Goal: Task Accomplishment & Management: Complete application form

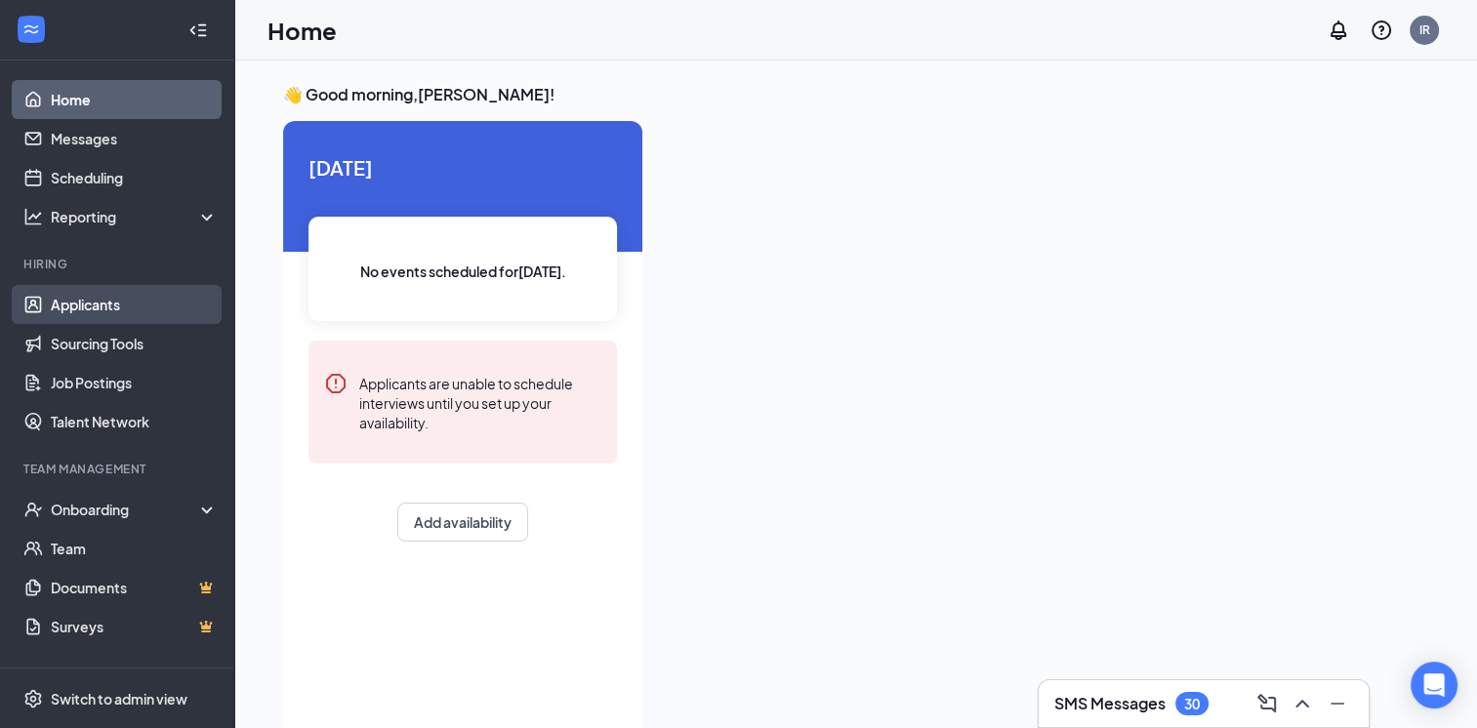
click at [94, 310] on link "Applicants" at bounding box center [134, 304] width 167 height 39
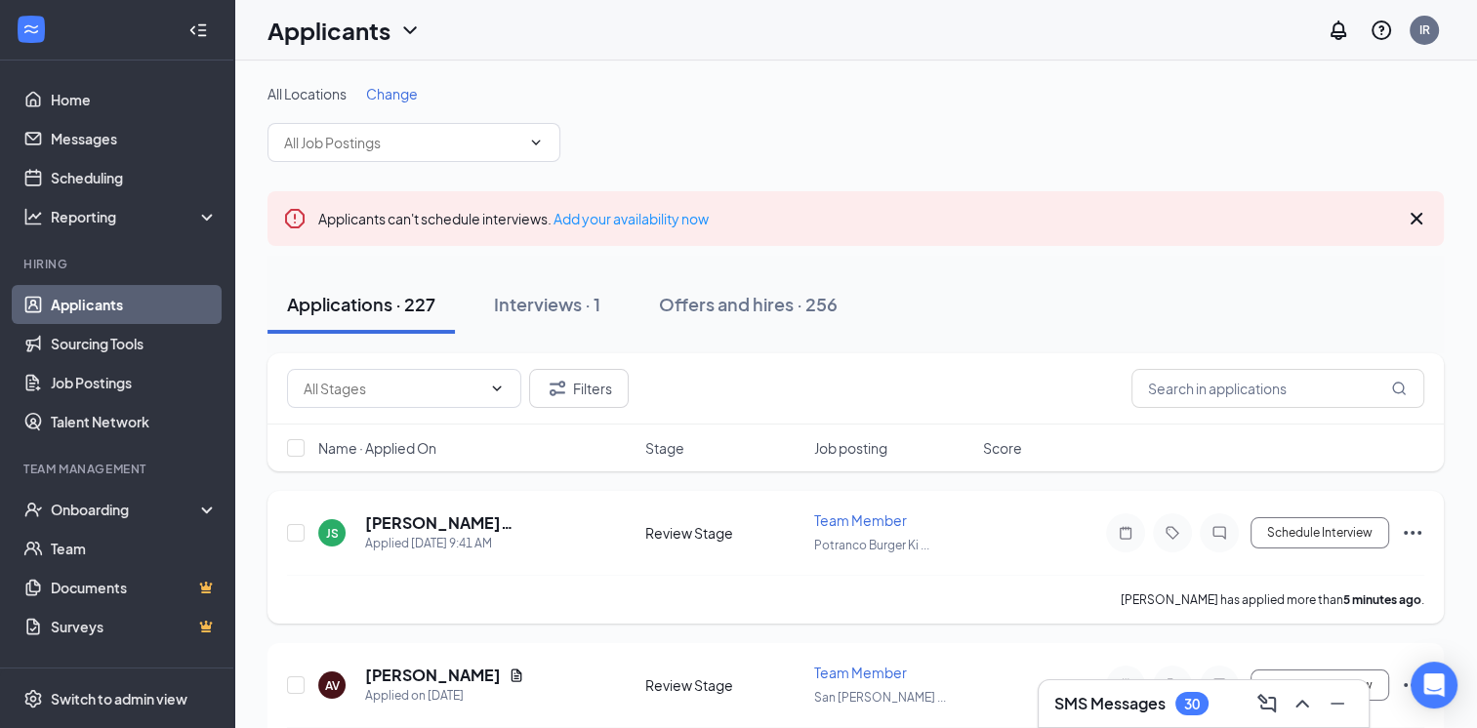
click at [1406, 534] on icon "Ellipses" at bounding box center [1412, 532] width 23 height 23
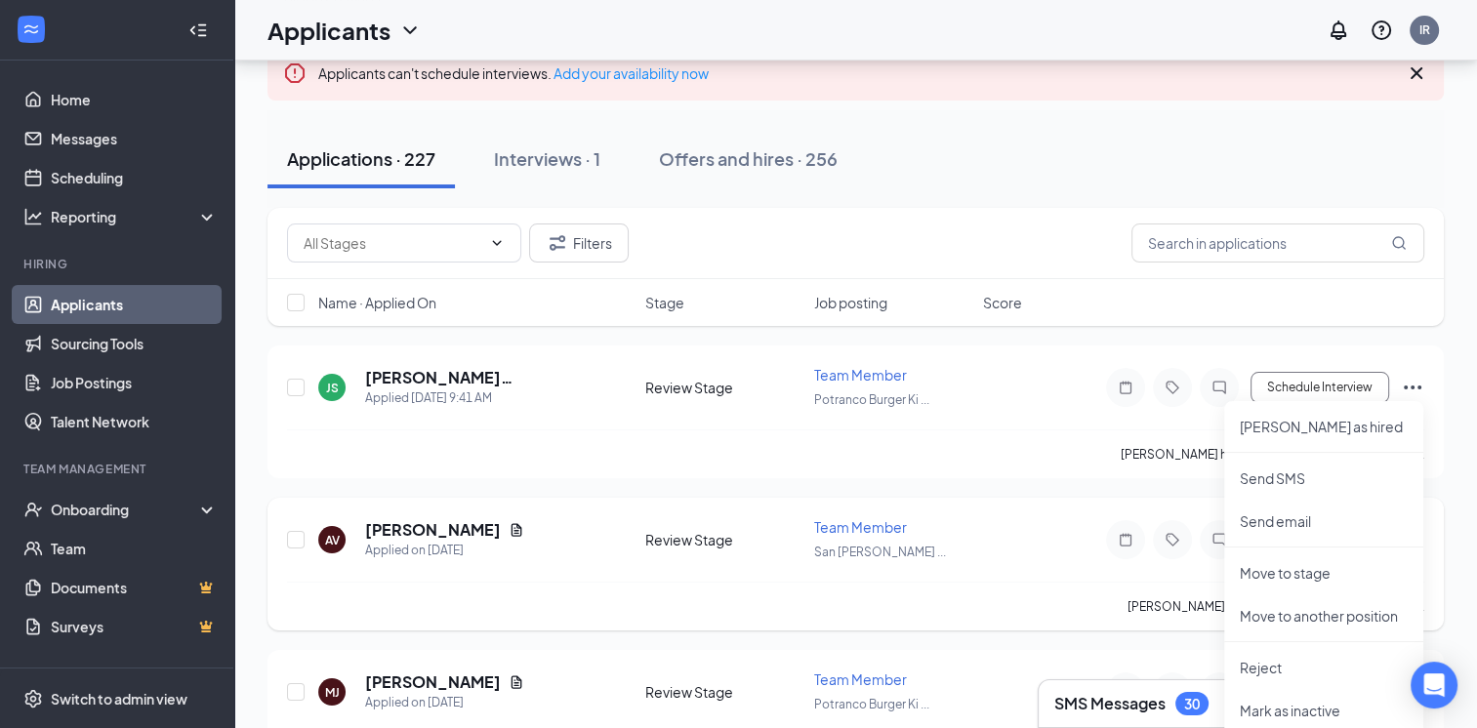
scroll to position [195, 0]
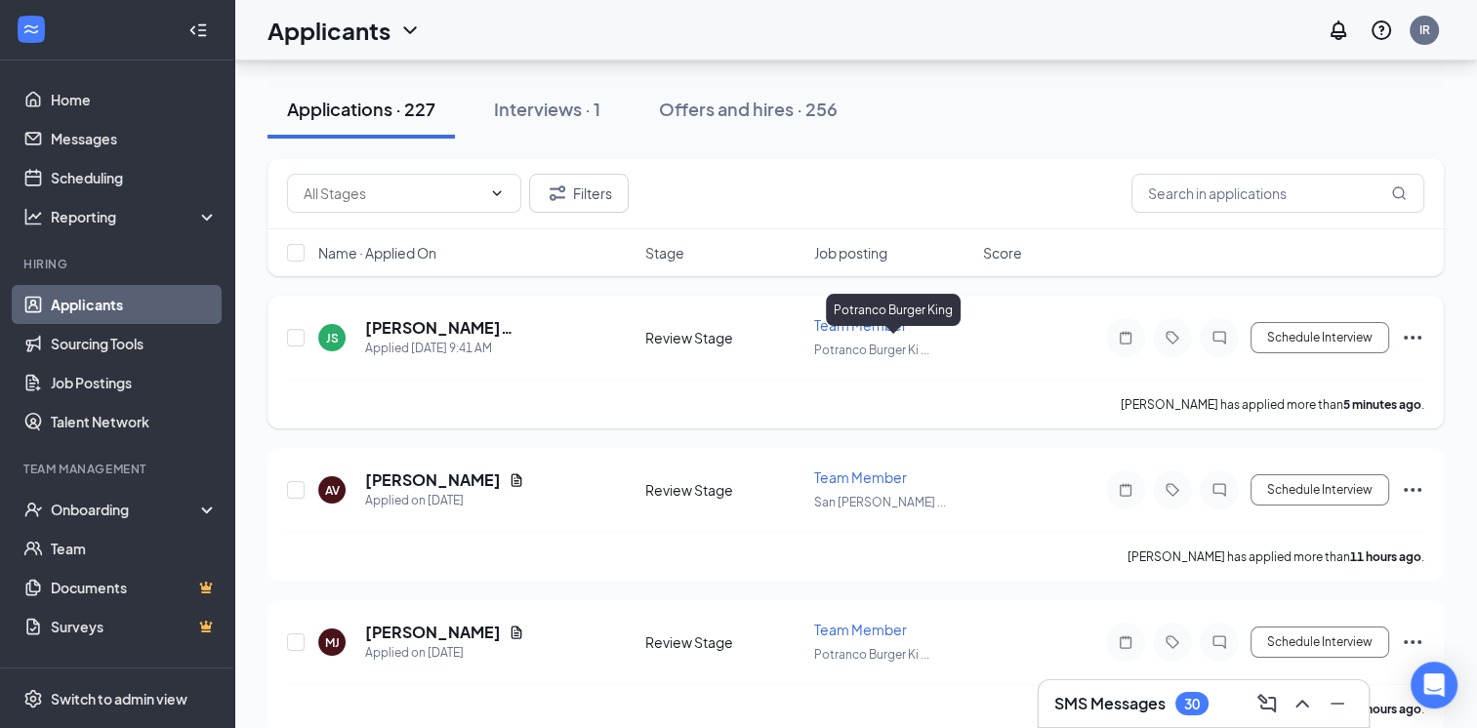
click at [888, 339] on div "Potranco Burger Ki ..." at bounding box center [892, 349] width 157 height 21
drag, startPoint x: 859, startPoint y: 328, endPoint x: 447, endPoint y: 446, distance: 428.6
click at [859, 327] on span "Team Member" at bounding box center [860, 325] width 93 height 18
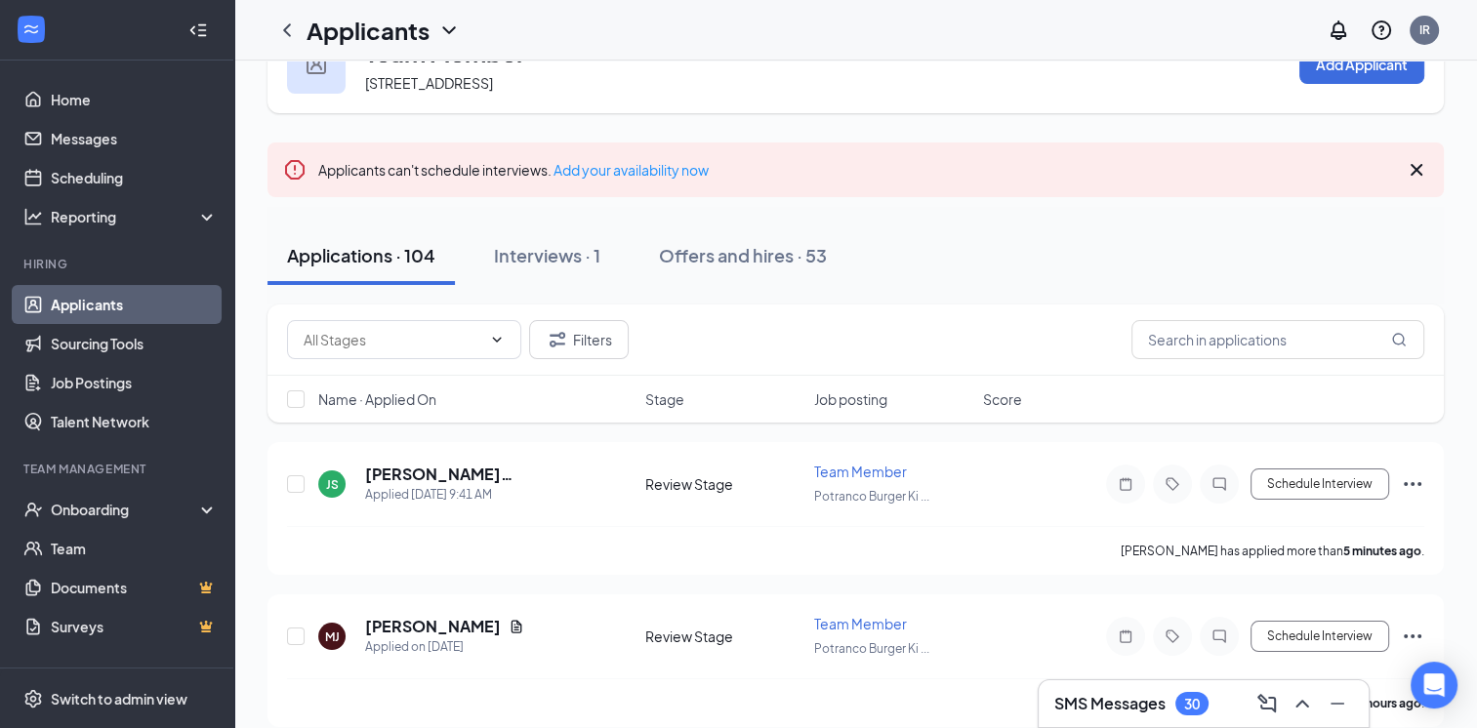
scroll to position [98, 0]
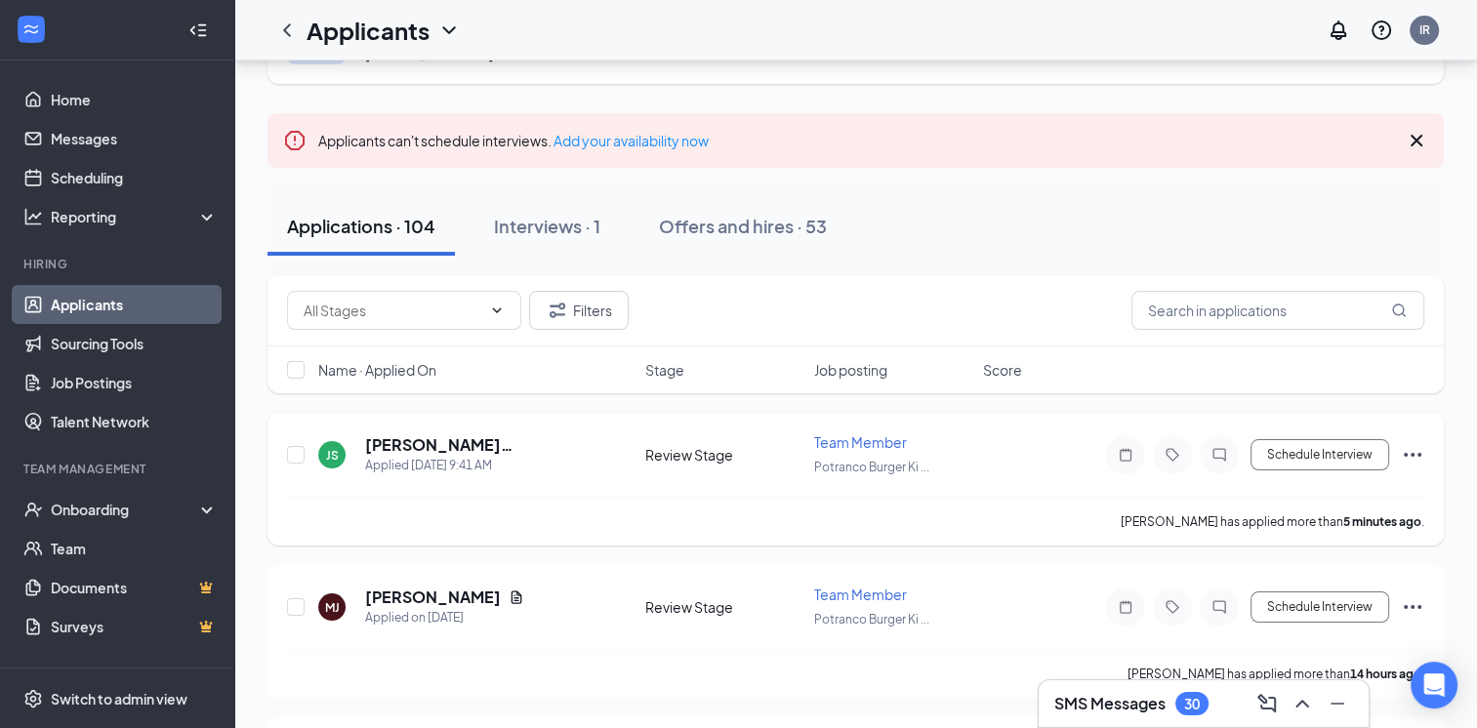
click at [1405, 458] on icon "Ellipses" at bounding box center [1412, 454] width 23 height 23
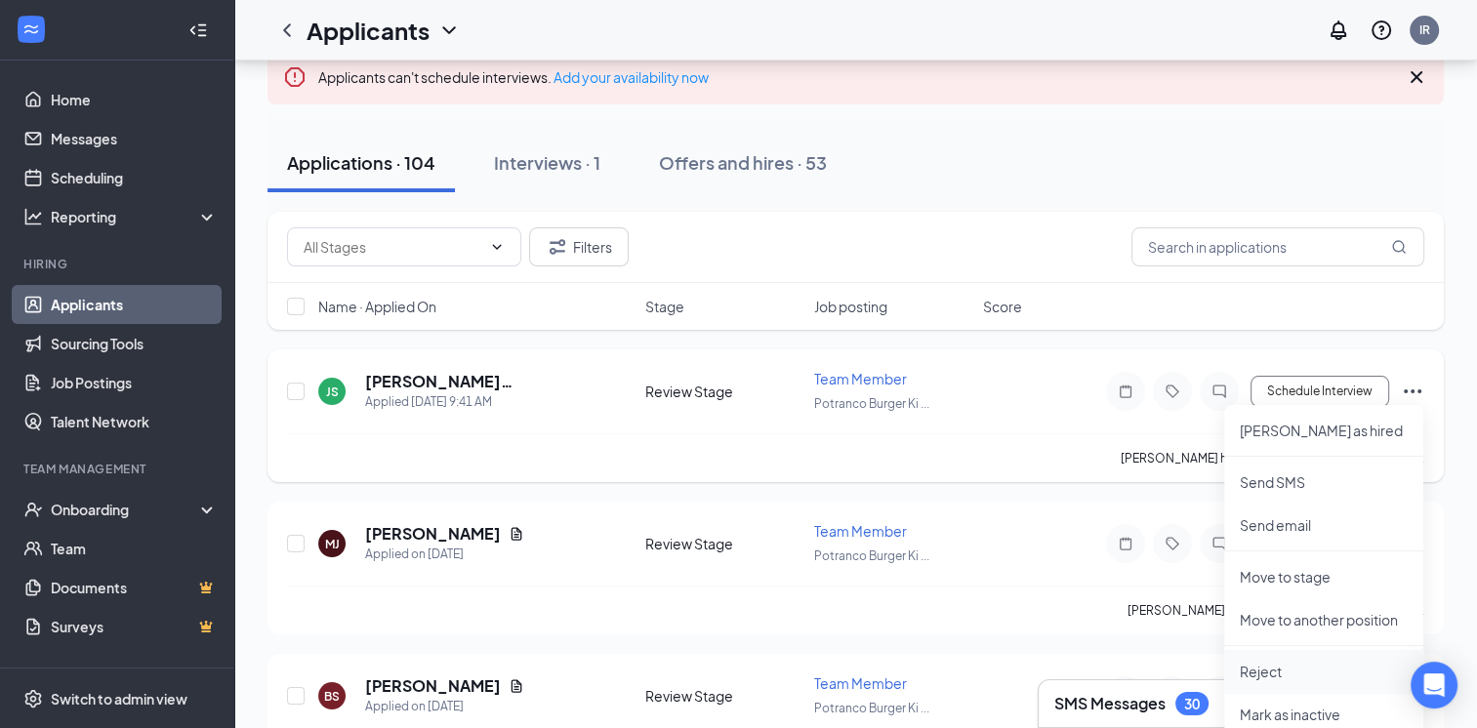
scroll to position [195, 0]
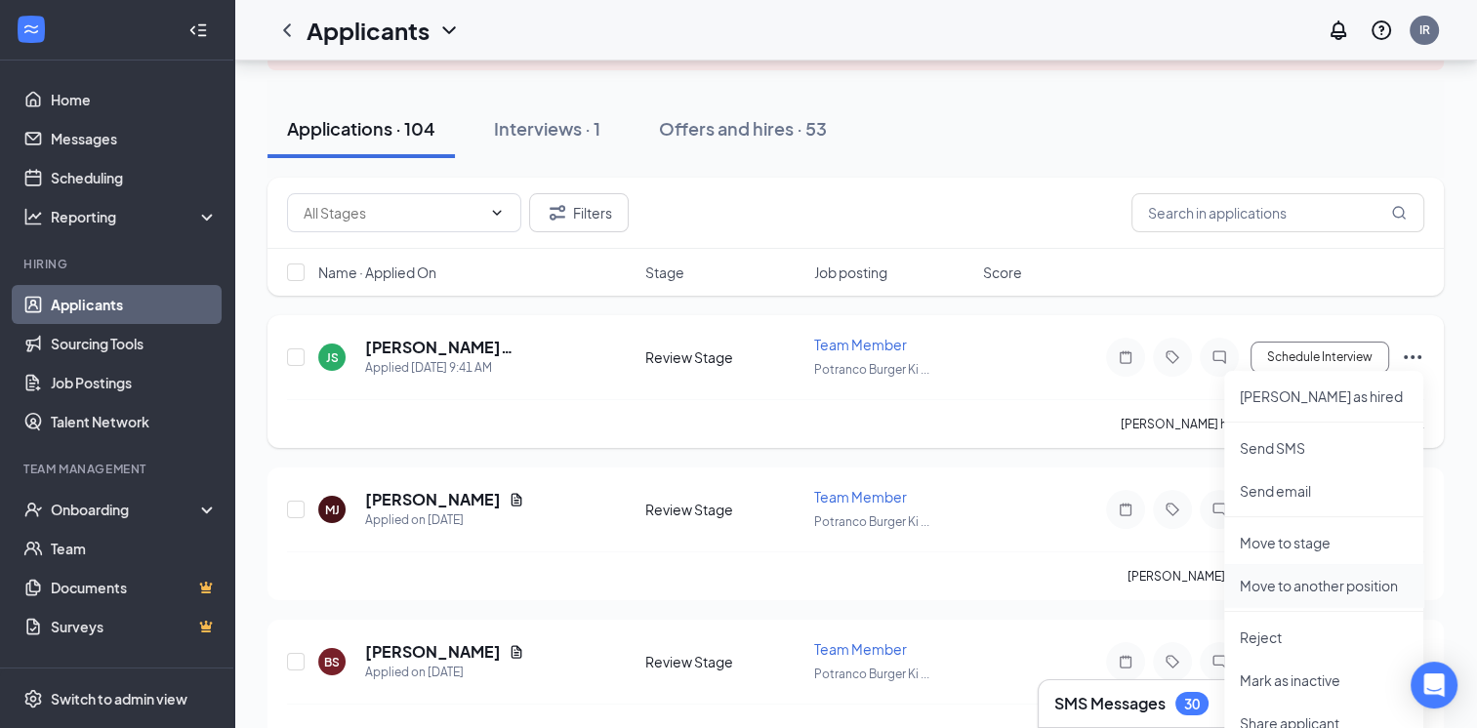
click at [1340, 590] on p "Move to another position" at bounding box center [1324, 586] width 168 height 20
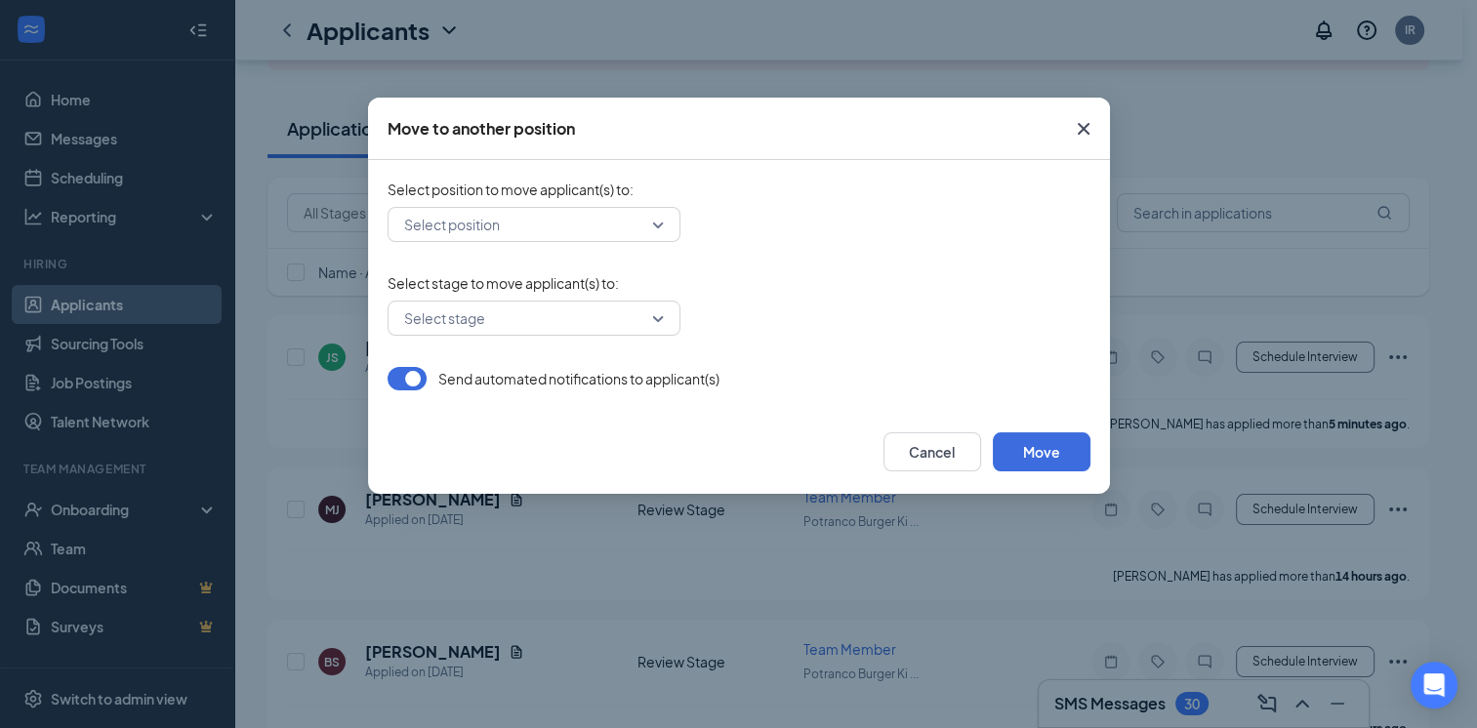
click at [648, 232] on input "search" at bounding box center [527, 224] width 256 height 33
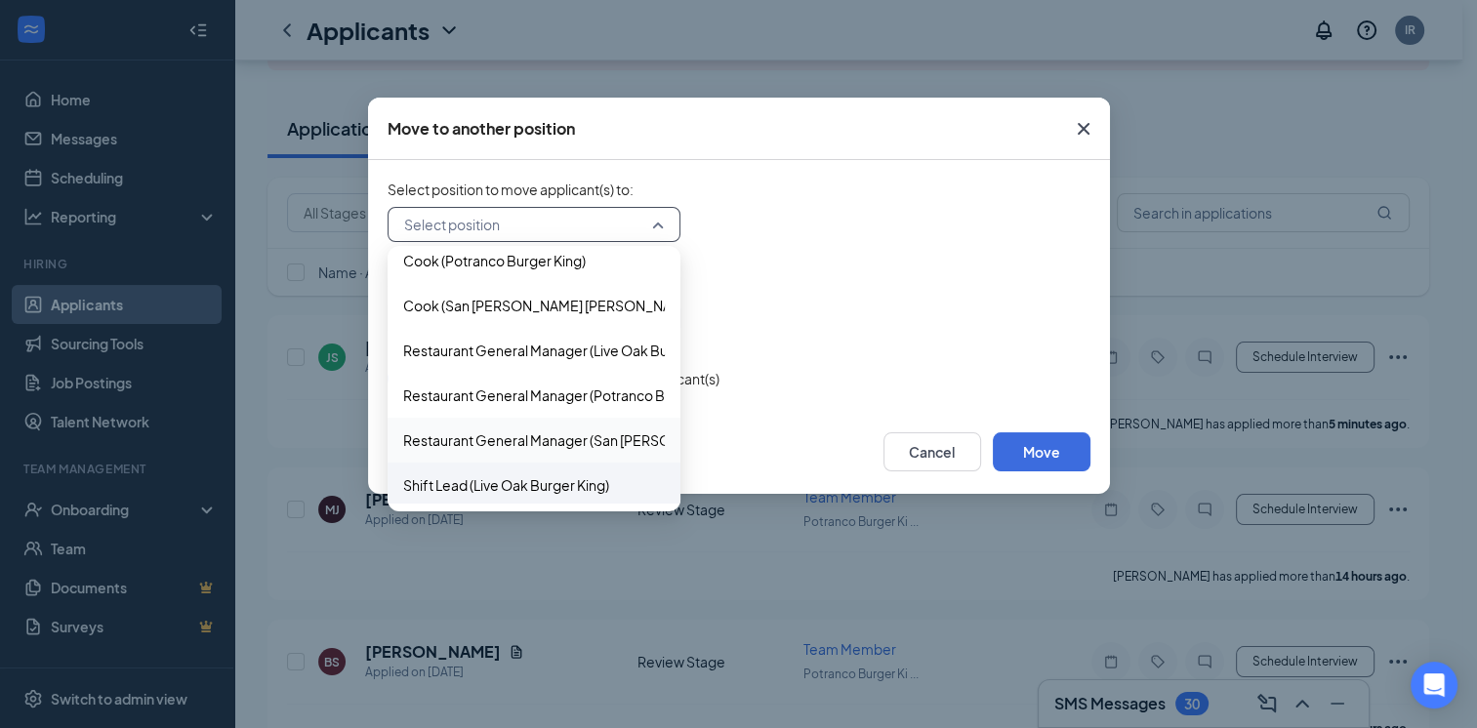
scroll to position [293, 0]
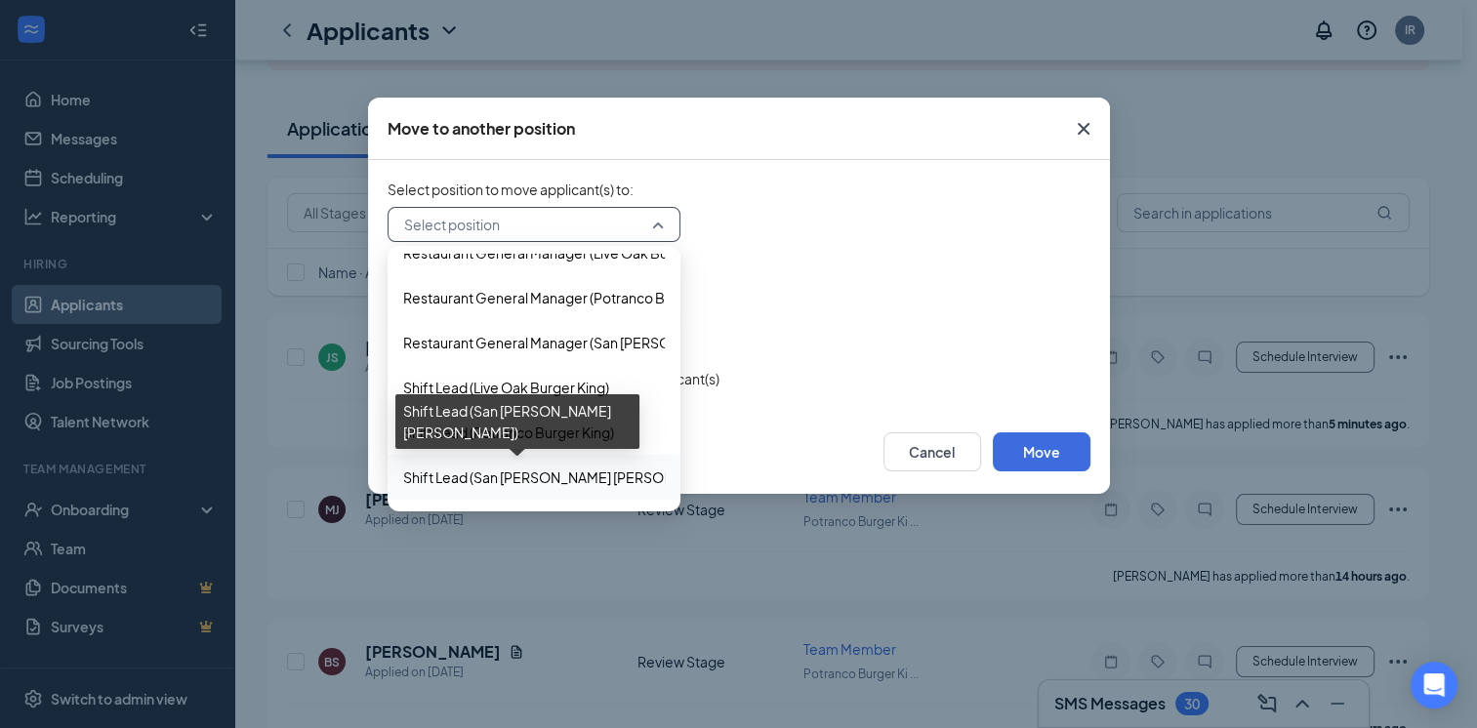
click at [569, 476] on span "Shift Lead (San Antonio Burger King)" at bounding box center [565, 477] width 325 height 21
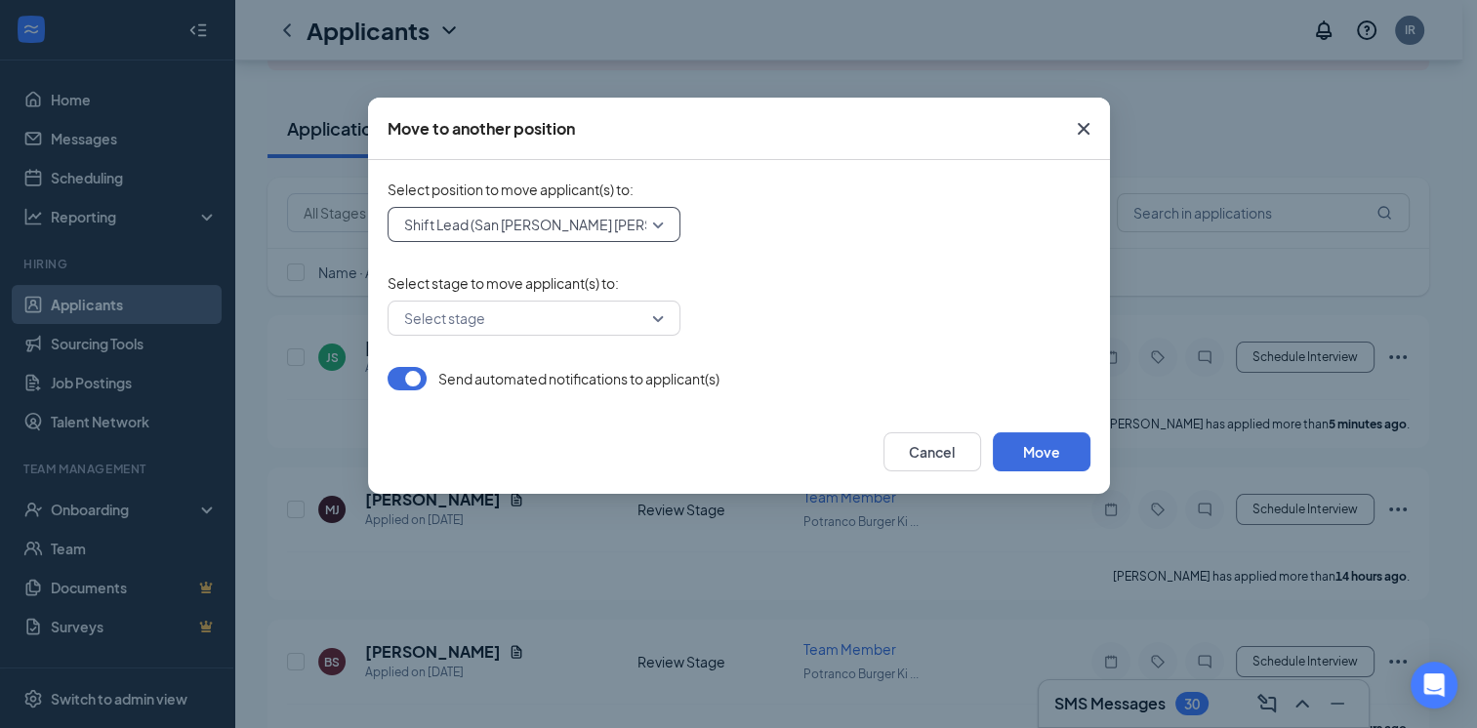
click at [632, 318] on input "search" at bounding box center [527, 318] width 256 height 33
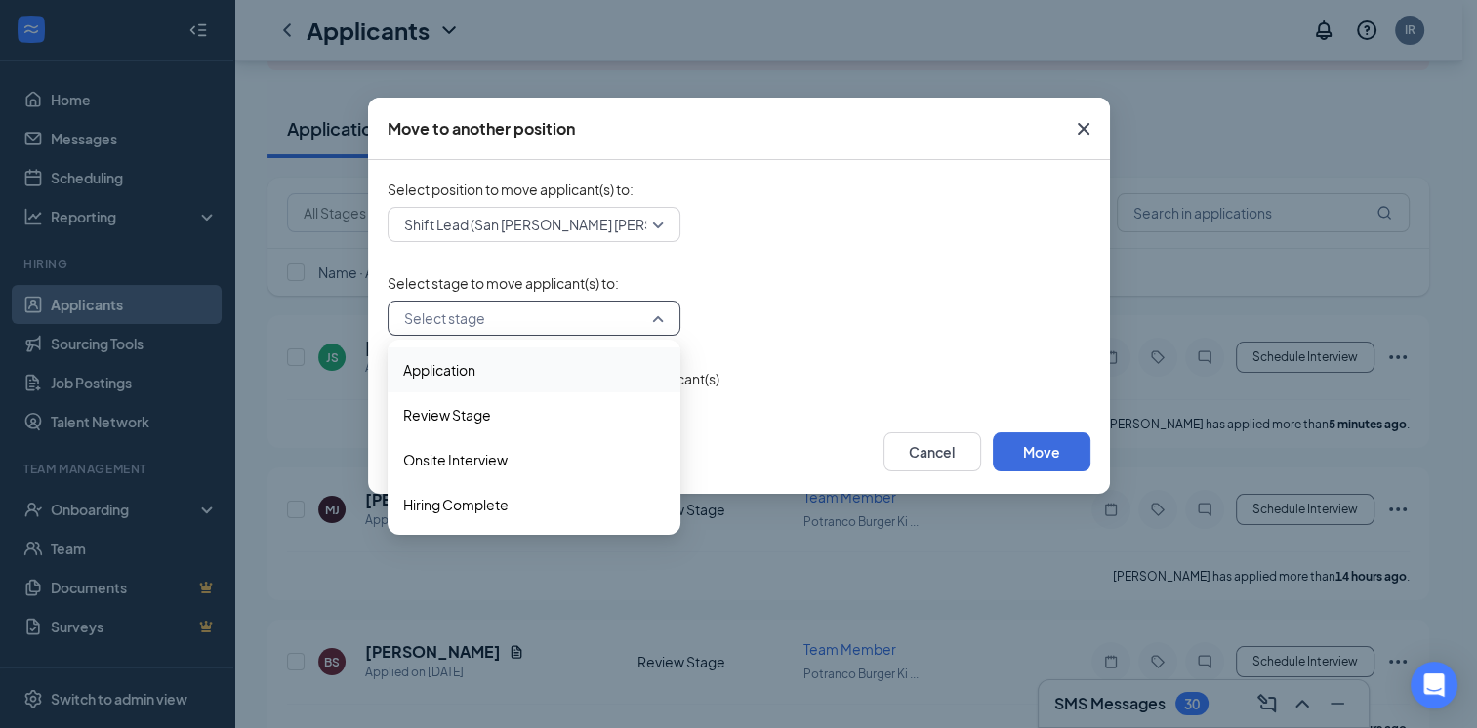
click at [515, 379] on span "Application" at bounding box center [534, 369] width 262 height 21
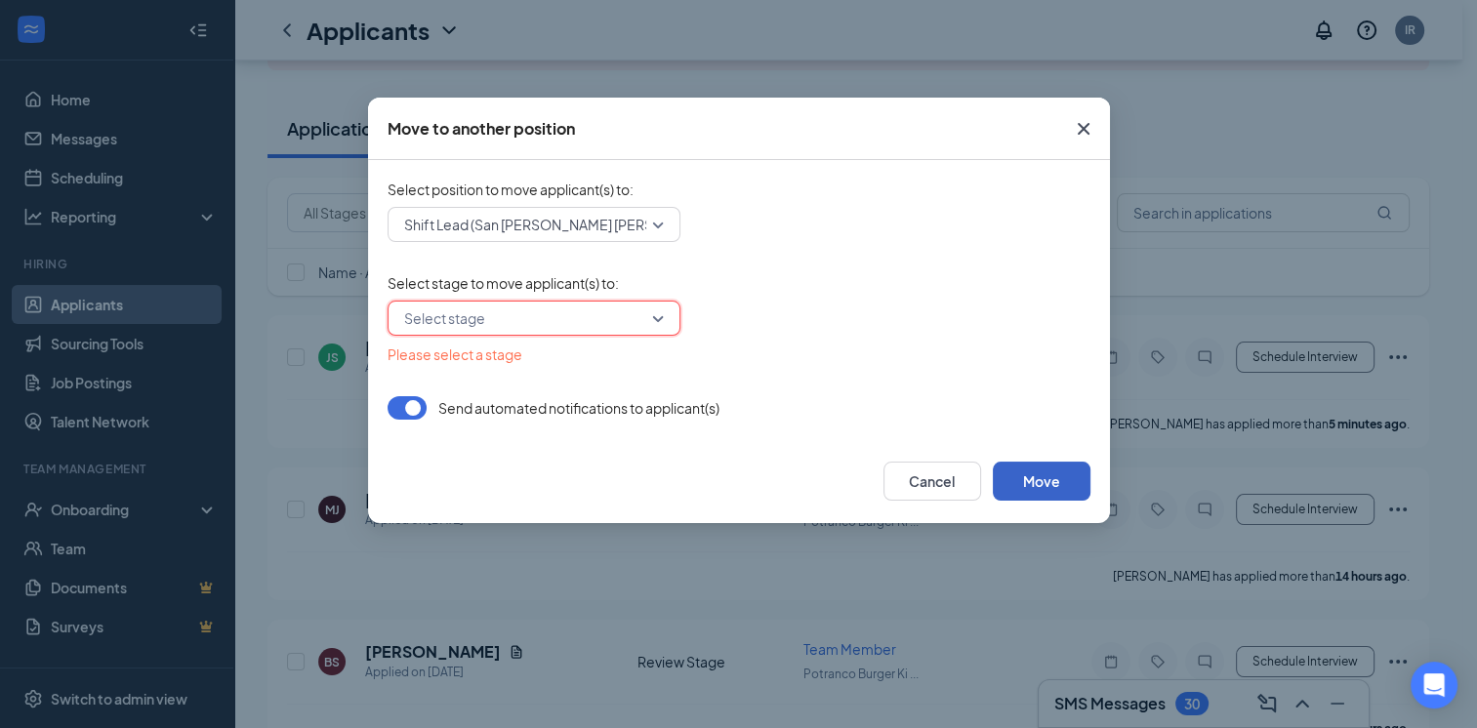
click at [1035, 479] on button "Move" at bounding box center [1042, 481] width 98 height 39
click at [652, 319] on input "search" at bounding box center [527, 318] width 256 height 33
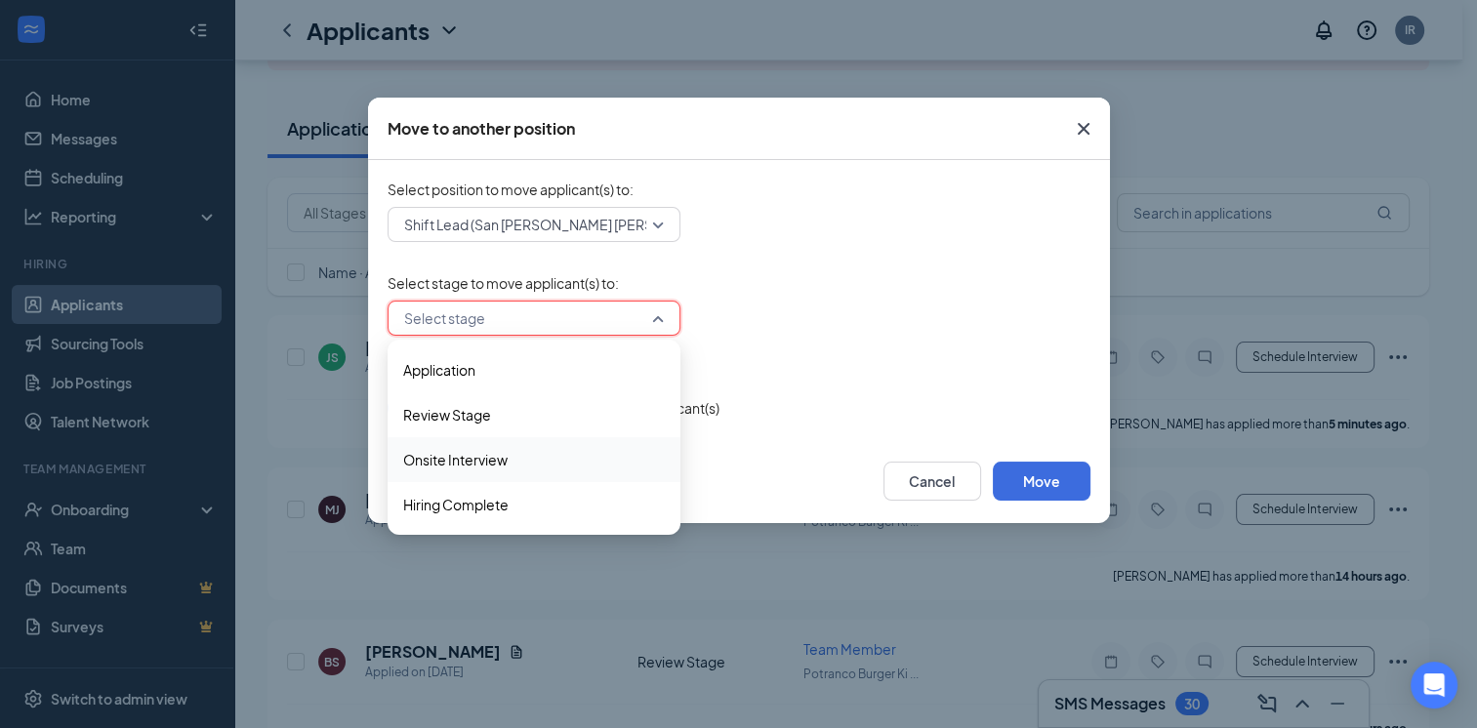
click at [515, 459] on span "Onsite Interview" at bounding box center [534, 459] width 262 height 21
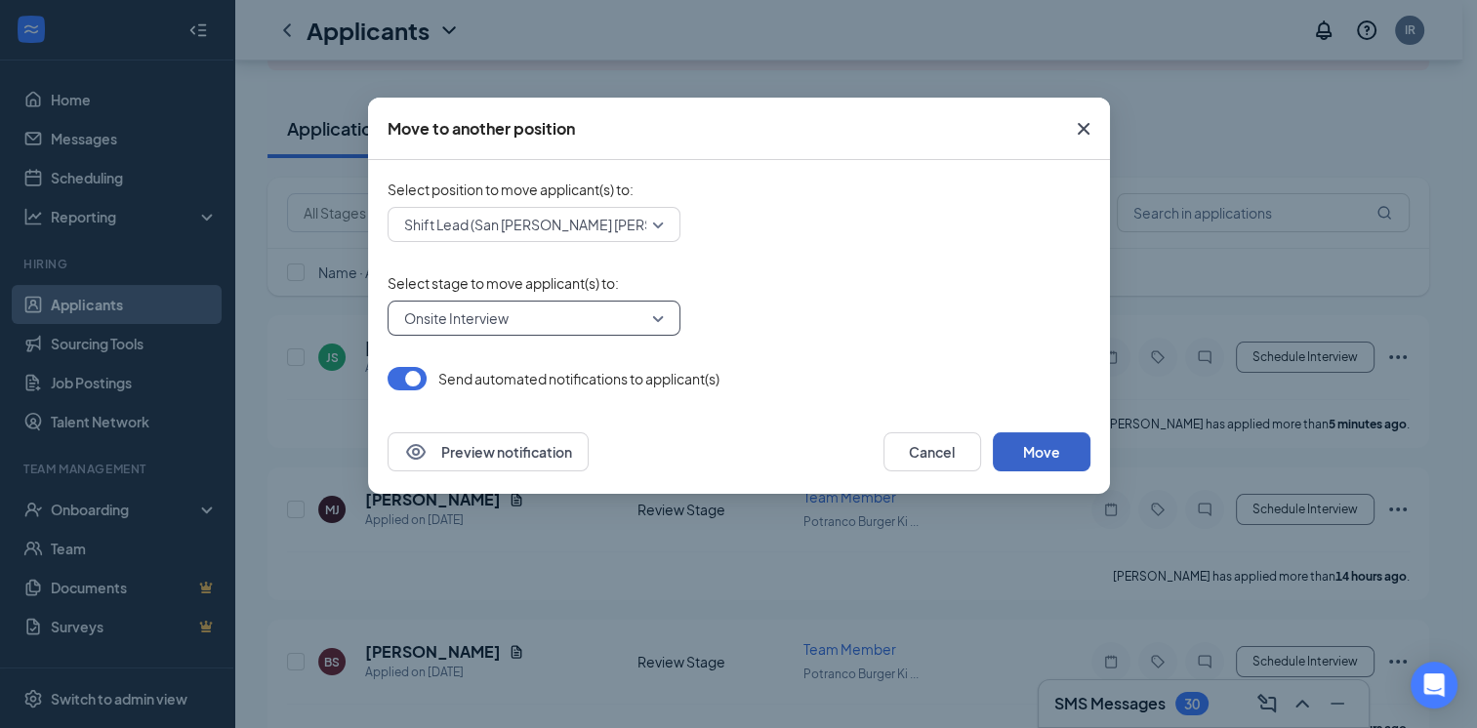
click at [1032, 451] on button "Move" at bounding box center [1042, 451] width 98 height 39
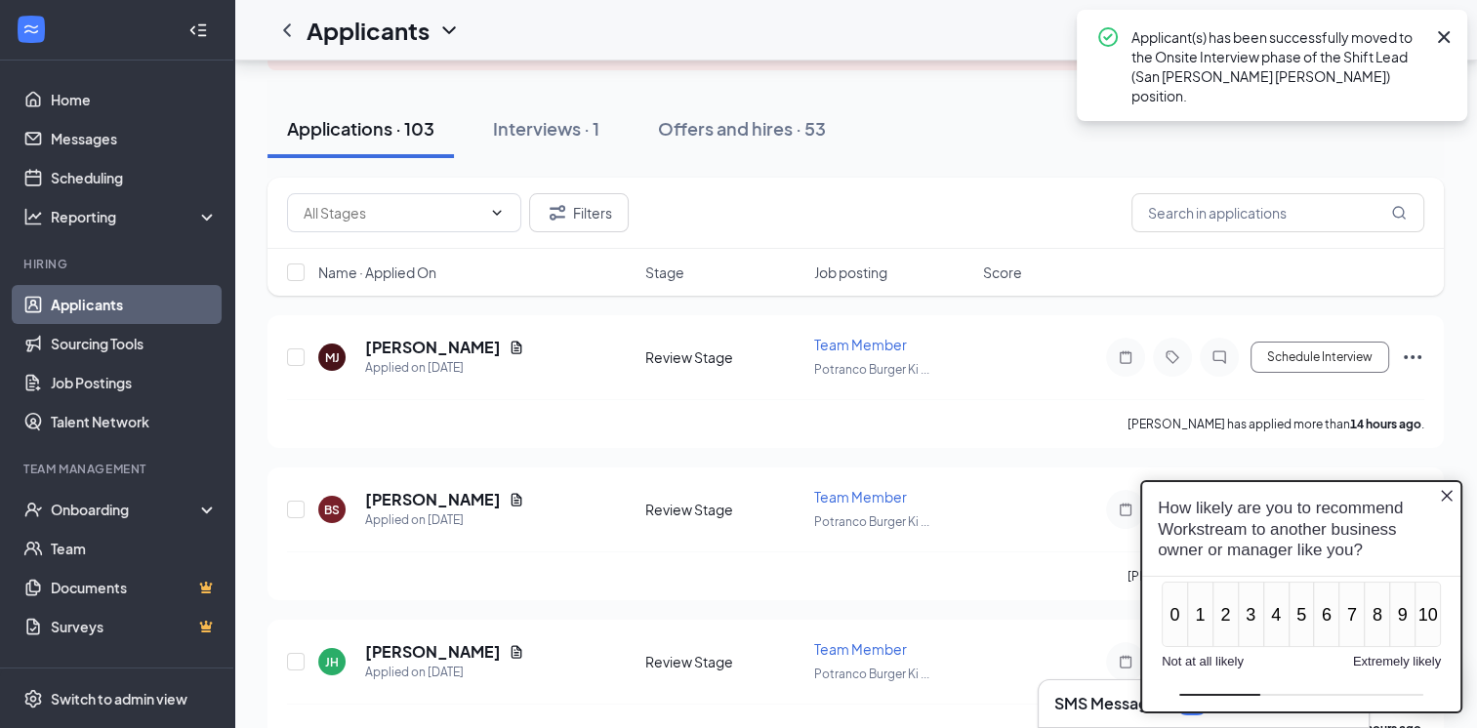
scroll to position [0, 0]
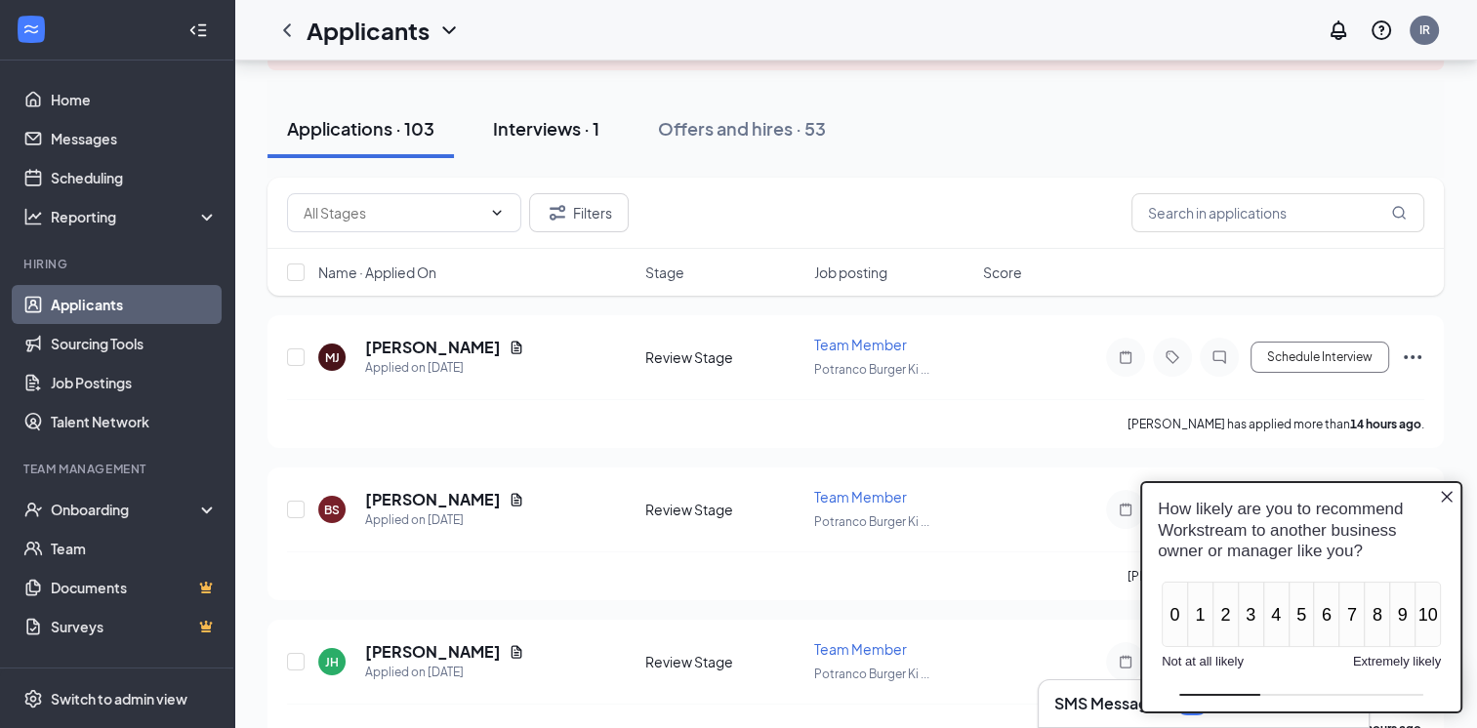
click at [556, 131] on div "Interviews · 1" at bounding box center [546, 128] width 106 height 24
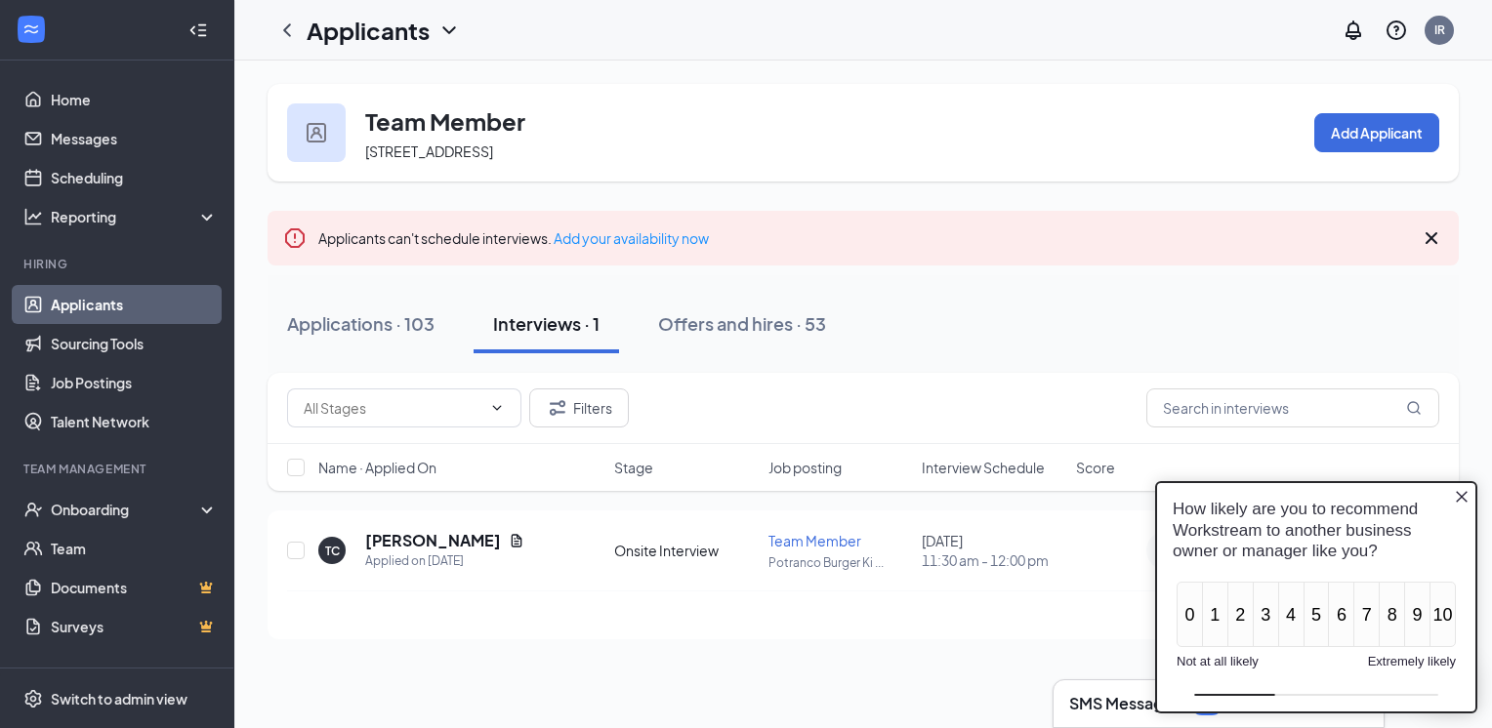
drag, startPoint x: 1463, startPoint y: 500, endPoint x: 1447, endPoint y: 486, distance: 21.5
click at [1463, 500] on icon "Close button" at bounding box center [1462, 496] width 16 height 16
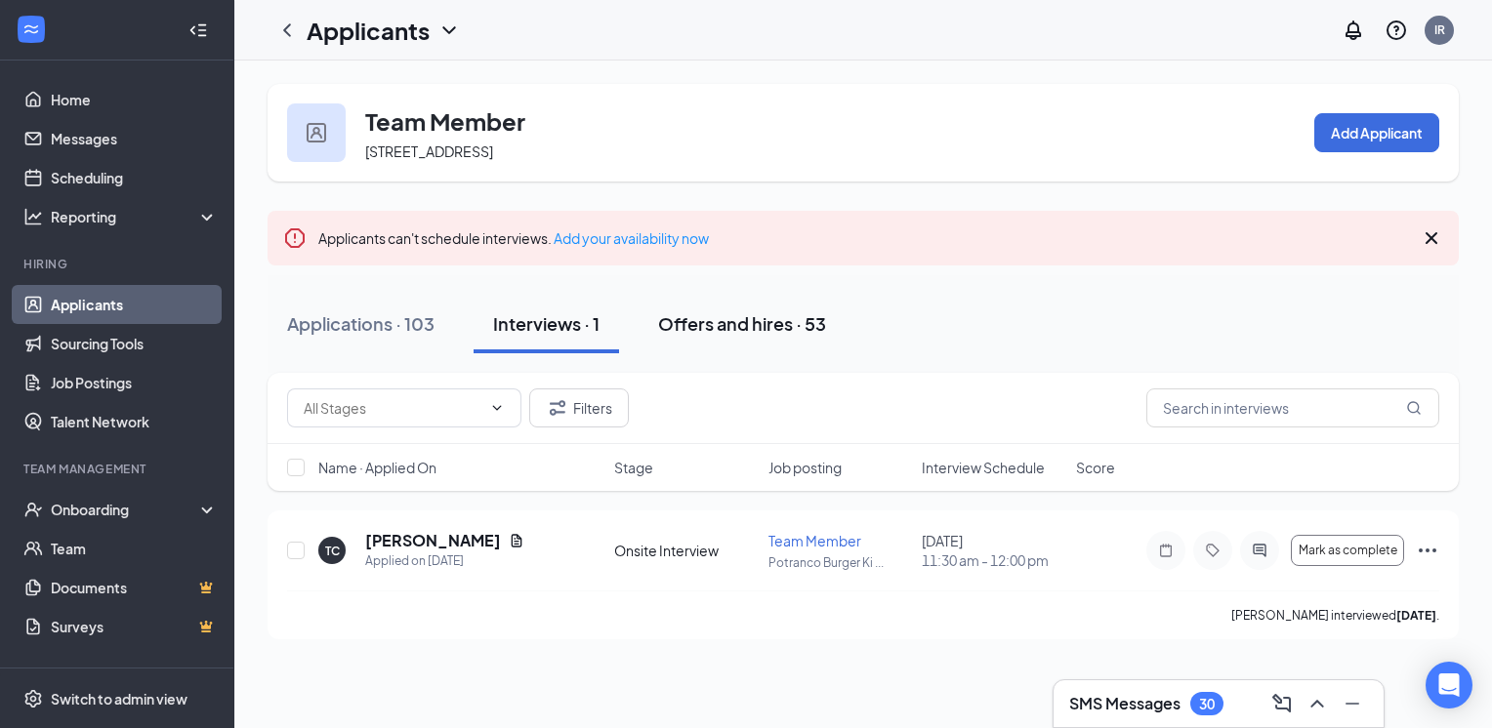
click at [749, 330] on div "Offers and hires · 53" at bounding box center [742, 323] width 168 height 24
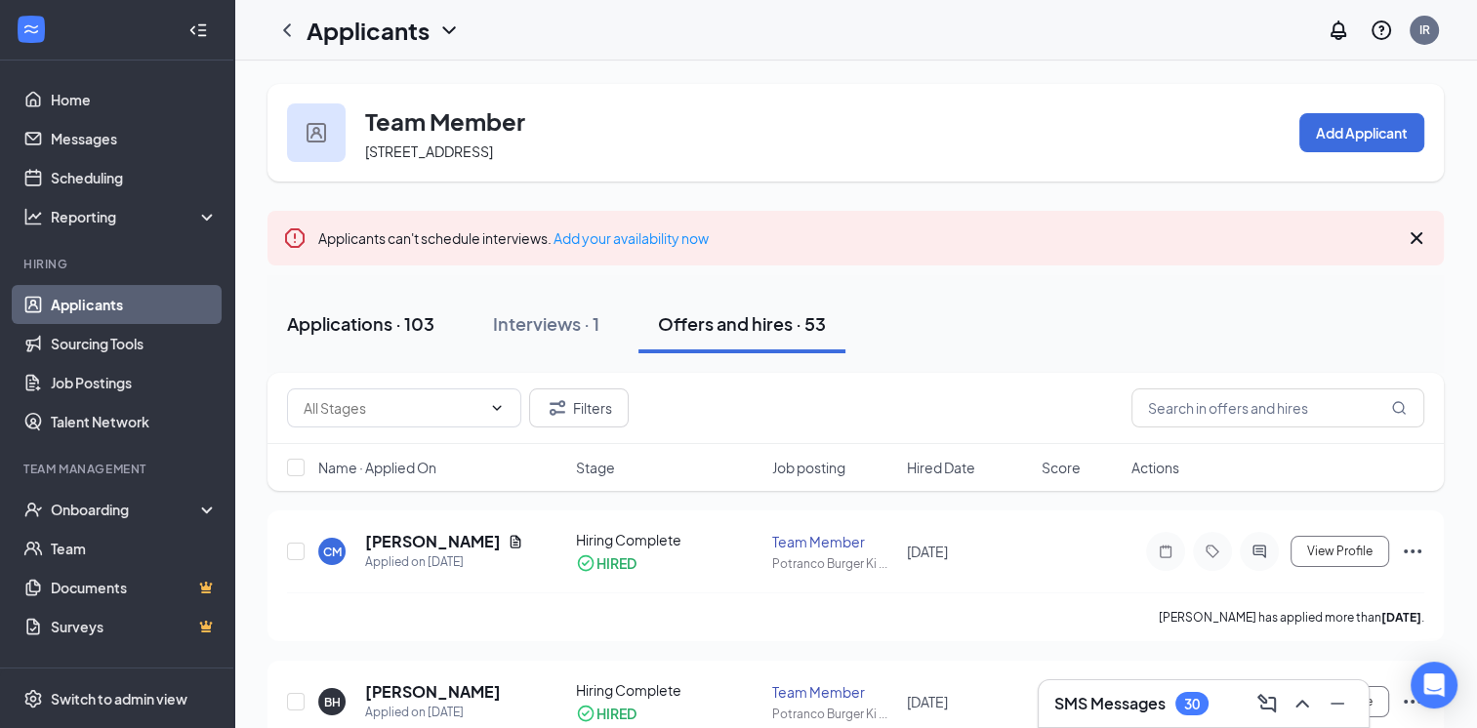
click at [370, 327] on div "Applications · 103" at bounding box center [360, 323] width 147 height 24
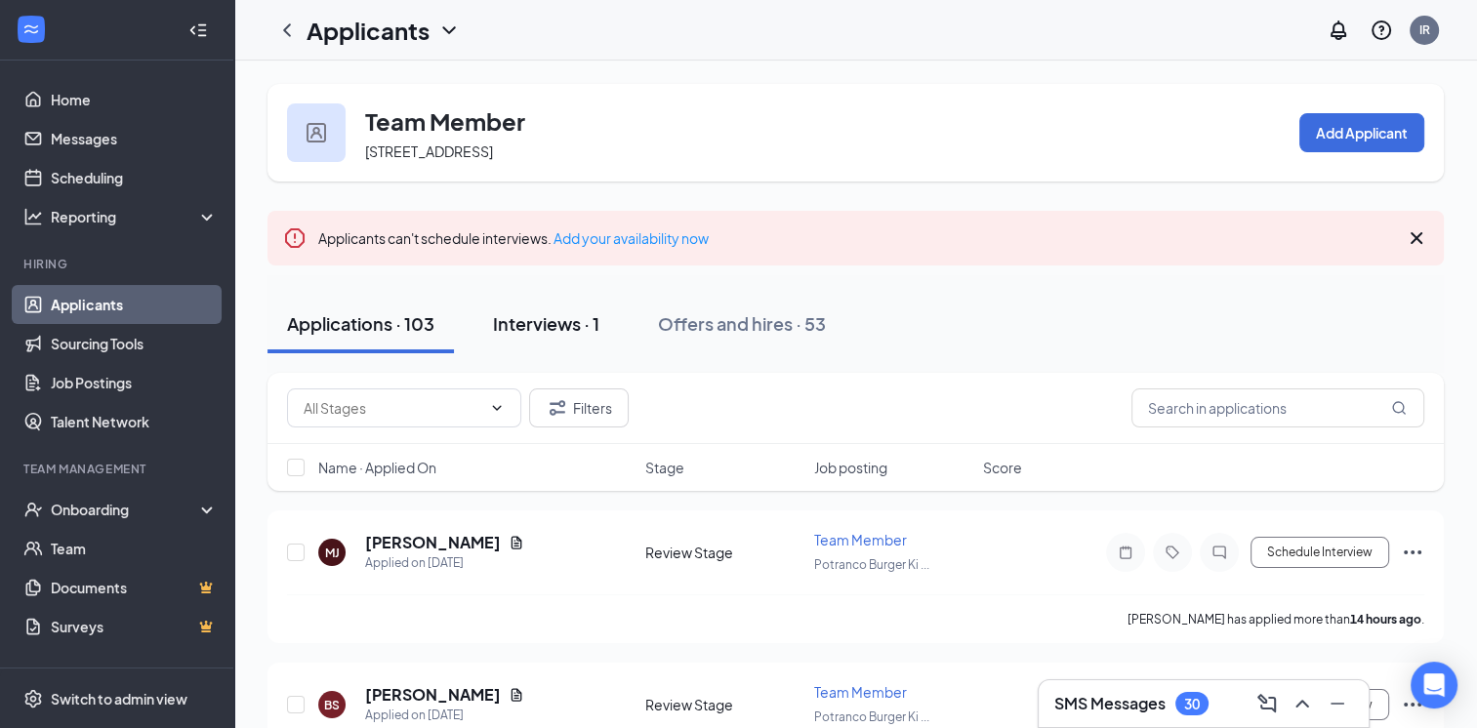
click at [561, 329] on div "Interviews · 1" at bounding box center [546, 323] width 106 height 24
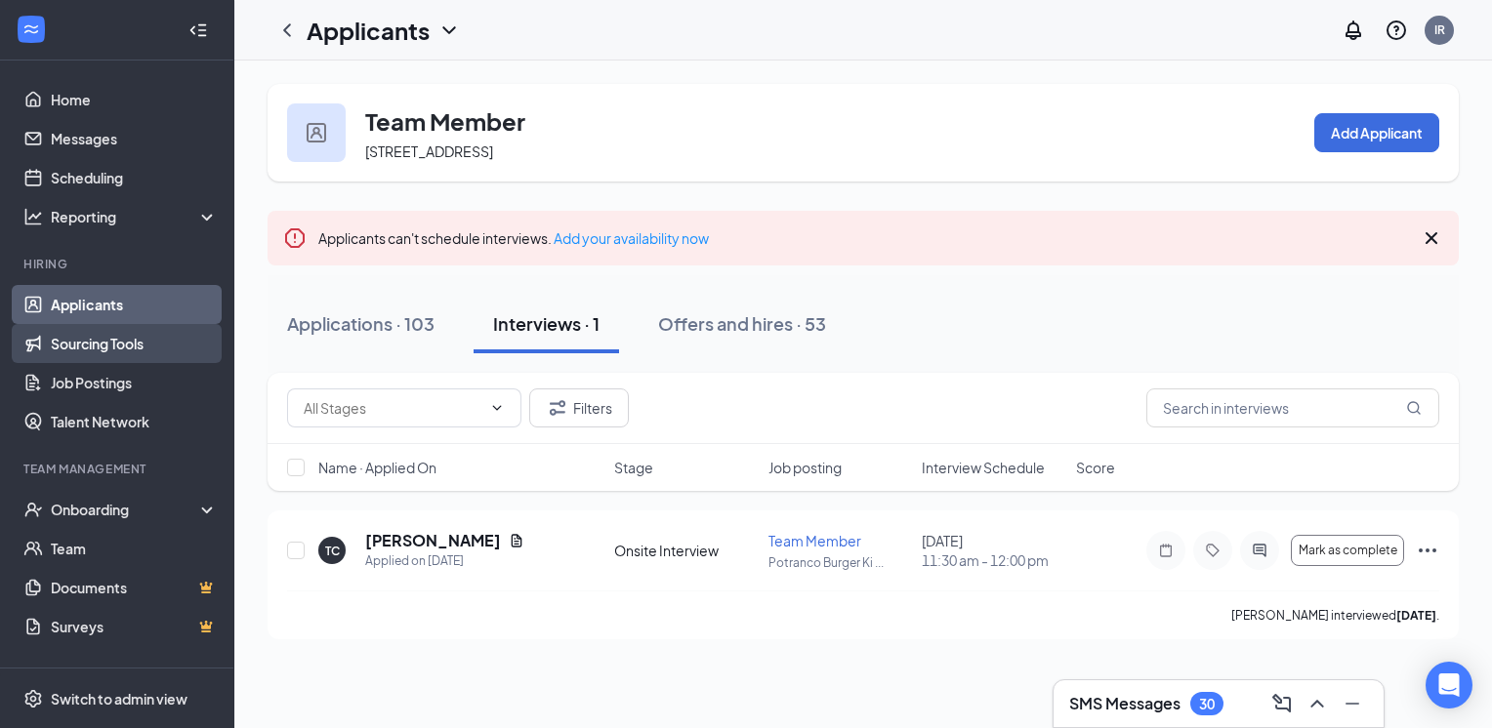
click at [63, 335] on link "Sourcing Tools" at bounding box center [134, 343] width 167 height 39
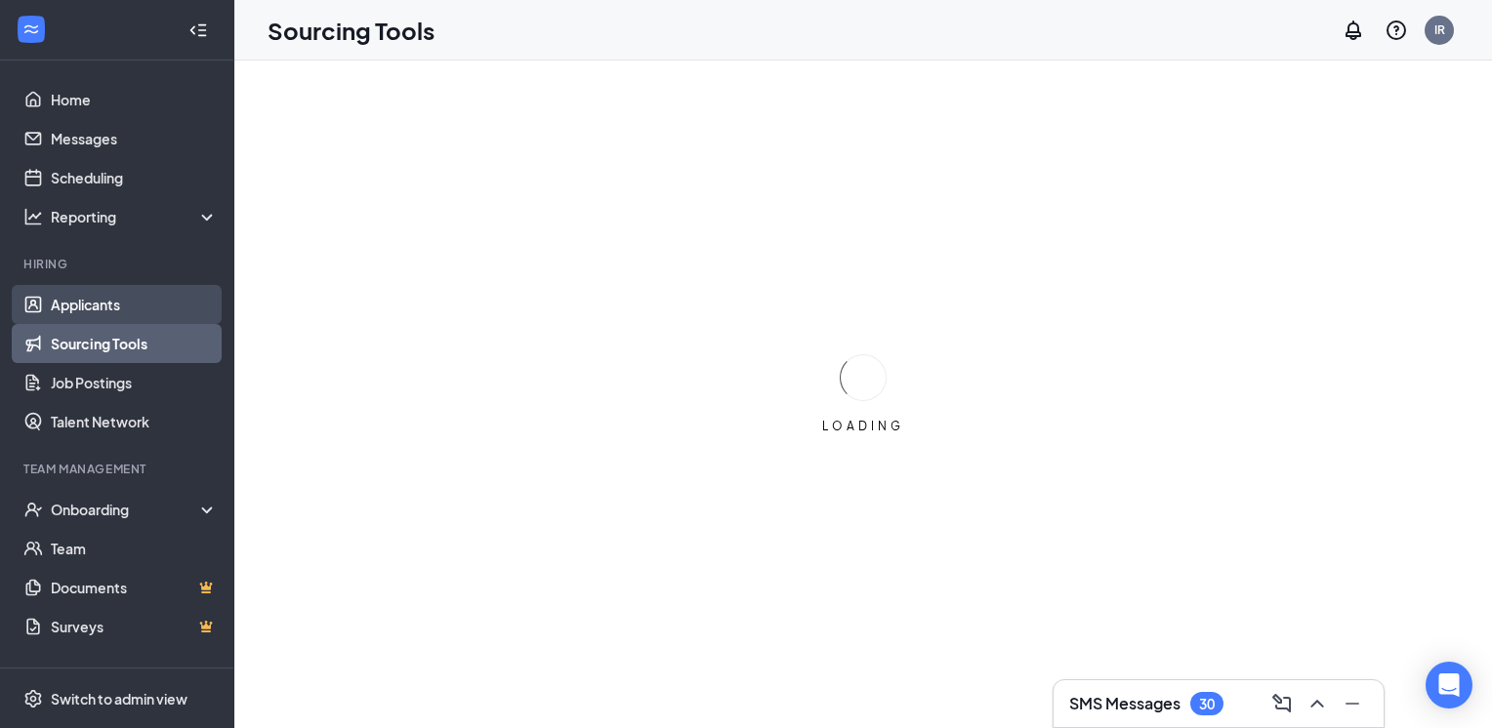
click at [77, 306] on link "Applicants" at bounding box center [134, 304] width 167 height 39
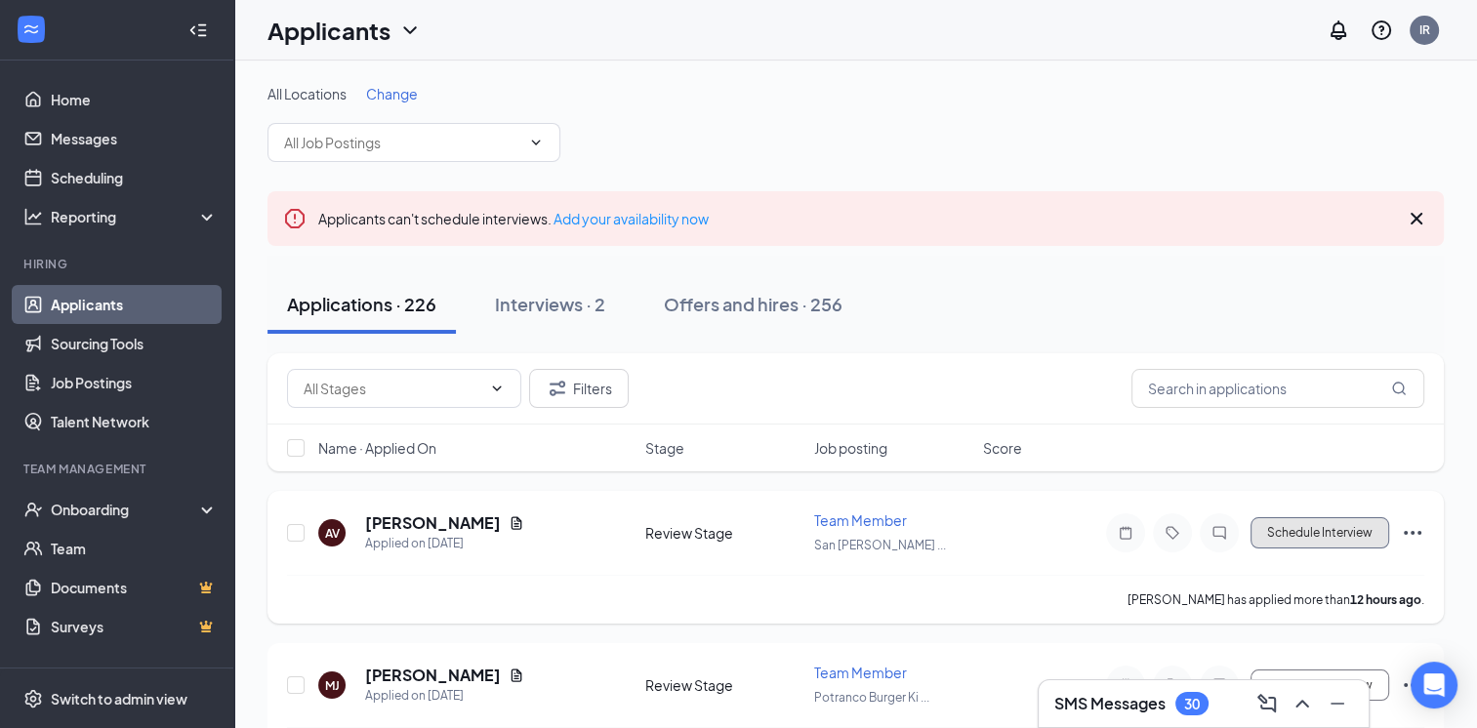
click at [1341, 532] on button "Schedule Interview" at bounding box center [1320, 532] width 139 height 31
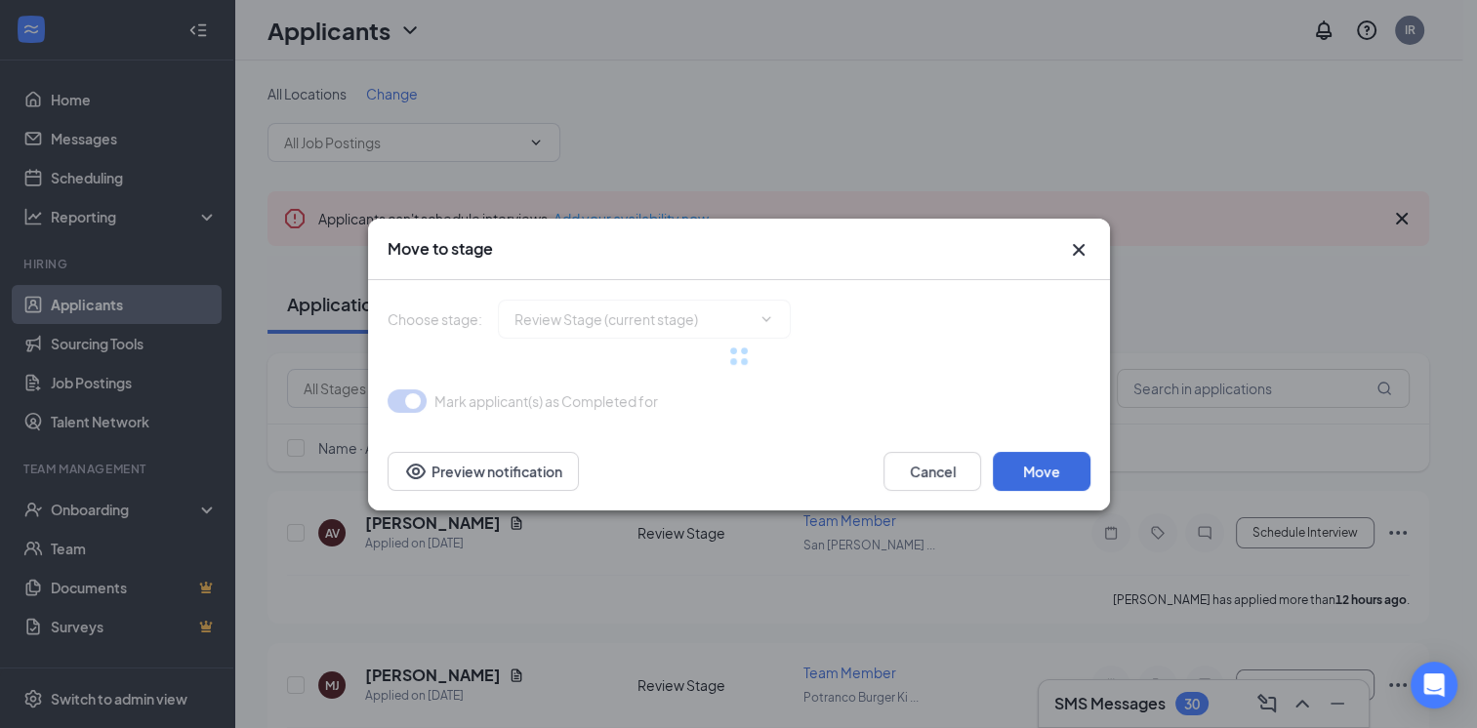
type input "Onsite Interview (next stage)"
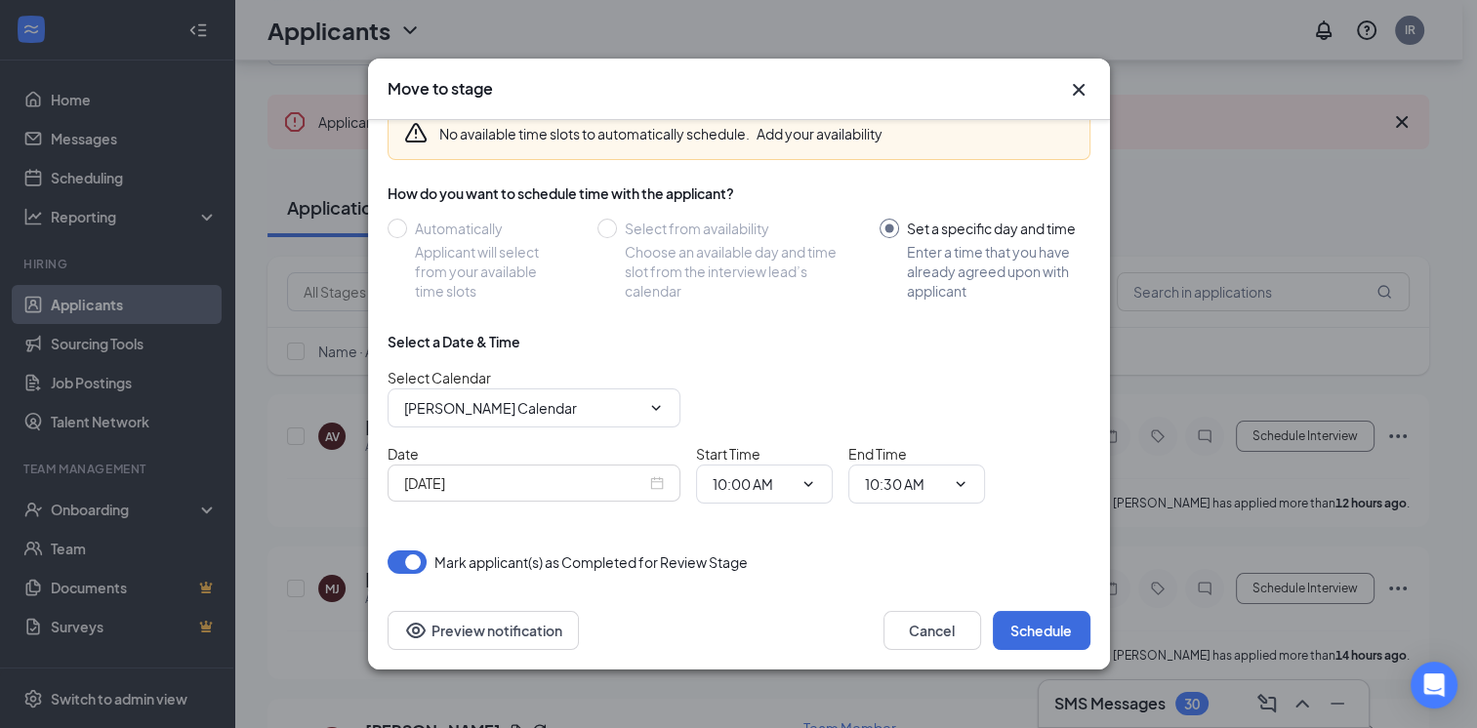
scroll to position [98, 0]
click at [1022, 631] on button "Schedule" at bounding box center [1042, 630] width 98 height 39
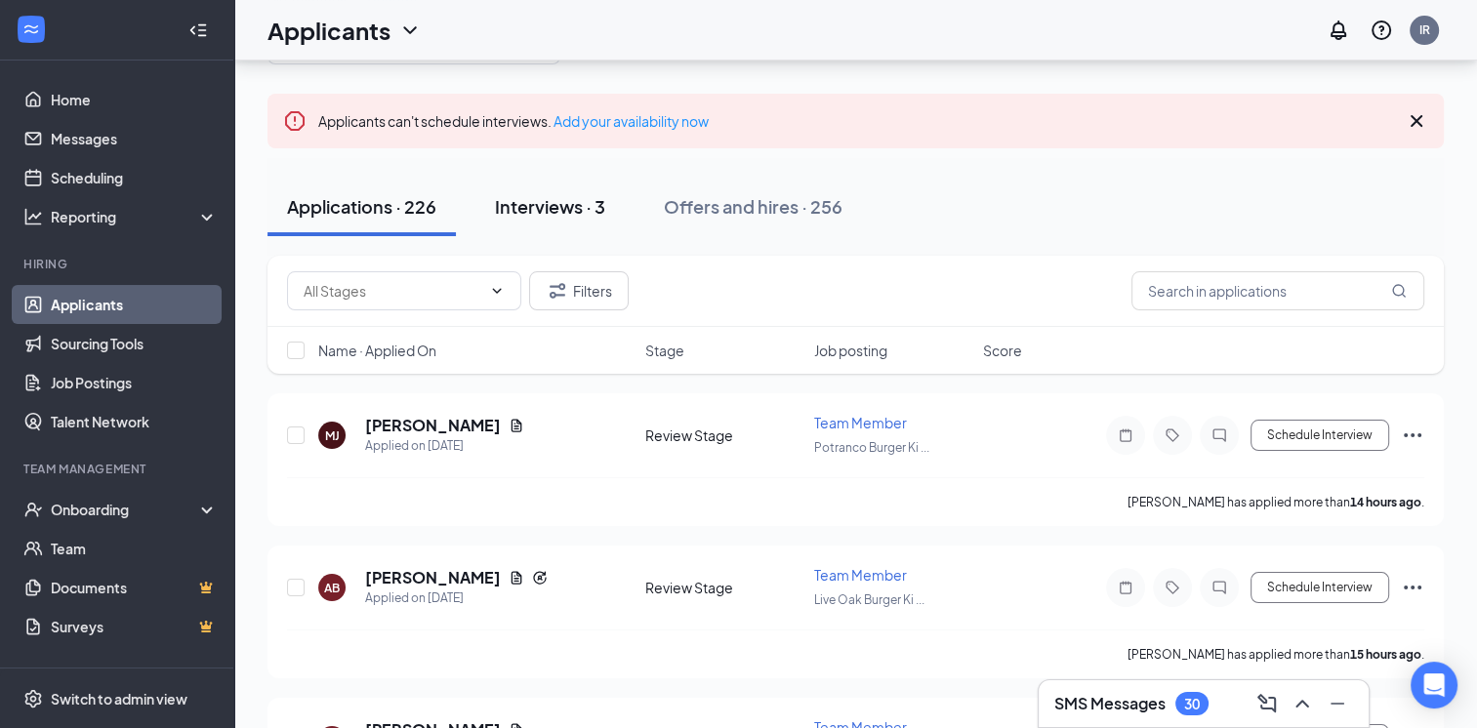
click at [567, 203] on div "Interviews · 3" at bounding box center [550, 206] width 110 height 24
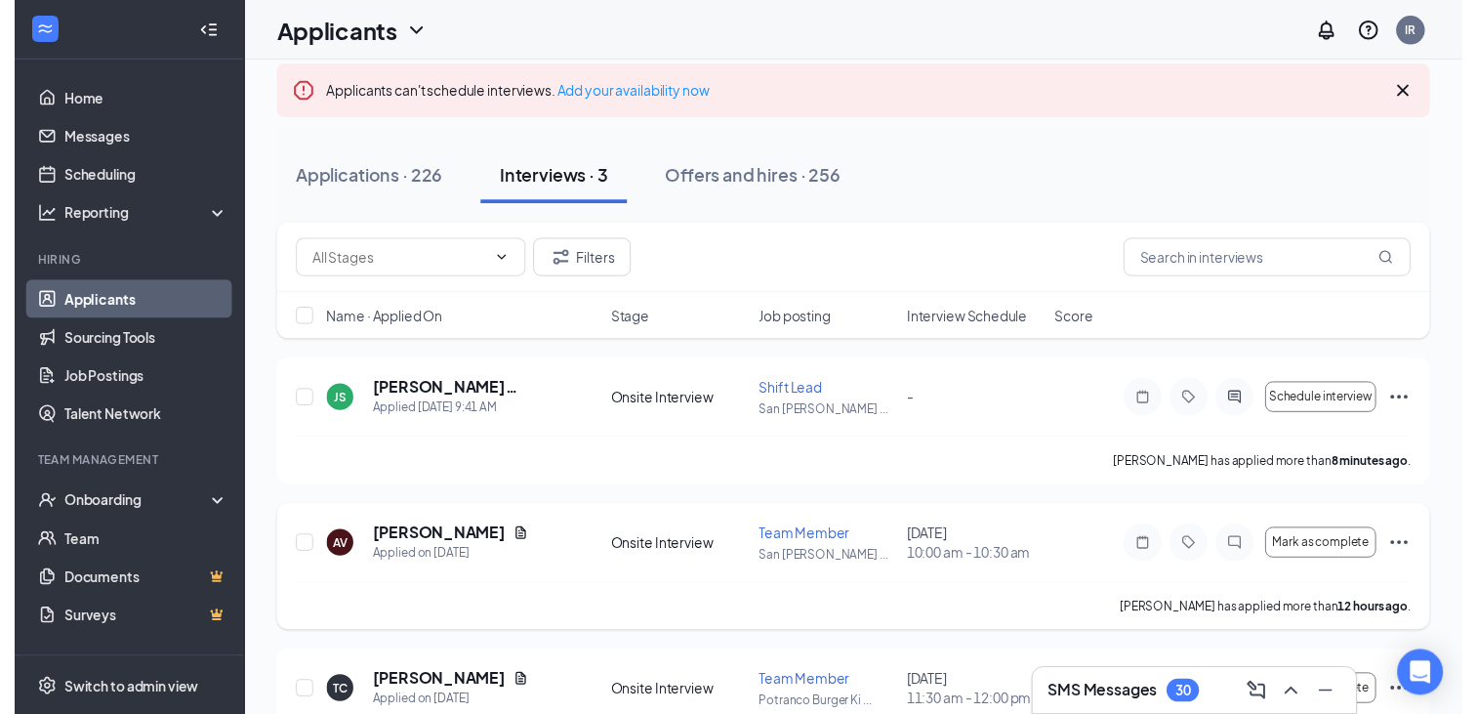
scroll to position [210, 0]
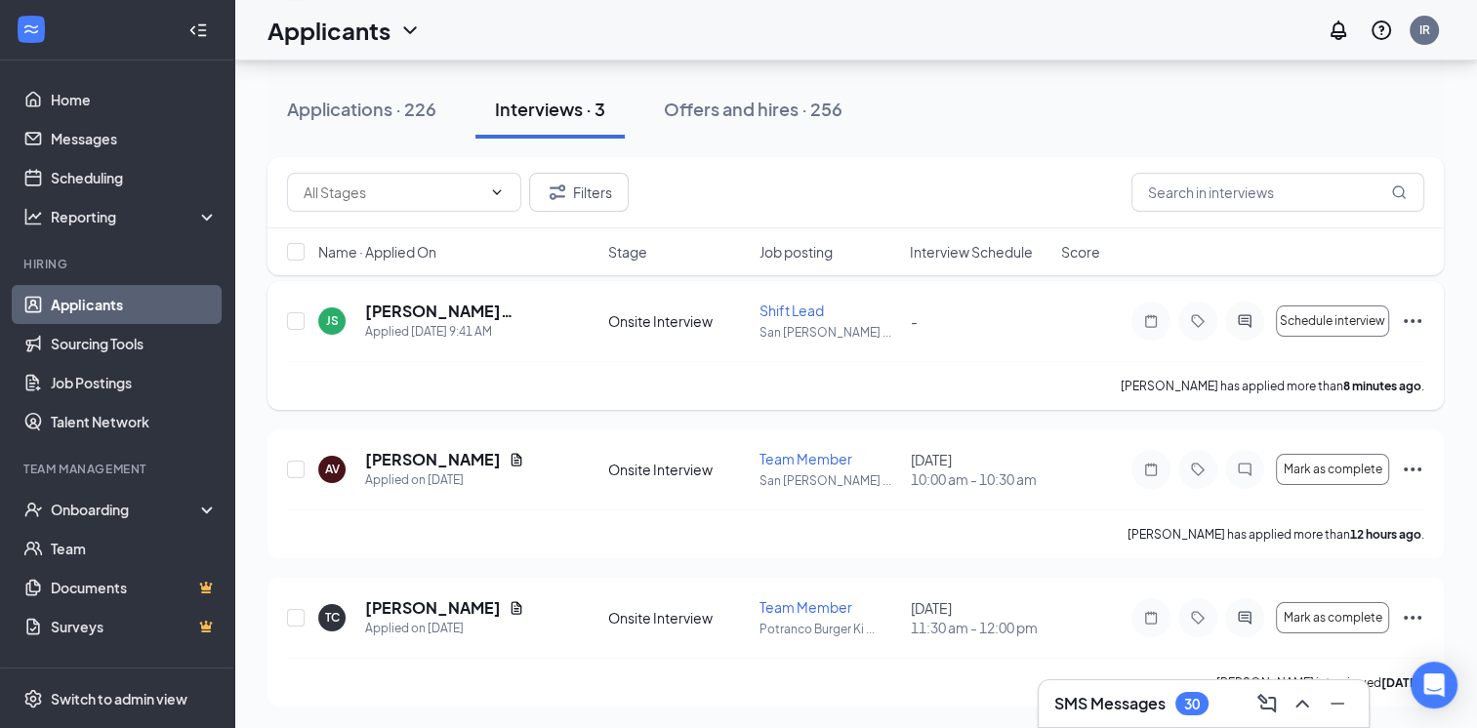
click at [1414, 322] on icon "Ellipses" at bounding box center [1412, 320] width 23 height 23
click at [441, 313] on h5 "[PERSON_NAME][GEOGRAPHIC_DATA]" at bounding box center [460, 311] width 190 height 21
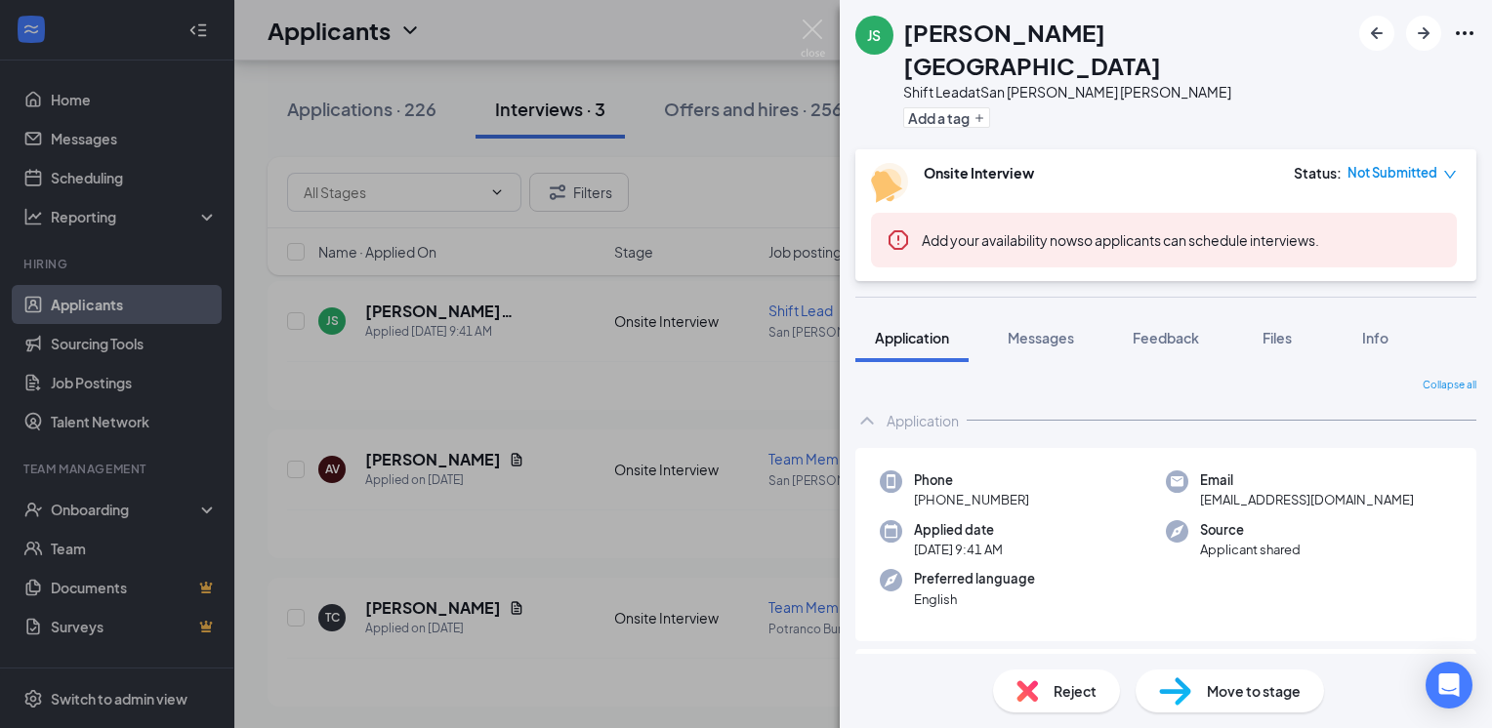
click at [1231, 701] on span "Move to stage" at bounding box center [1254, 690] width 94 height 21
type input "Hiring Complete (final stage)"
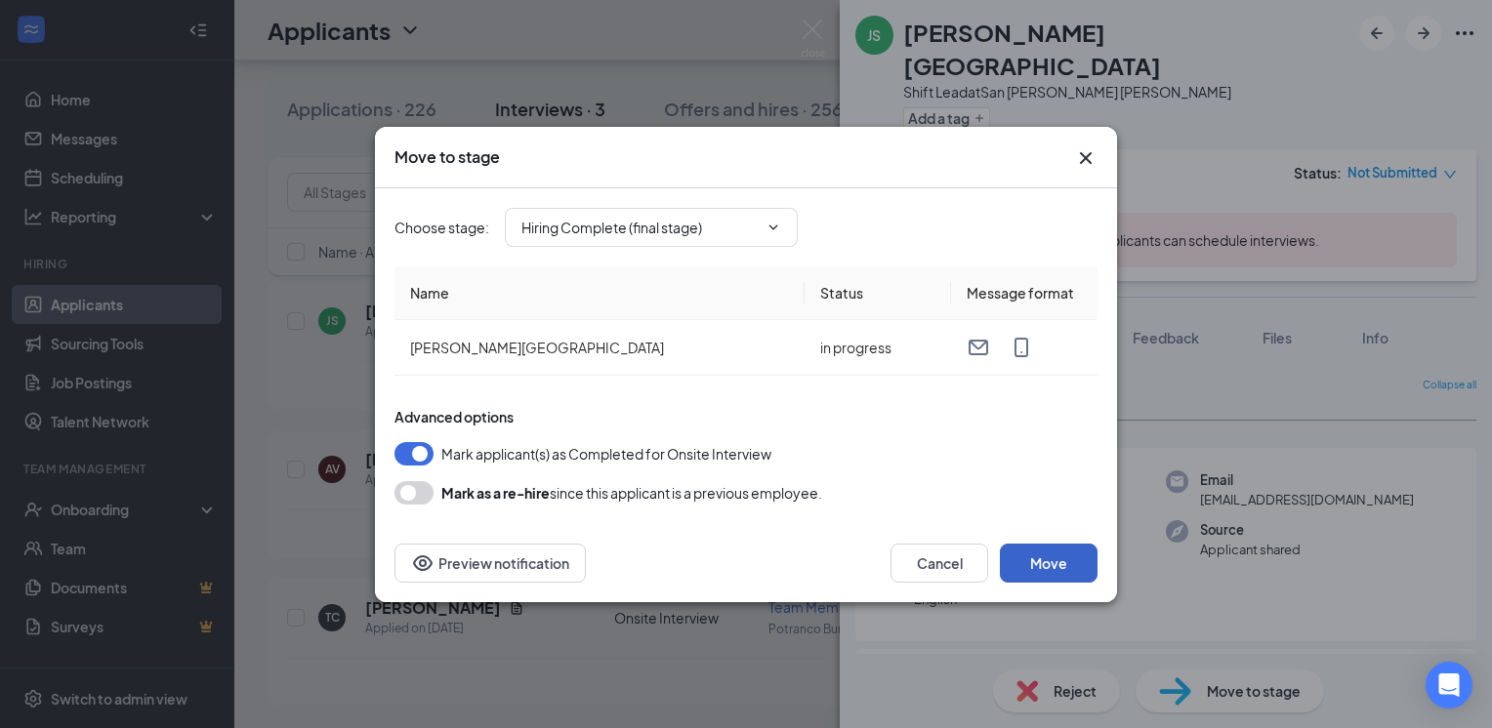
click at [1089, 566] on button "Move" at bounding box center [1049, 563] width 98 height 39
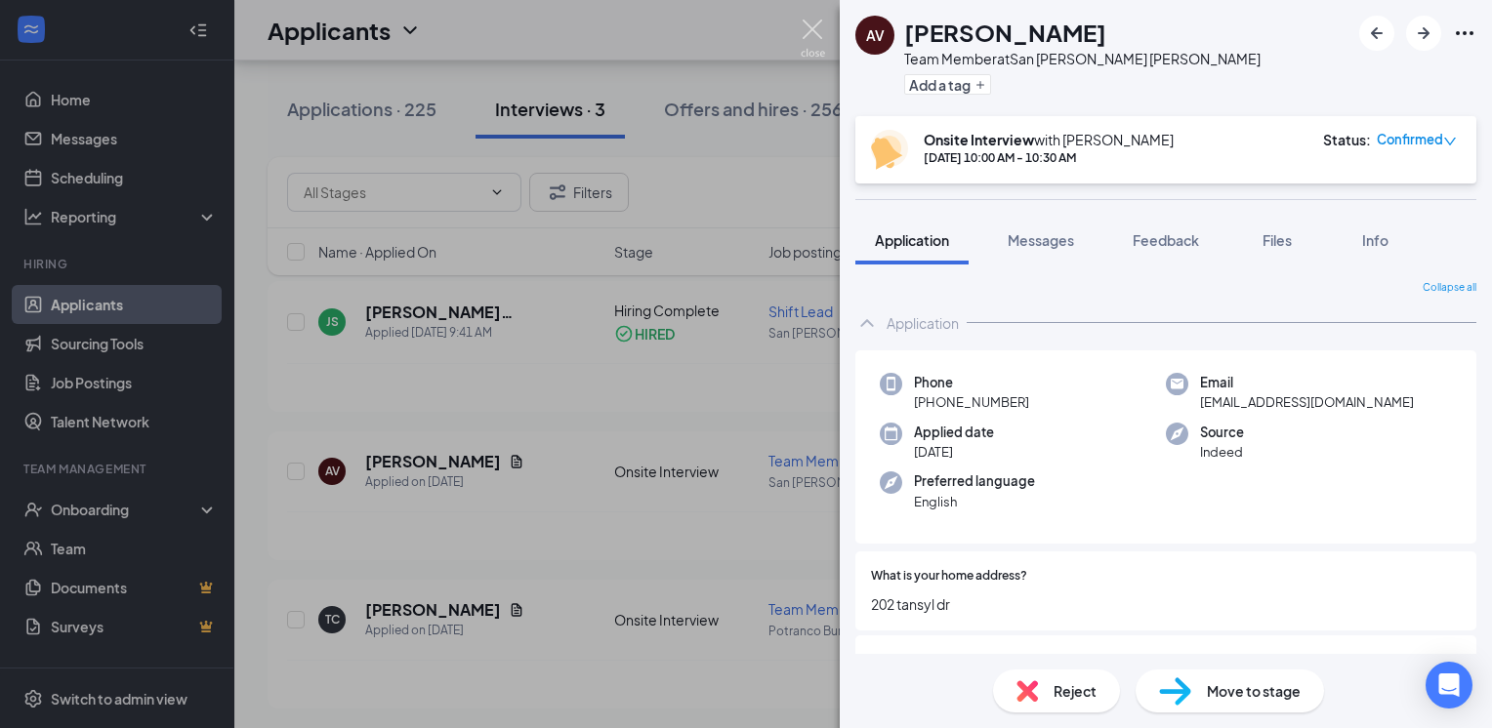
click at [811, 26] on img at bounding box center [812, 39] width 24 height 38
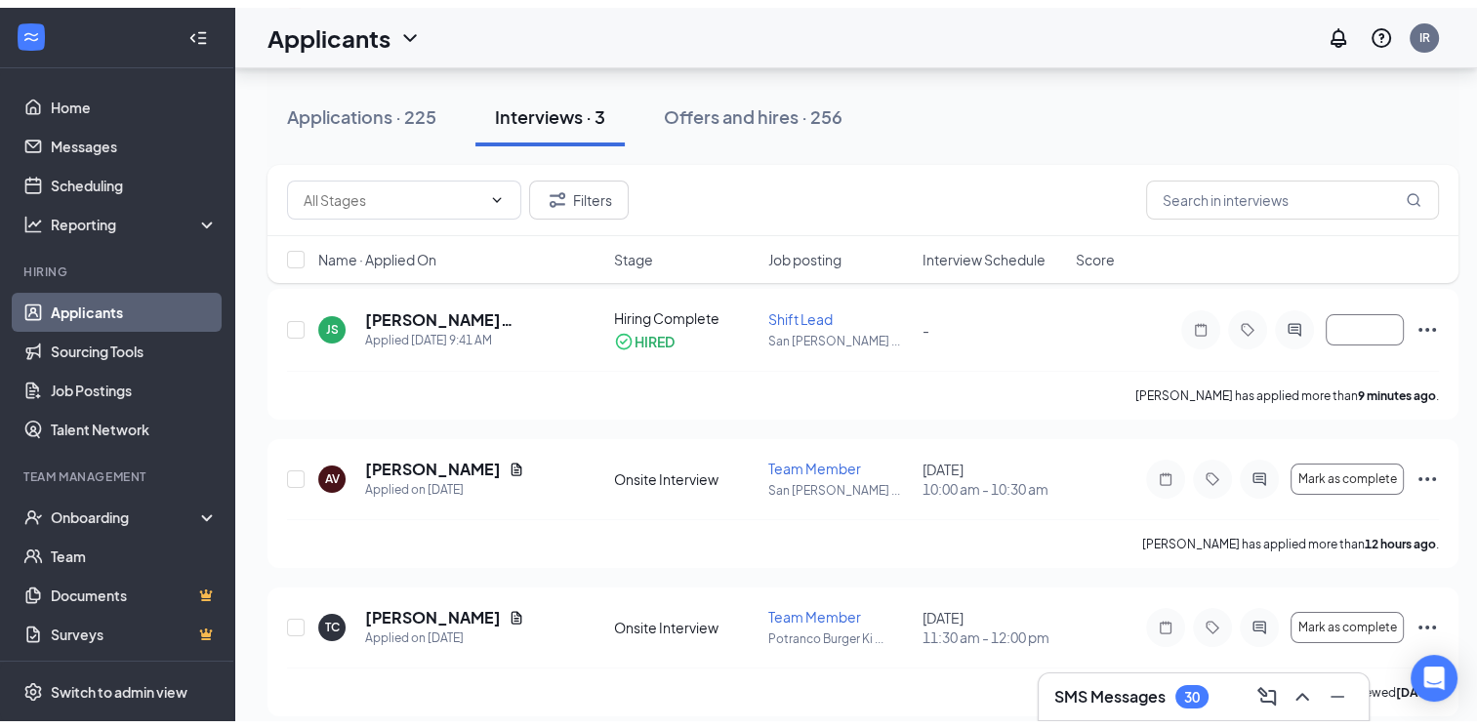
scroll to position [62, 0]
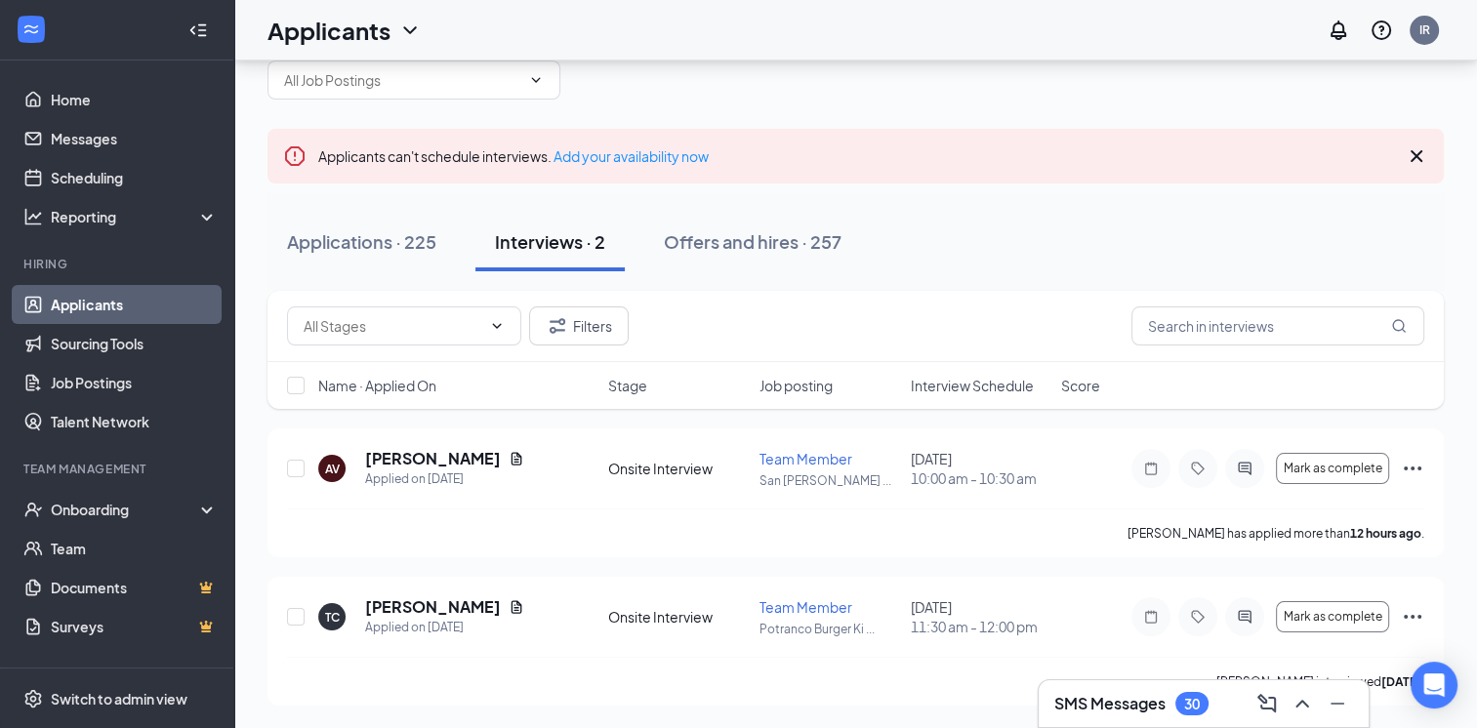
click at [551, 229] on div "Interviews · 2" at bounding box center [550, 241] width 110 height 24
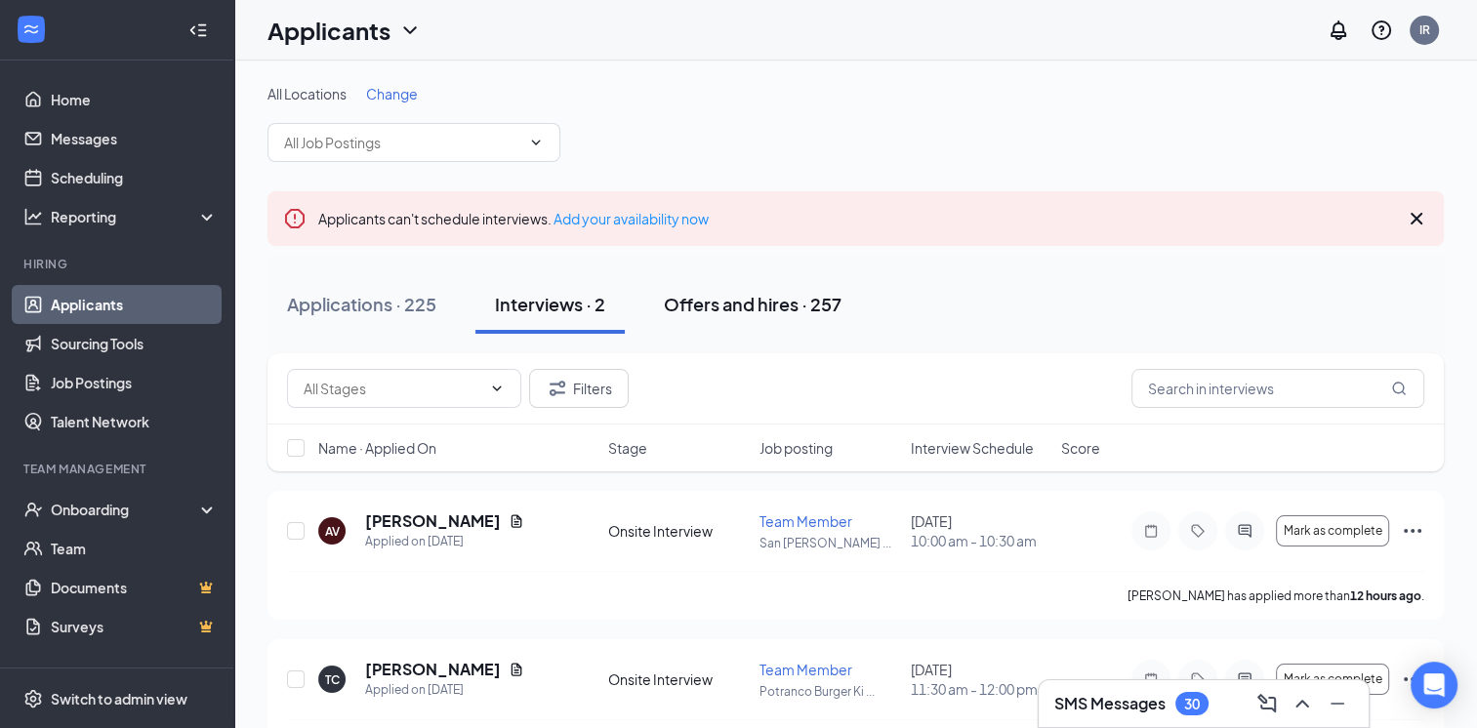
click at [710, 308] on div "Offers and hires · 257" at bounding box center [753, 304] width 178 height 24
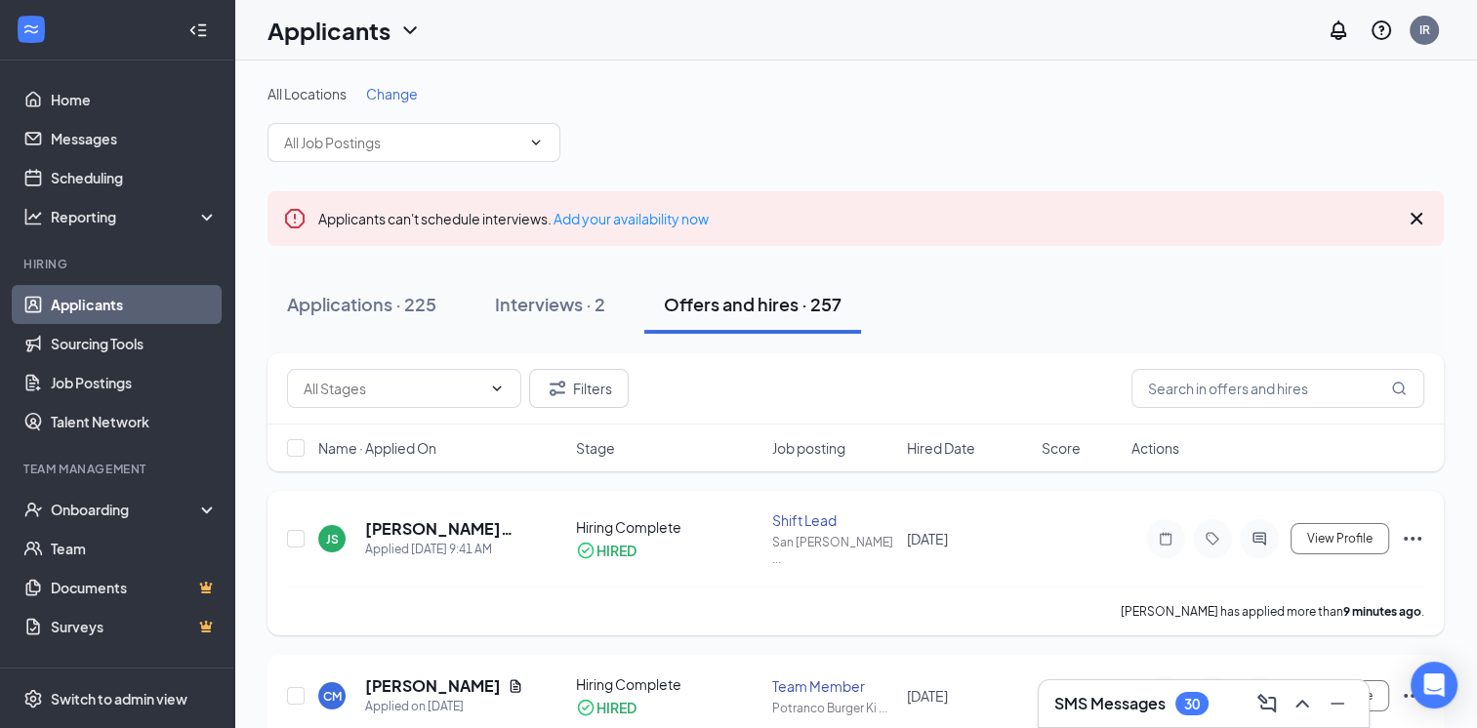
click at [1412, 527] on icon "Ellipses" at bounding box center [1412, 538] width 23 height 23
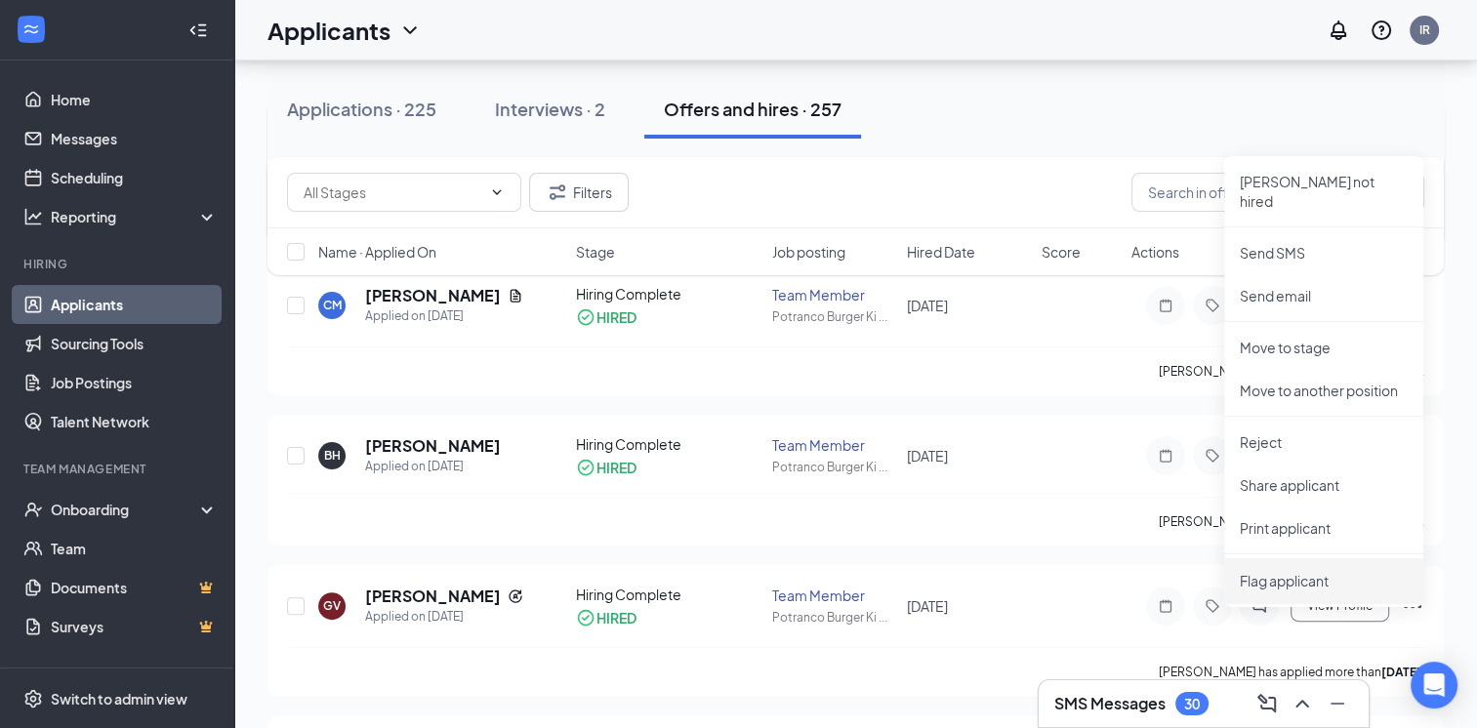
scroll to position [98, 0]
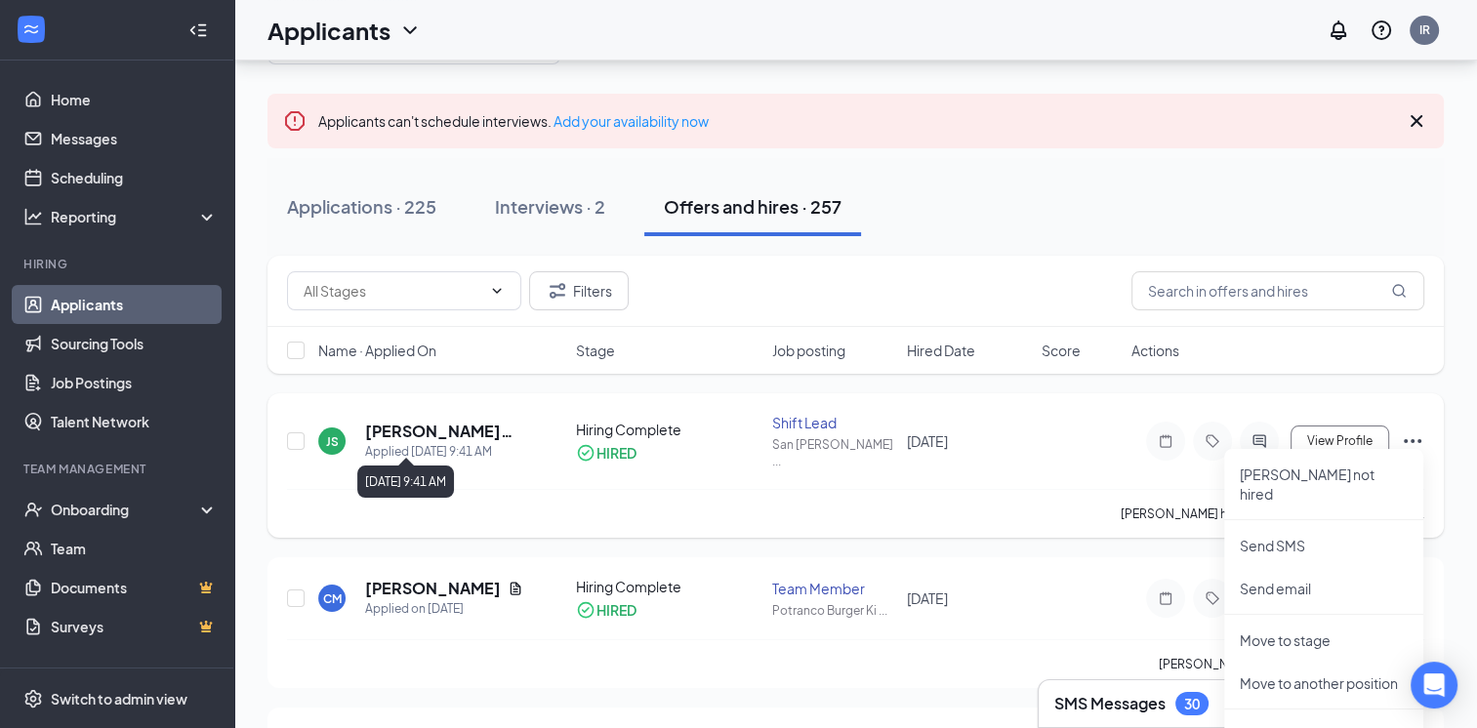
click at [405, 445] on div "Applied Today 9:41 AM" at bounding box center [444, 452] width 158 height 20
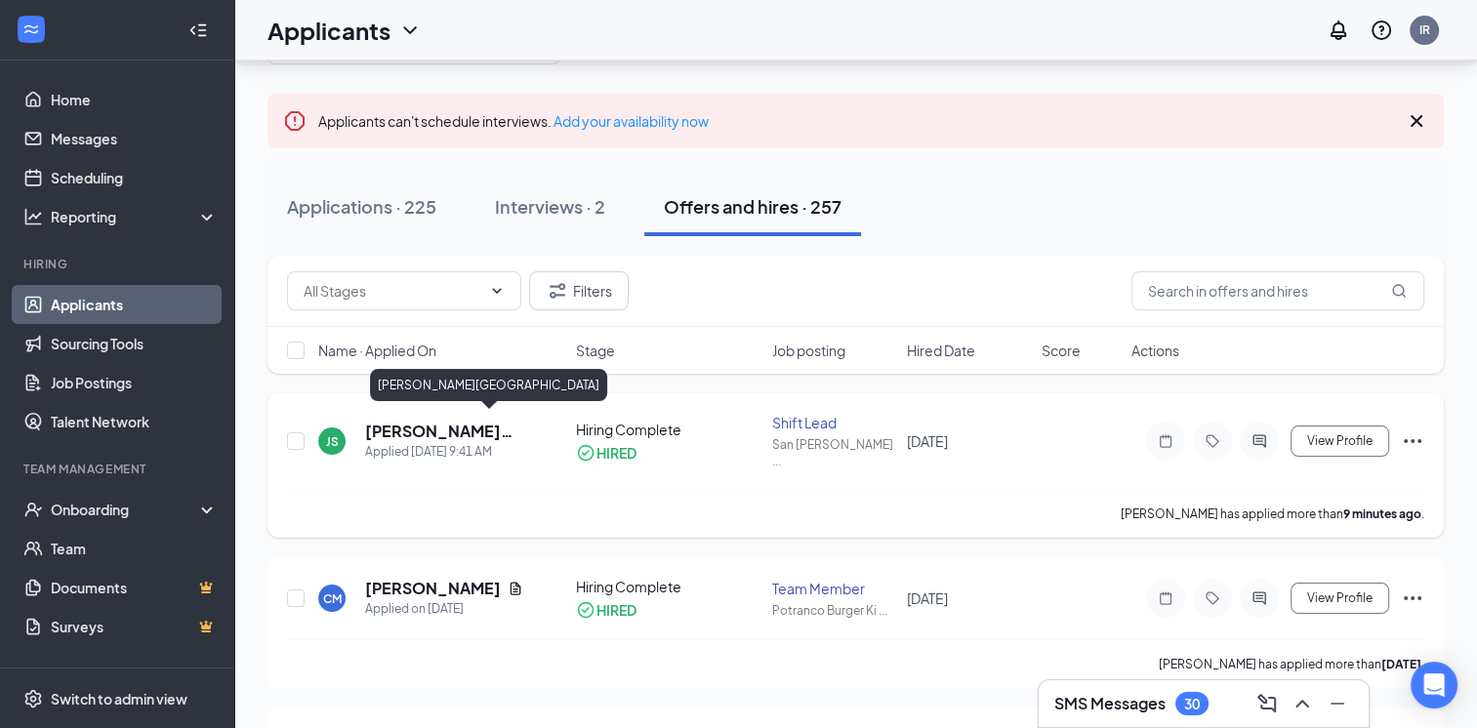
click at [418, 424] on h5 "[PERSON_NAME][GEOGRAPHIC_DATA]" at bounding box center [444, 431] width 158 height 21
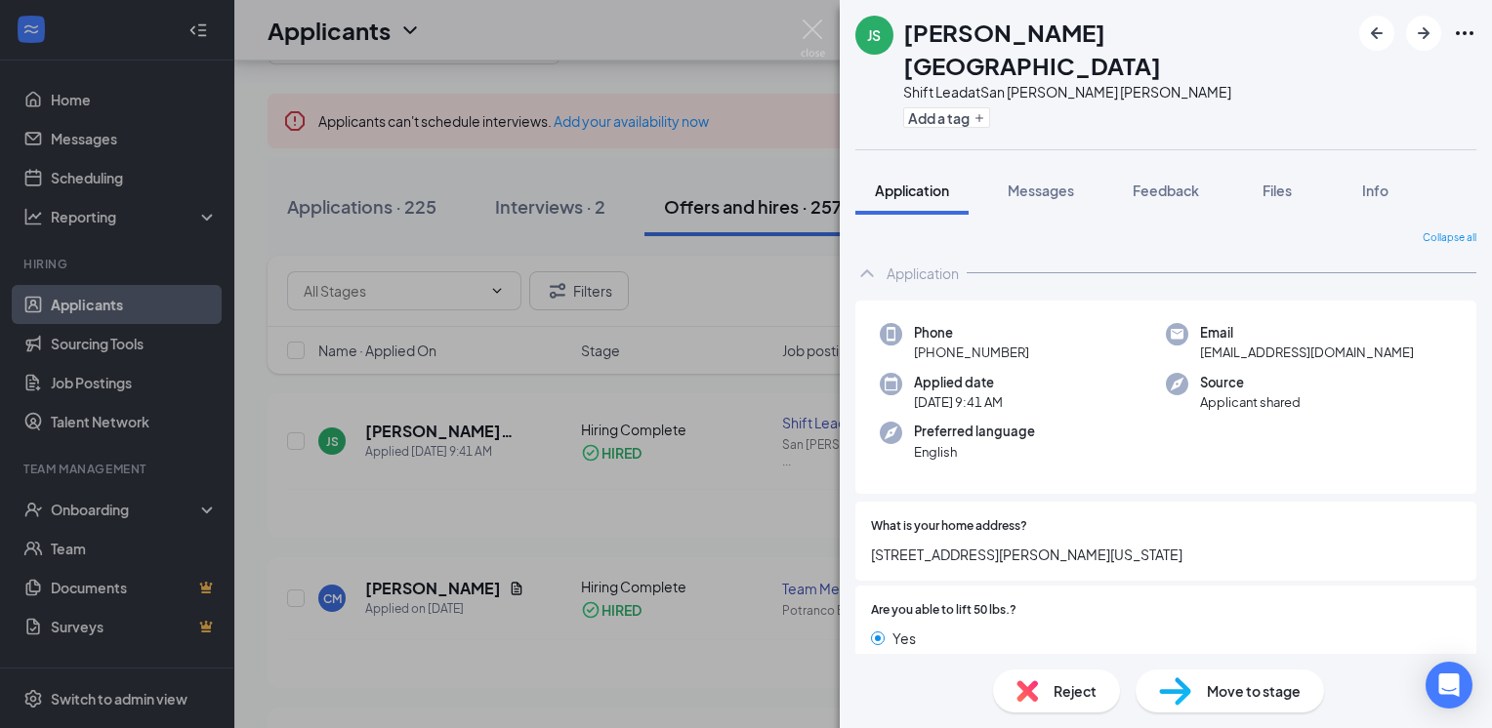
click at [1224, 698] on span "Move to stage" at bounding box center [1254, 690] width 94 height 21
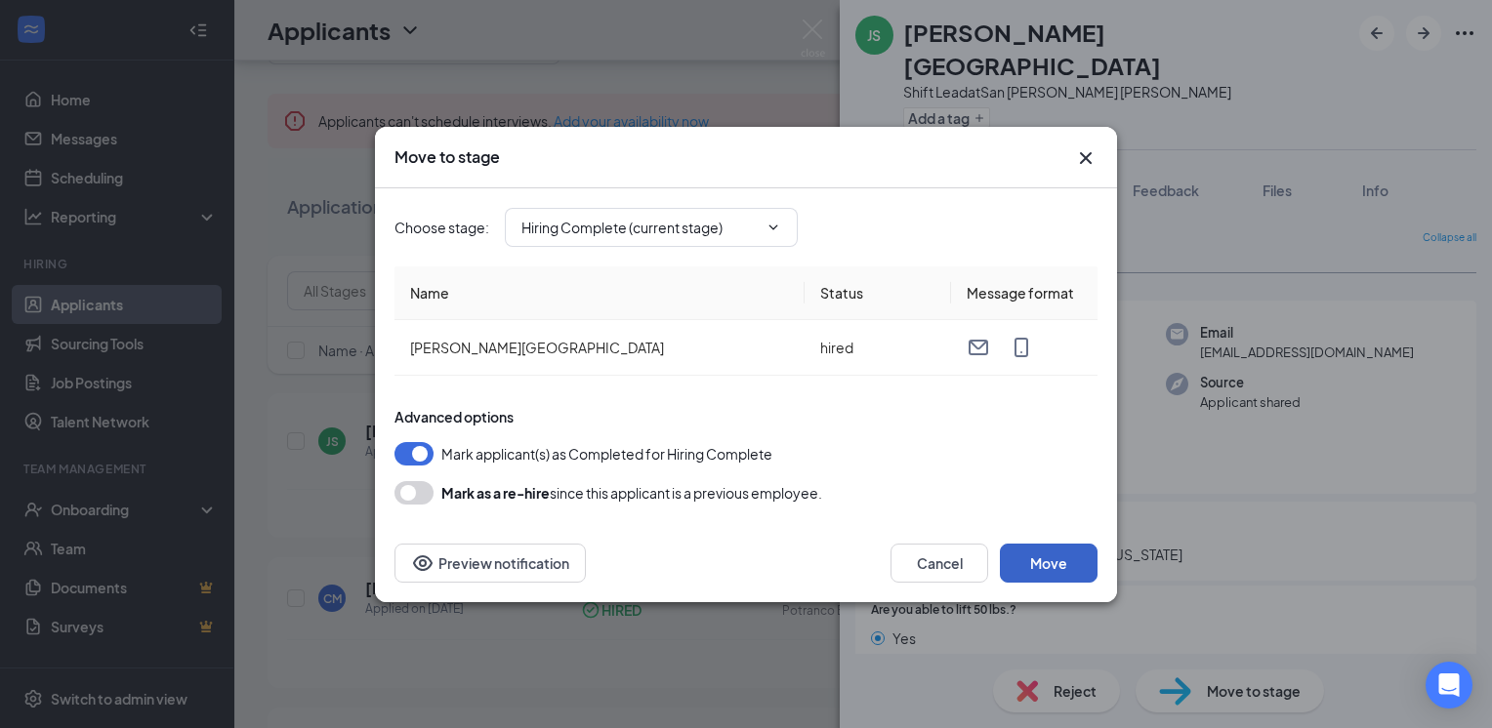
click at [1048, 559] on button "Move" at bounding box center [1049, 563] width 98 height 39
click at [1064, 564] on button "Move" at bounding box center [1049, 563] width 98 height 39
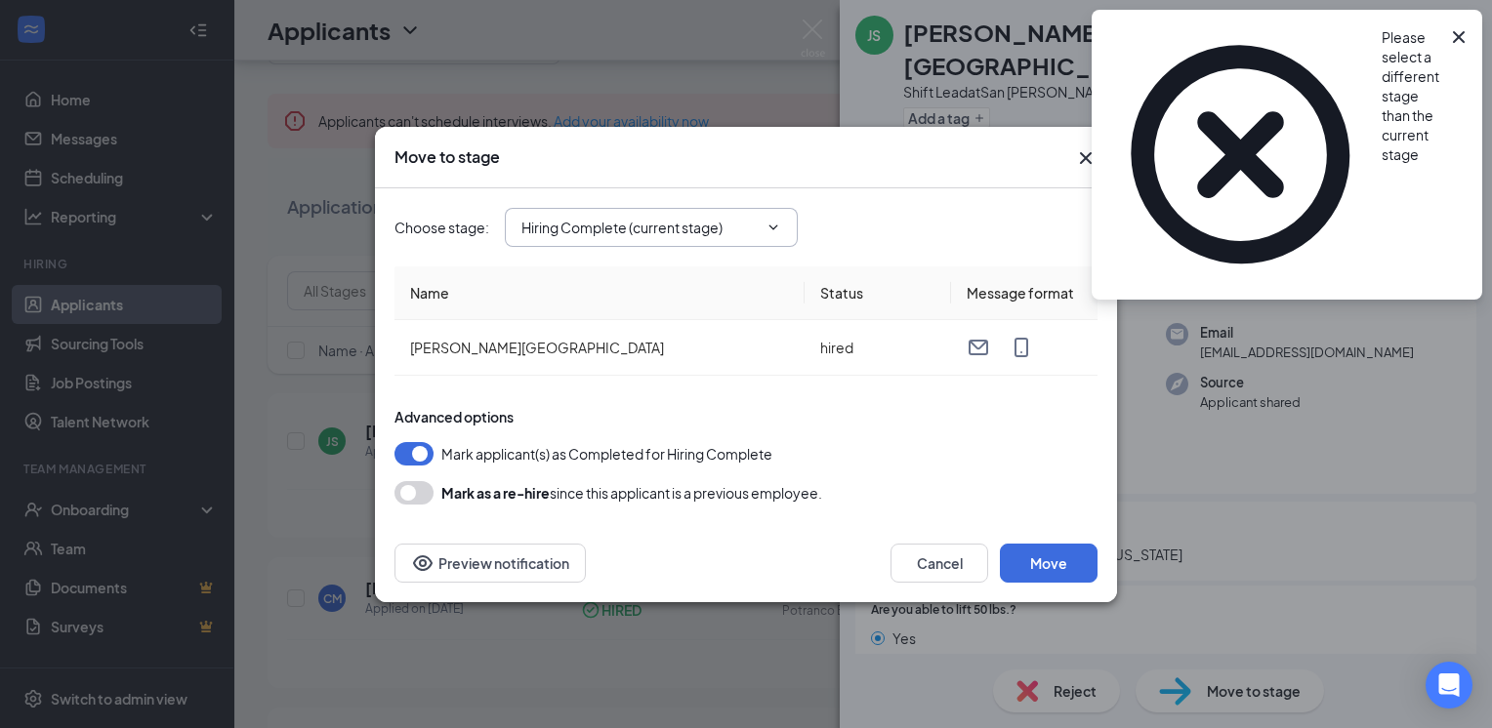
click at [756, 231] on input "Hiring Complete (current stage)" at bounding box center [639, 227] width 236 height 21
click at [626, 306] on div "Onsite Interview" at bounding box center [573, 294] width 104 height 21
type input "Onsite Interview"
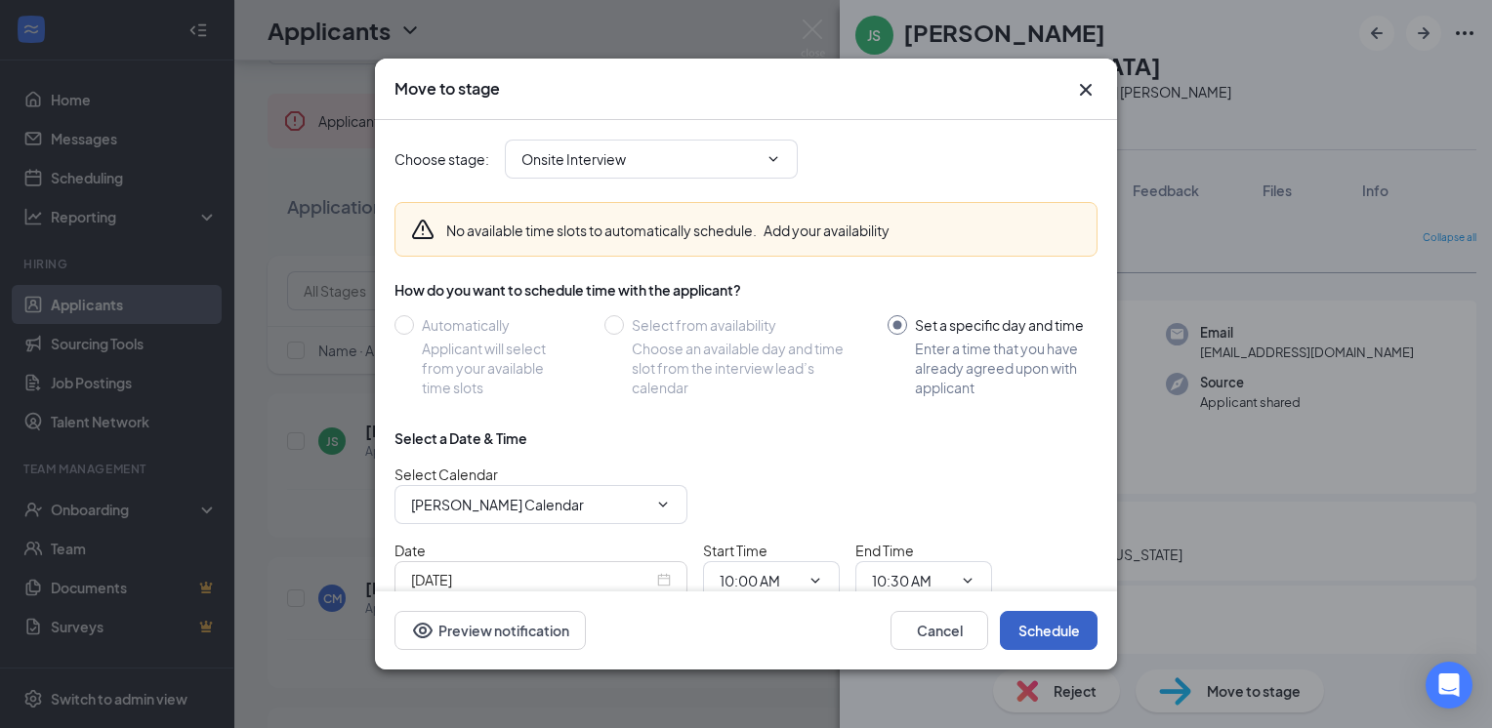
click at [1032, 630] on button "Schedule" at bounding box center [1049, 630] width 98 height 39
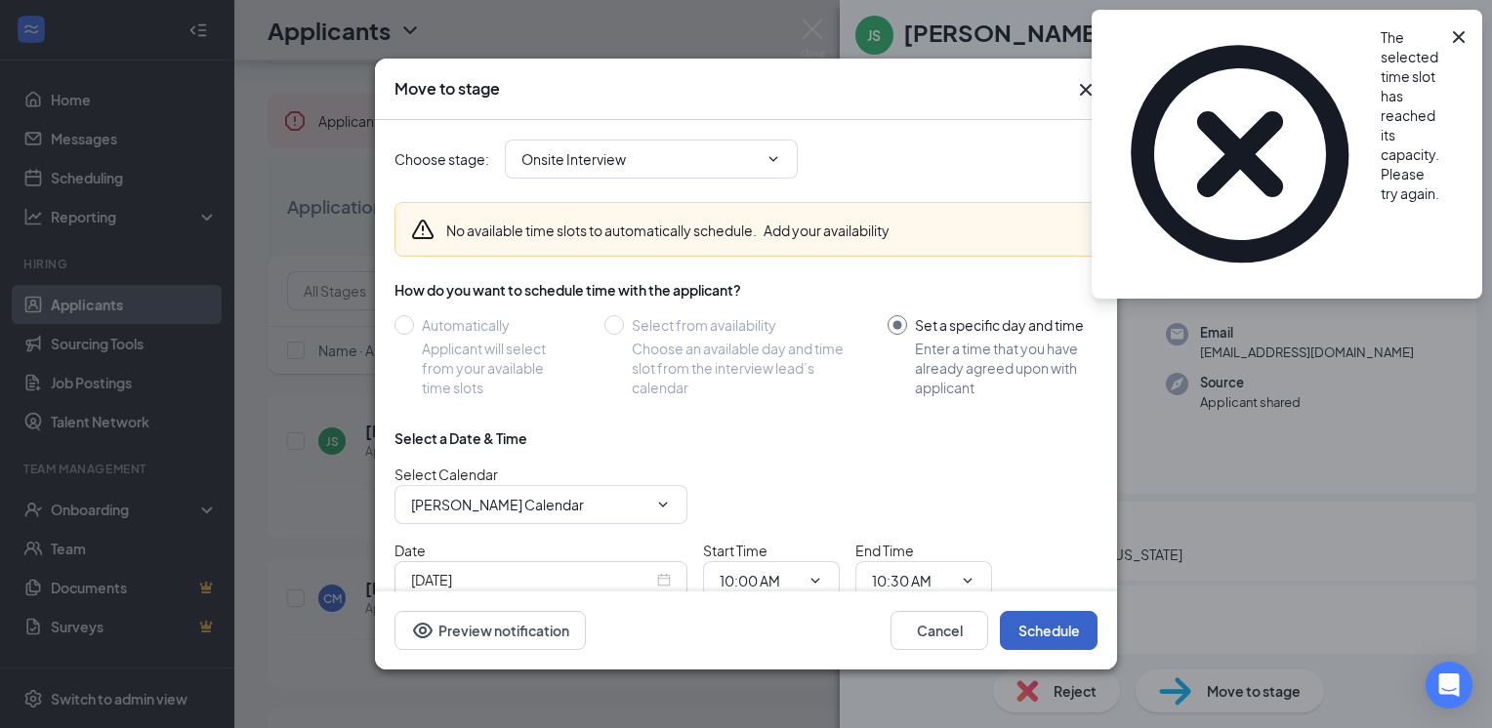
click at [1042, 623] on button "Schedule" at bounding box center [1049, 630] width 98 height 39
click at [1459, 36] on icon "Cross" at bounding box center [1459, 37] width 12 height 12
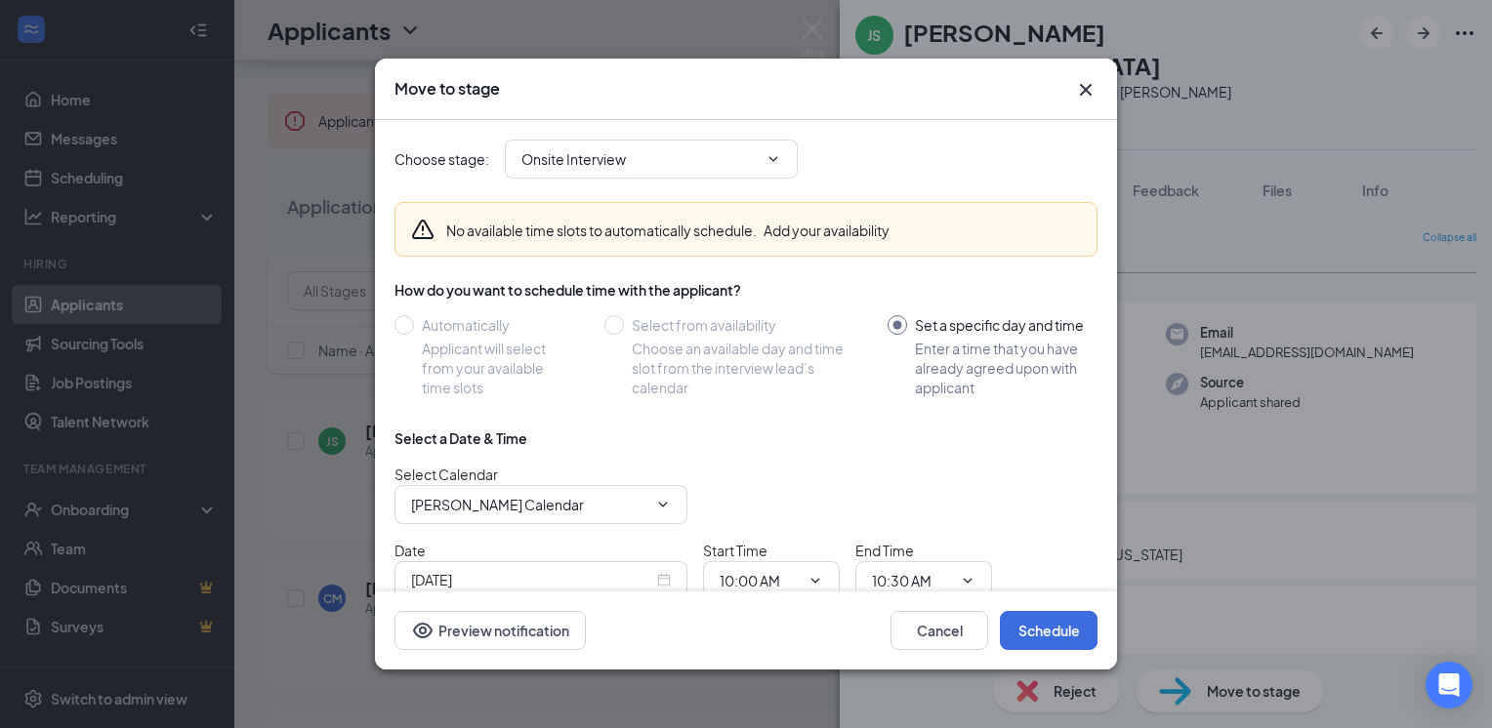
click at [1086, 97] on icon "Cross" at bounding box center [1085, 89] width 23 height 23
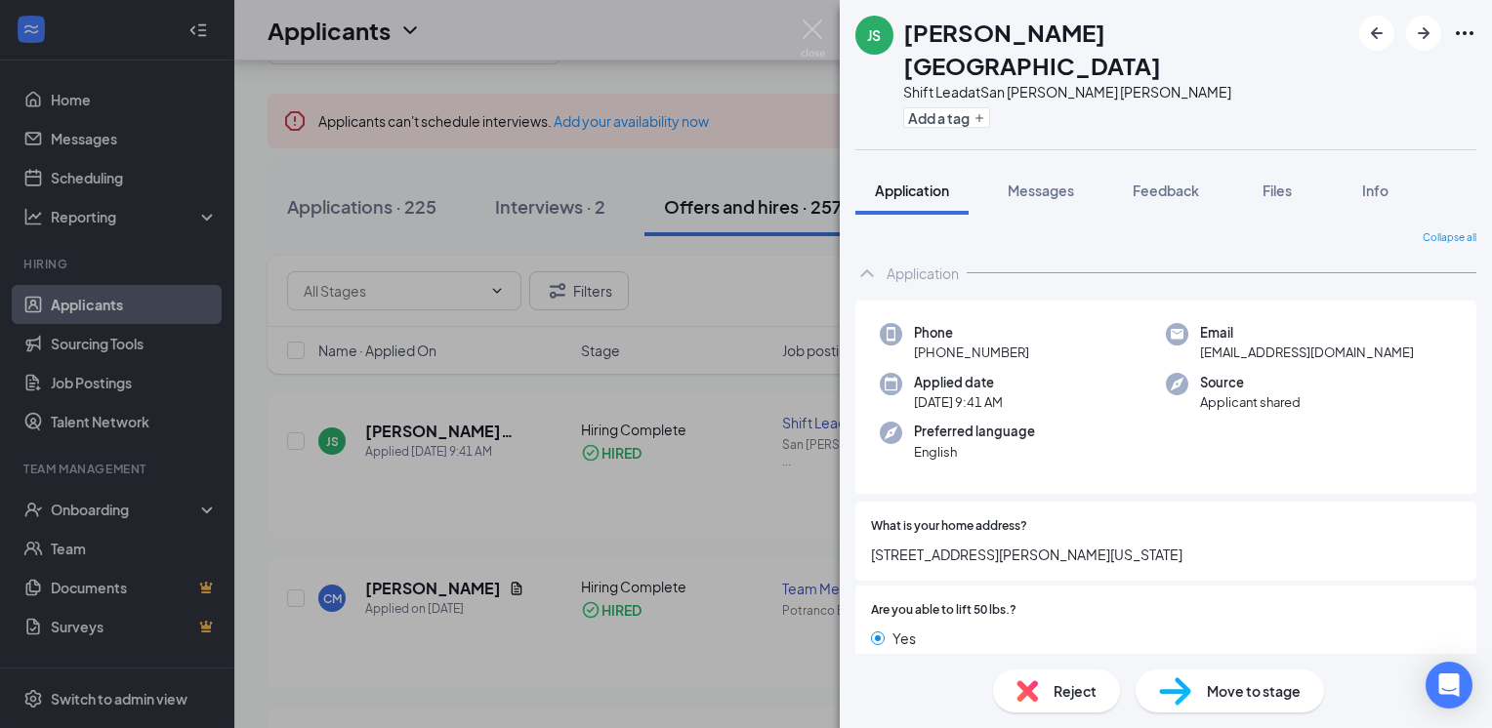
click at [519, 208] on div "JS Jimmie Siverand-Sutton Shift Lead at San Antonio Burger King Add a tag Appli…" at bounding box center [746, 364] width 1492 height 728
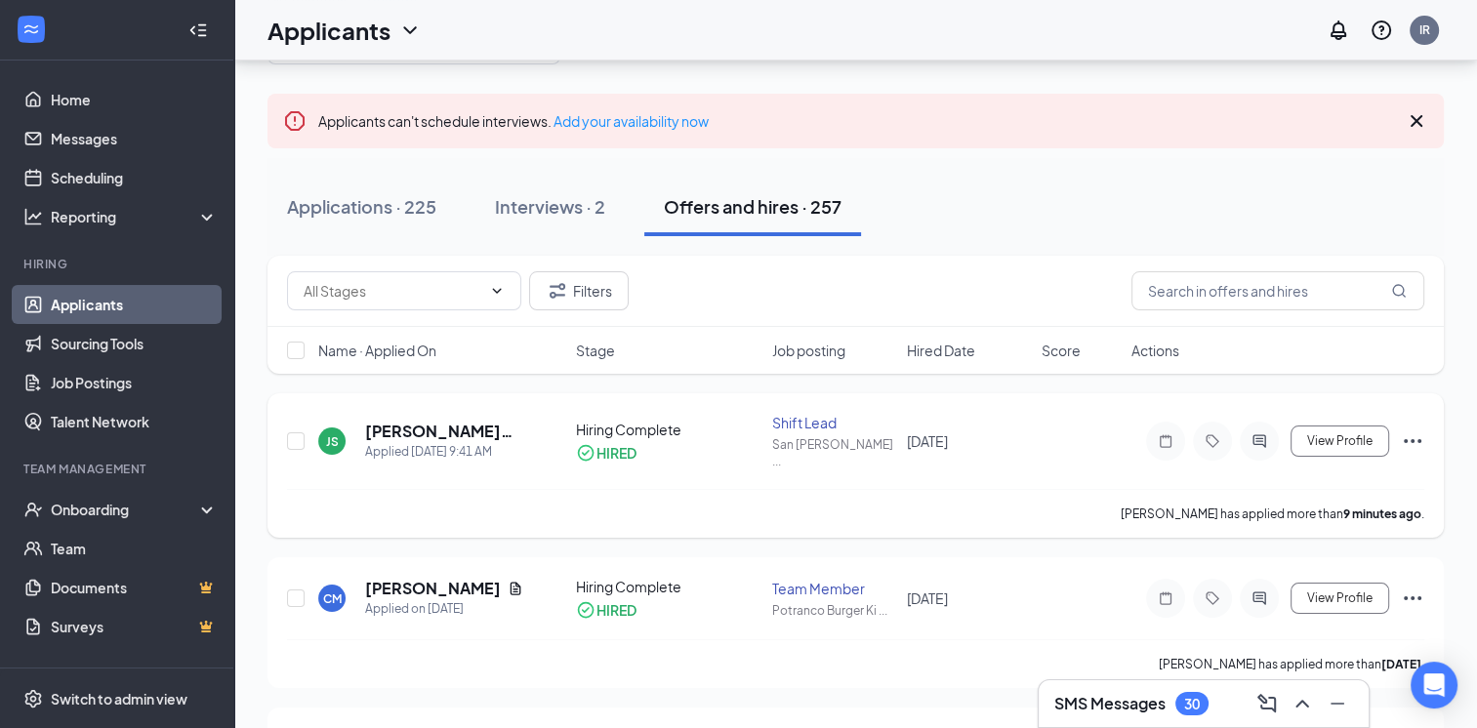
click at [1412, 439] on icon "Ellipses" at bounding box center [1413, 441] width 18 height 4
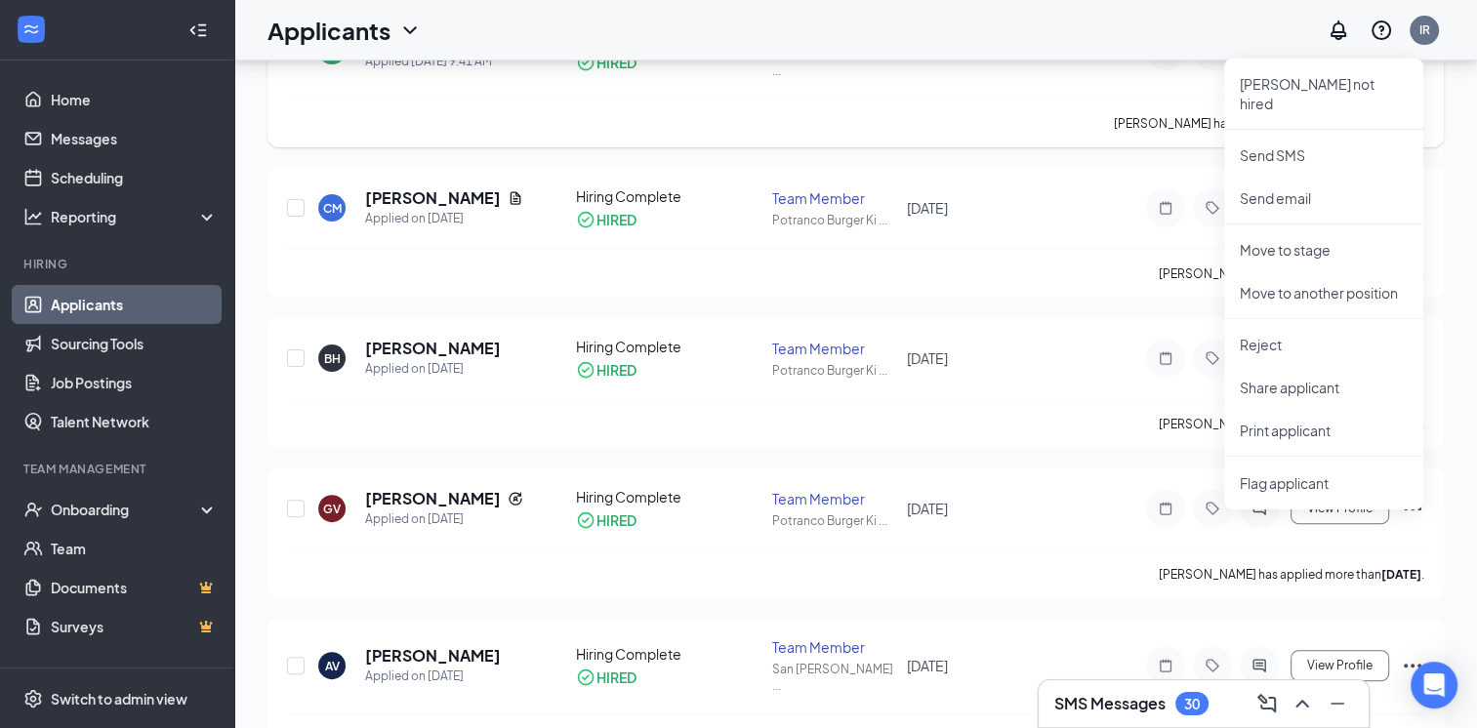
scroll to position [98, 0]
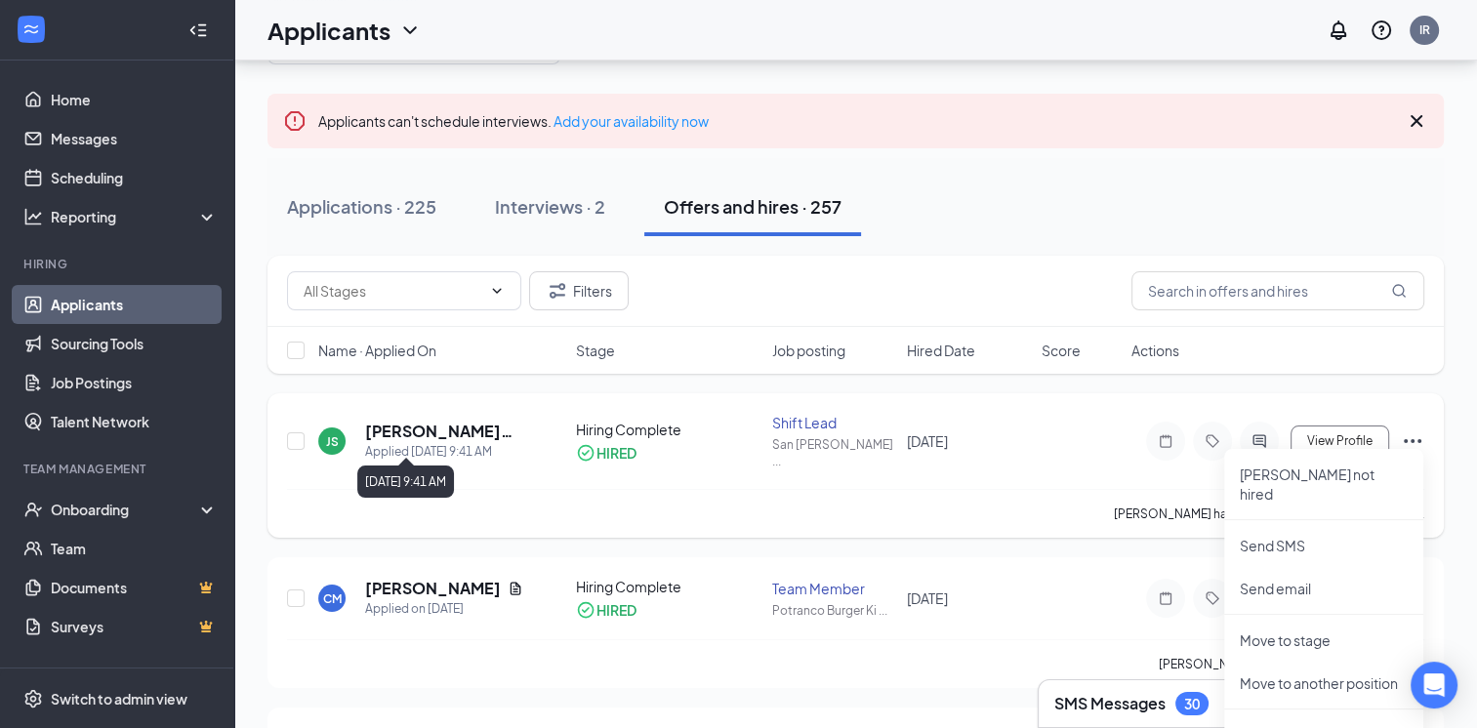
click at [466, 428] on h5 "[PERSON_NAME][GEOGRAPHIC_DATA]" at bounding box center [444, 431] width 158 height 21
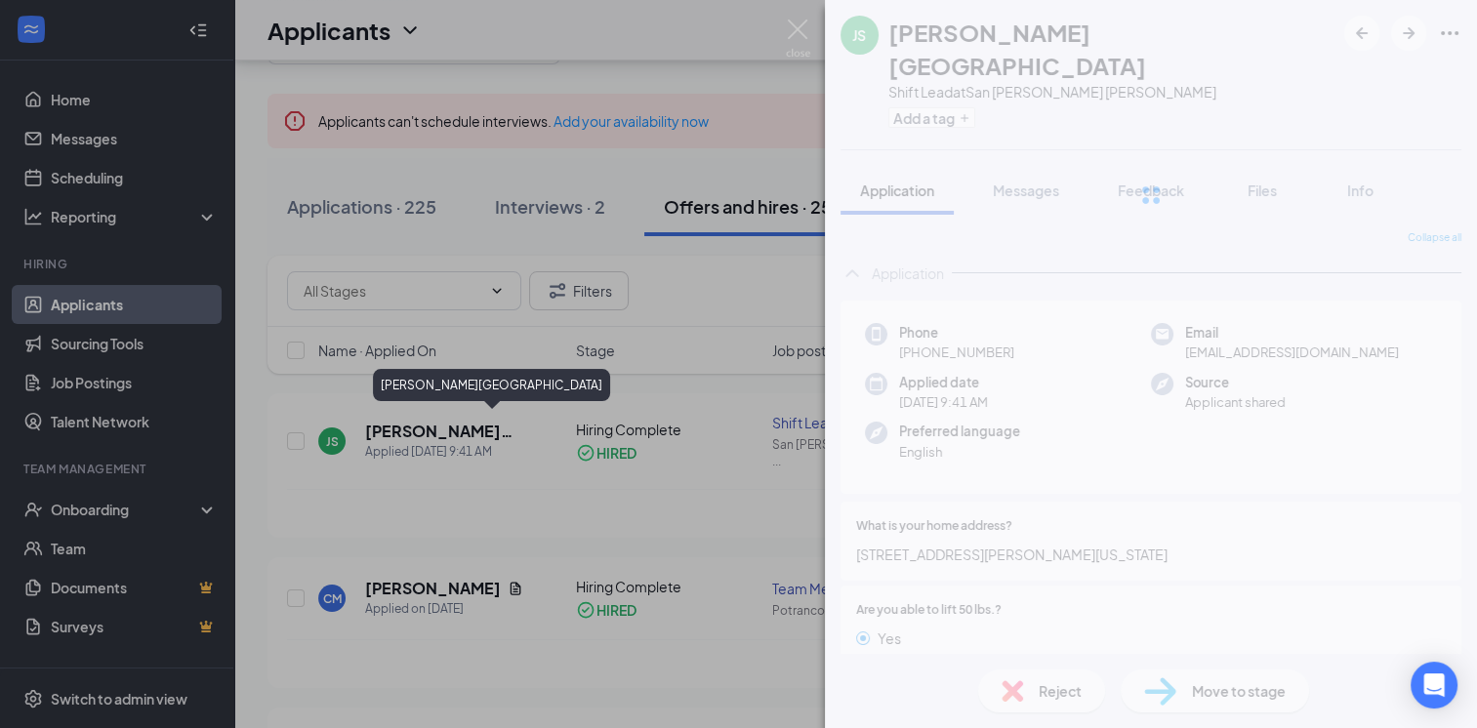
click at [643, 439] on div "JS Jimmie Siverand-Sutton Shift Lead at San Antonio Burger King Add a tag Appli…" at bounding box center [738, 364] width 1477 height 728
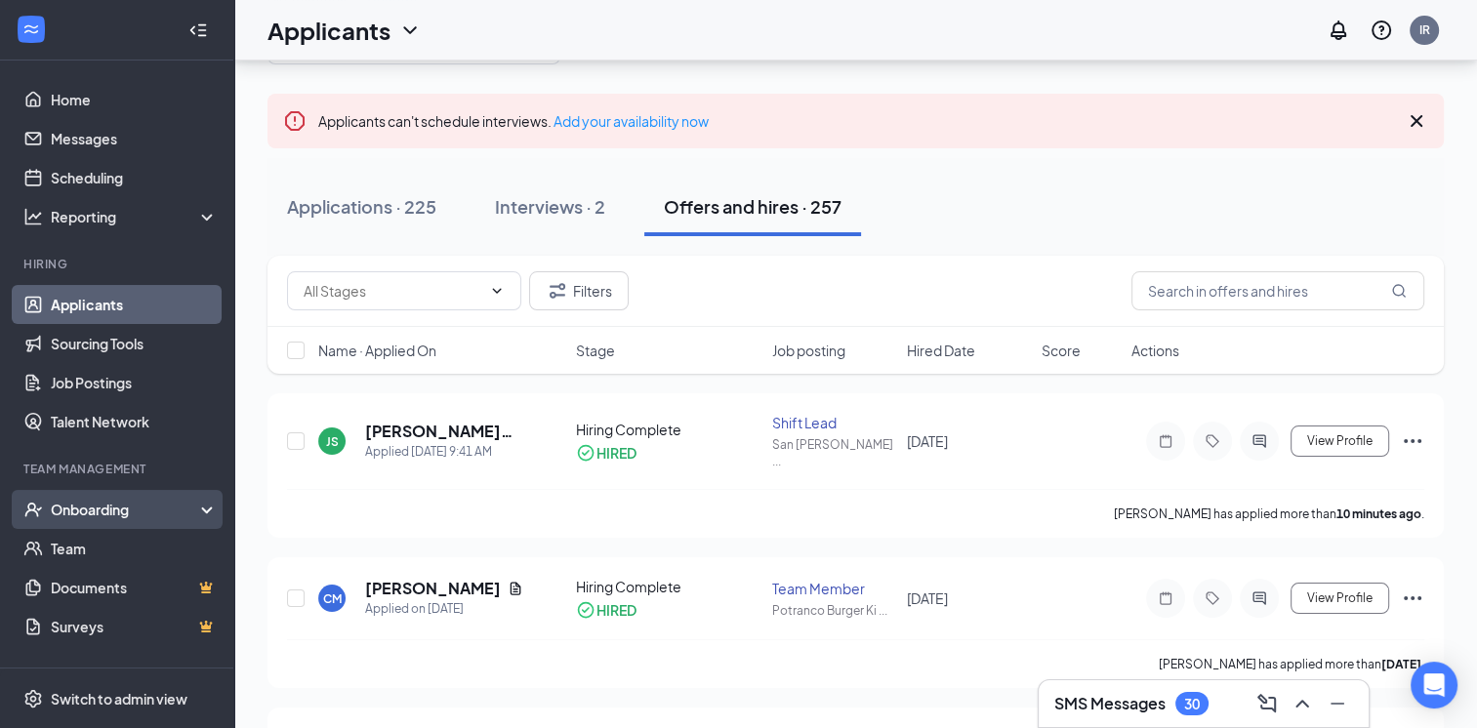
click at [121, 517] on div "Onboarding" at bounding box center [126, 510] width 150 height 20
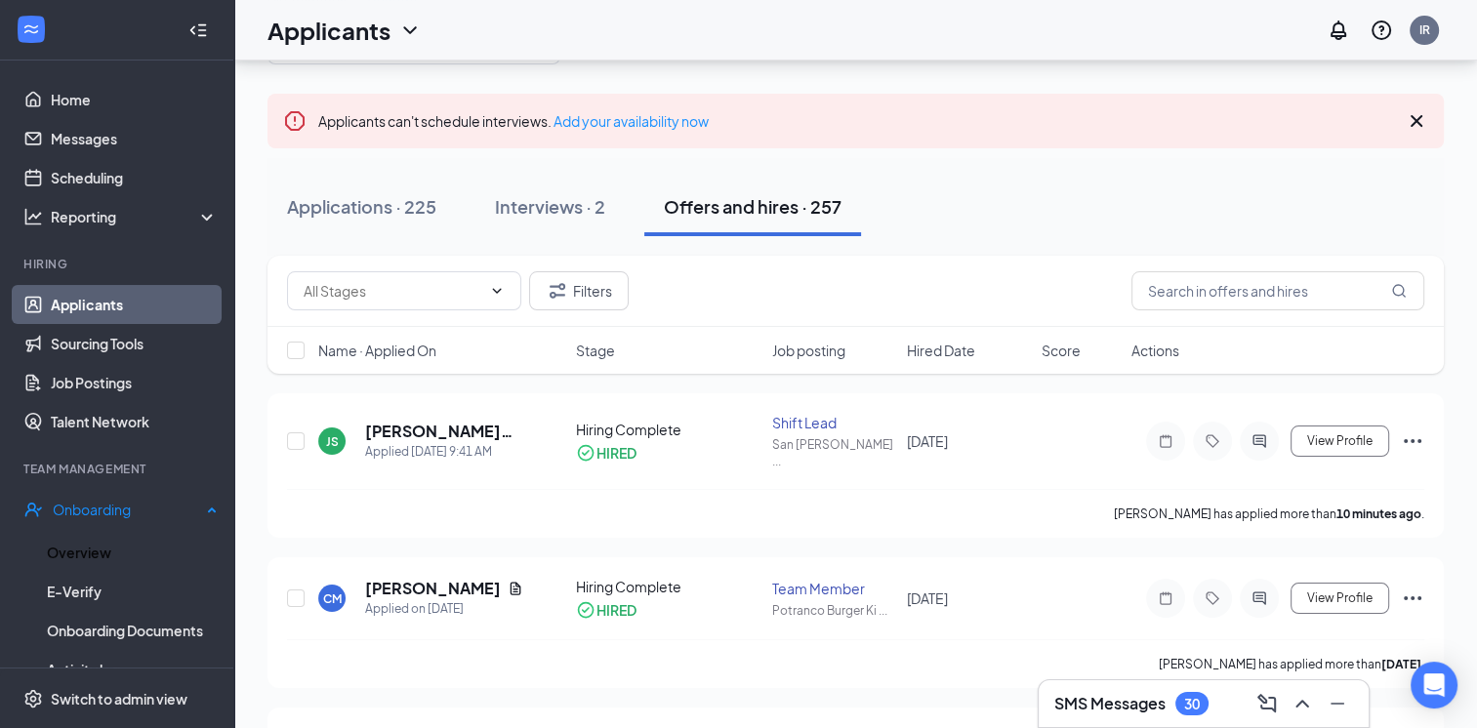
drag, startPoint x: 102, startPoint y: 555, endPoint x: 187, endPoint y: 510, distance: 97.4
click at [102, 555] on link "Overview" at bounding box center [132, 552] width 171 height 39
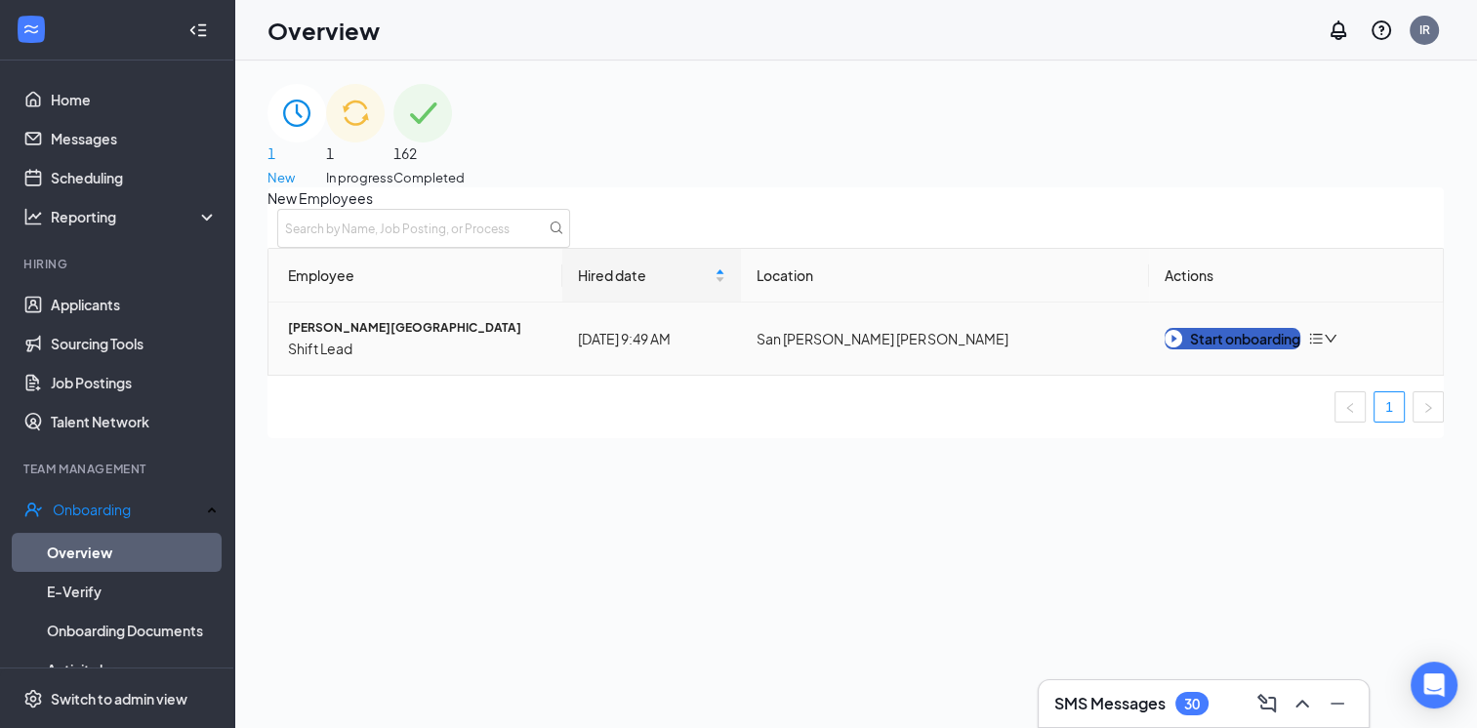
click at [1296, 349] on div "Start onboarding" at bounding box center [1233, 338] width 136 height 21
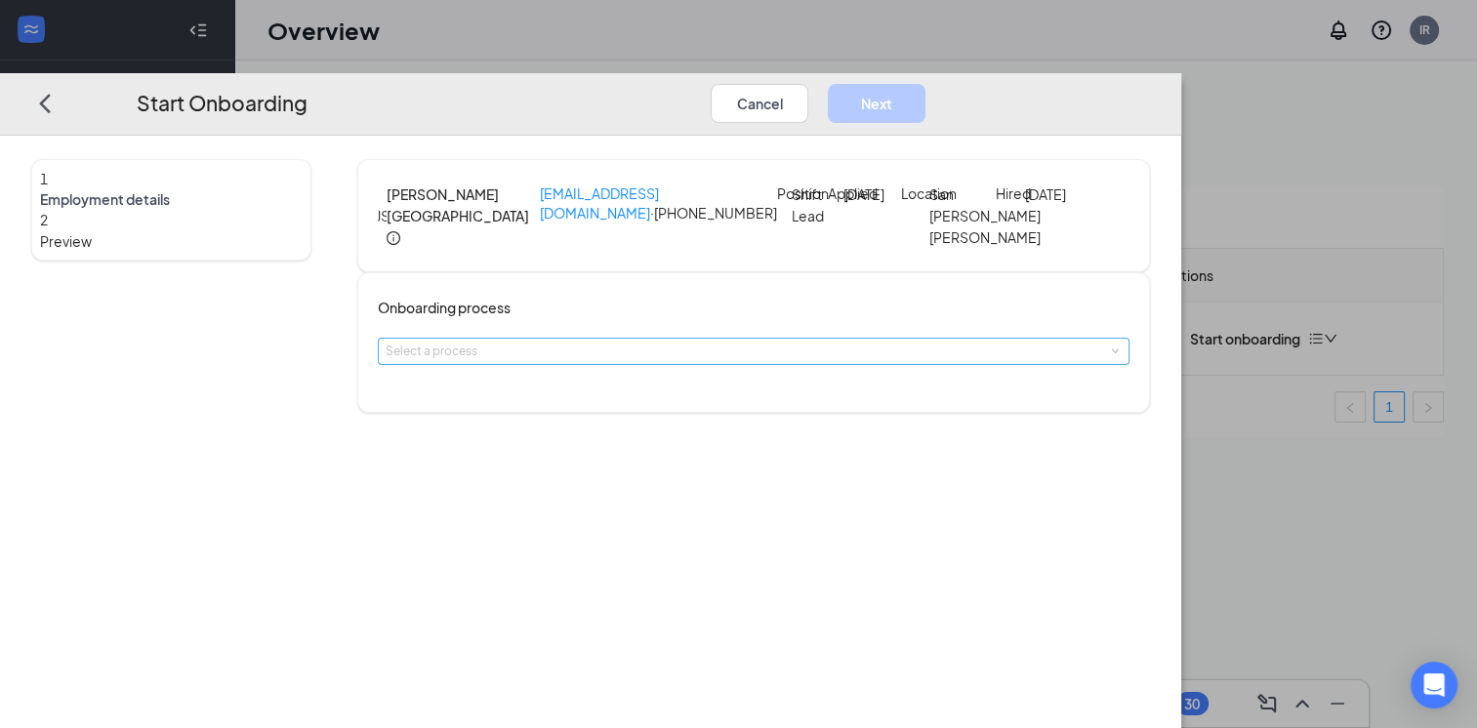
click at [700, 361] on div "Select a process" at bounding box center [749, 352] width 727 height 20
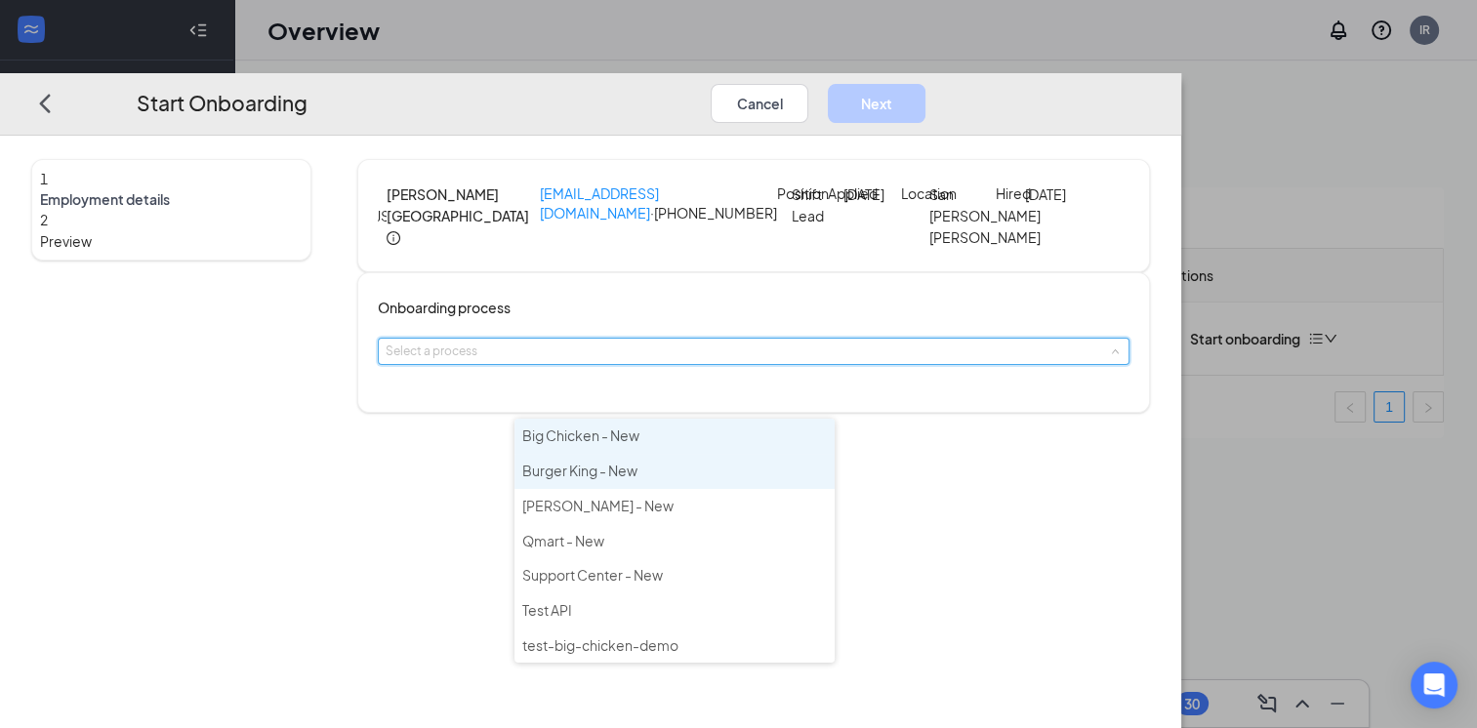
click at [620, 469] on span "Burger King - New" at bounding box center [579, 471] width 115 height 18
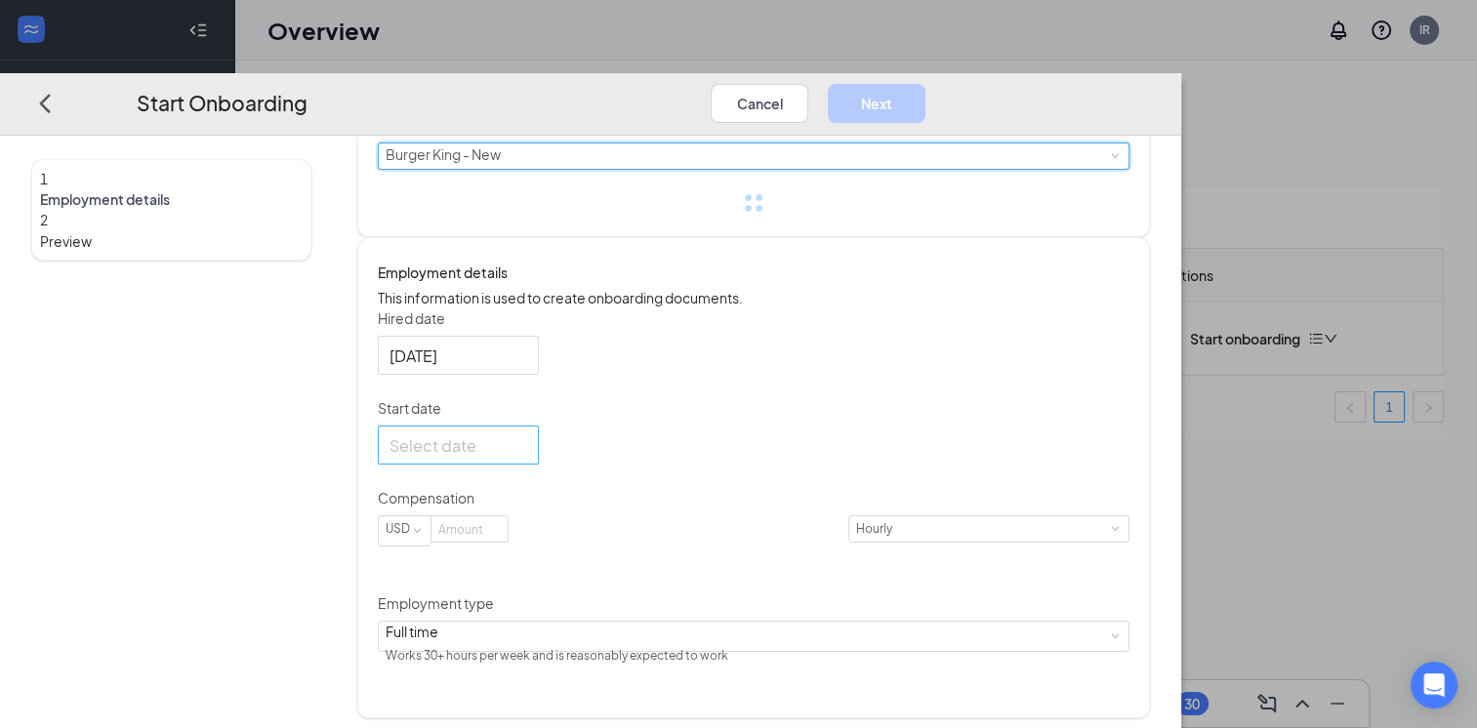
scroll to position [209, 0]
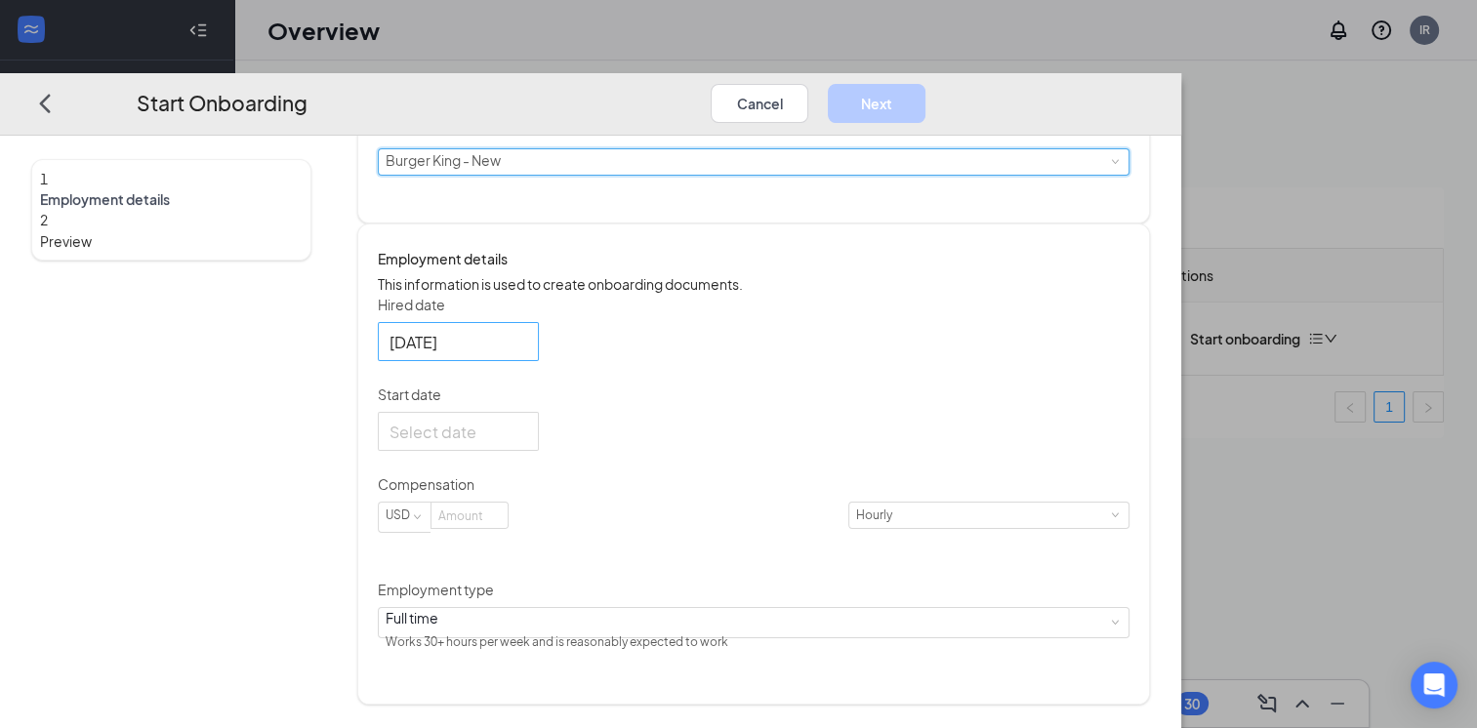
click at [539, 361] on div "Sep 16, 2025" at bounding box center [458, 341] width 161 height 39
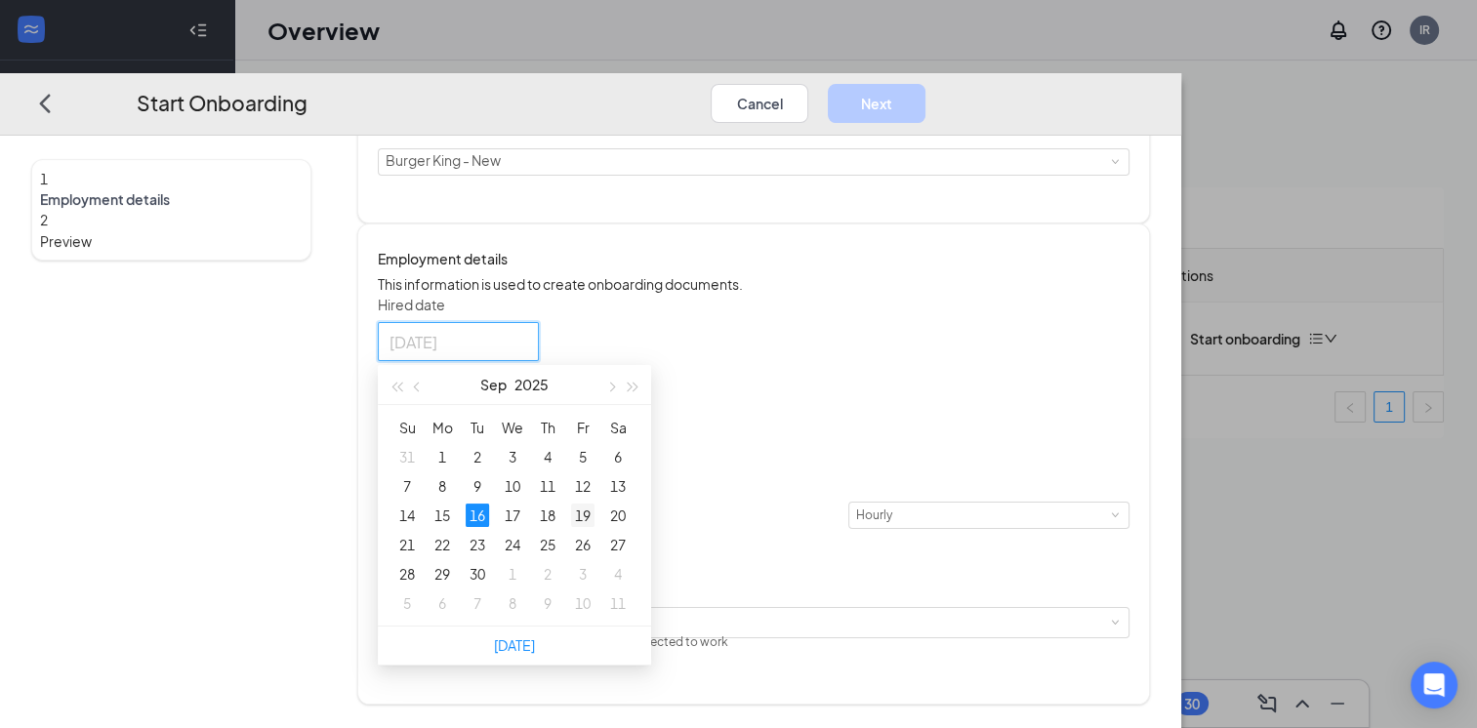
type input "Sep 19, 2025"
click at [595, 527] on div "19" at bounding box center [582, 515] width 23 height 23
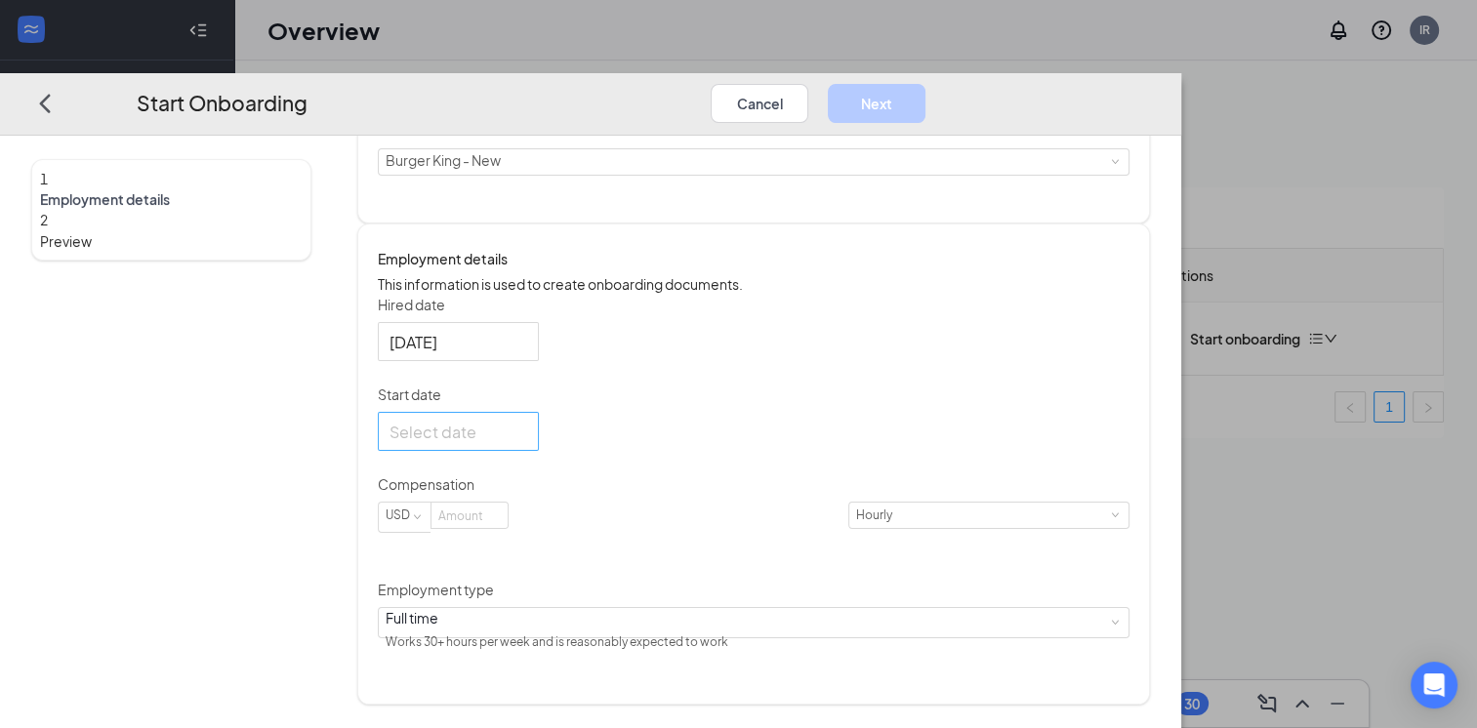
click at [527, 443] on div at bounding box center [459, 431] width 138 height 24
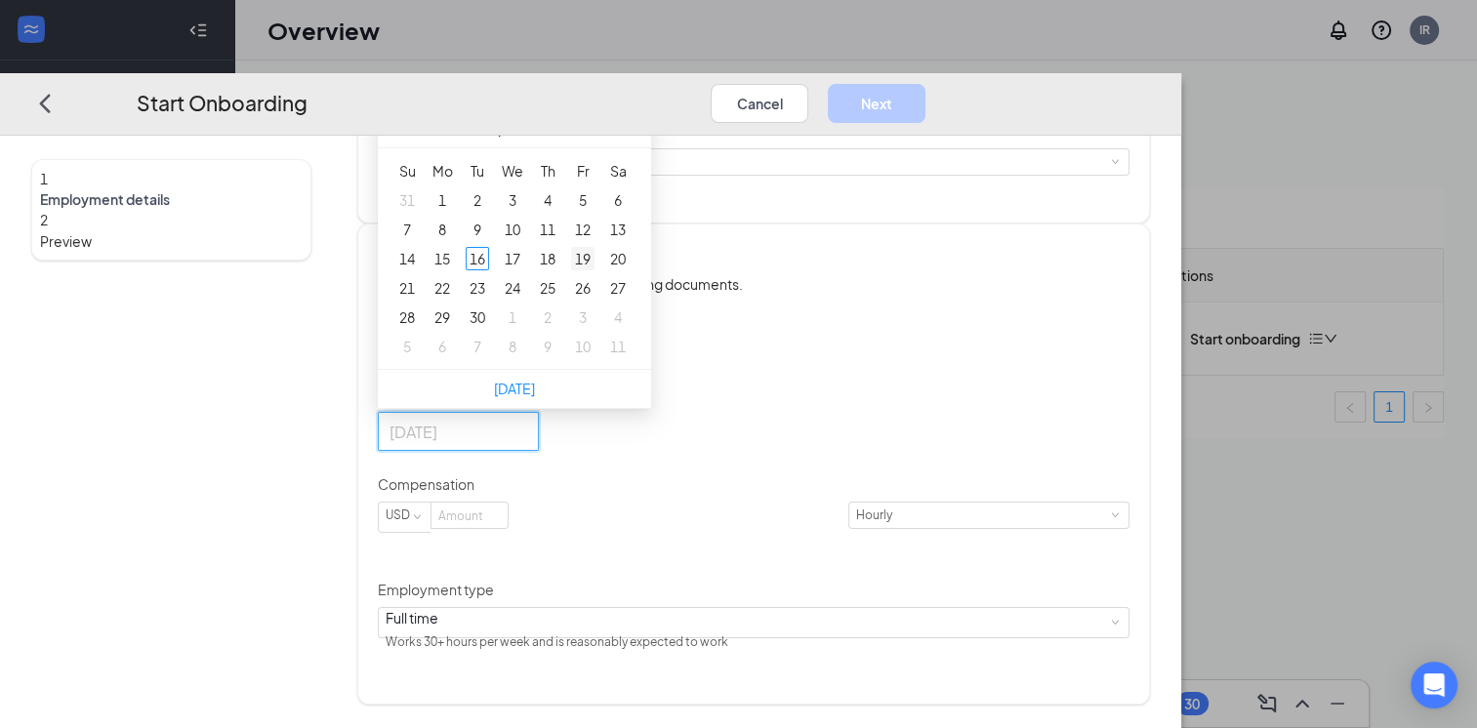
type input "Sep 19, 2025"
click at [595, 270] on div "19" at bounding box center [582, 258] width 23 height 23
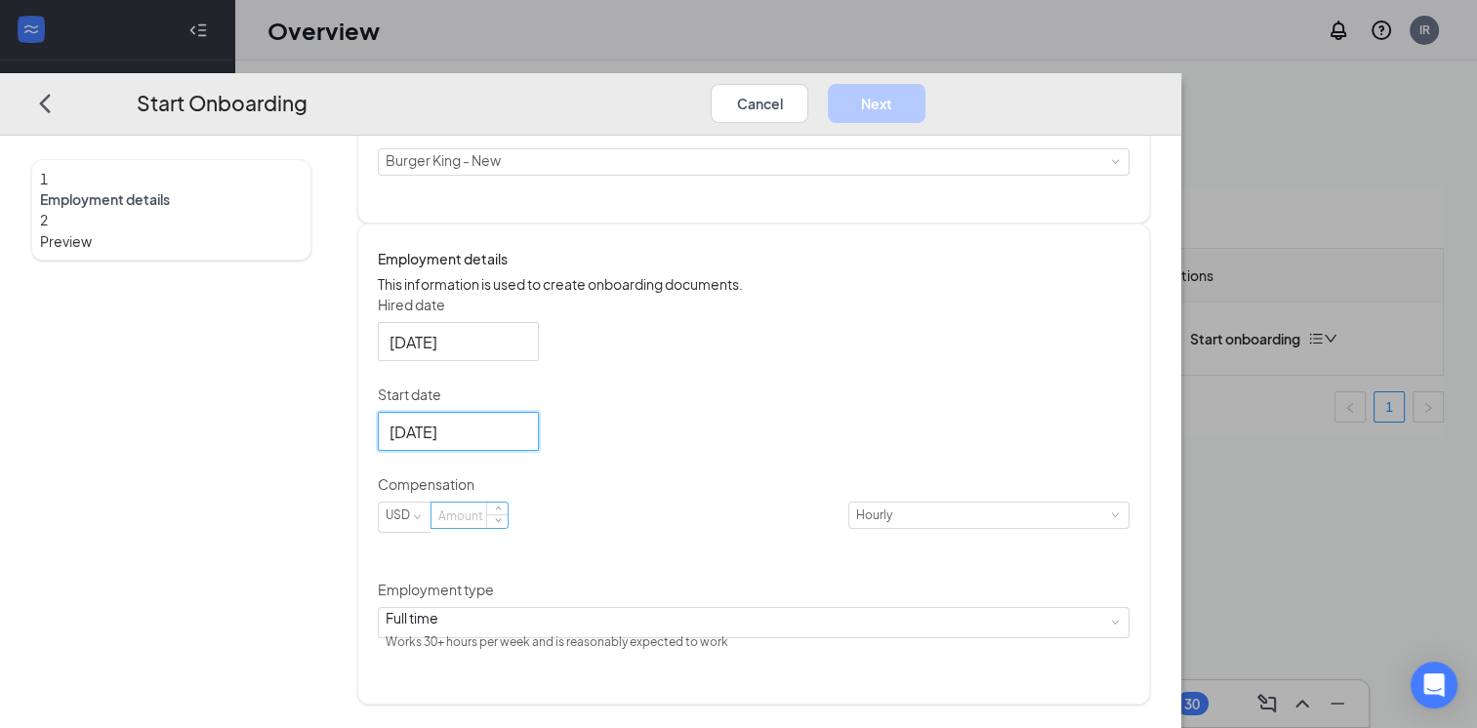
click at [508, 528] on input at bounding box center [469, 515] width 76 height 25
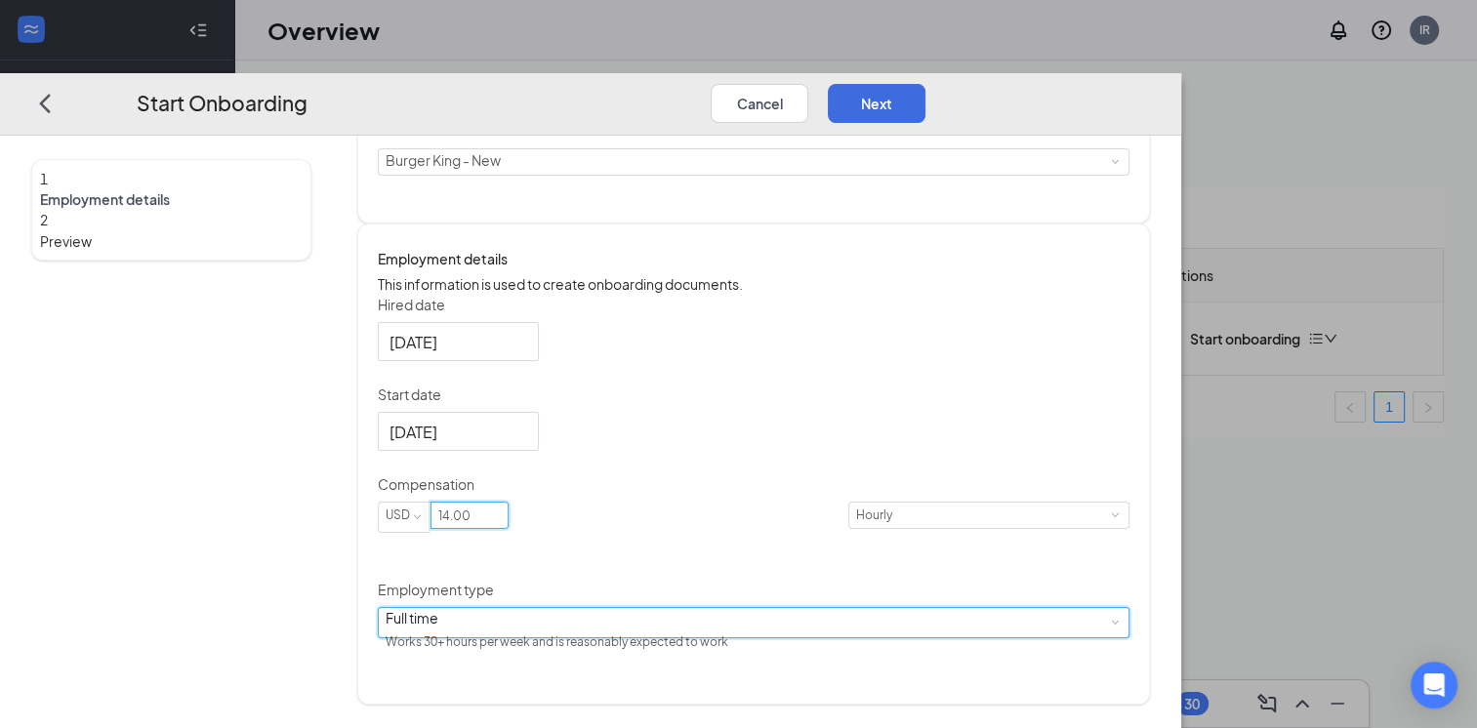
type input "14"
click at [714, 637] on div "Full time Works 30+ hours per week and is reasonably expected to work" at bounding box center [754, 622] width 736 height 29
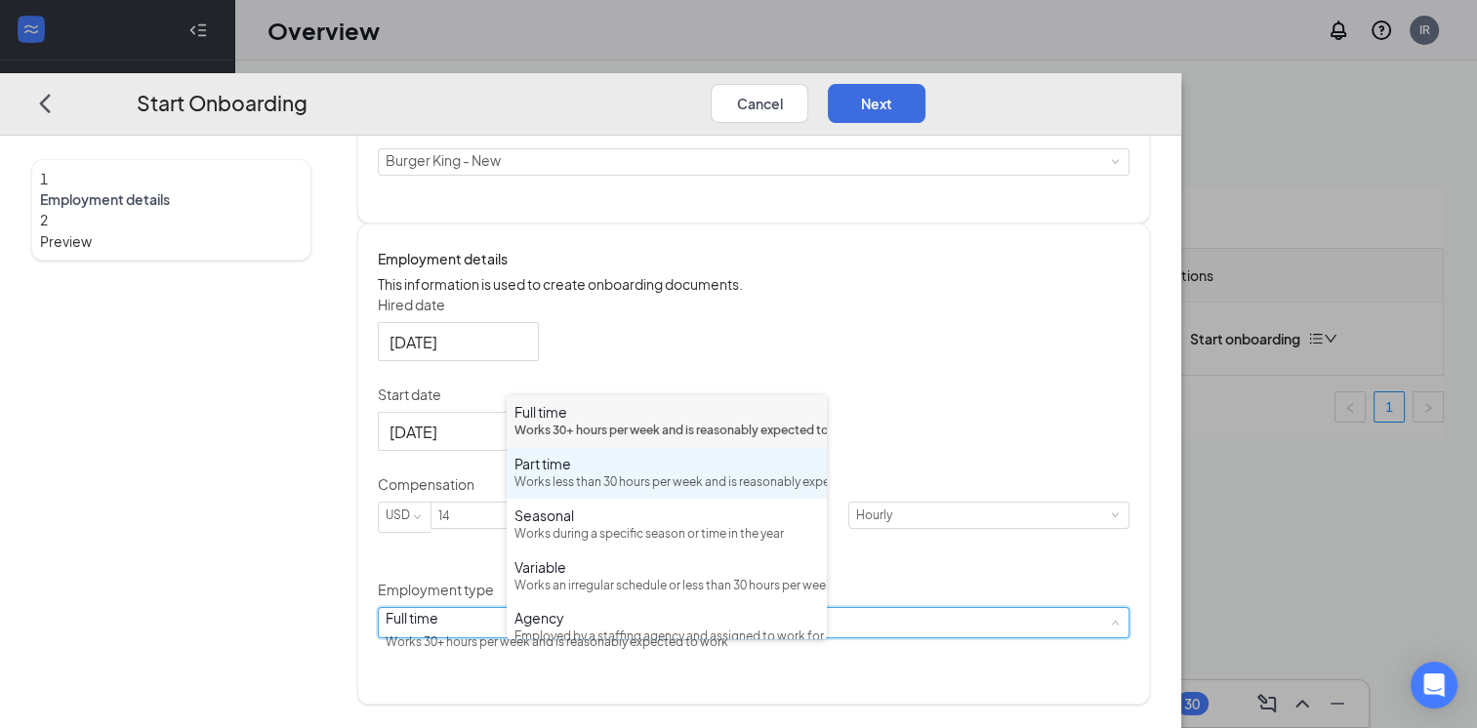
click at [598, 473] on div "Part time" at bounding box center [666, 464] width 305 height 20
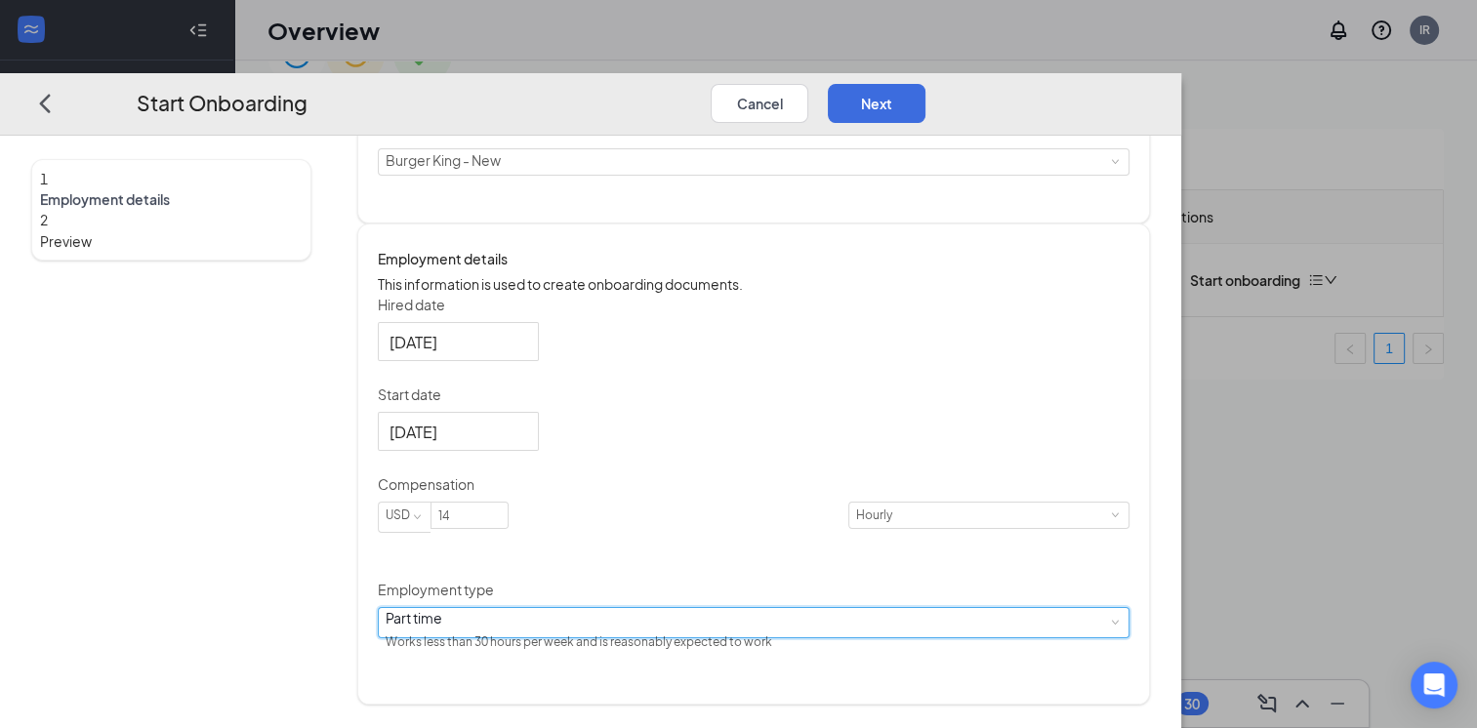
scroll to position [88, 0]
click at [925, 83] on button "Next" at bounding box center [877, 102] width 98 height 39
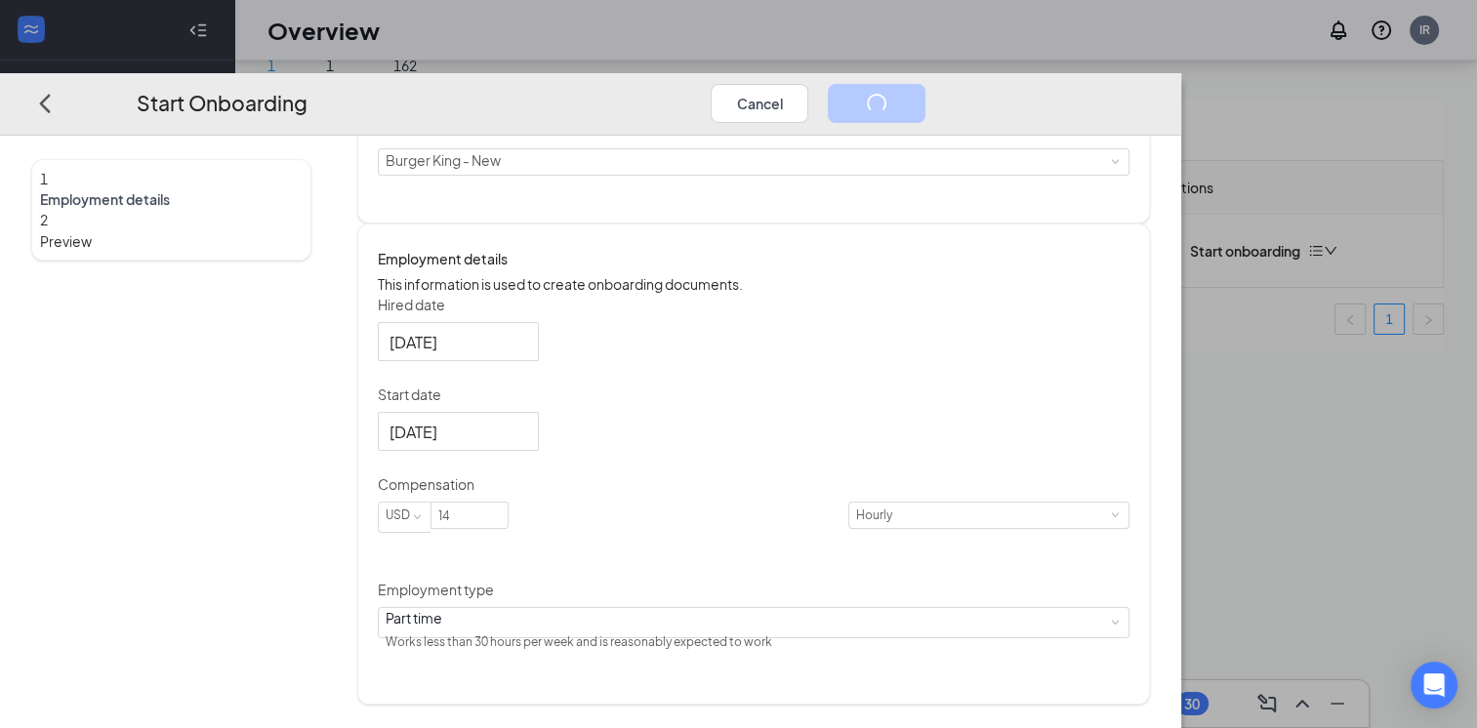
scroll to position [0, 0]
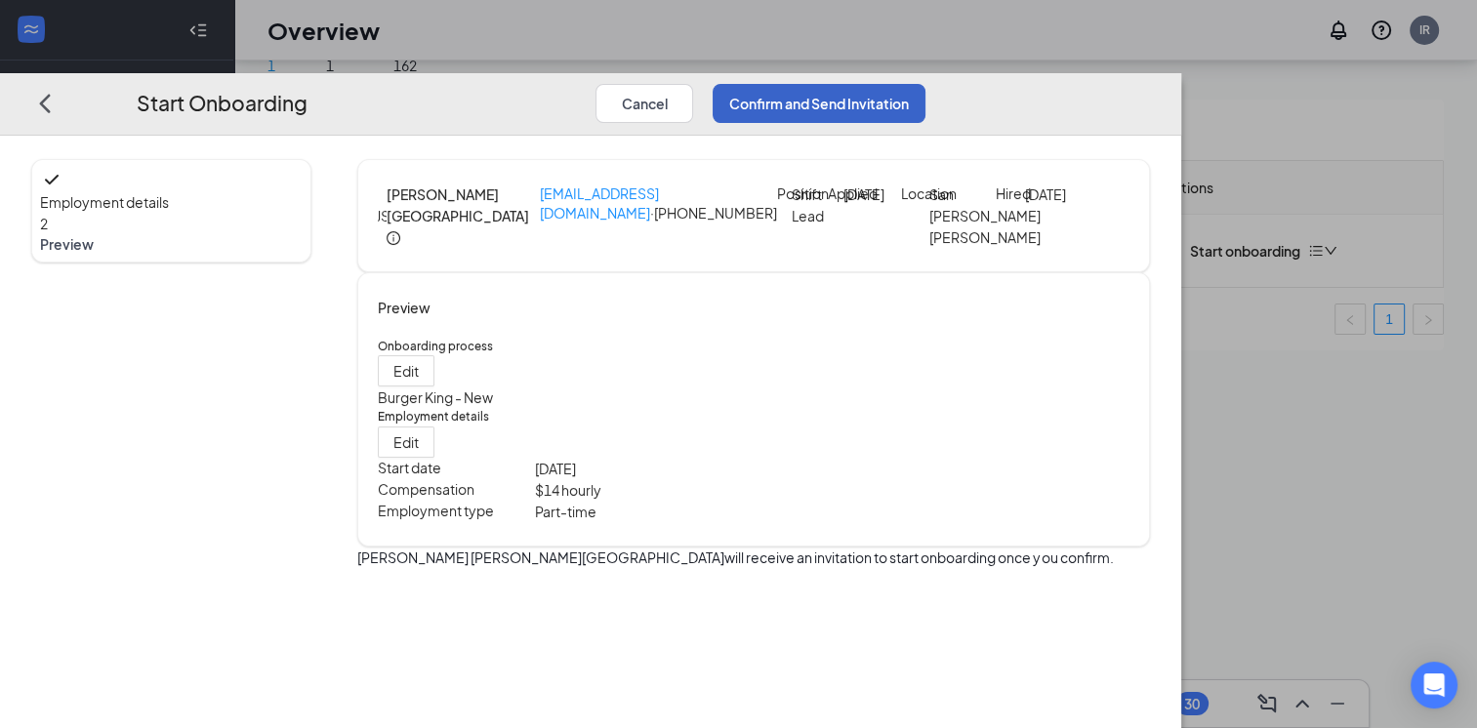
click at [925, 83] on button "Confirm and Send Invitation" at bounding box center [819, 102] width 213 height 39
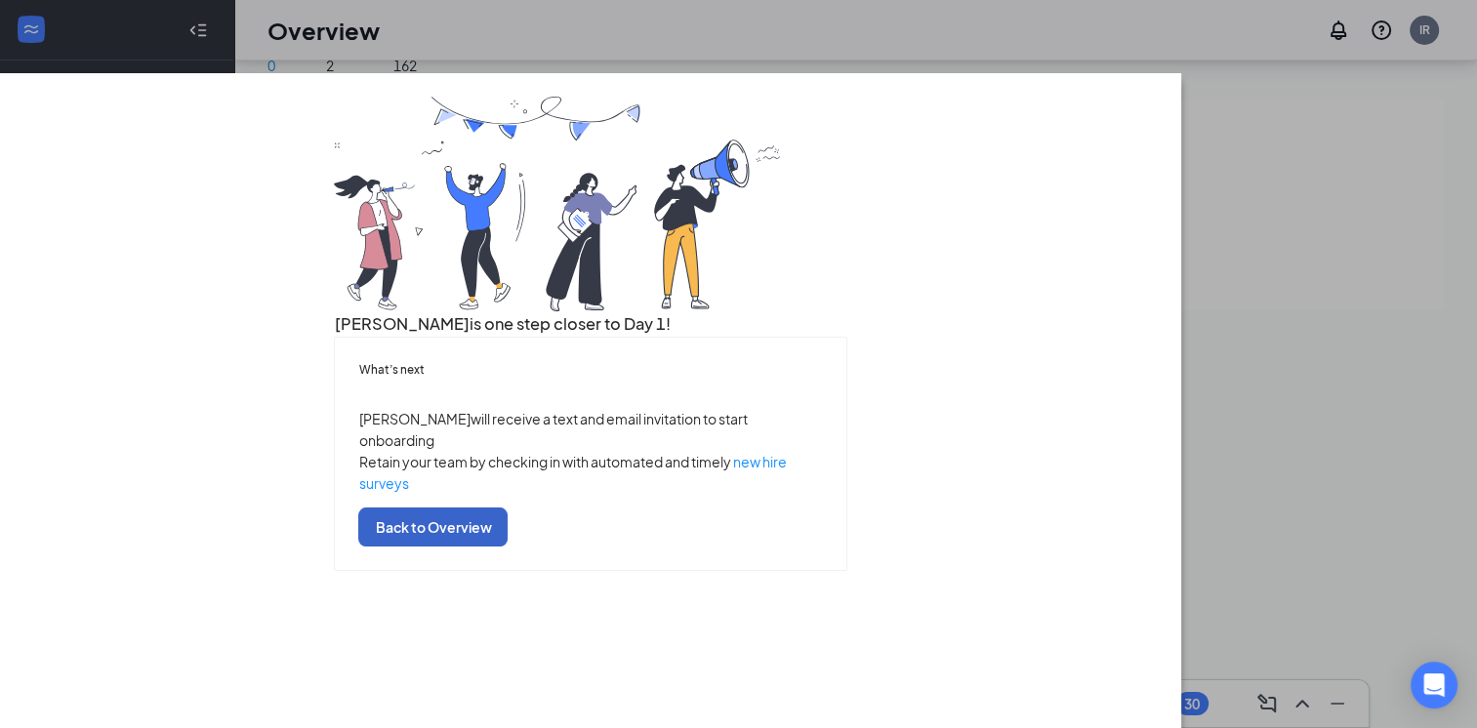
click at [508, 547] on button "Back to Overview" at bounding box center [432, 527] width 149 height 39
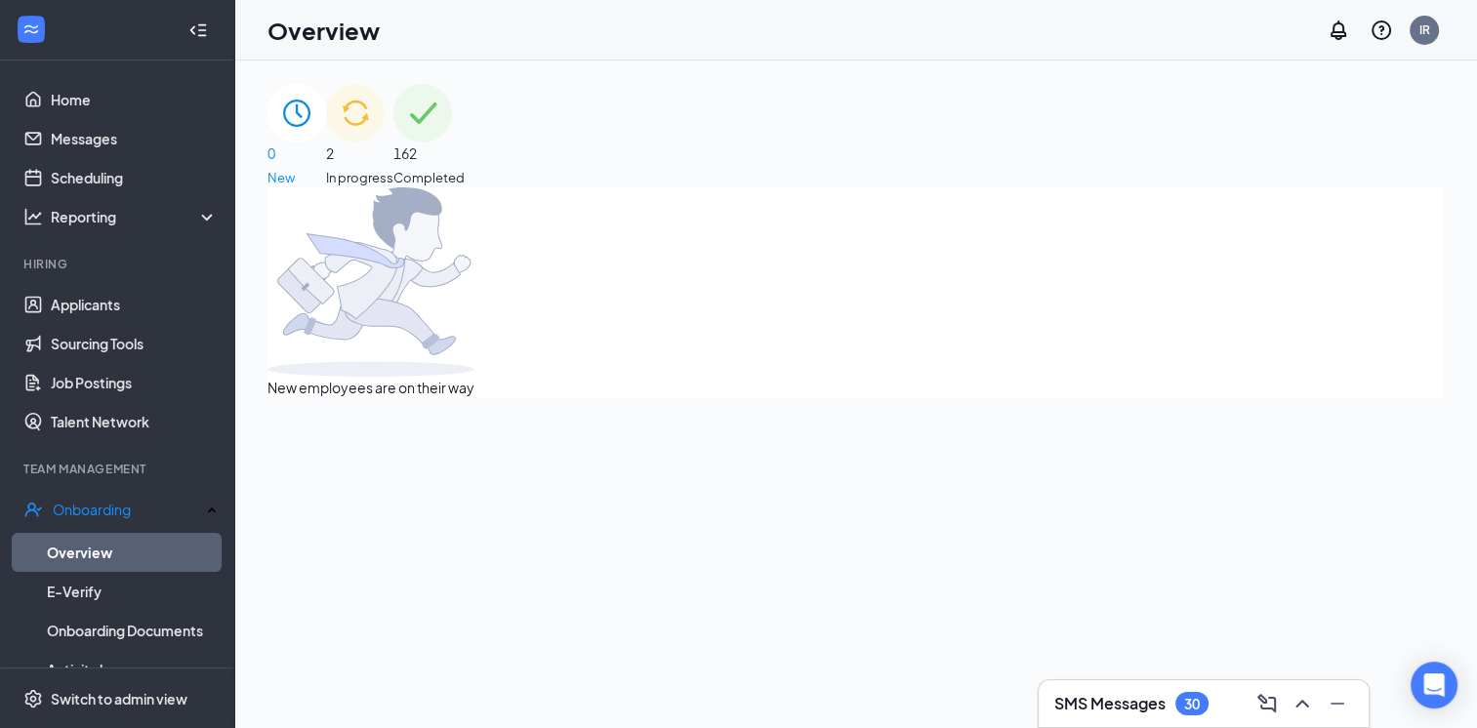
click at [393, 146] on div "2 In progress" at bounding box center [359, 135] width 67 height 103
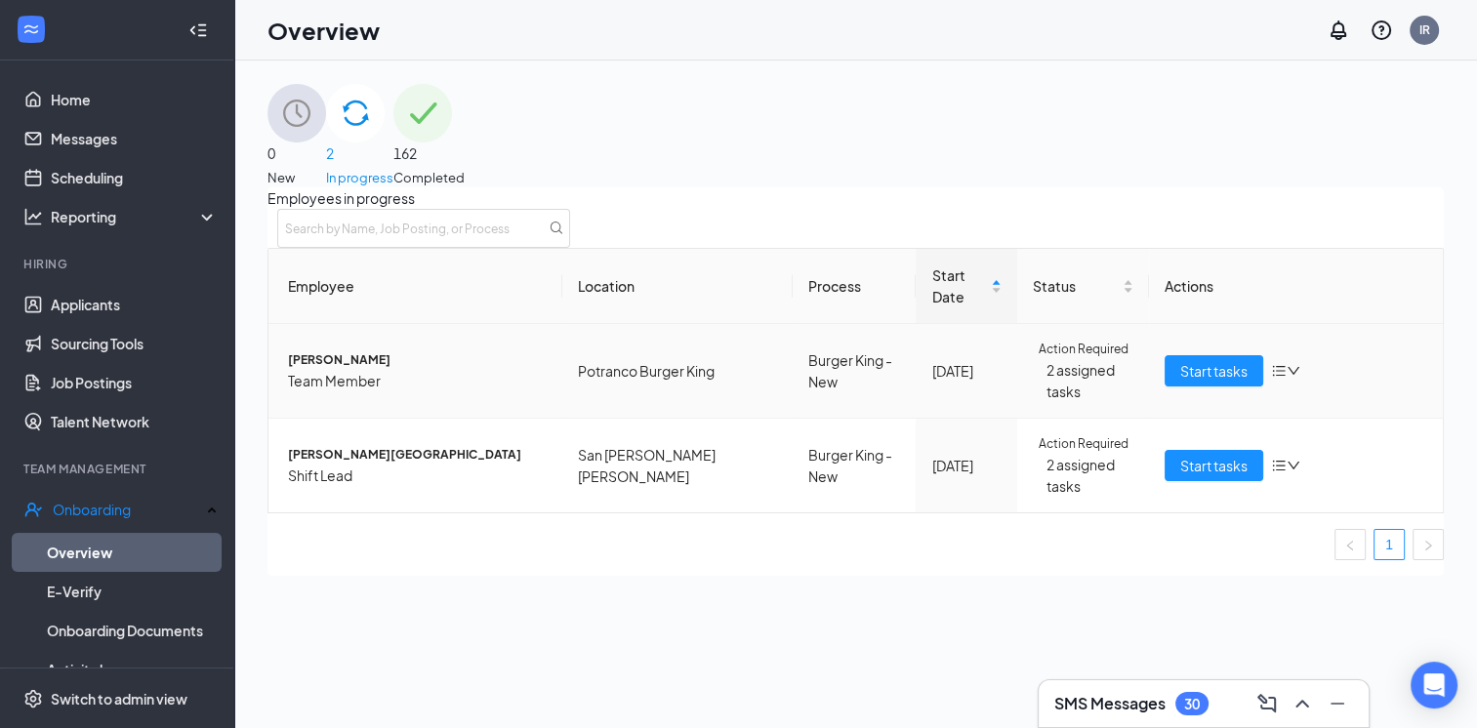
click at [1287, 378] on icon "down" at bounding box center [1294, 371] width 14 height 14
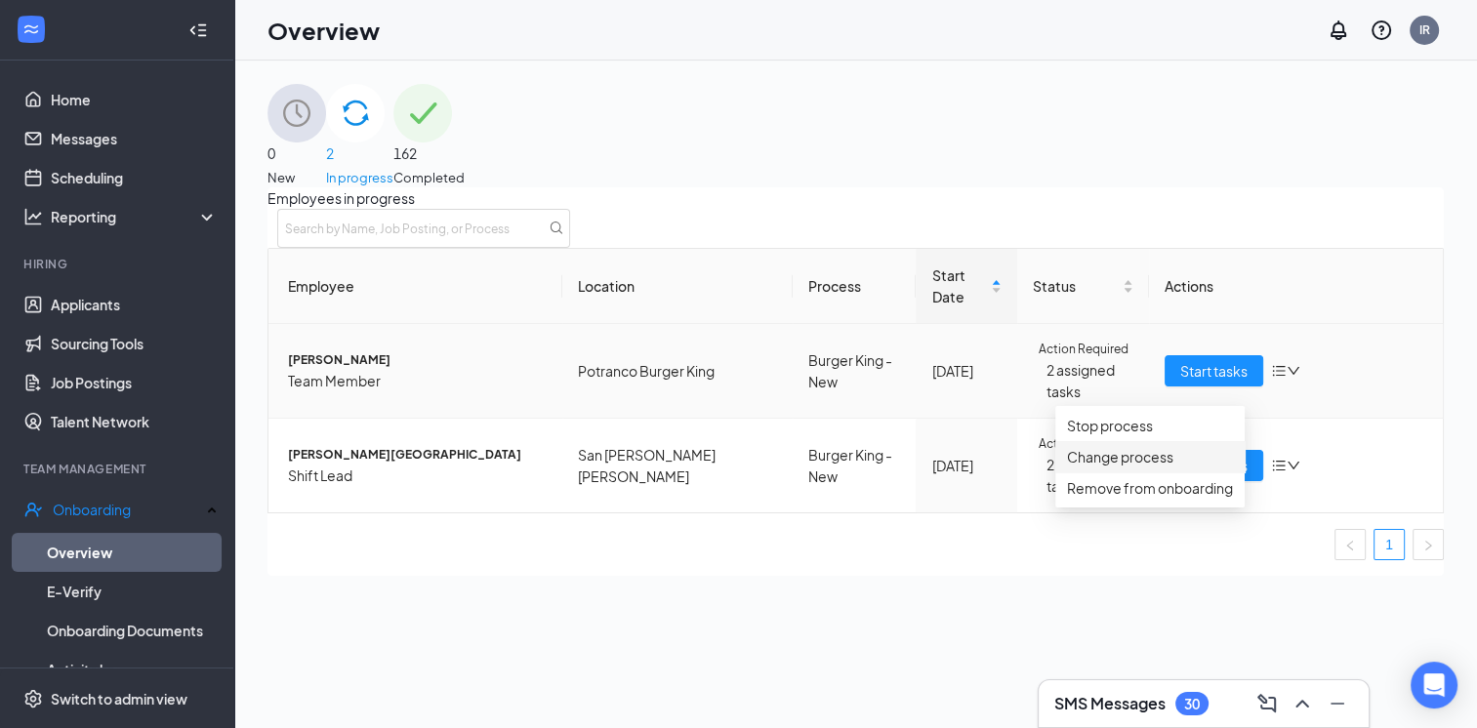
click at [1186, 468] on div "Change process" at bounding box center [1150, 456] width 166 height 21
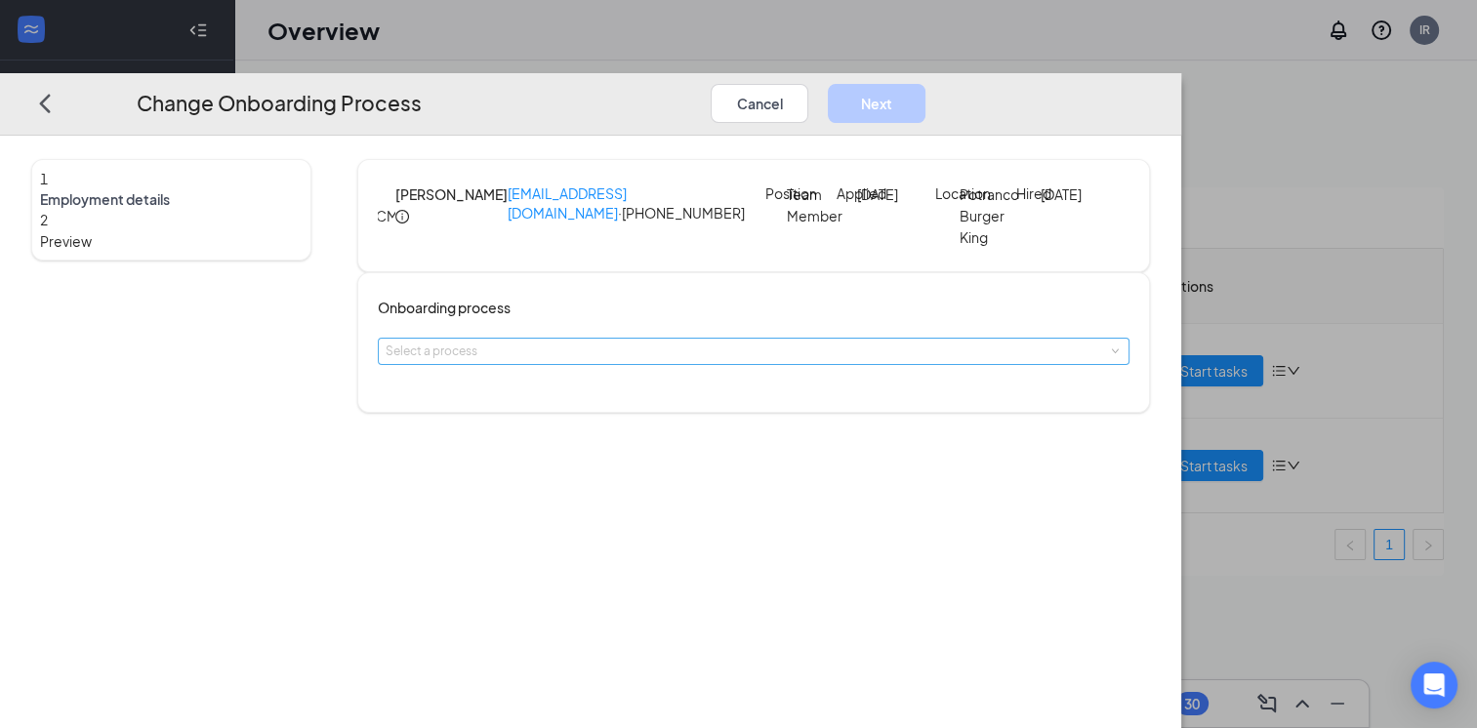
click at [774, 361] on div "Select a process" at bounding box center [749, 352] width 727 height 20
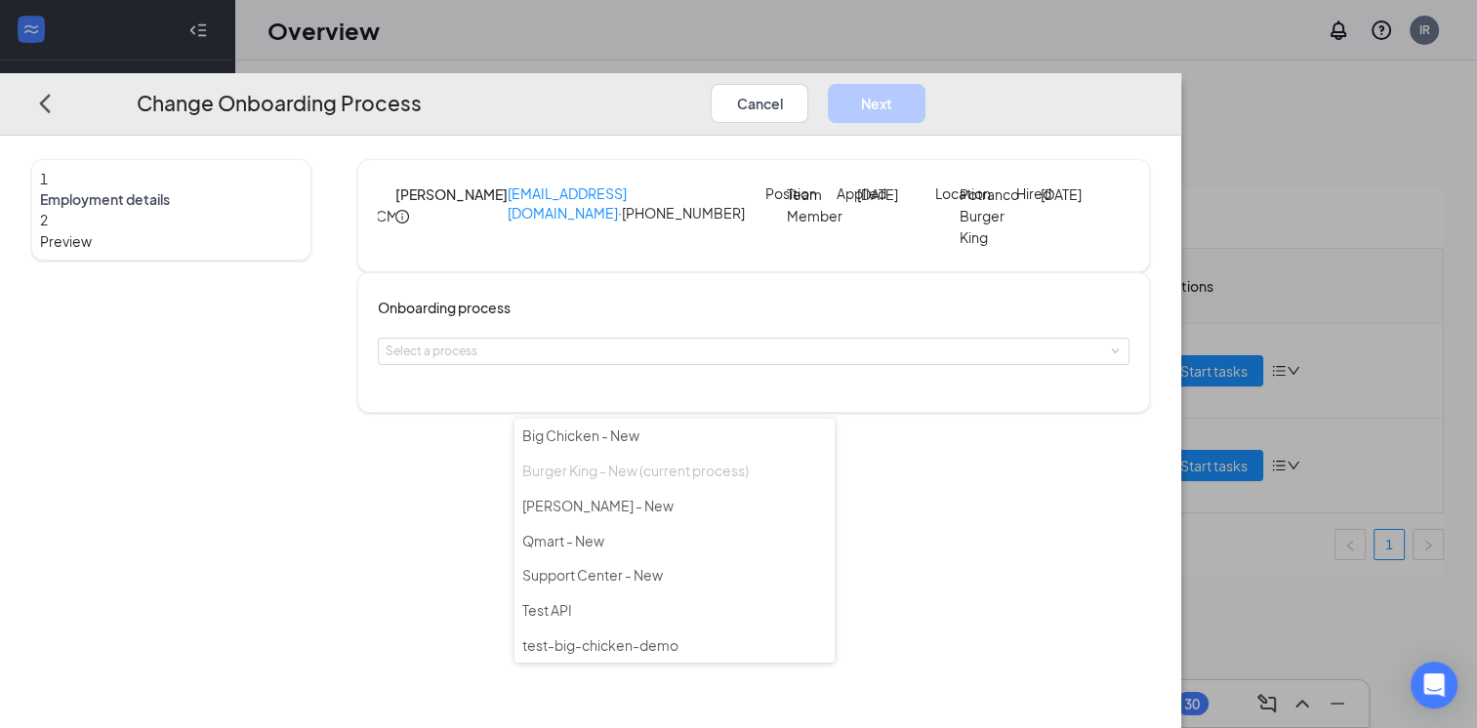
click at [1105, 373] on div "Onboarding process Select a process" at bounding box center [754, 343] width 752 height 92
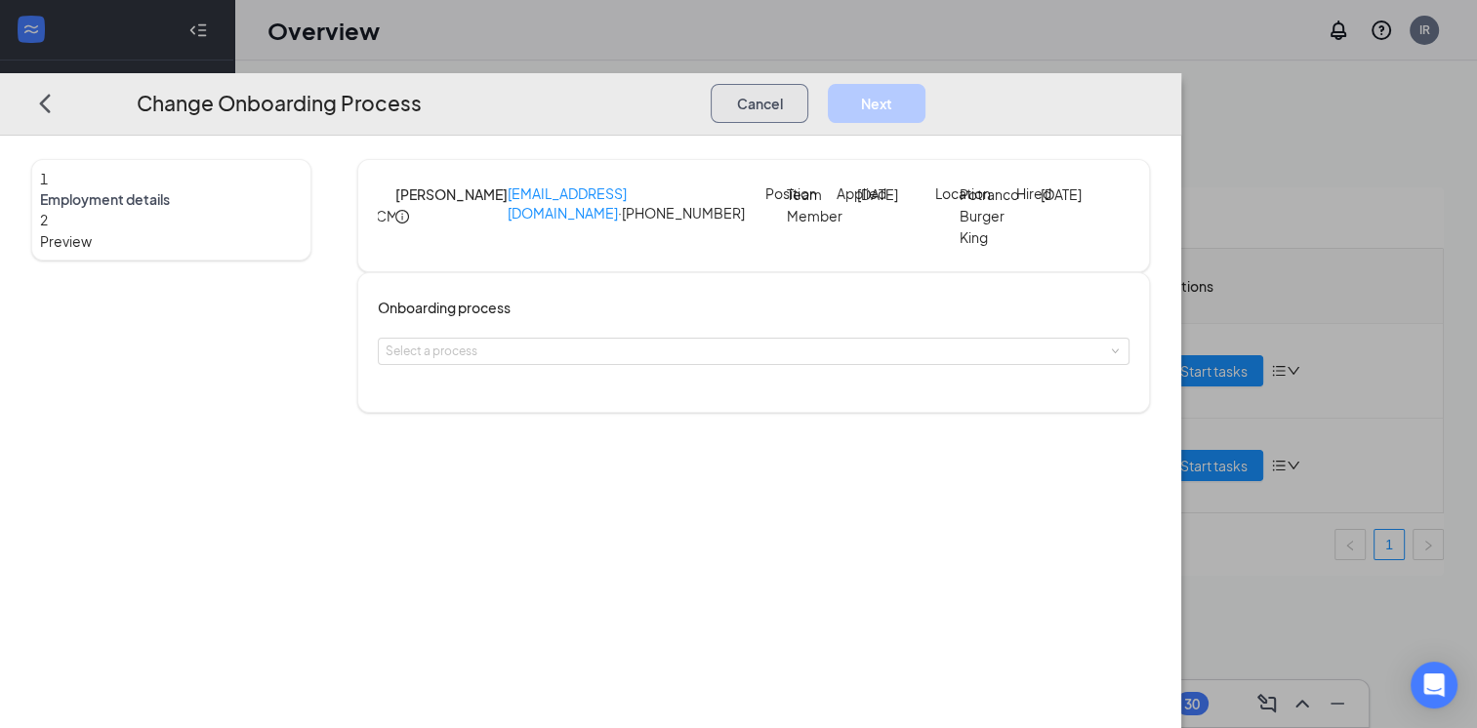
click at [808, 83] on button "Cancel" at bounding box center [760, 102] width 98 height 39
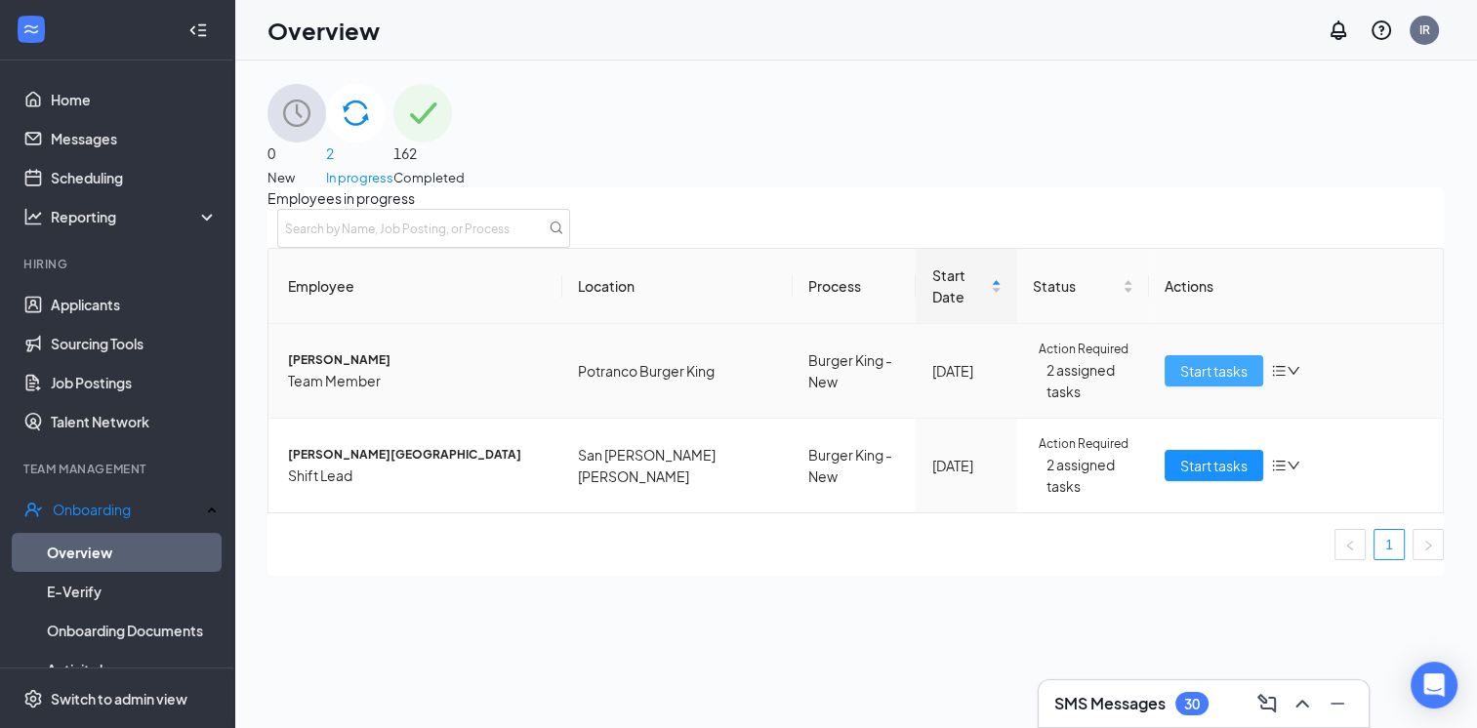
click at [1204, 382] on span "Start tasks" at bounding box center [1213, 370] width 67 height 21
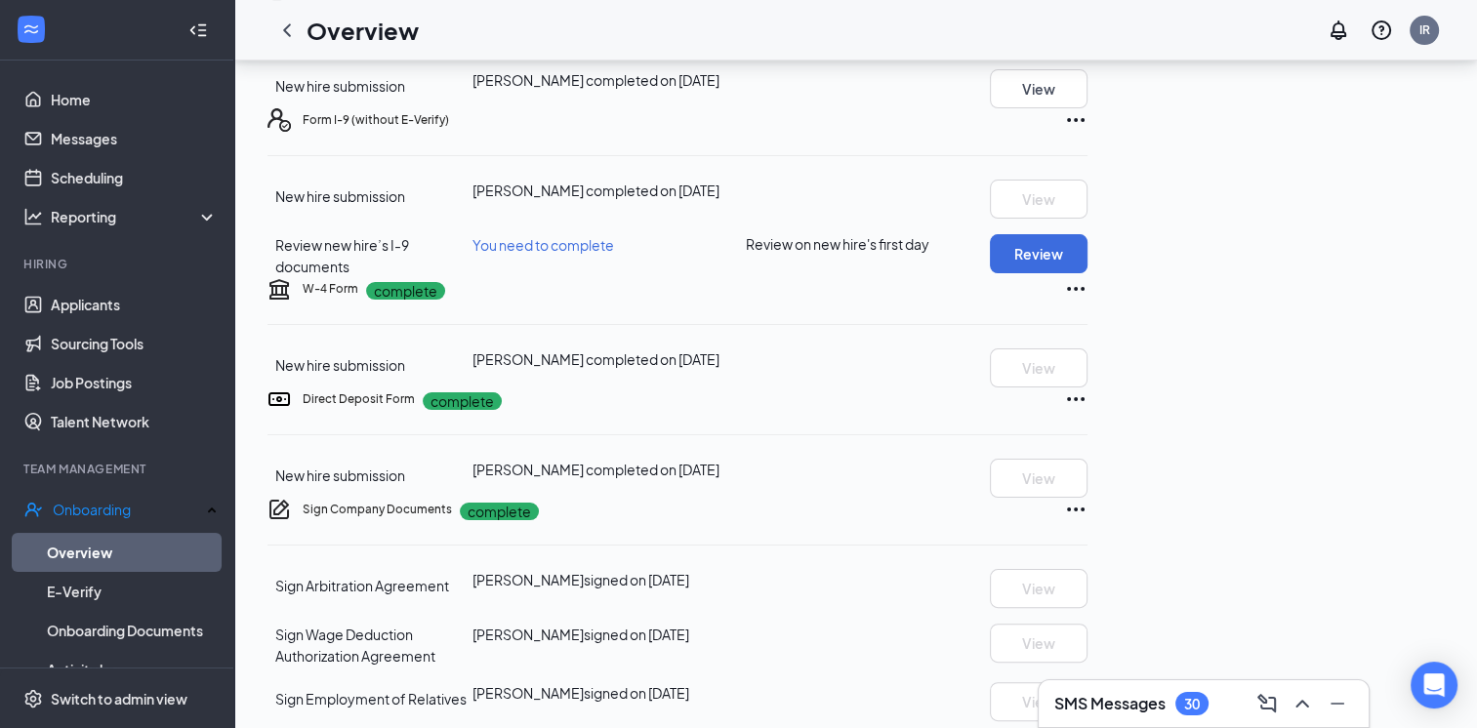
scroll to position [390, 0]
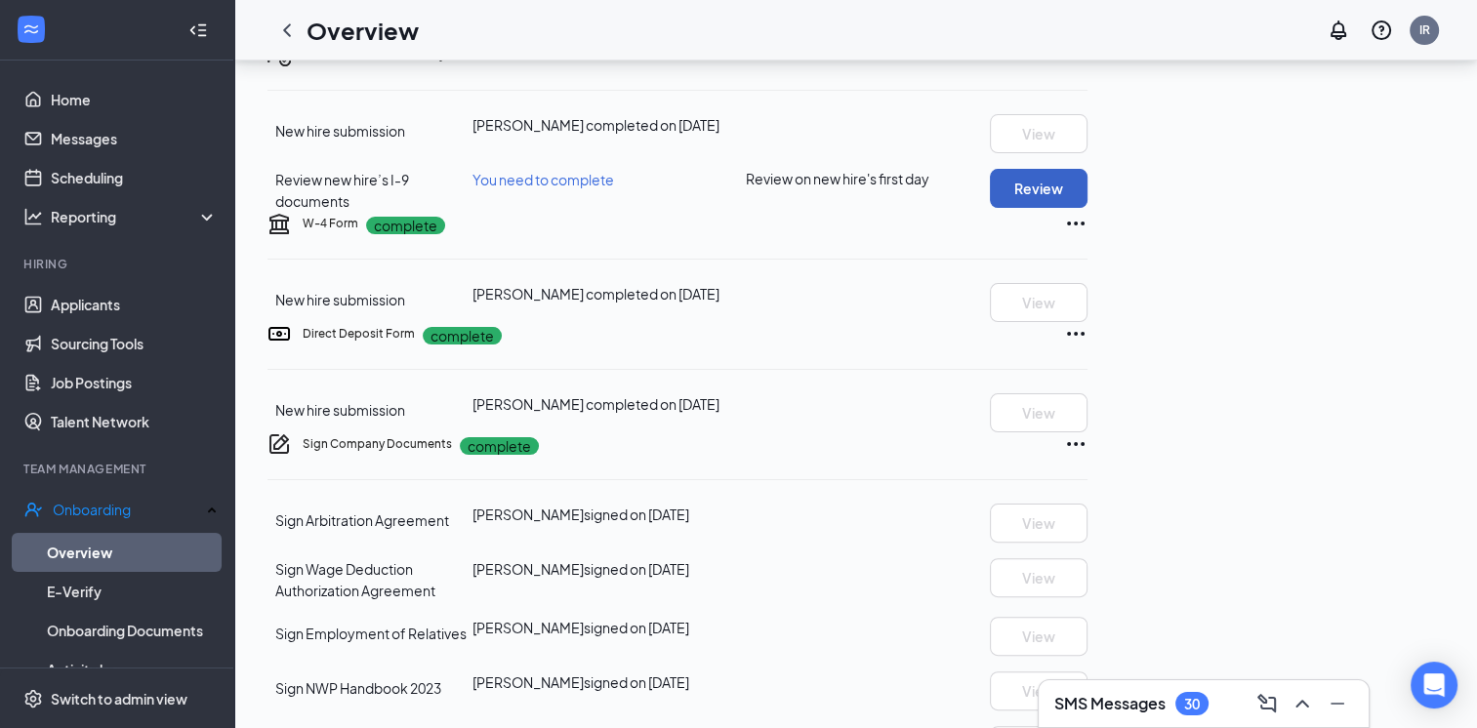
click at [1087, 208] on button "Review" at bounding box center [1039, 188] width 98 height 39
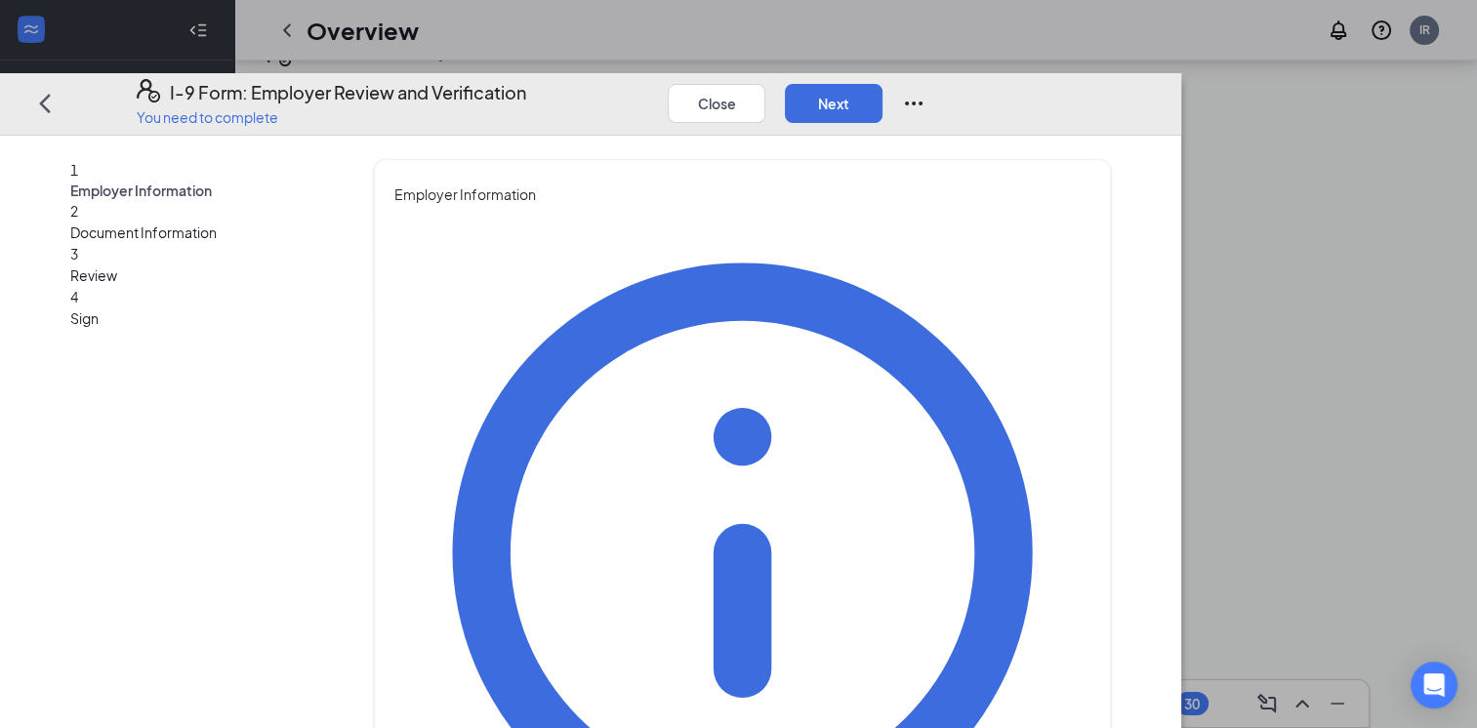
type input "[PERSON_NAME]"
drag, startPoint x: 637, startPoint y: 399, endPoint x: 639, endPoint y: 417, distance: 17.7
type input "[PERSON_NAME]"
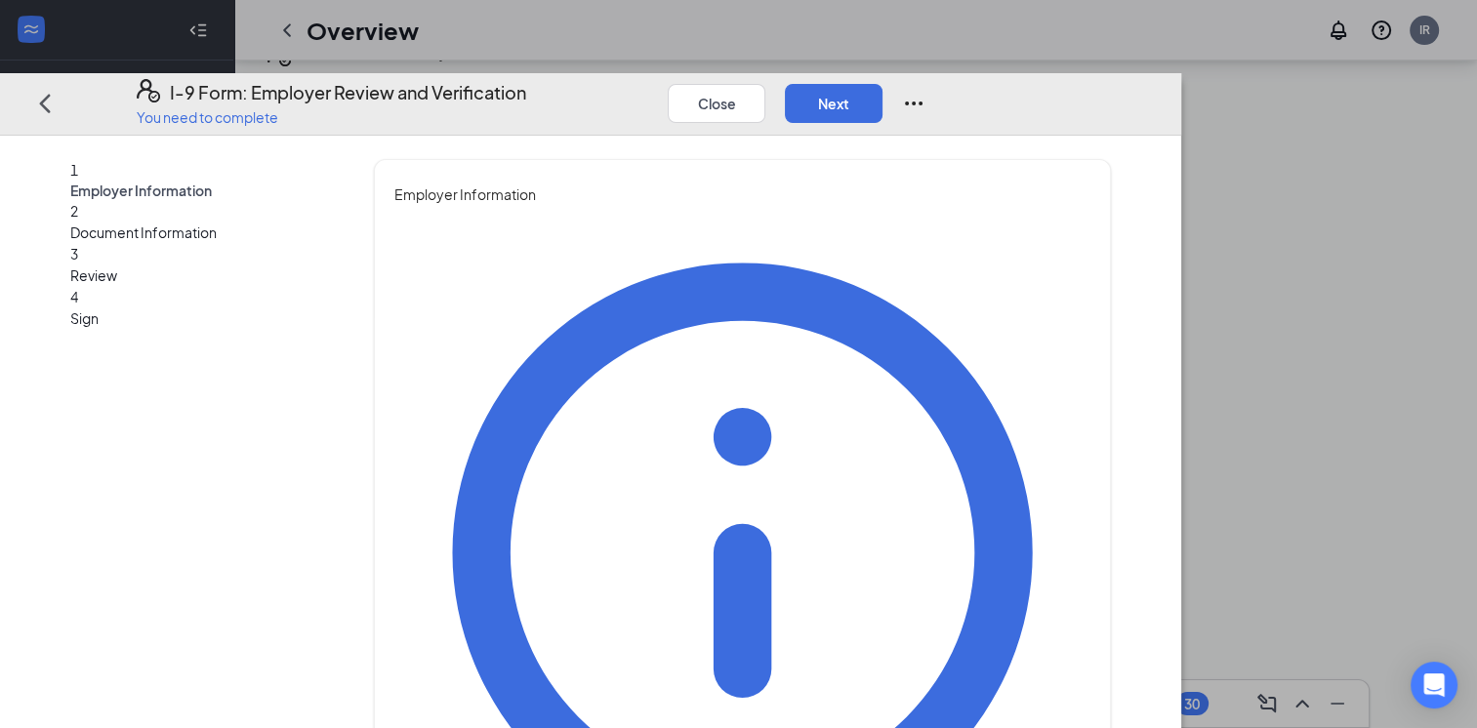
type input "General Manager"
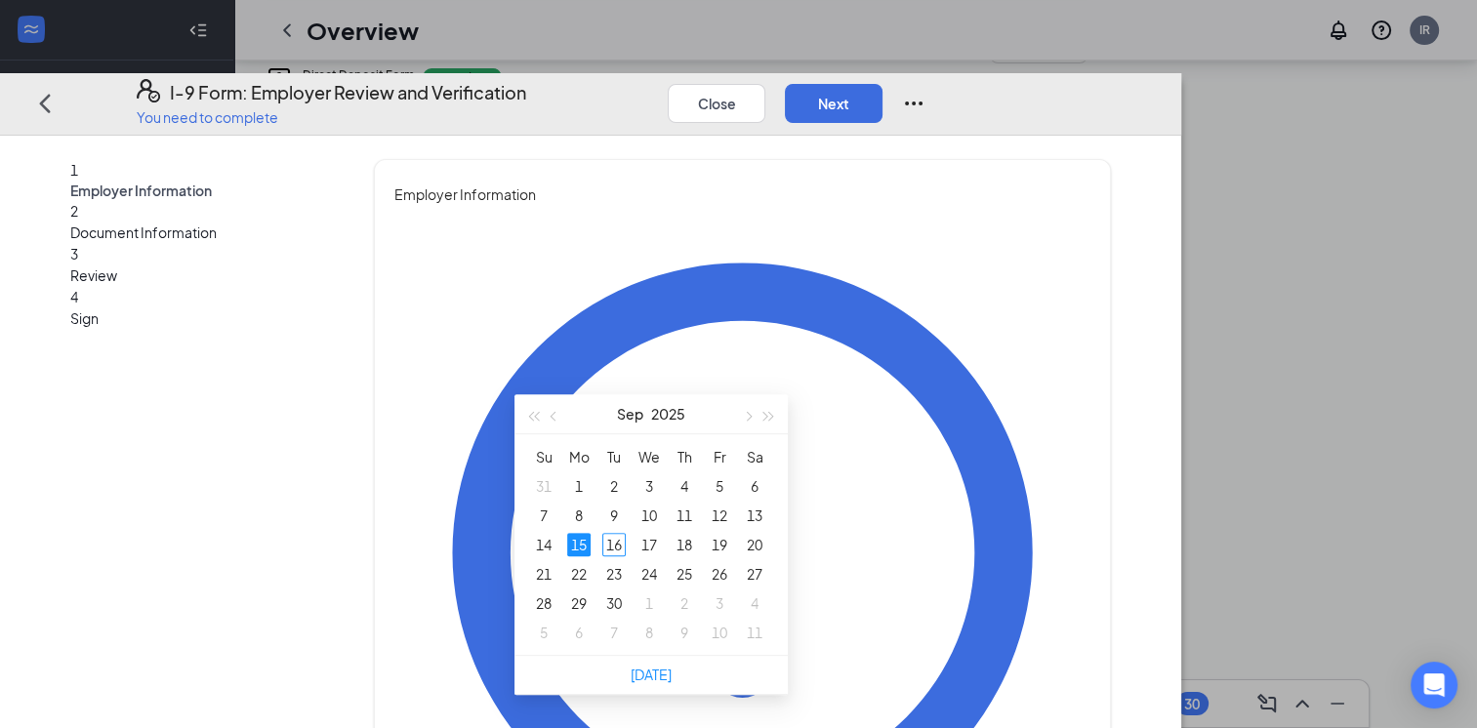
scroll to position [683, 0]
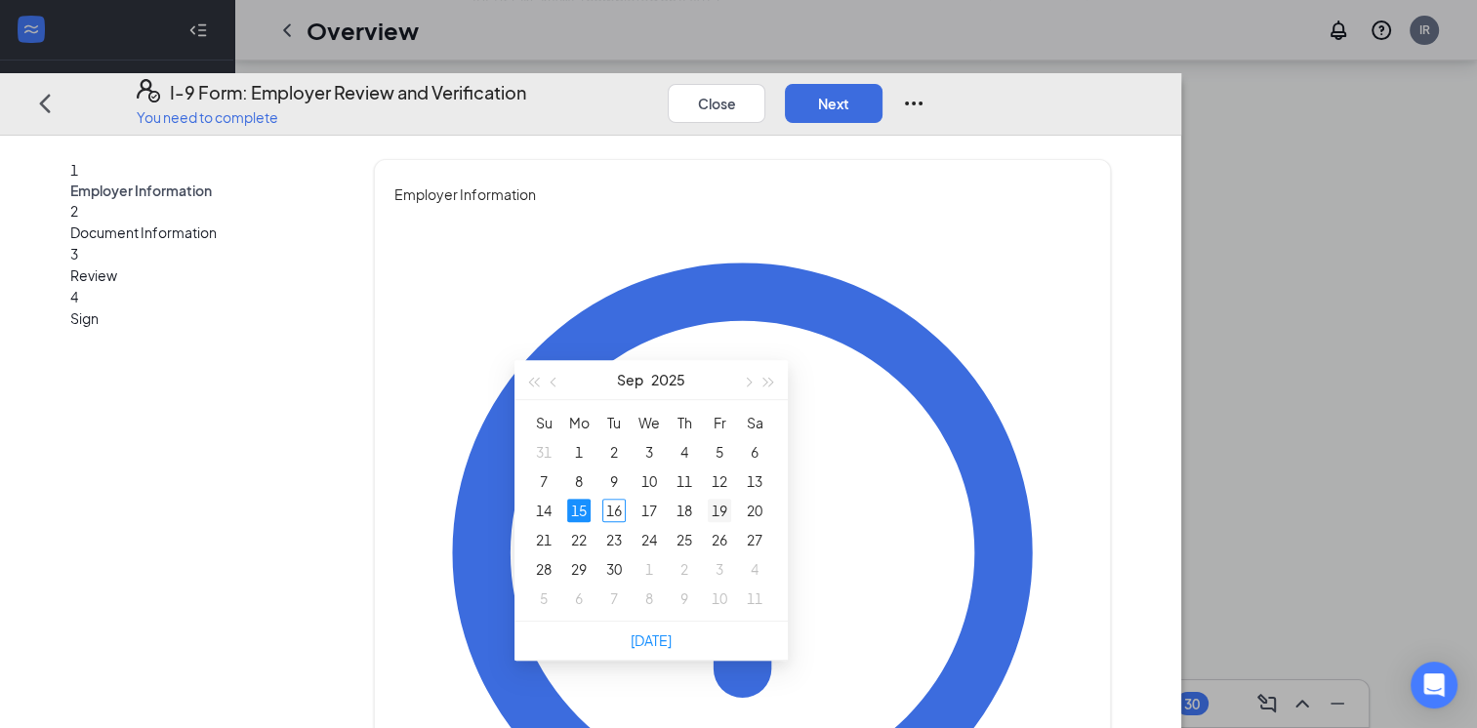
type input "[DATE]"
click at [718, 510] on div "19" at bounding box center [719, 510] width 23 height 23
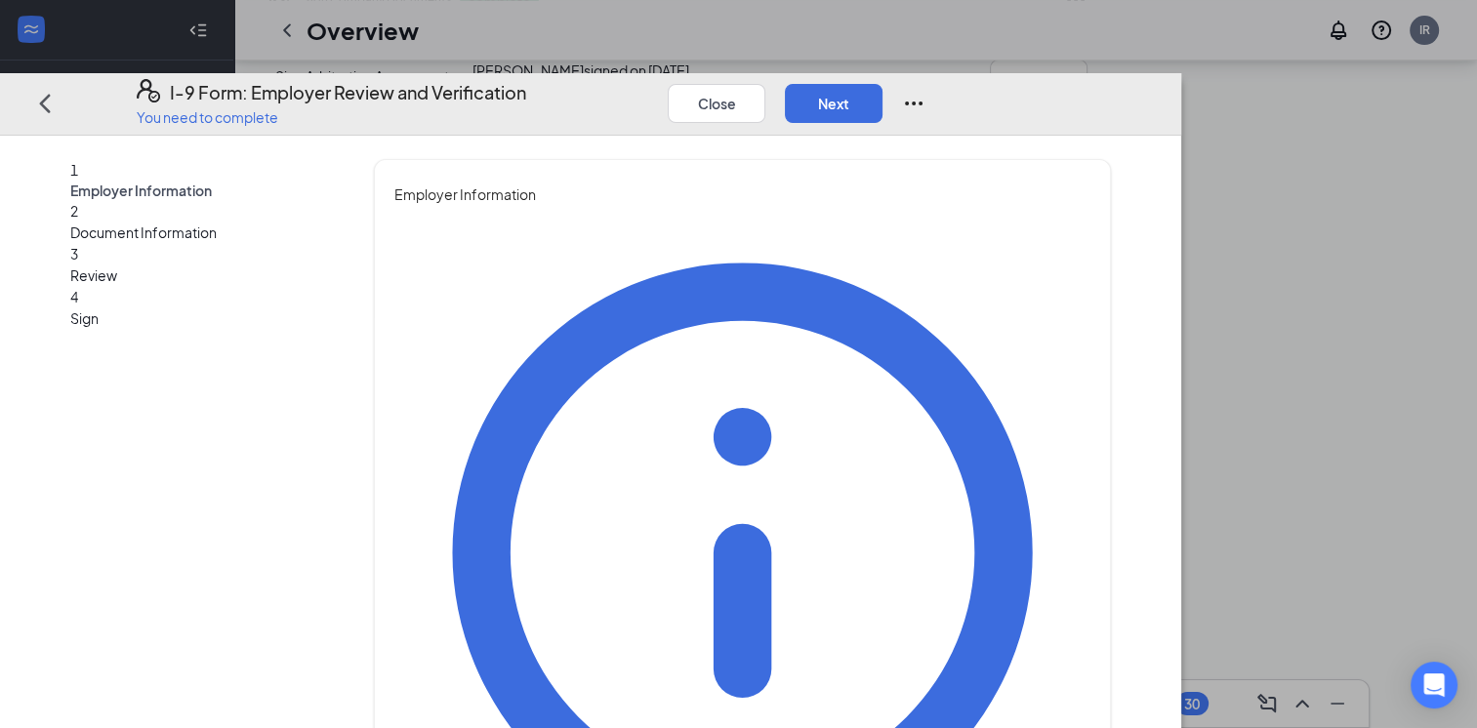
scroll to position [976, 0]
click at [882, 83] on button "Next" at bounding box center [834, 102] width 98 height 39
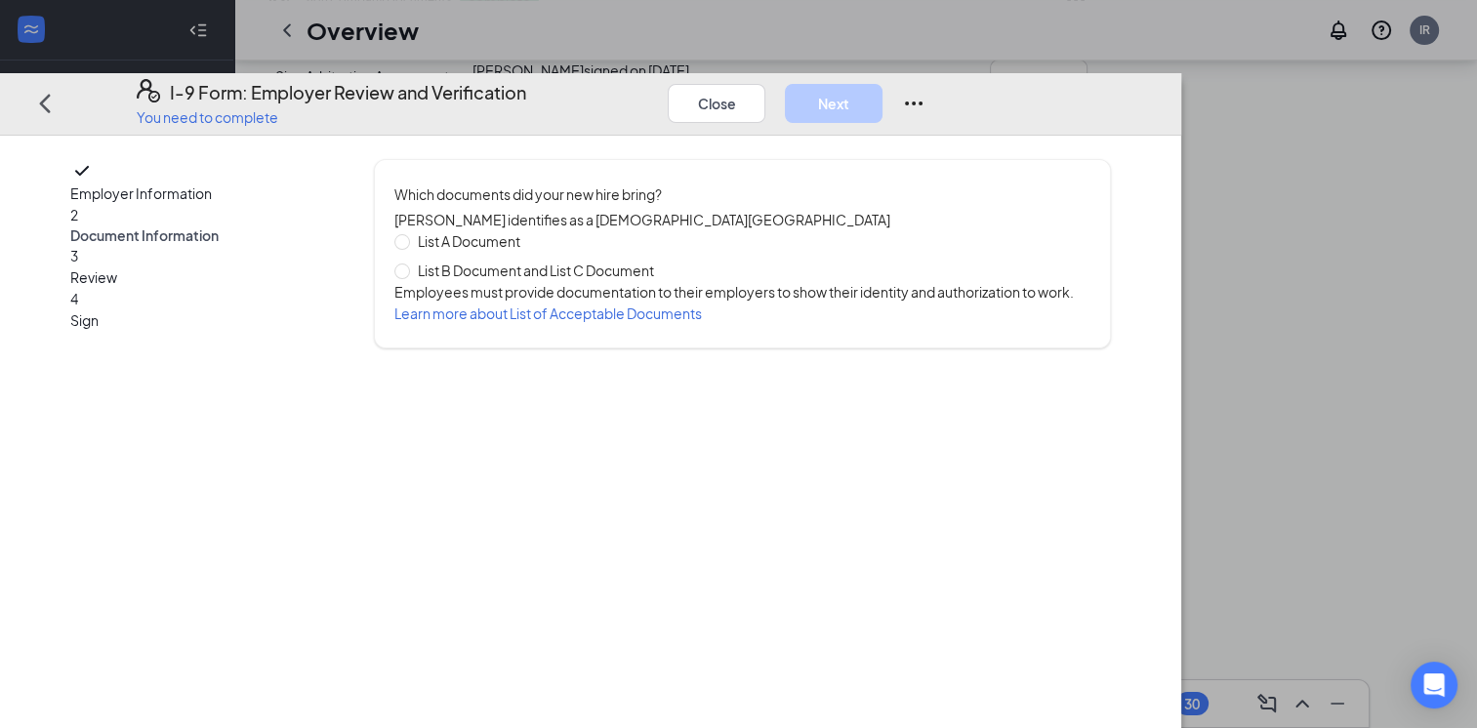
click at [513, 259] on div "Which documents did your new hire bring? Carissa Mitchell identifies as a citiz…" at bounding box center [742, 253] width 737 height 189
click at [410, 263] on span at bounding box center [402, 271] width 16 height 16
click at [408, 263] on input "List B Document and List C Document" at bounding box center [401, 270] width 14 height 14
radio input "true"
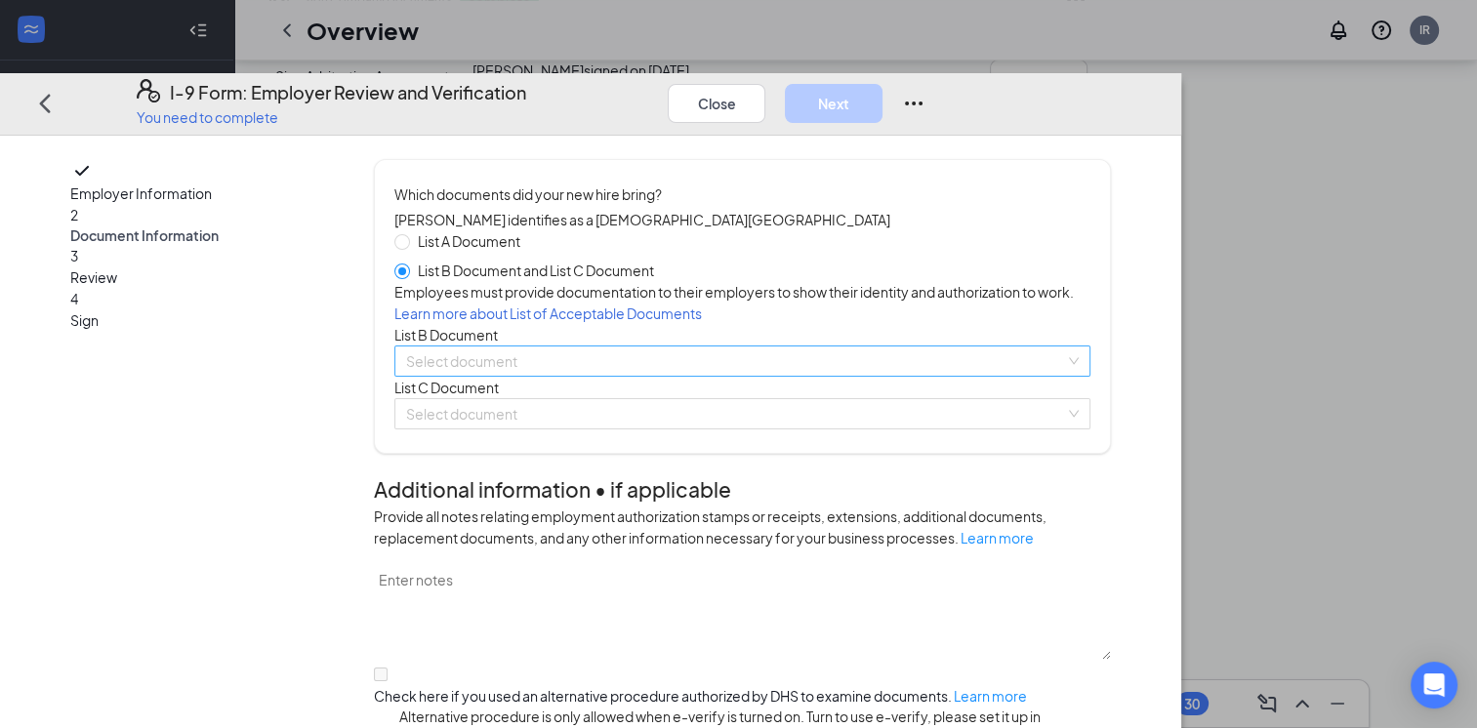
click at [566, 376] on input "search" at bounding box center [735, 361] width 659 height 29
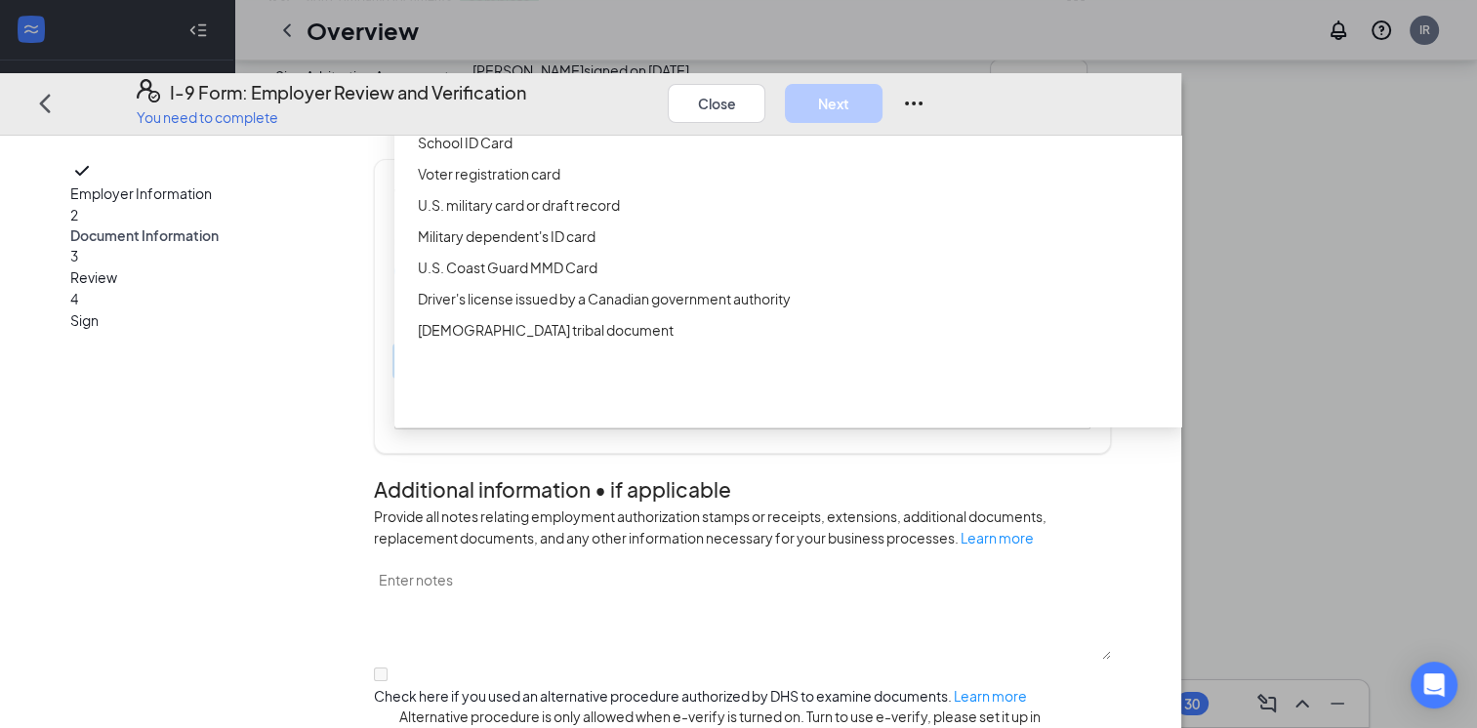
click at [611, 91] on div "Driver’s License issued by U.S State or outlying US possession" at bounding box center [795, 79] width 754 height 21
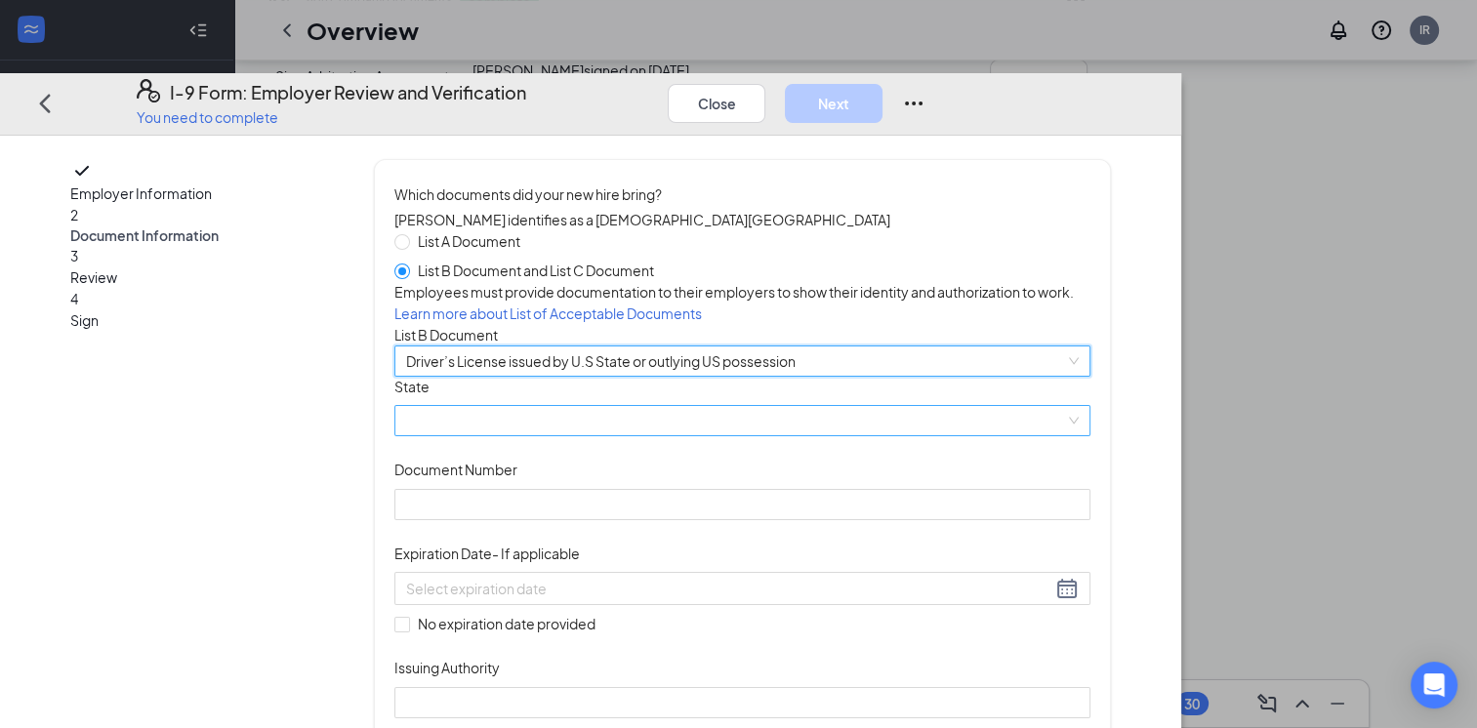
click at [583, 435] on span at bounding box center [742, 420] width 673 height 29
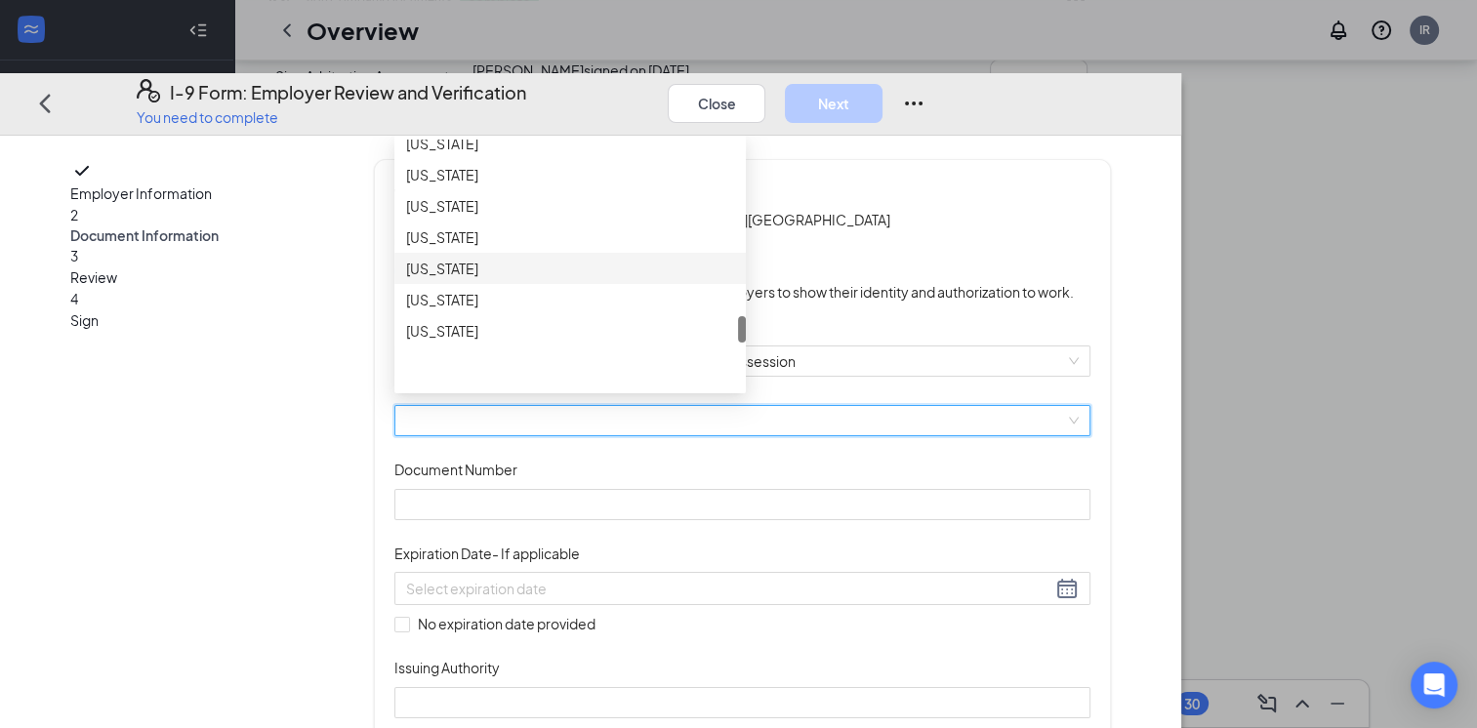
scroll to position [1952, 0]
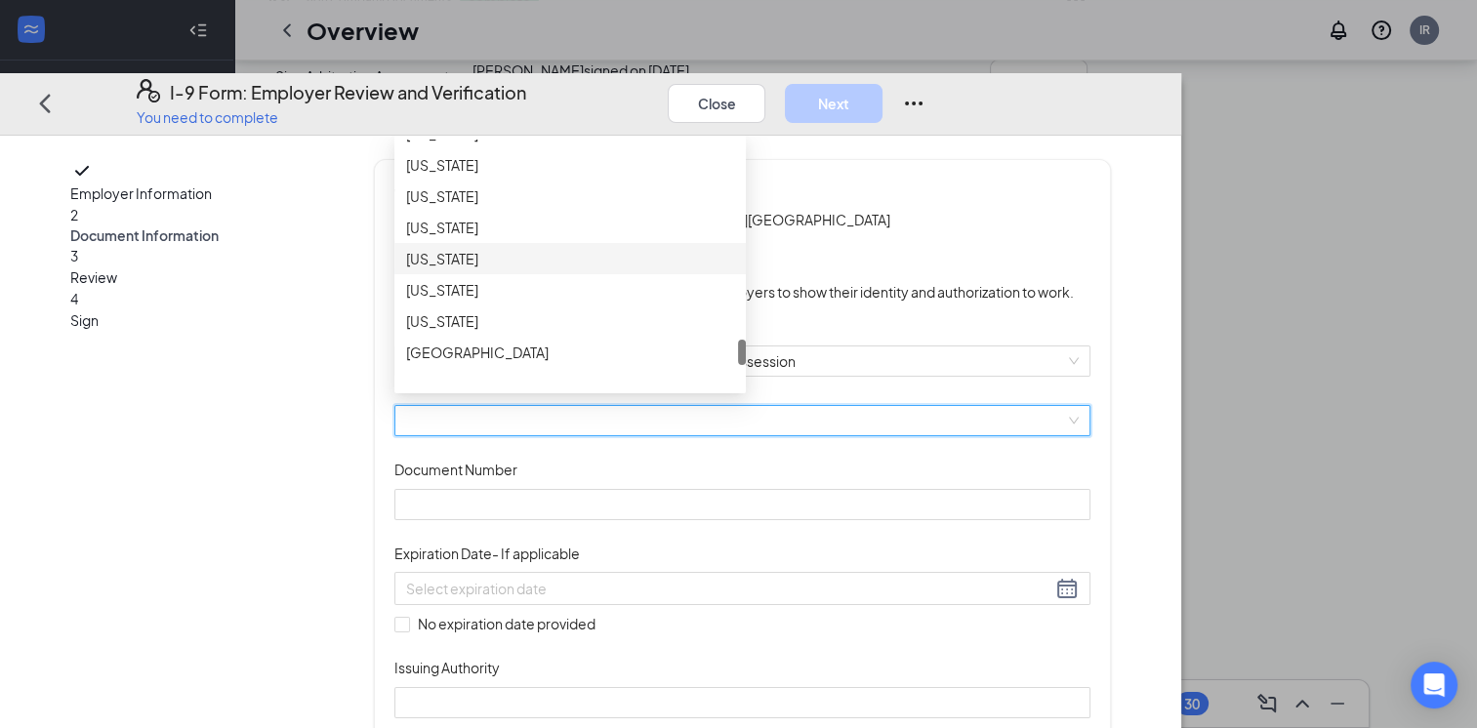
click at [577, 269] on div "[US_STATE]" at bounding box center [570, 258] width 328 height 21
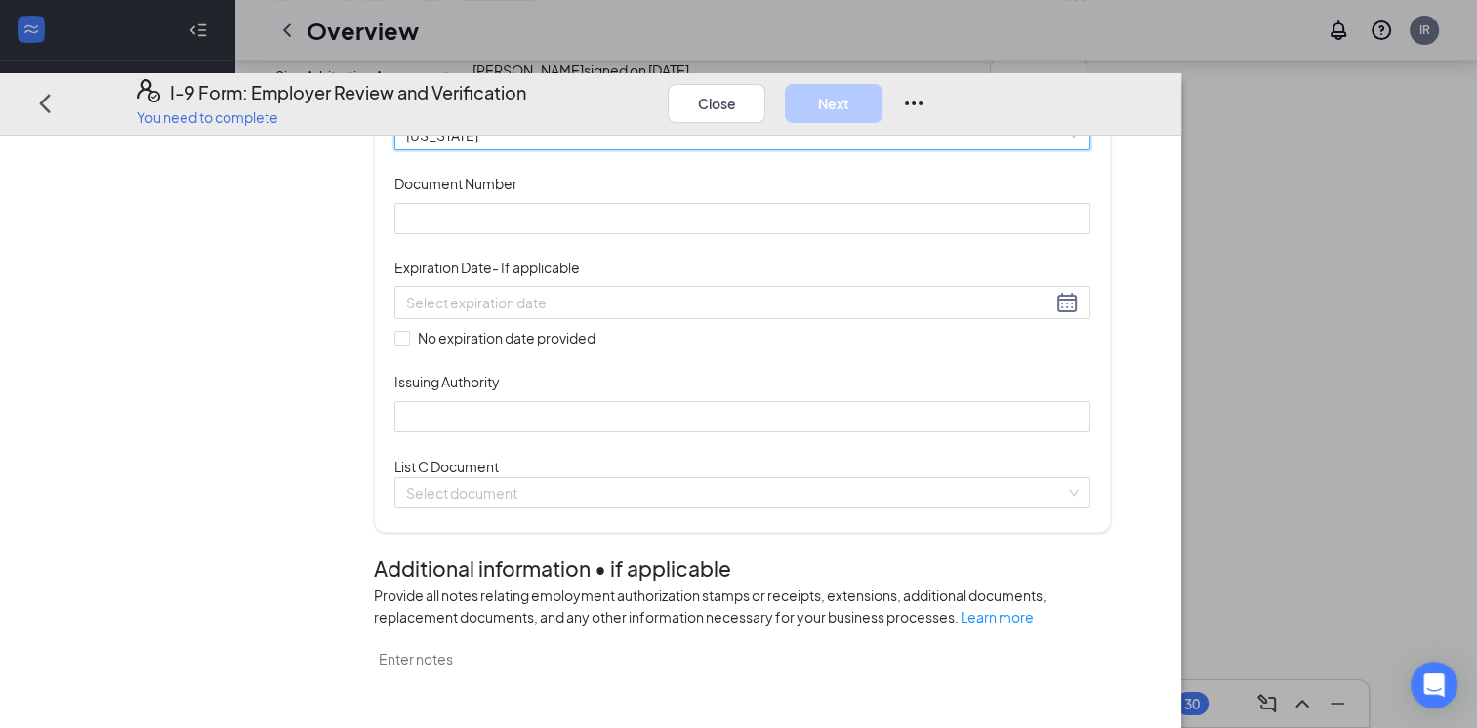
scroll to position [293, 0]
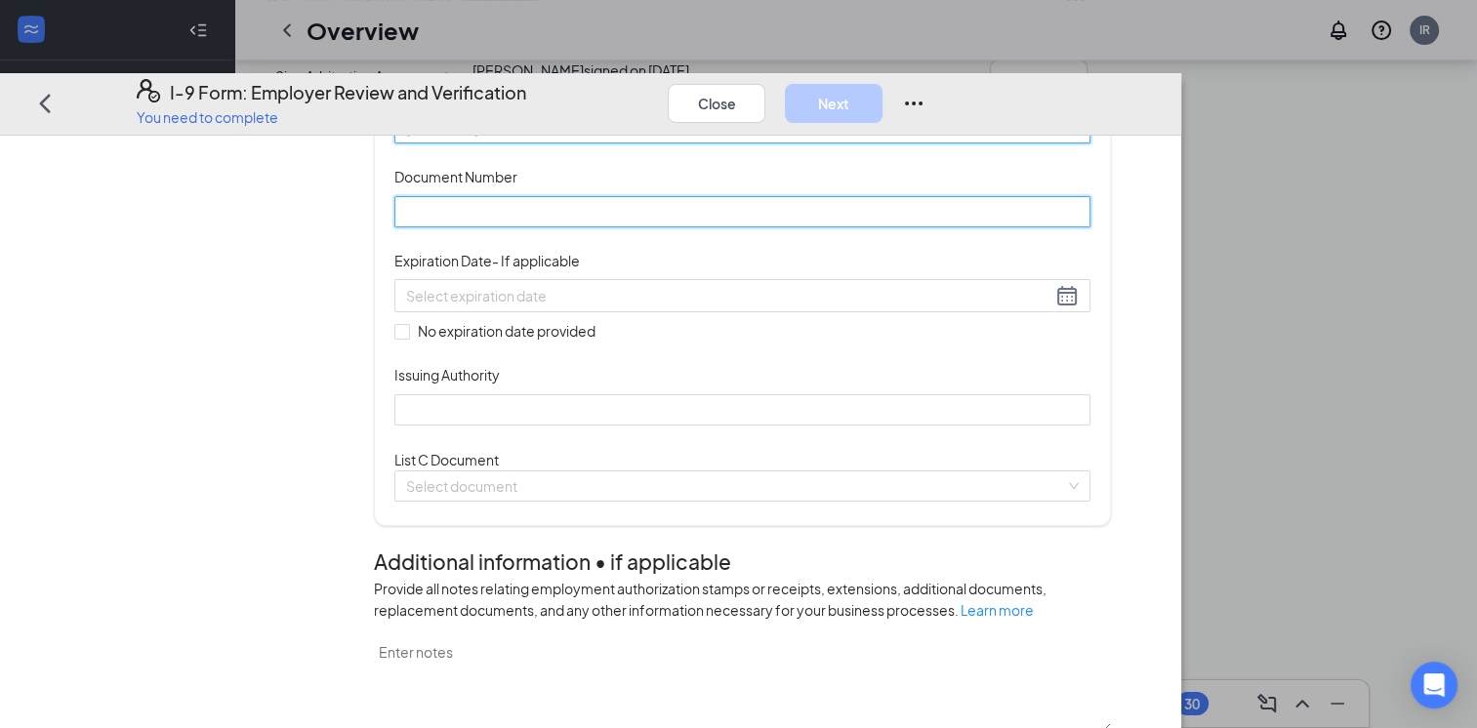
click at [606, 226] on input "Document Number" at bounding box center [742, 210] width 696 height 31
type input "34302243"
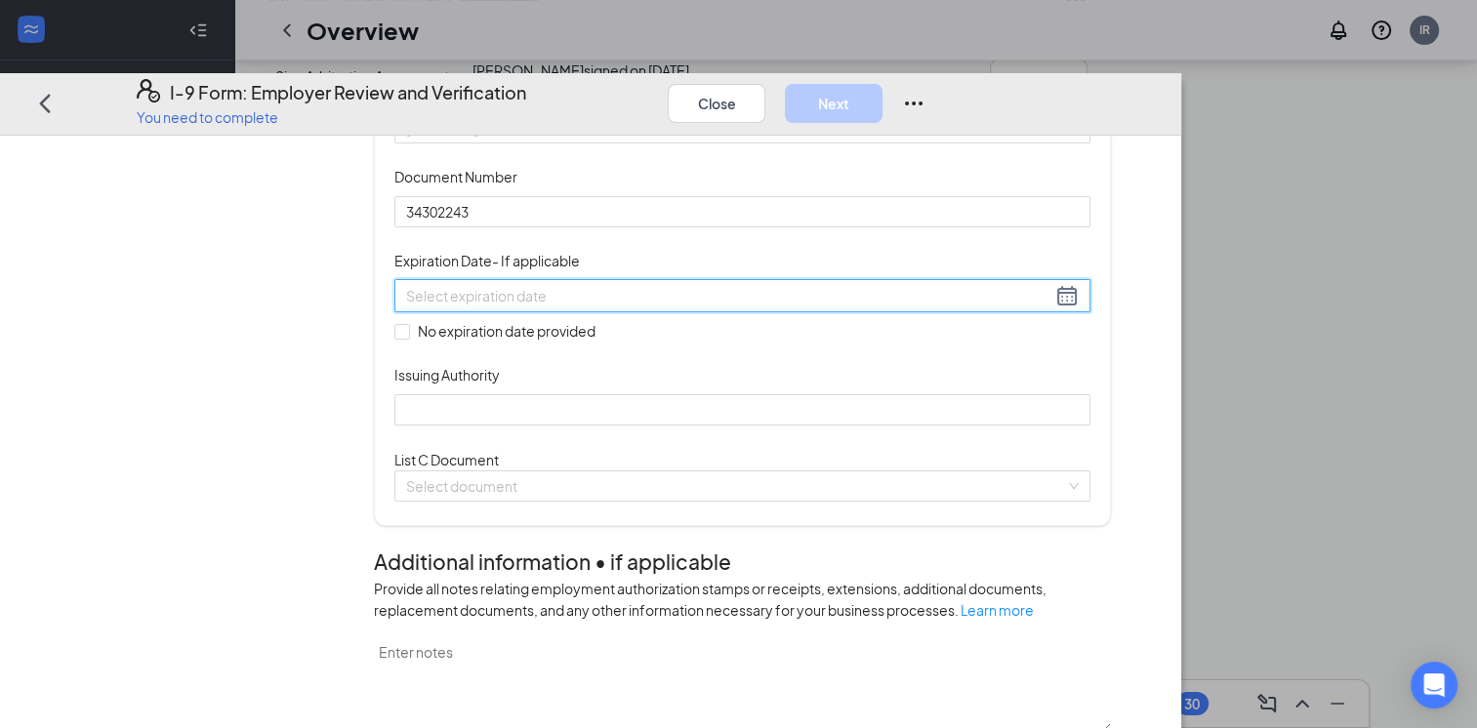
click at [694, 307] on input at bounding box center [728, 295] width 645 height 21
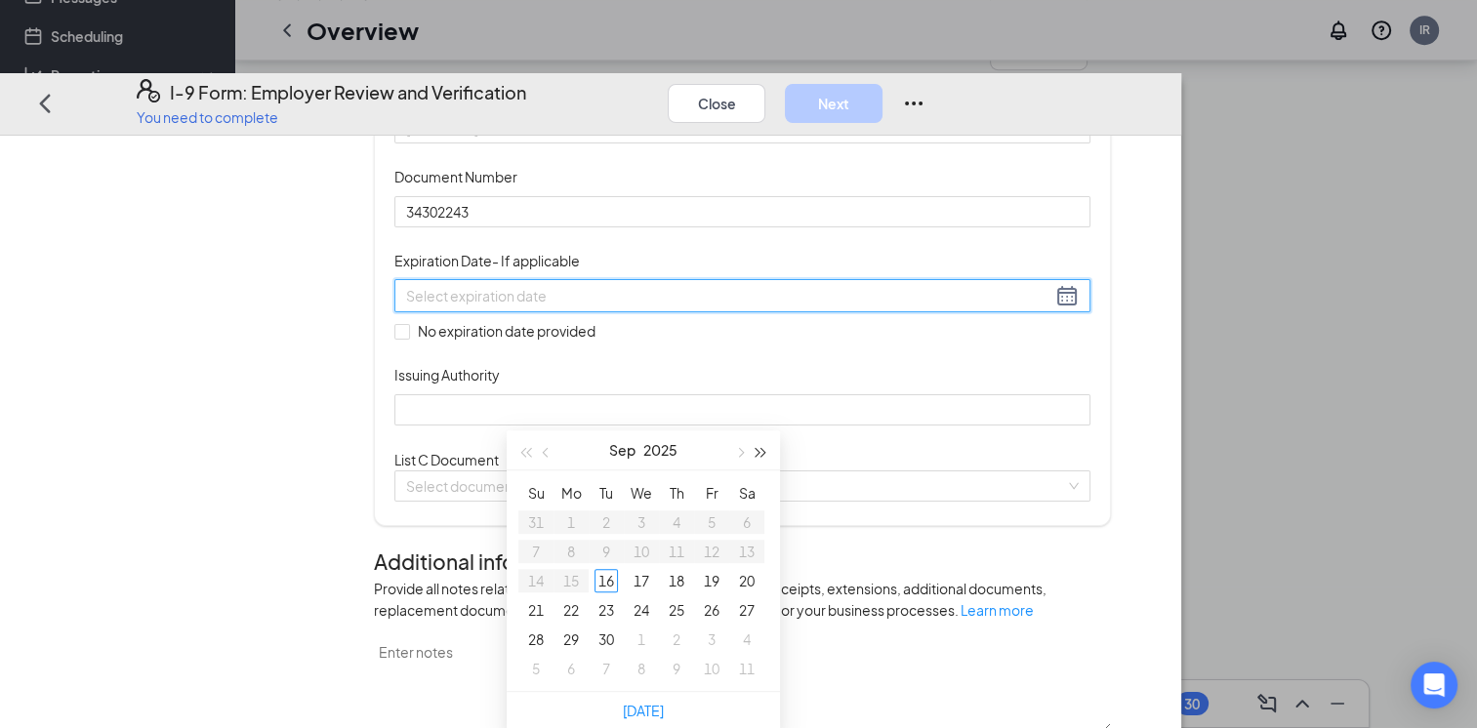
click at [765, 454] on button "button" at bounding box center [761, 450] width 21 height 39
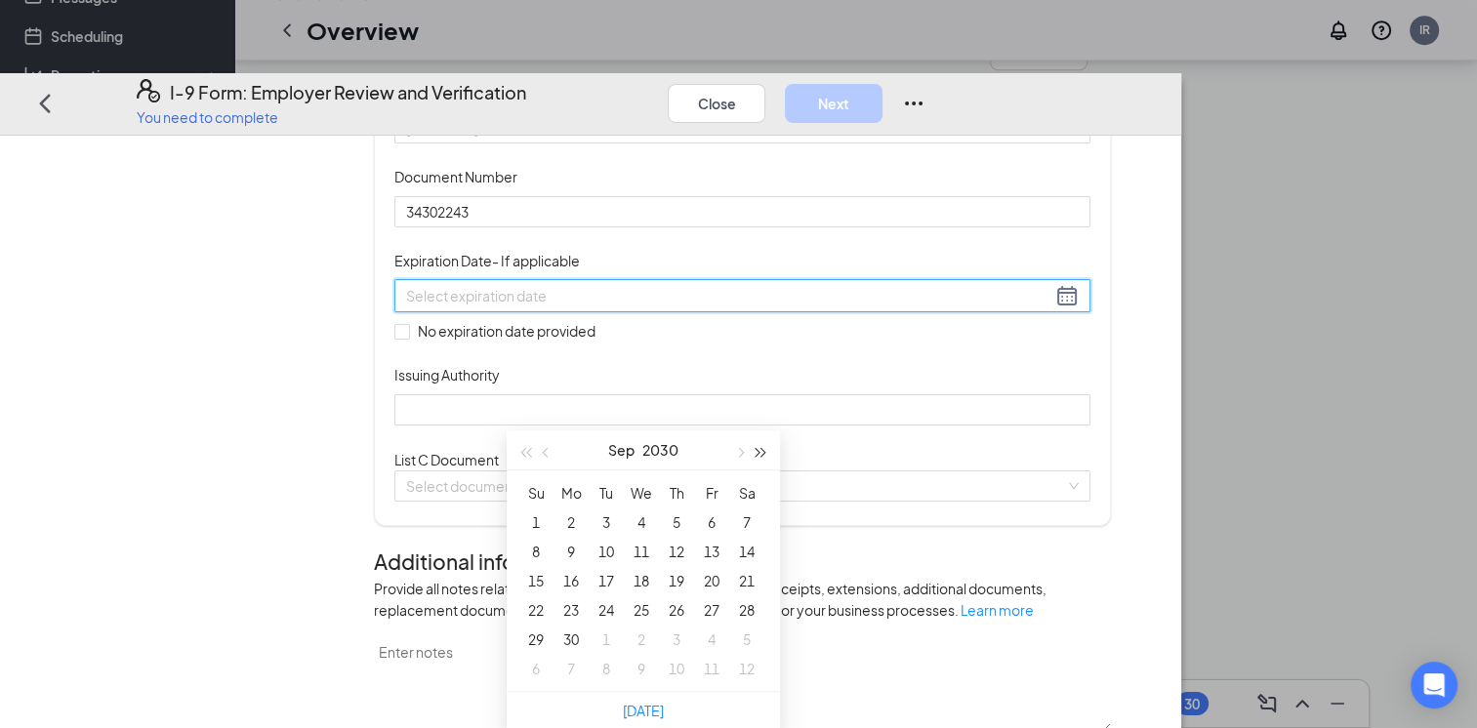
click at [765, 454] on button "button" at bounding box center [761, 450] width 21 height 39
click at [764, 454] on button "button" at bounding box center [761, 450] width 21 height 39
click at [740, 463] on button "button" at bounding box center [738, 450] width 21 height 39
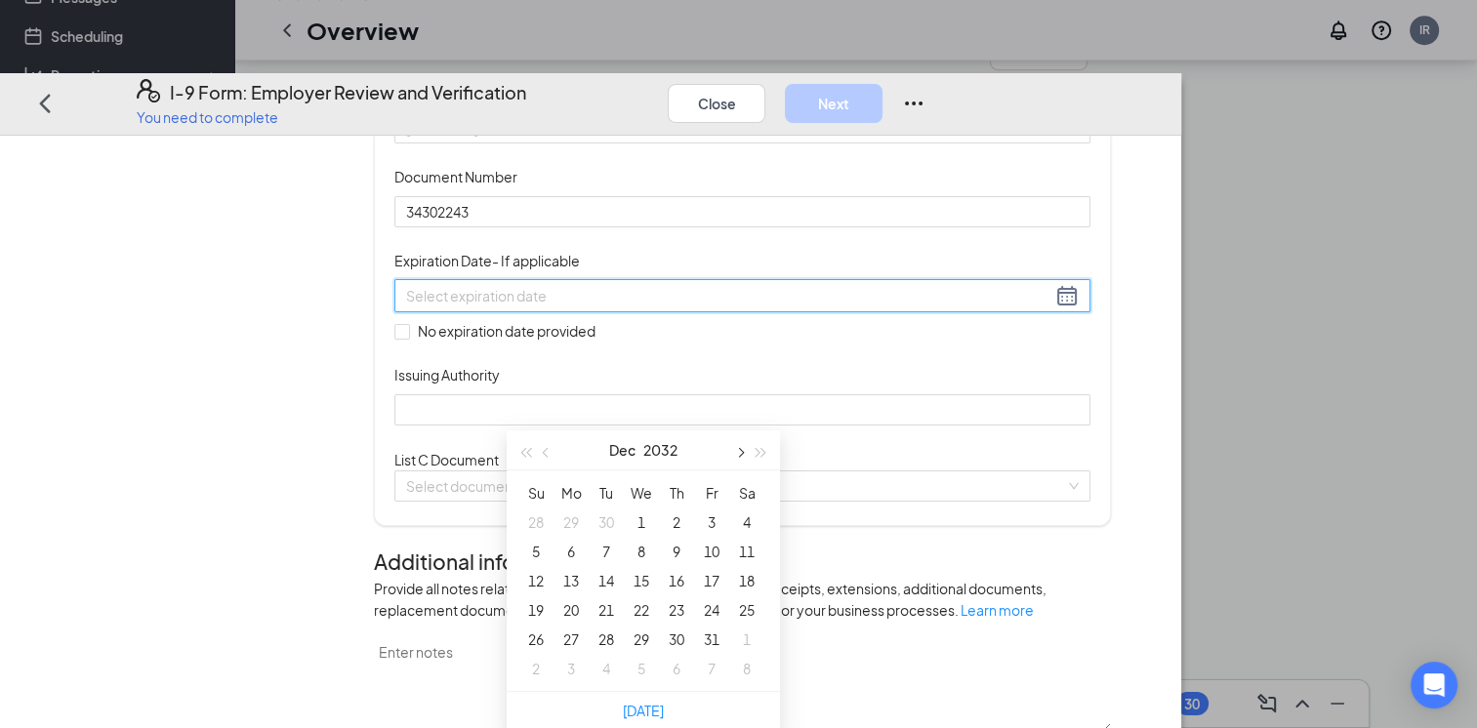
click at [740, 463] on button "button" at bounding box center [738, 450] width 21 height 39
click at [526, 458] on button "button" at bounding box center [524, 450] width 21 height 39
type input "[DATE]"
click at [578, 607] on div "19" at bounding box center [570, 609] width 23 height 23
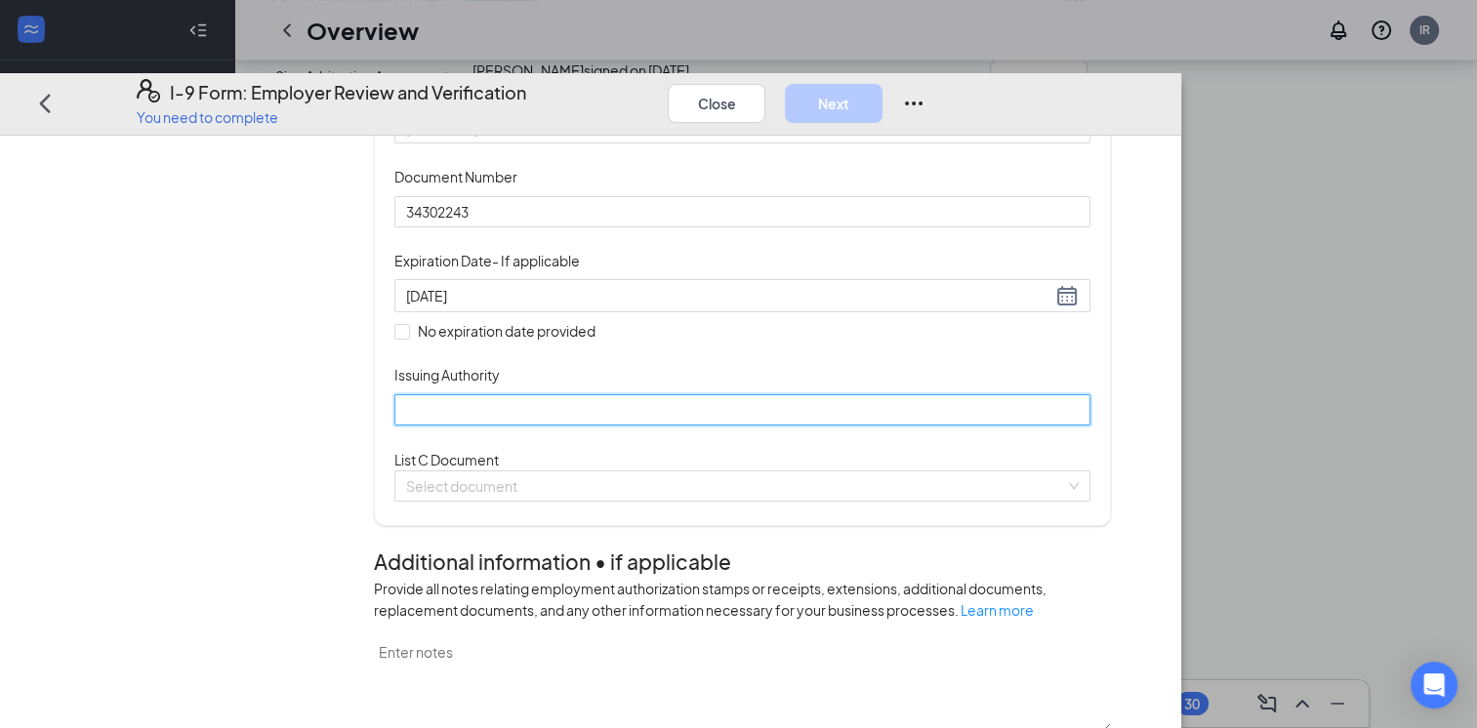
click at [659, 425] on input "Issuing Authority" at bounding box center [742, 408] width 696 height 31
type input "[GEOGRAPHIC_DATA]"
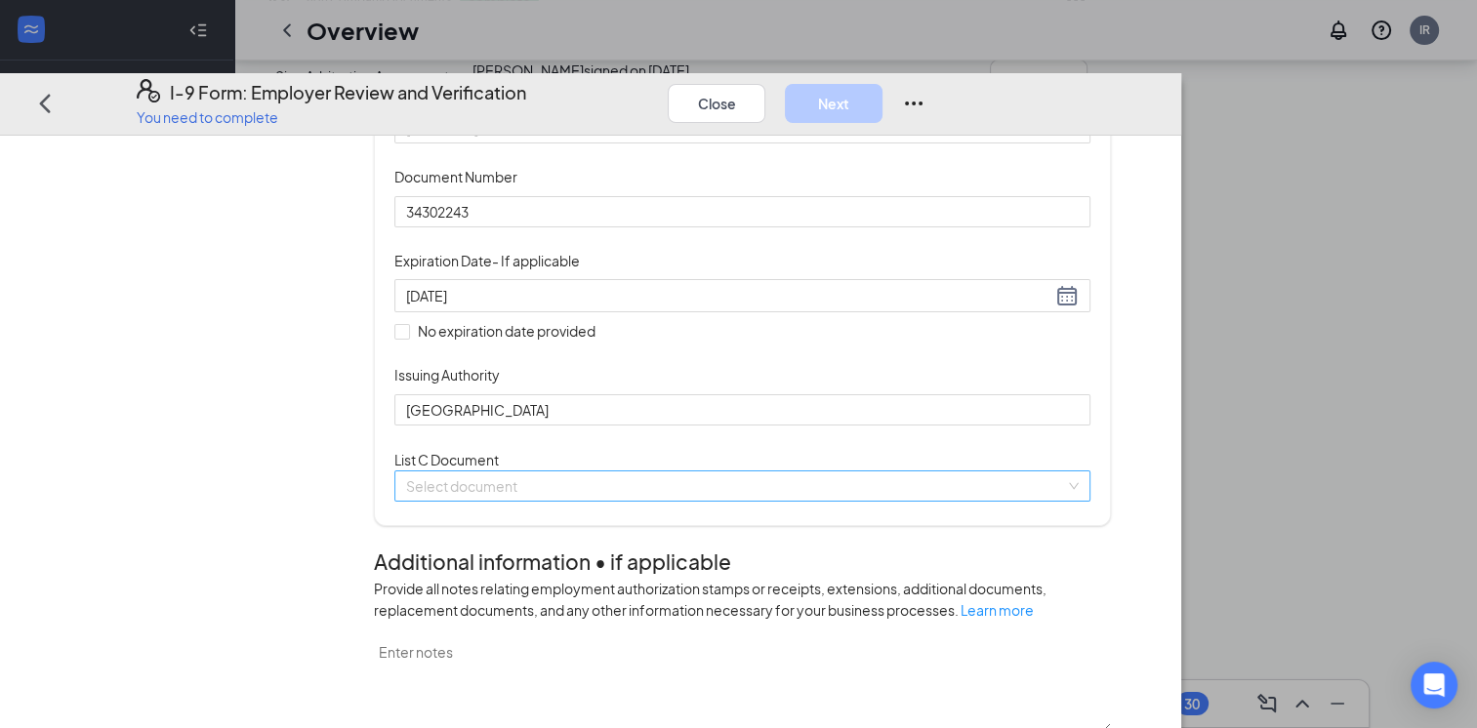
click at [649, 500] on input "search" at bounding box center [735, 485] width 659 height 29
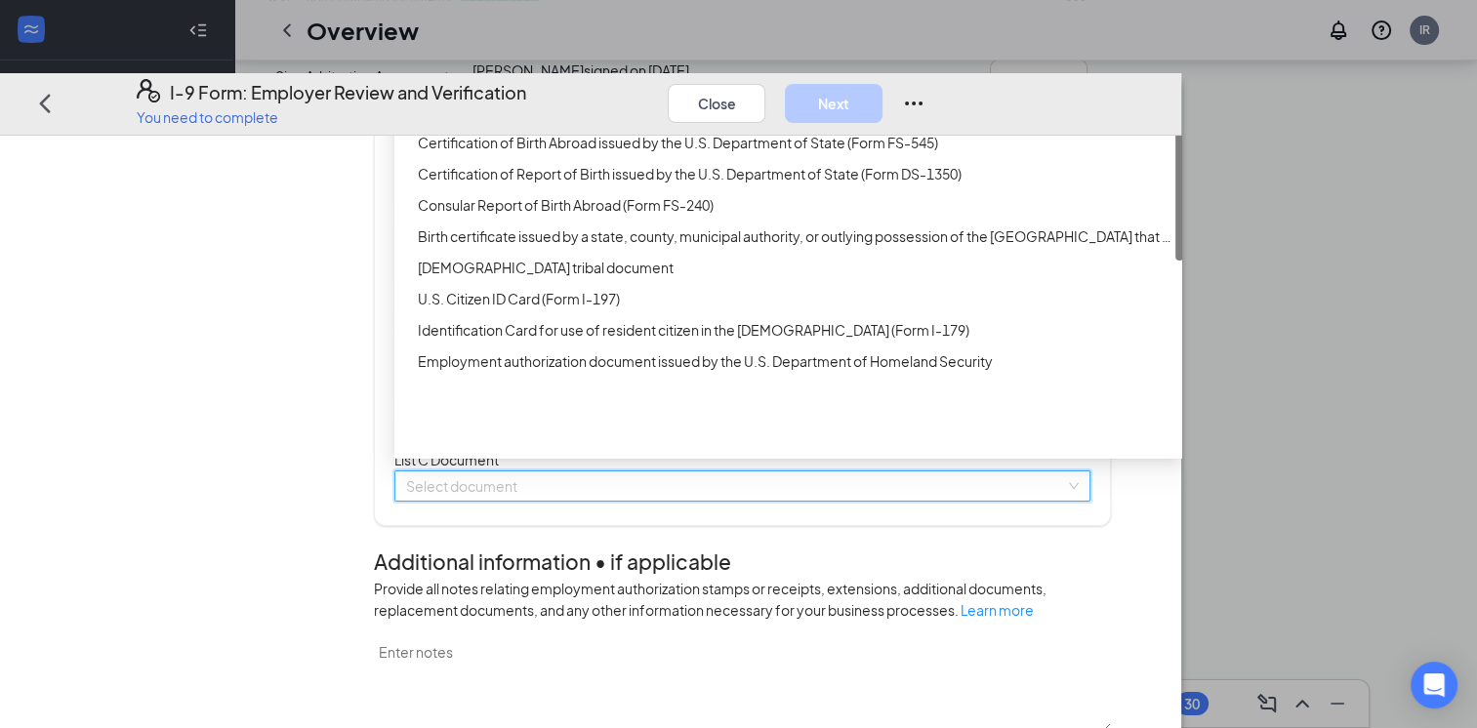
click at [635, 121] on div "Unrestricted Social Security Card" at bounding box center [795, 110] width 754 height 21
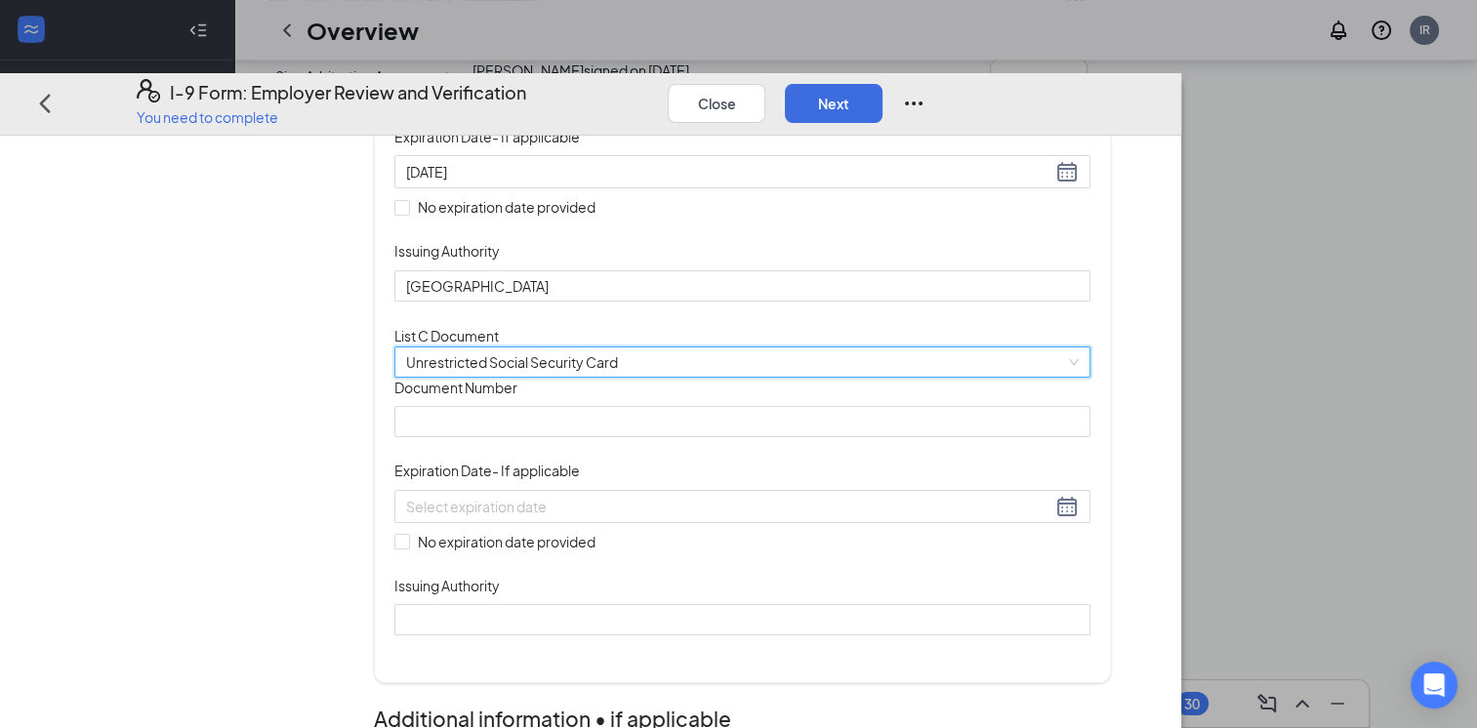
scroll to position [586, 0]
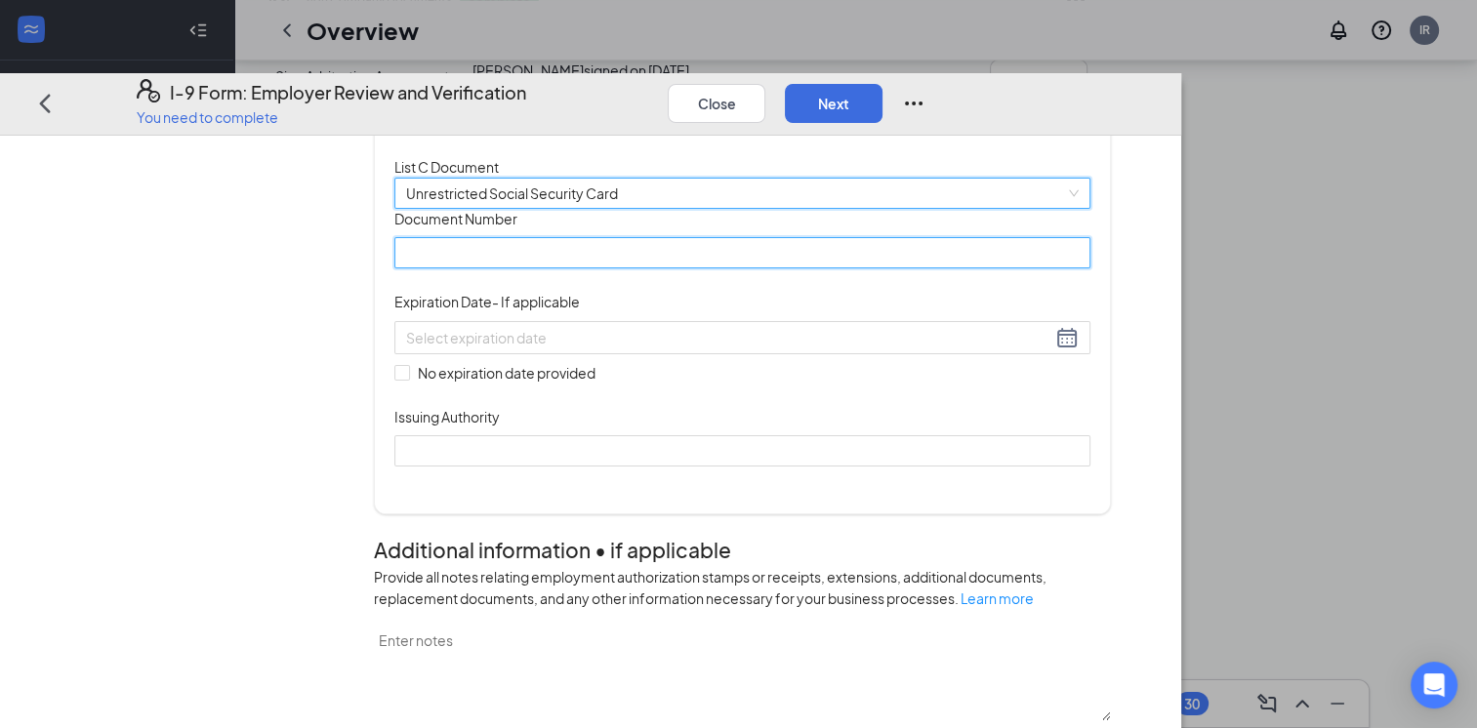
click at [581, 268] on input "Document Number" at bounding box center [742, 252] width 696 height 31
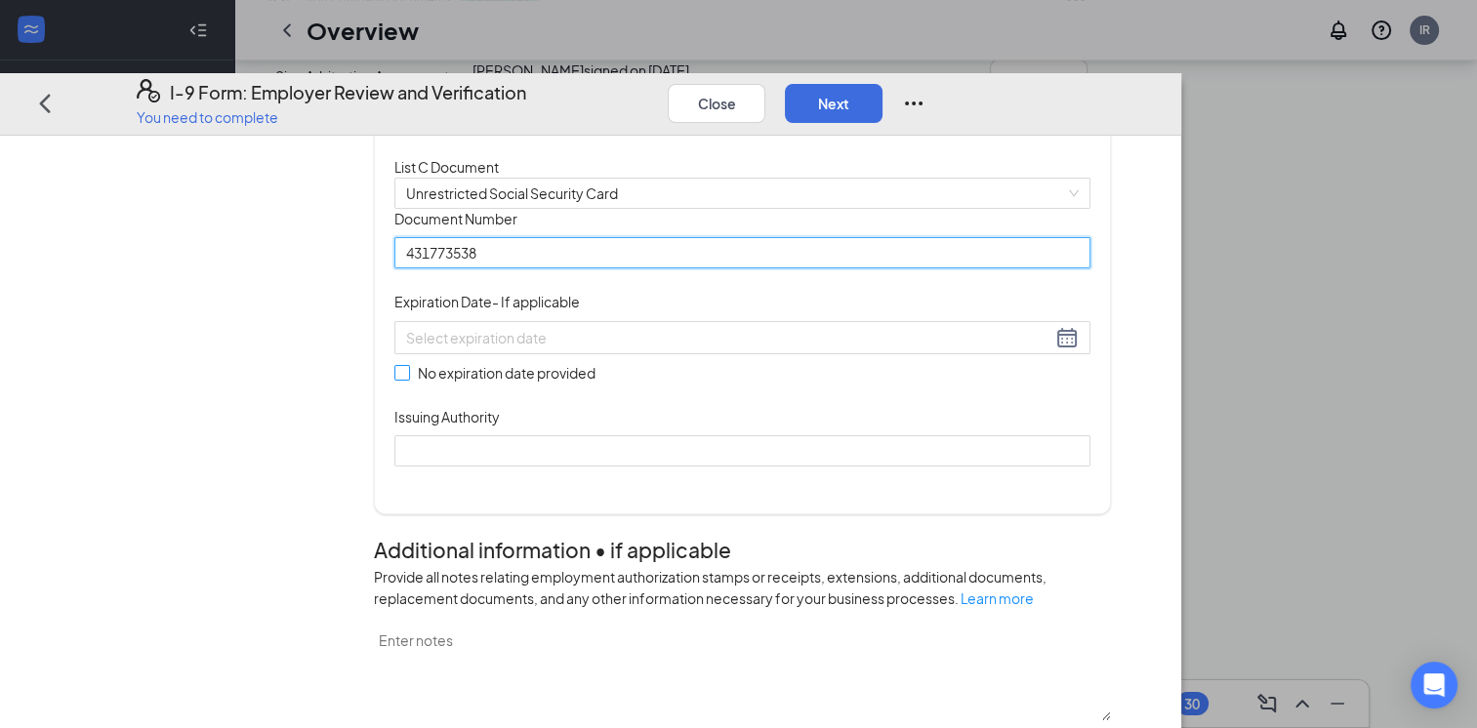
type input "431773538"
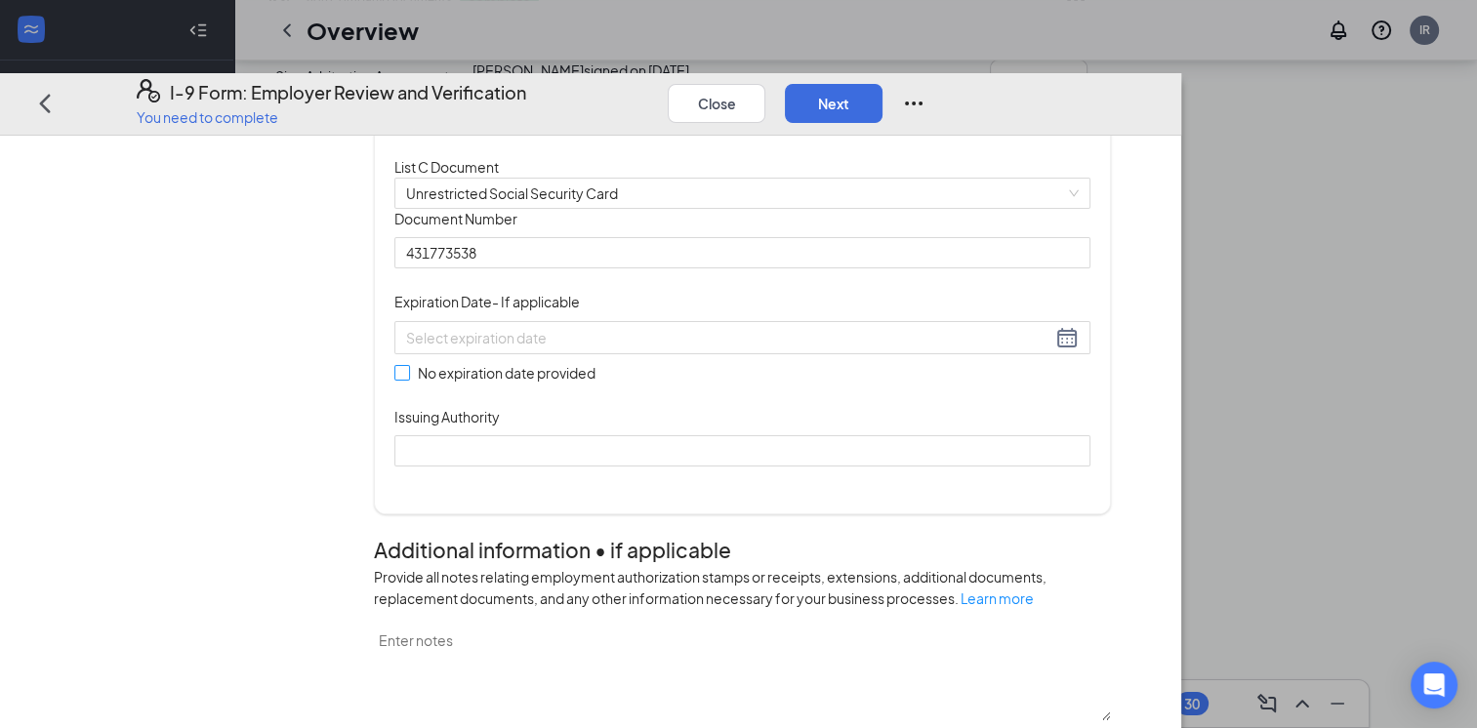
click at [408, 379] on input "No expiration date provided" at bounding box center [401, 372] width 14 height 14
checkbox input "true"
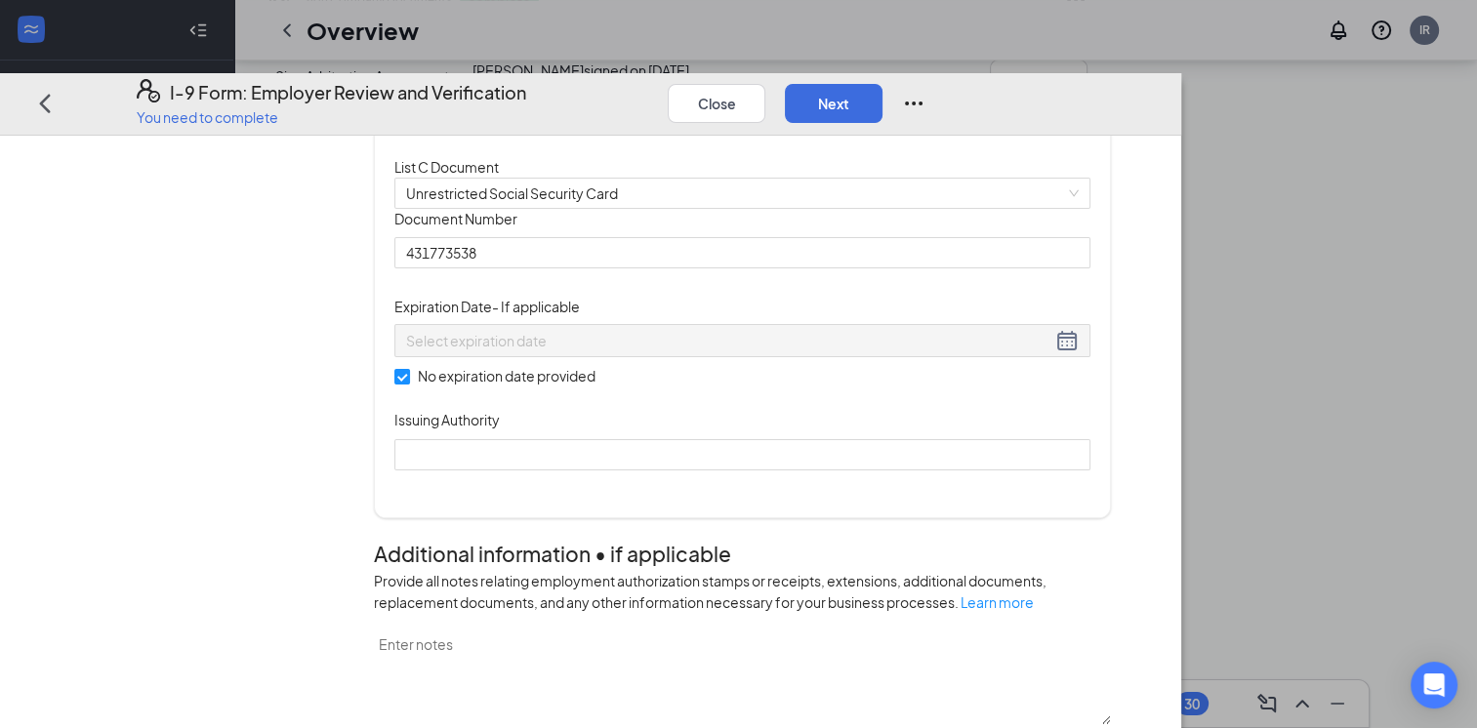
click at [595, 494] on div "Which documents did your new hire bring? Carissa Mitchell identifies as a citiz…" at bounding box center [742, 46] width 696 height 896
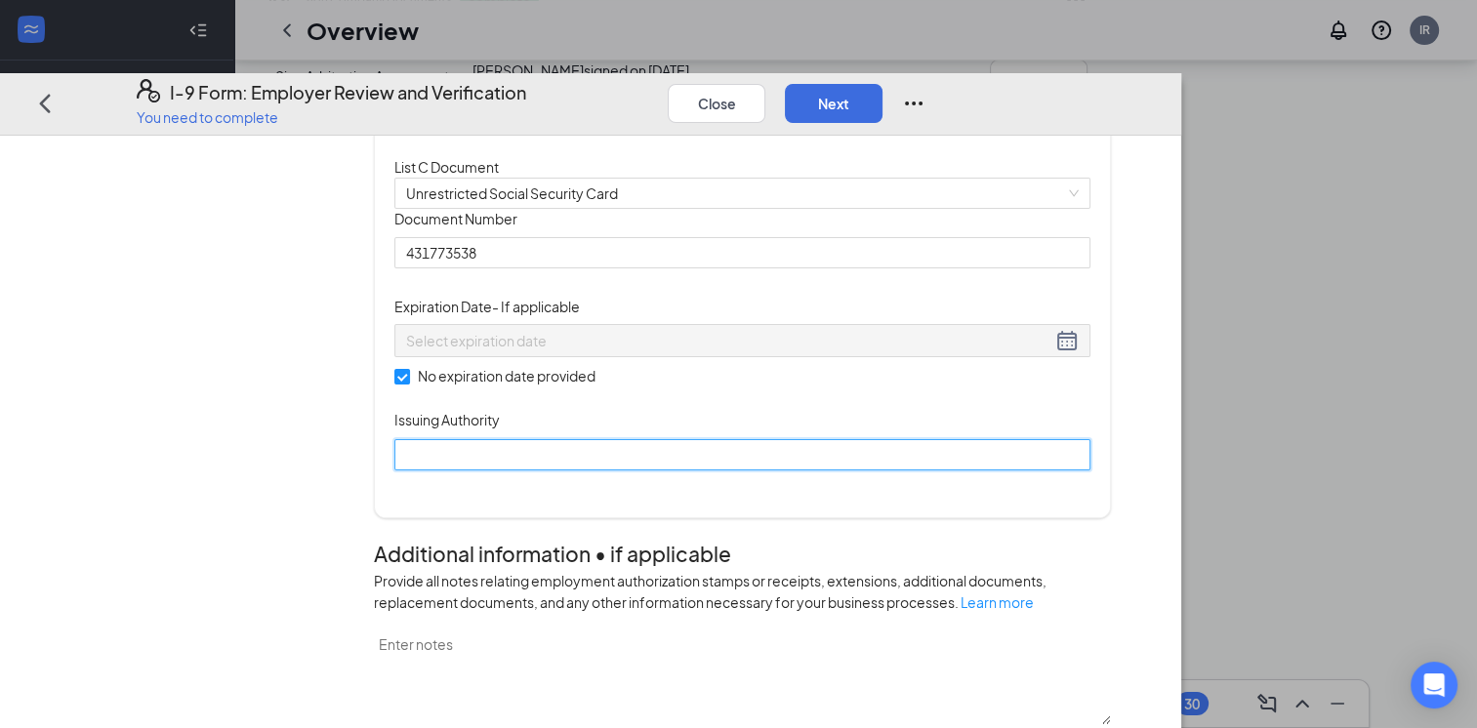
drag, startPoint x: 592, startPoint y: 659, endPoint x: 567, endPoint y: 673, distance: 28.0
click at [592, 470] on input "Issuing Authority" at bounding box center [742, 453] width 696 height 31
type input "ssa"
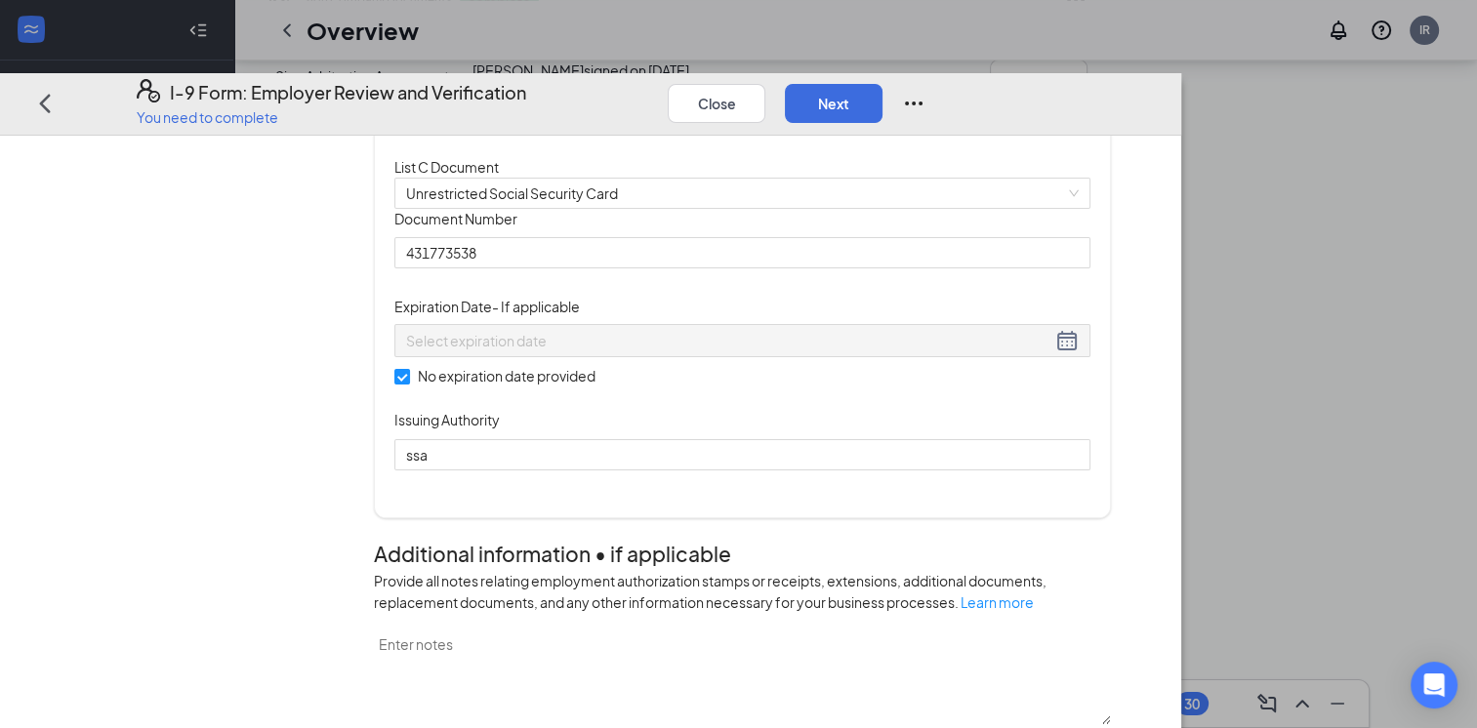
click at [1090, 470] on div "Document Title Unrestricted Social Security Card Document Number 431773538 Expi…" at bounding box center [742, 339] width 696 height 262
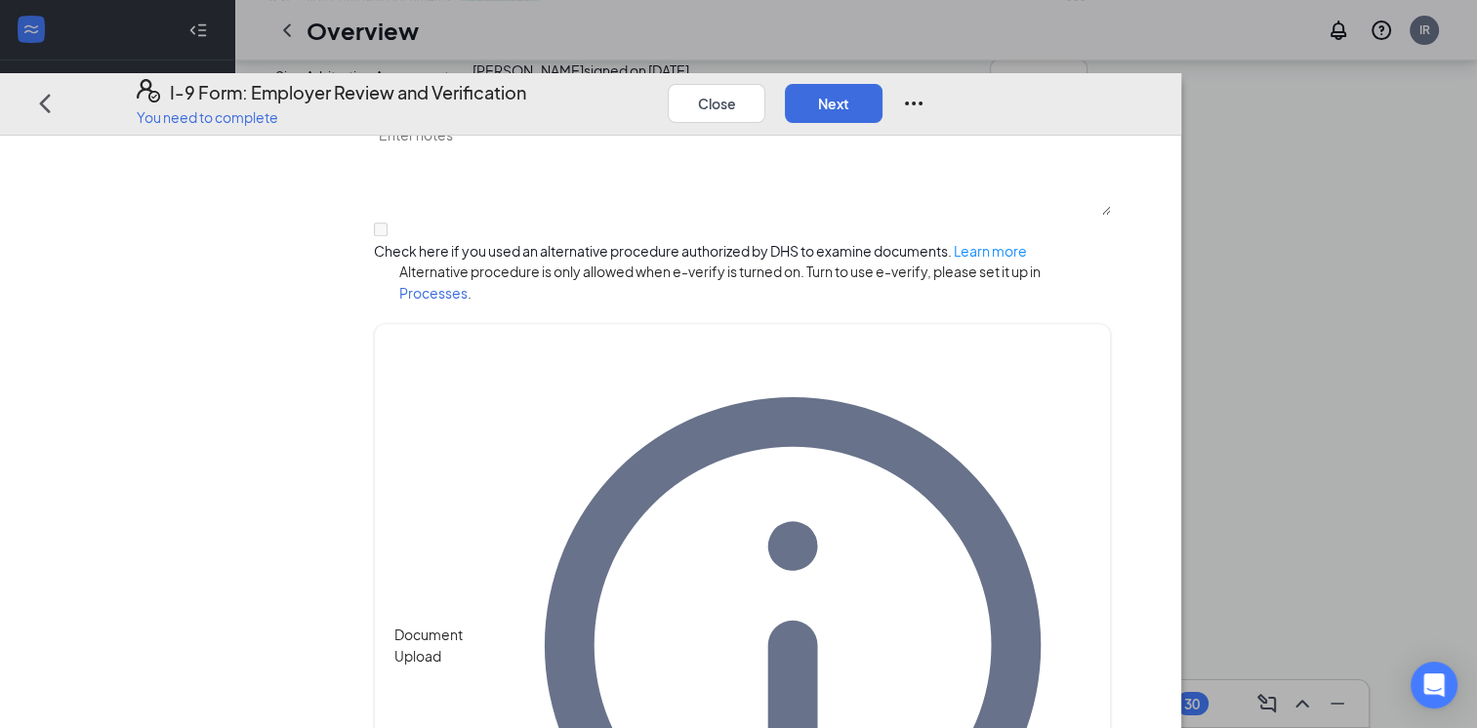
scroll to position [1117, 0]
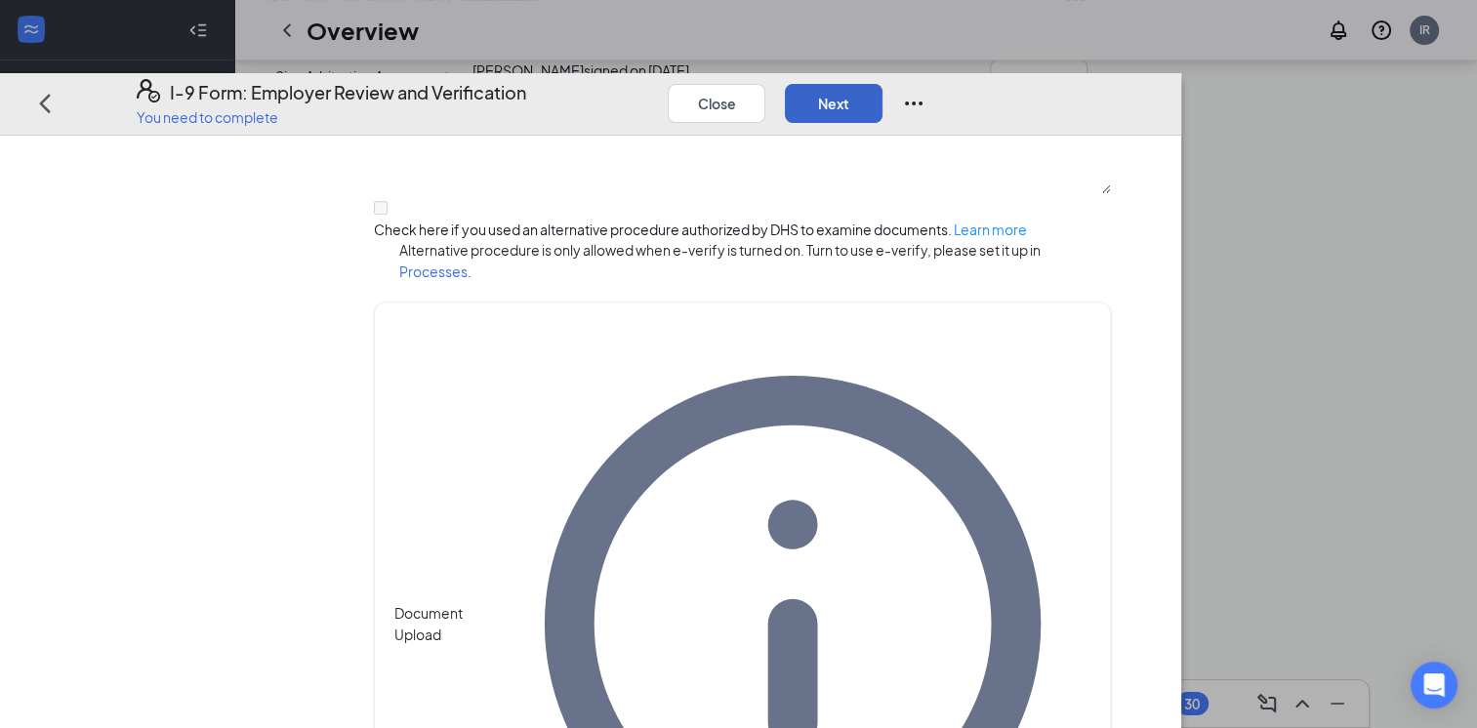
click at [882, 83] on button "Next" at bounding box center [834, 102] width 98 height 39
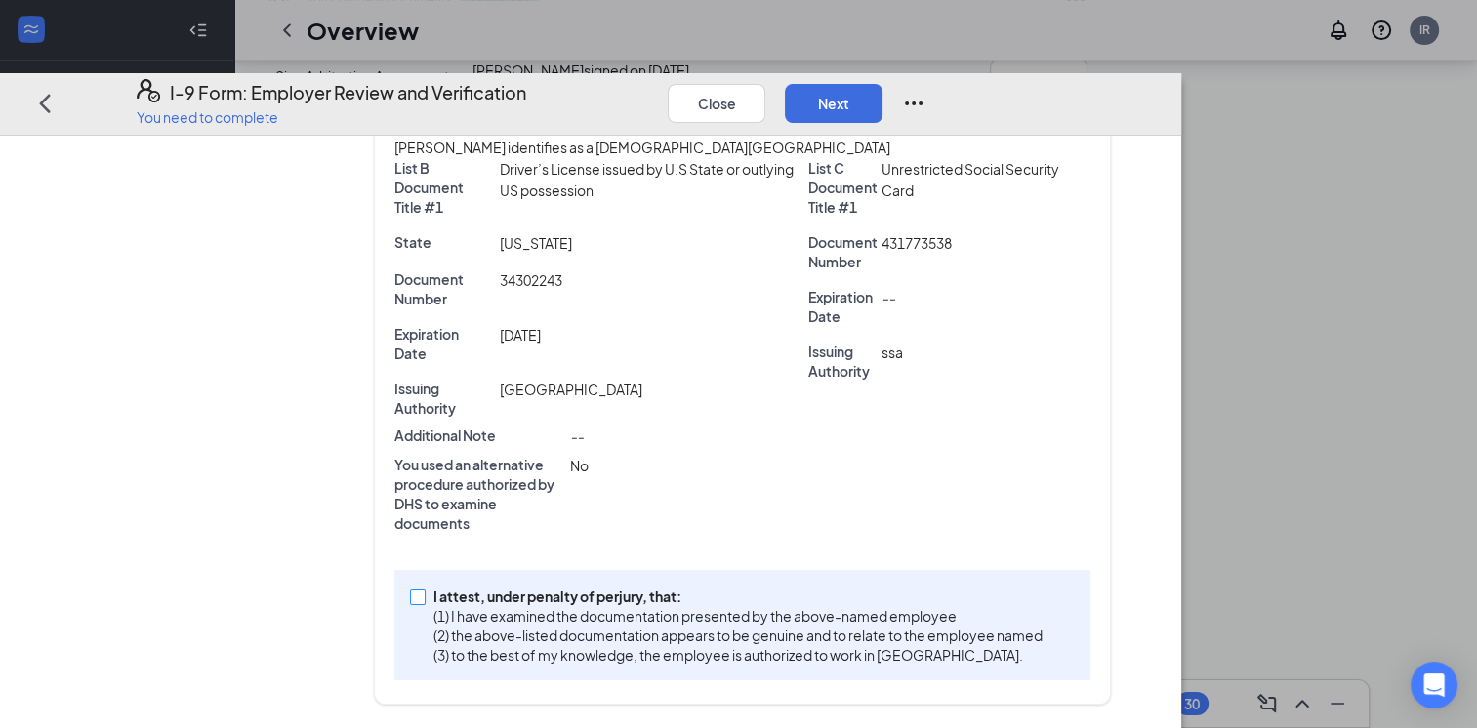
click at [424, 602] on input "I attest, under penalty of perjury, that: (1) I have examined the documentation…" at bounding box center [417, 596] width 14 height 14
checkbox input "true"
click at [882, 83] on button "Next" at bounding box center [834, 102] width 98 height 39
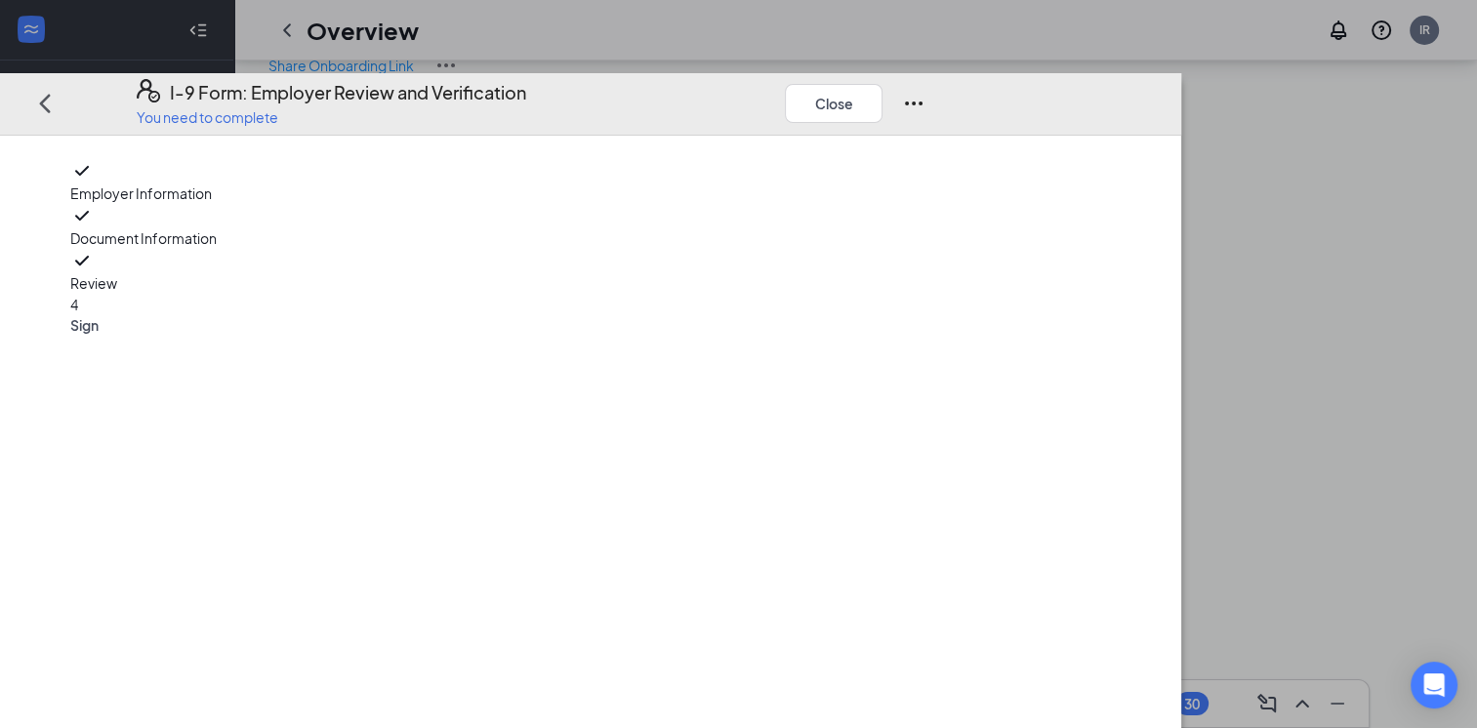
scroll to position [0, 0]
click at [882, 83] on button "Close" at bounding box center [834, 102] width 98 height 39
click at [285, 318] on div "4 Sign" at bounding box center [200, 314] width 261 height 41
click at [217, 315] on span "Sign" at bounding box center [200, 325] width 261 height 20
click at [882, 83] on button "Close" at bounding box center [834, 102] width 98 height 39
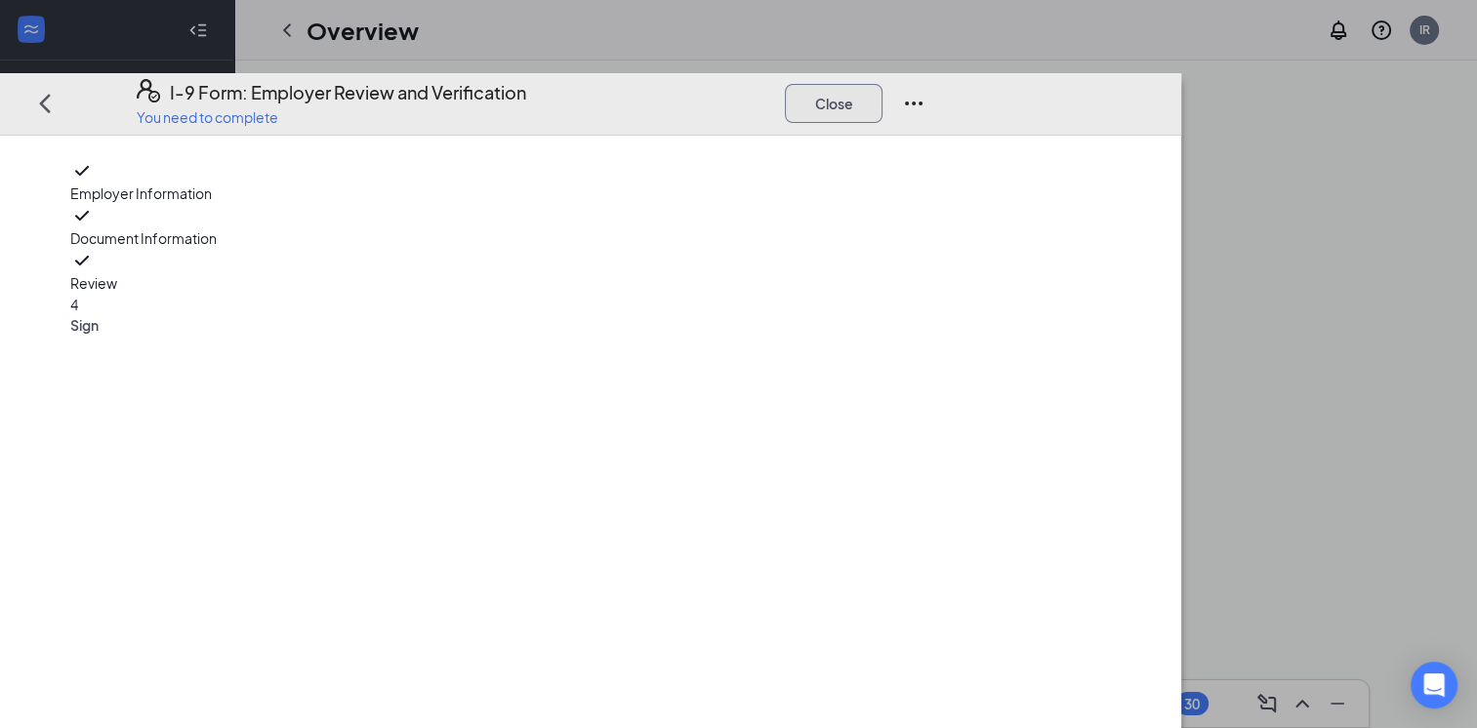
click at [882, 83] on button "Close" at bounding box center [834, 102] width 98 height 39
click at [1097, 7] on div "I-9 Form: Employer Review and Verification You need to complete Close Employer …" at bounding box center [738, 364] width 1477 height 728
click at [256, 249] on div "Review" at bounding box center [200, 271] width 261 height 45
click at [247, 272] on span "Review" at bounding box center [200, 282] width 261 height 21
click at [214, 315] on span "Sign" at bounding box center [200, 325] width 261 height 20
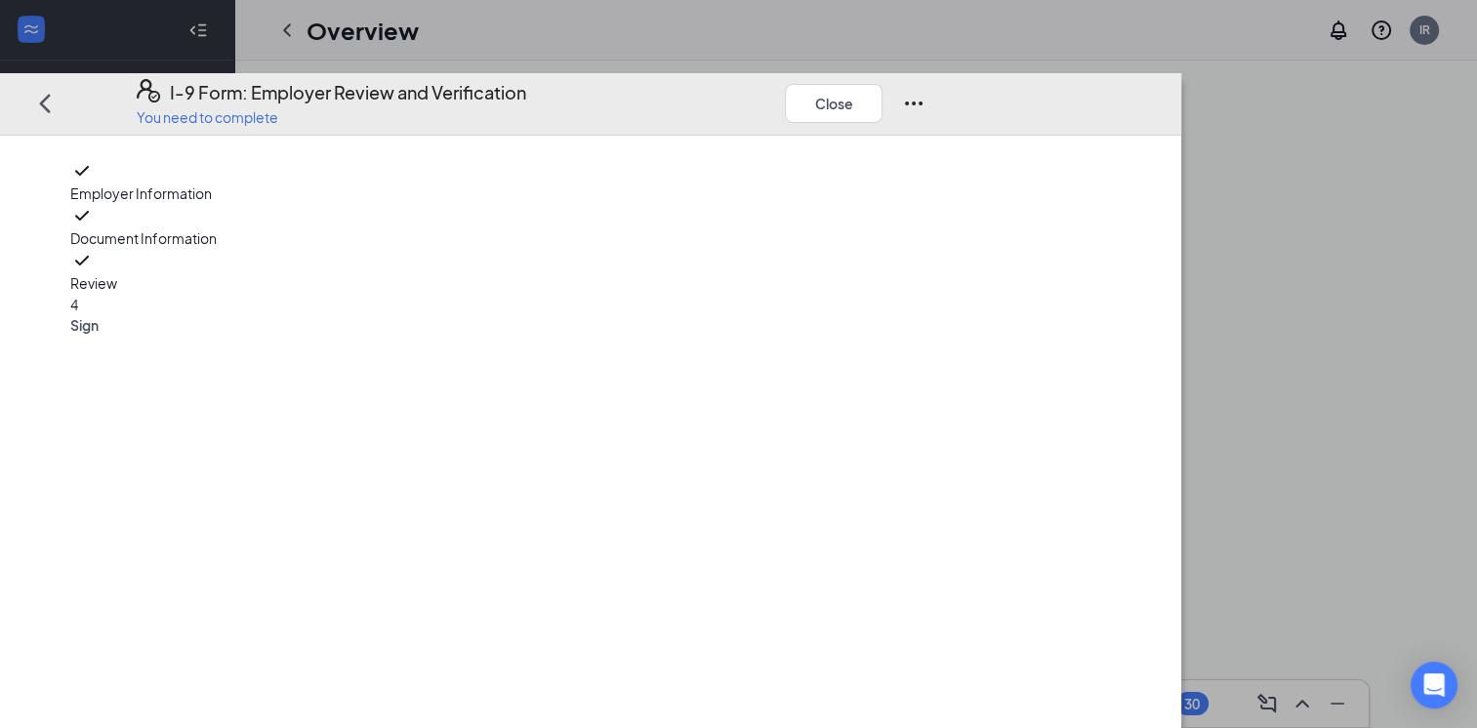
click at [234, 315] on span "Sign" at bounding box center [200, 325] width 261 height 20
click at [212, 318] on div "4 Sign" at bounding box center [200, 314] width 261 height 41
drag, startPoint x: 212, startPoint y: 318, endPoint x: 219, endPoint y: 333, distance: 16.2
click at [193, 323] on div "4 Sign" at bounding box center [200, 314] width 261 height 41
click at [258, 159] on div "Employer Information" at bounding box center [200, 181] width 261 height 45
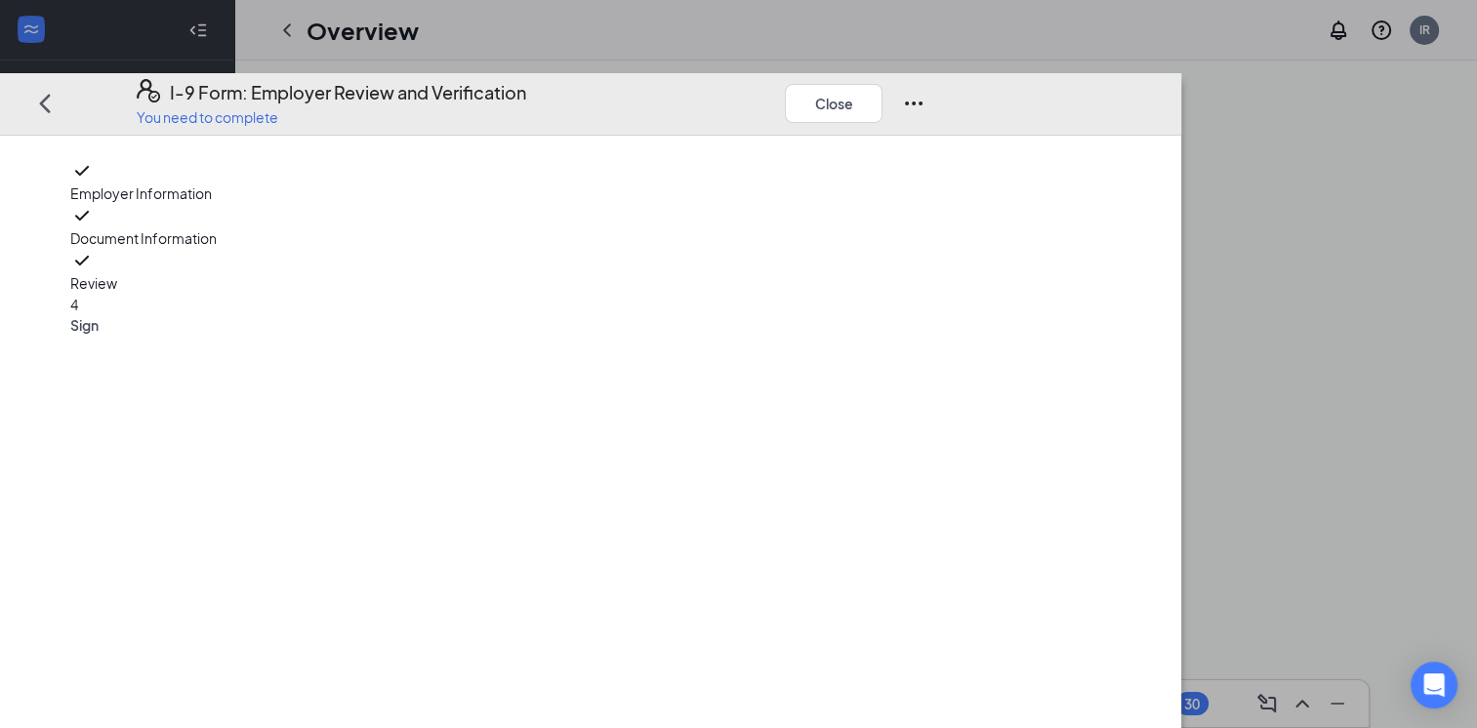
click at [258, 183] on span "Employer Information" at bounding box center [200, 193] width 261 height 21
click at [277, 221] on div "Document Information" at bounding box center [200, 226] width 261 height 45
click at [258, 106] on p "You need to complete" at bounding box center [332, 116] width 390 height 20
drag, startPoint x: 1227, startPoint y: 42, endPoint x: 1222, endPoint y: 54, distance: 12.7
click at [882, 83] on button "Close" at bounding box center [834, 102] width 98 height 39
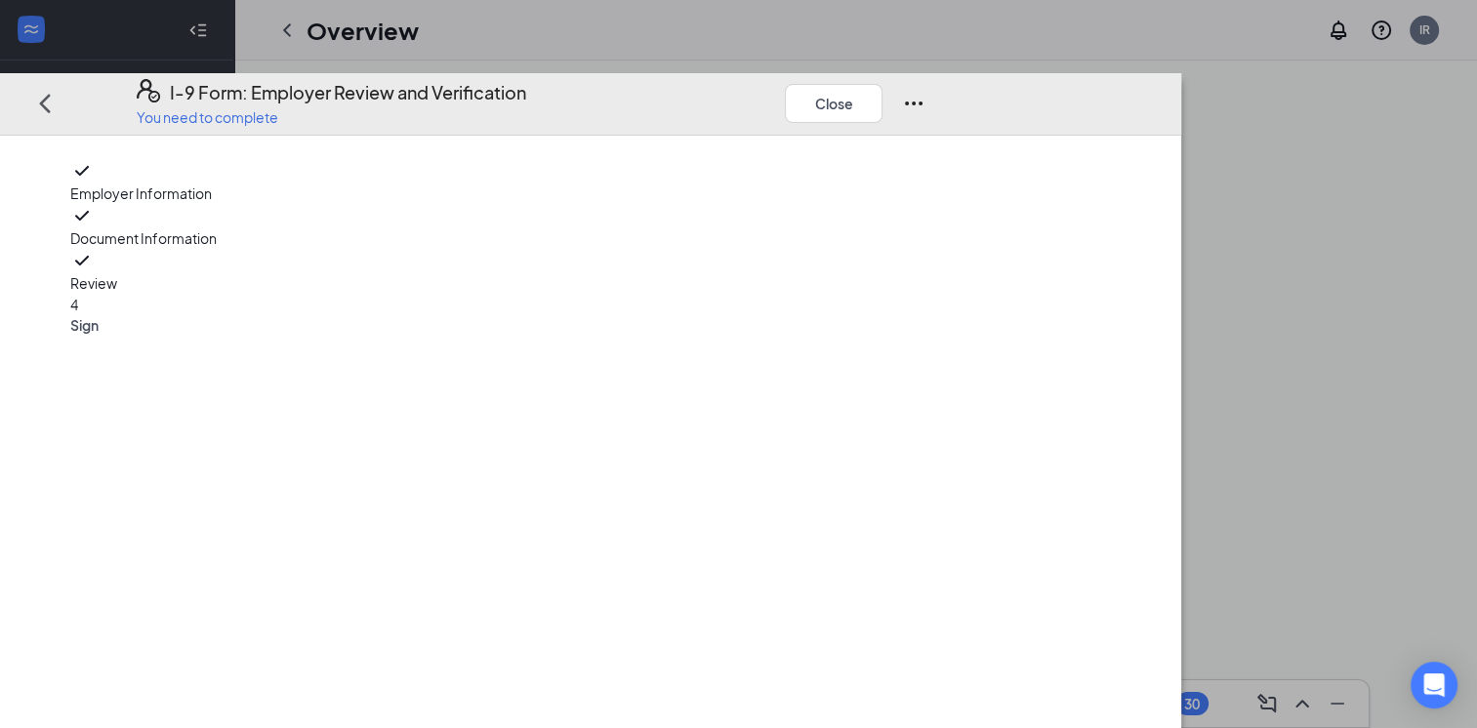
click at [964, 79] on div "I-9 Form: Employer Review and Verification You need to complete Close" at bounding box center [531, 102] width 867 height 47
drag, startPoint x: 1110, startPoint y: 62, endPoint x: 1235, endPoint y: 72, distance: 125.4
click at [964, 79] on div "I-9 Form: Employer Review and Verification You need to complete Close" at bounding box center [531, 102] width 867 height 47
drag, startPoint x: 1235, startPoint y: 72, endPoint x: 1315, endPoint y: 61, distance: 80.9
click at [925, 91] on icon "Ellipses" at bounding box center [913, 102] width 23 height 23
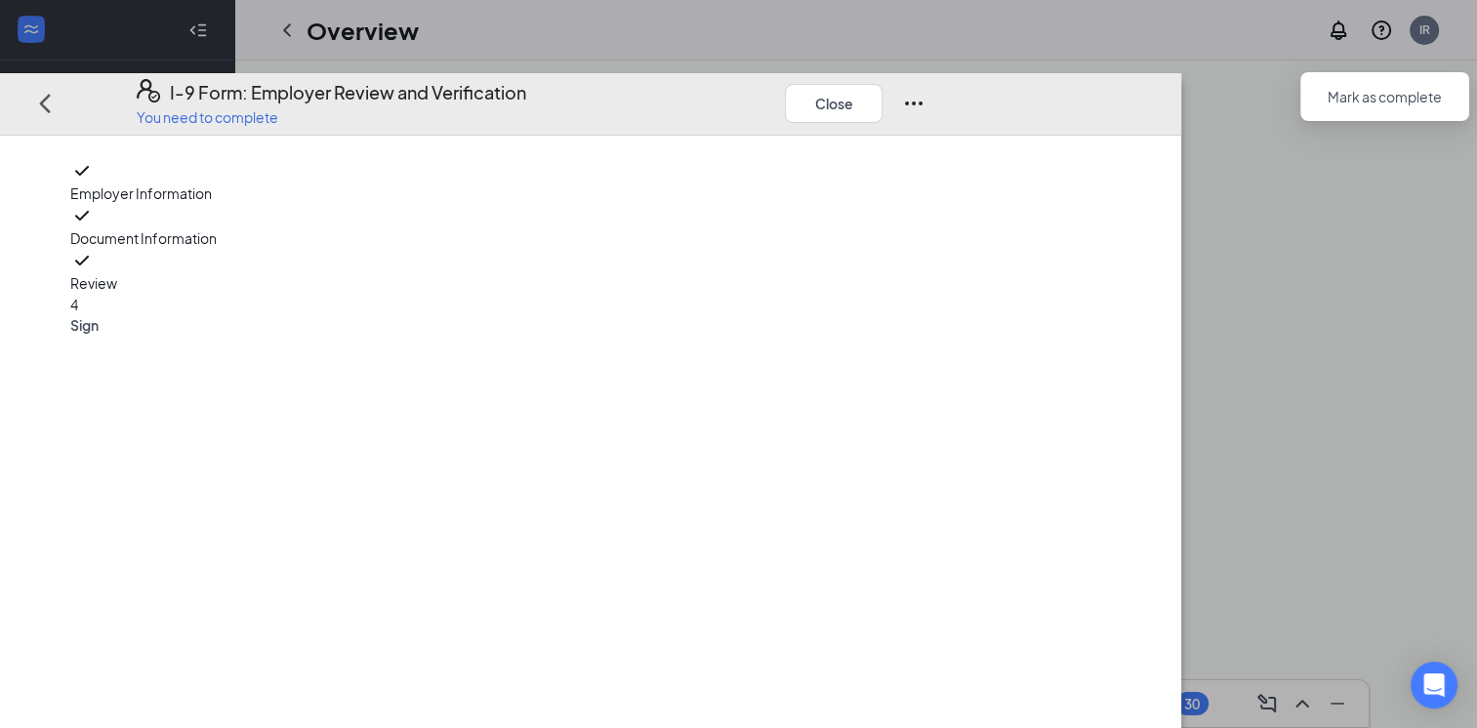
click at [1181, 73] on div "I-9 Form: Employer Review and Verification You need to complete Close" at bounding box center [590, 104] width 1181 height 62
click at [1174, 12] on div "I-9 Form: Employer Review and Verification You need to complete Close Employer …" at bounding box center [738, 364] width 1477 height 728
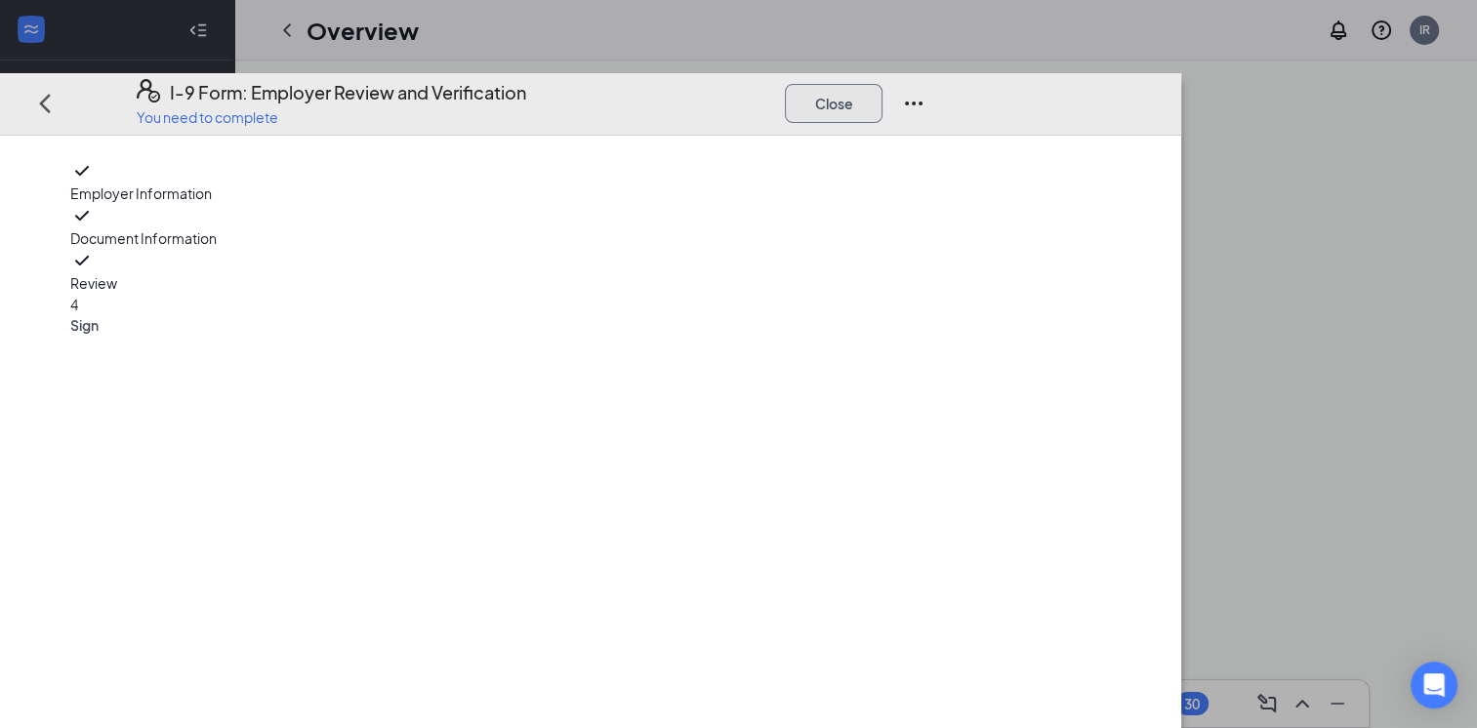
click at [882, 83] on button "Close" at bounding box center [834, 102] width 98 height 39
click at [1111, 159] on div at bounding box center [742, 549] width 737 height 781
drag, startPoint x: 1159, startPoint y: 178, endPoint x: 1149, endPoint y: 189, distance: 15.2
click at [1111, 185] on div at bounding box center [742, 549] width 737 height 781
drag, startPoint x: 988, startPoint y: 298, endPoint x: 996, endPoint y: 247, distance: 51.4
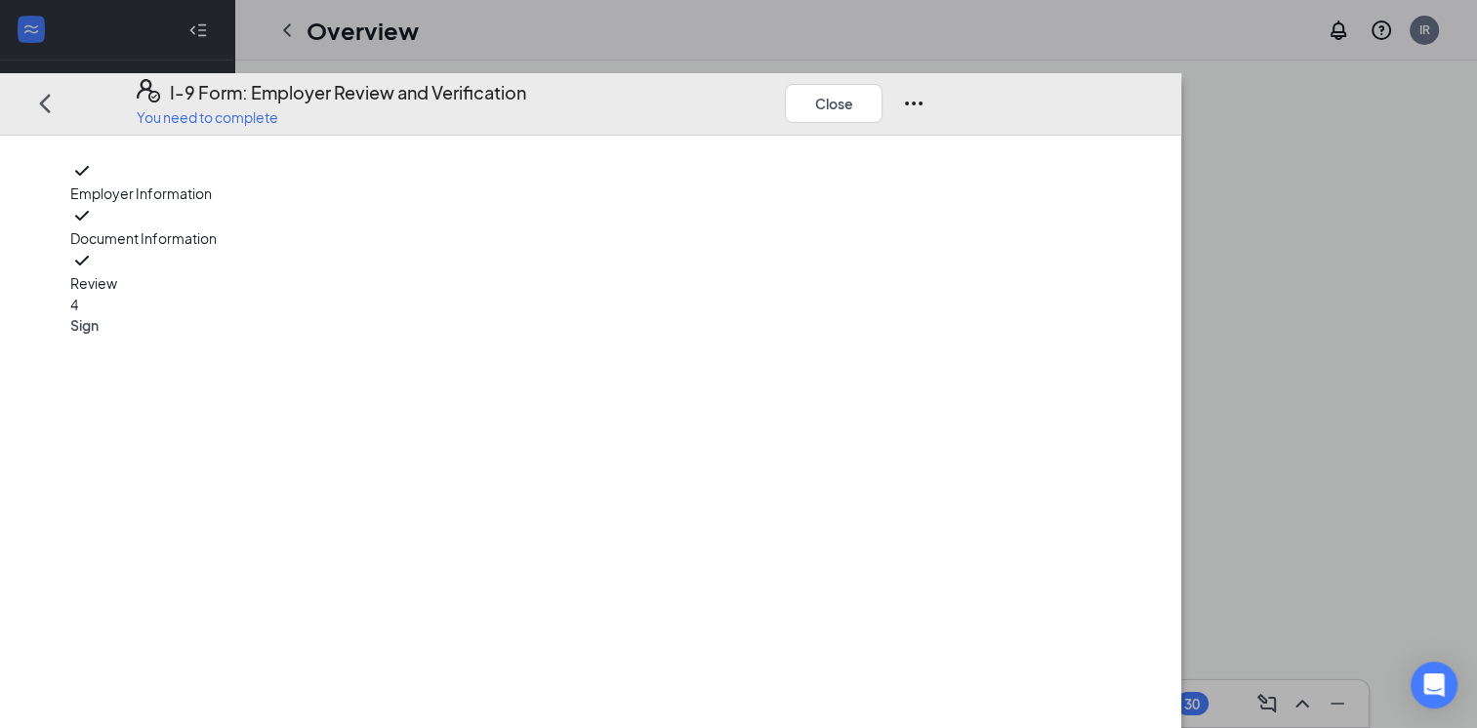
click at [996, 247] on div at bounding box center [742, 549] width 737 height 781
click at [590, 400] on div at bounding box center [742, 549] width 737 height 781
click at [261, 320] on div "4 Sign" at bounding box center [200, 314] width 261 height 41
click at [228, 315] on span "Sign" at bounding box center [200, 325] width 261 height 20
click at [234, 315] on span "Sign" at bounding box center [200, 325] width 261 height 20
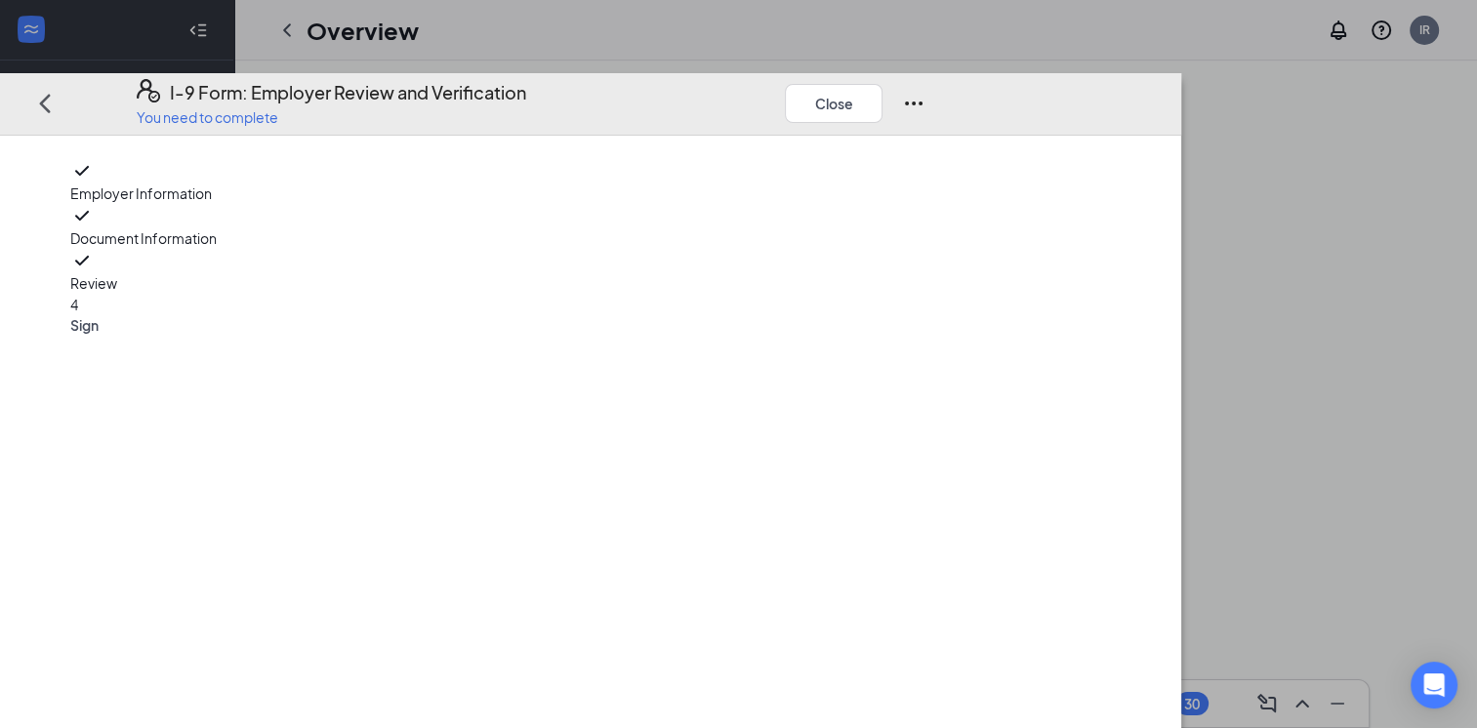
drag, startPoint x: 637, startPoint y: 291, endPoint x: 703, endPoint y: 254, distance: 75.2
click at [644, 290] on div at bounding box center [742, 549] width 737 height 781
click at [882, 83] on button "Close" at bounding box center [834, 102] width 98 height 39
click at [1019, 18] on div "I-9 Form: Employer Review and Verification You need to complete Close Employer …" at bounding box center [738, 364] width 1477 height 728
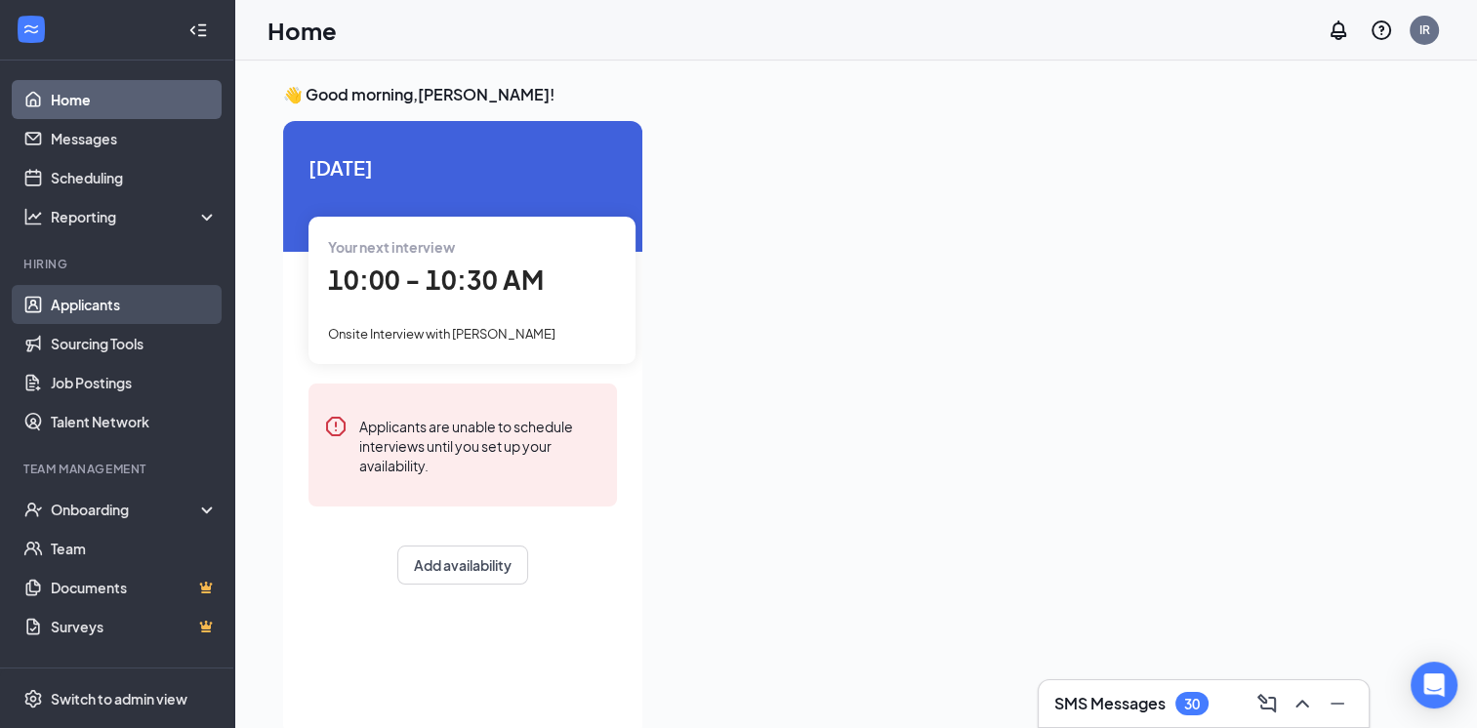
click at [82, 294] on link "Applicants" at bounding box center [134, 304] width 167 height 39
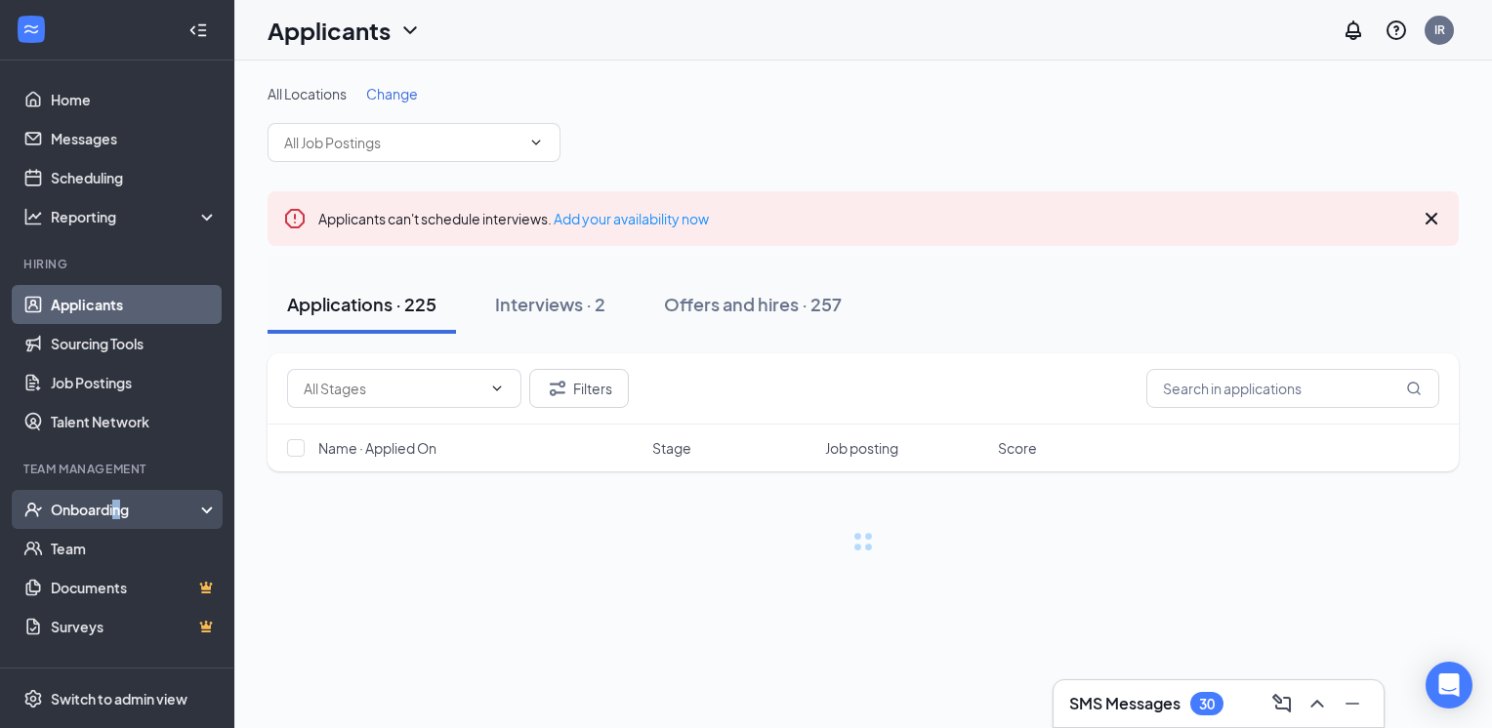
click at [120, 510] on div "Onboarding" at bounding box center [126, 510] width 150 height 20
drag, startPoint x: 120, startPoint y: 510, endPoint x: 118, endPoint y: 545, distance: 35.2
click at [118, 545] on link "Overview" at bounding box center [134, 548] width 167 height 39
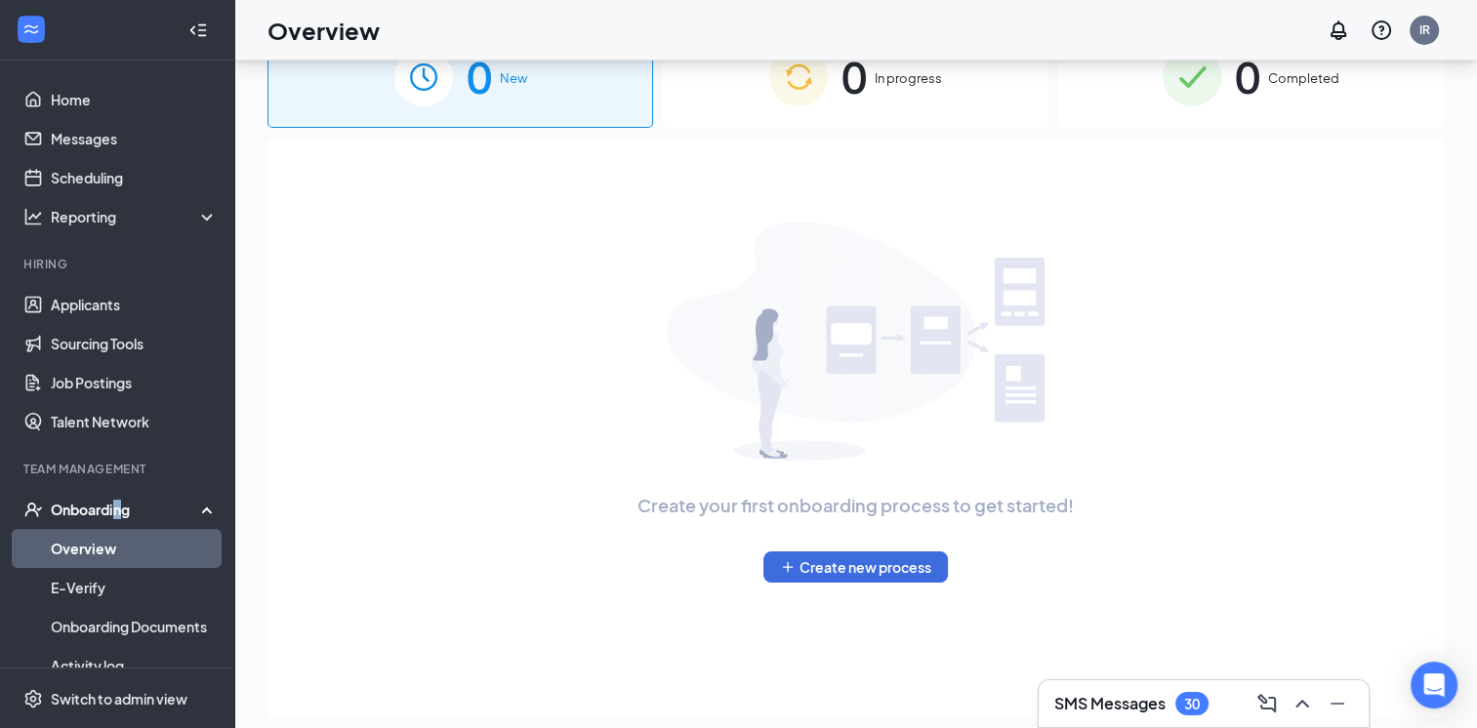
scroll to position [88, 0]
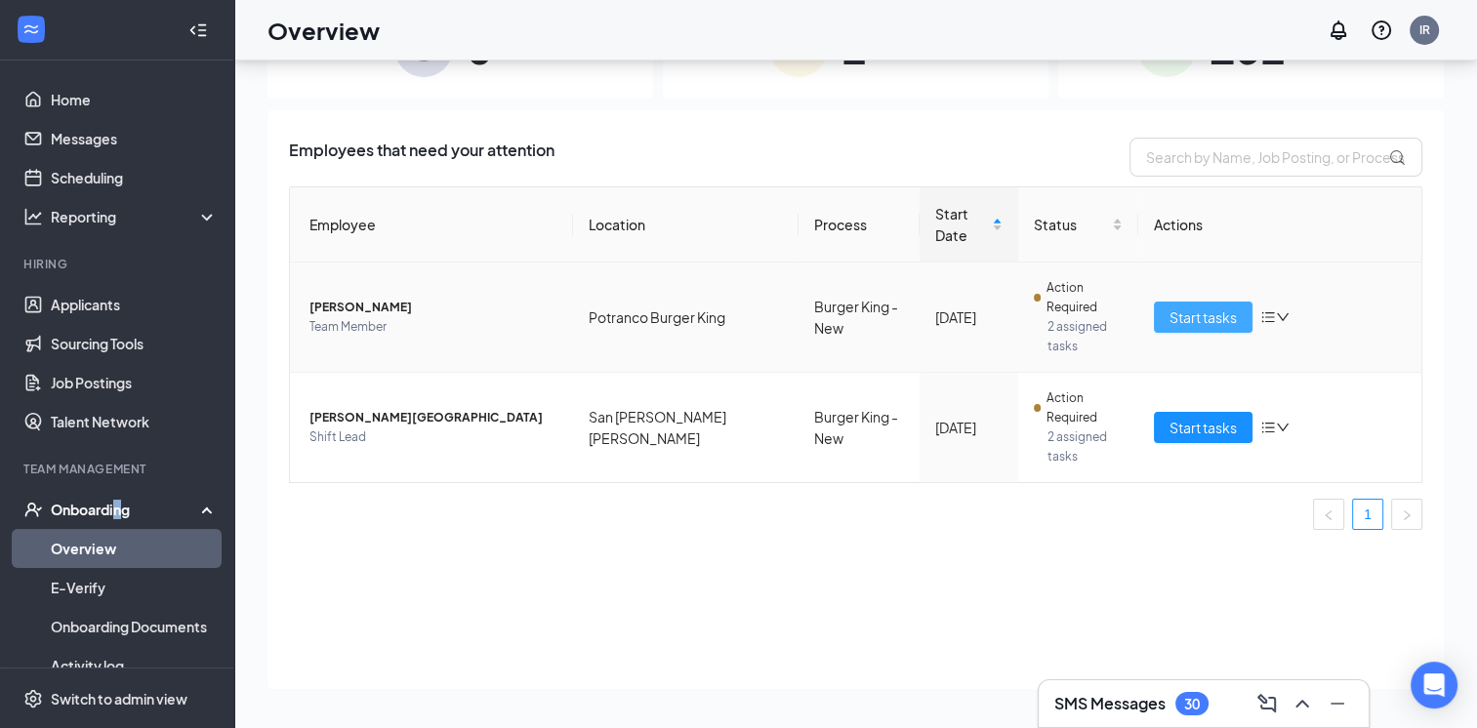
click at [1199, 307] on span "Start tasks" at bounding box center [1203, 317] width 67 height 21
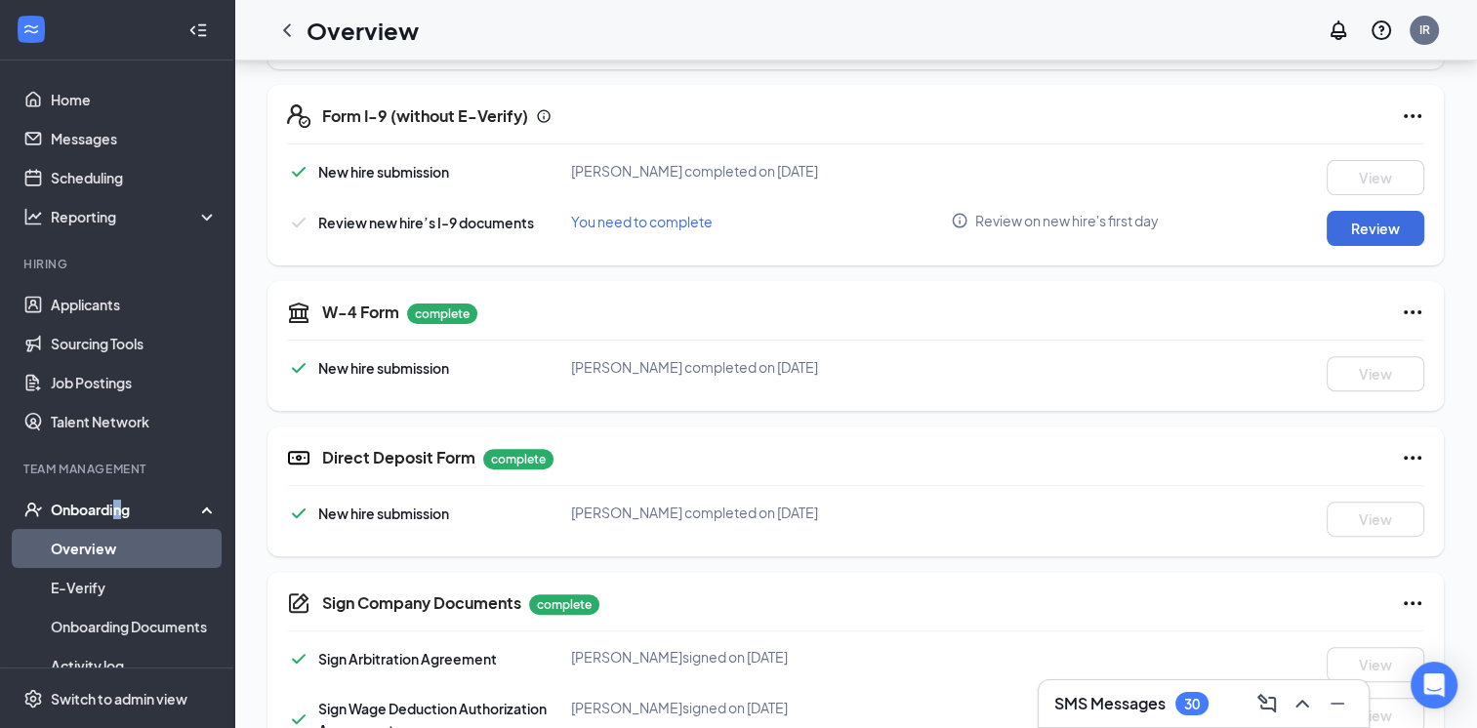
scroll to position [586, 0]
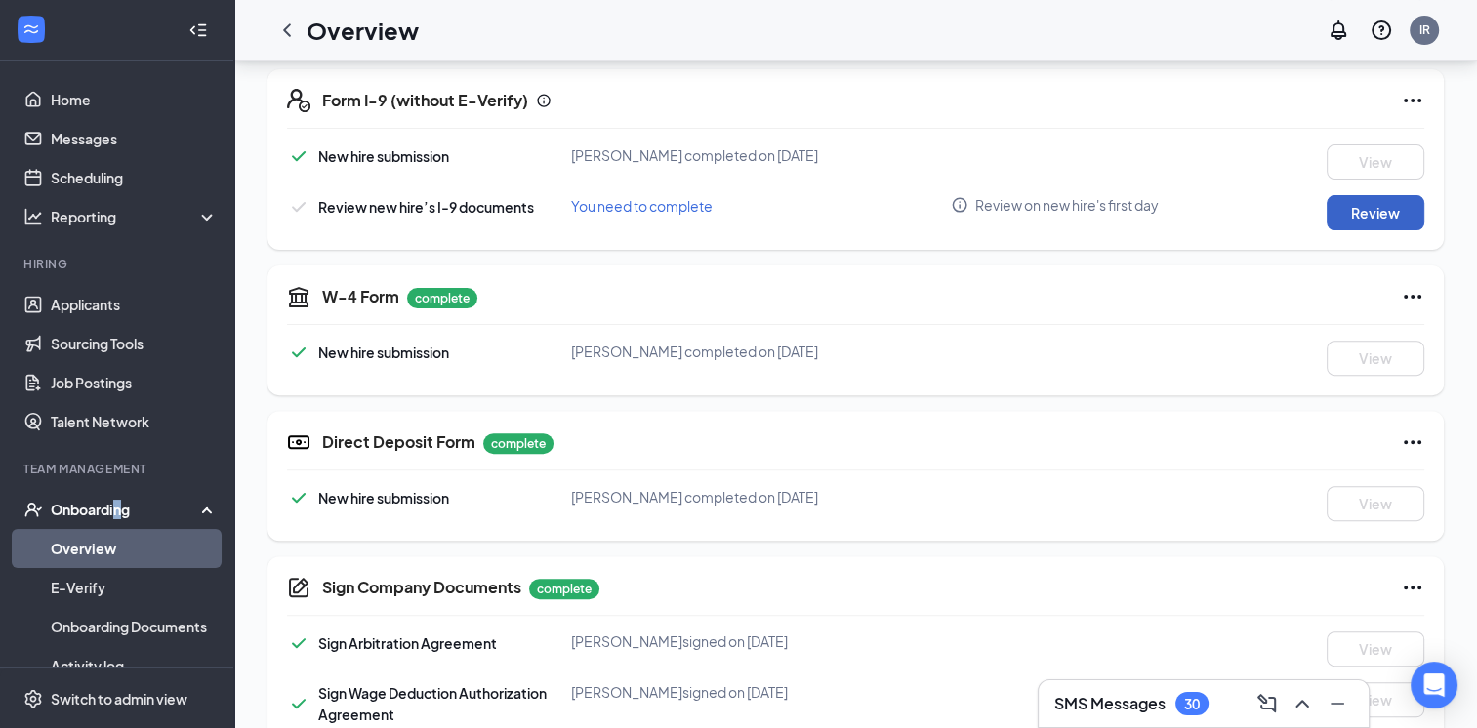
click at [1338, 214] on button "Review" at bounding box center [1376, 212] width 98 height 35
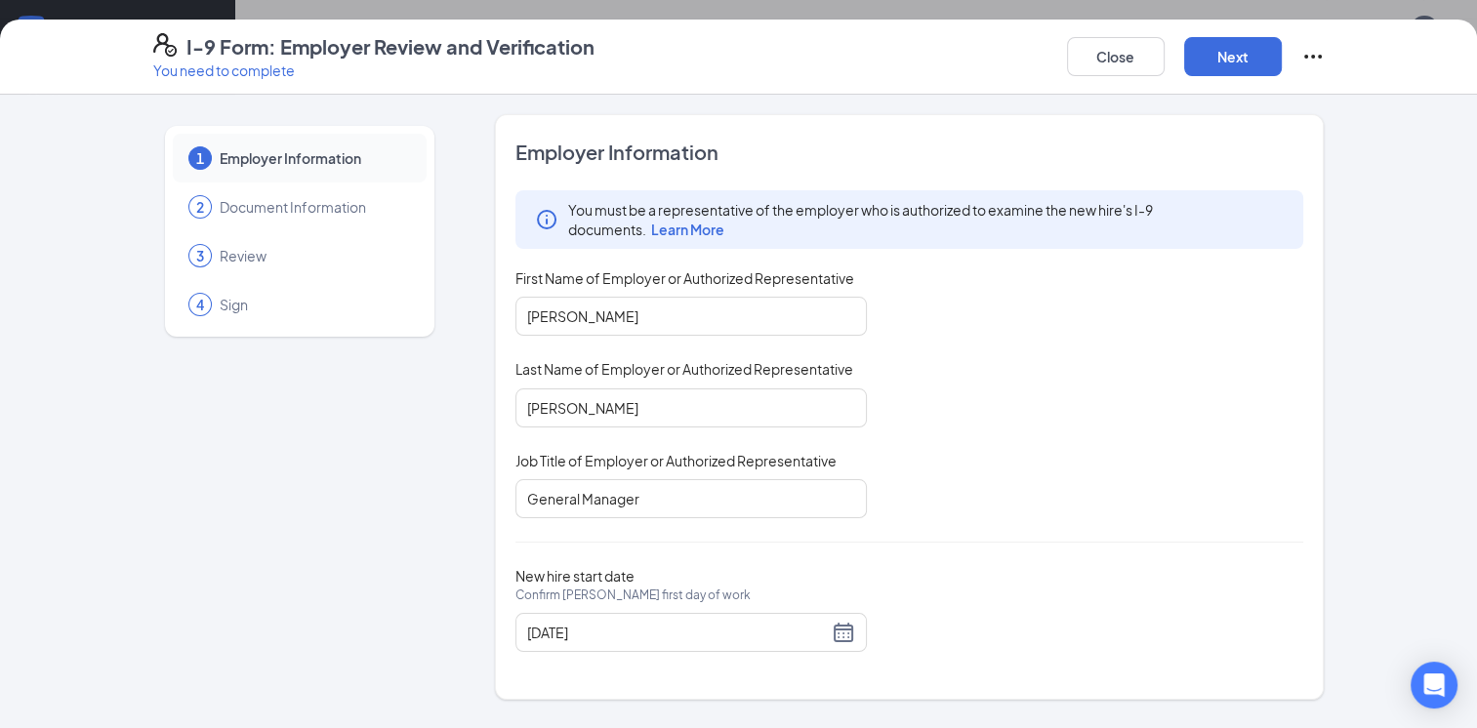
scroll to position [976, 0]
click at [1225, 57] on button "Next" at bounding box center [1233, 56] width 98 height 39
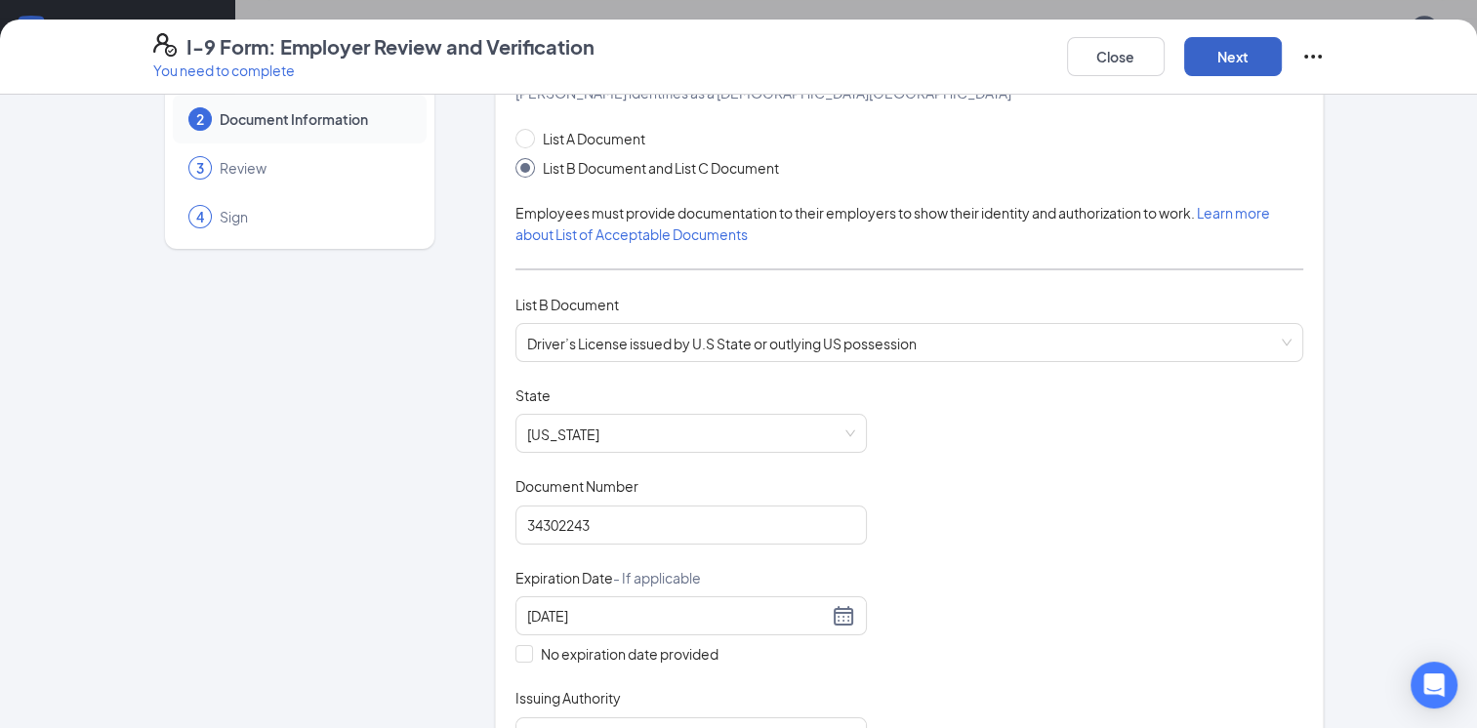
scroll to position [293, 0]
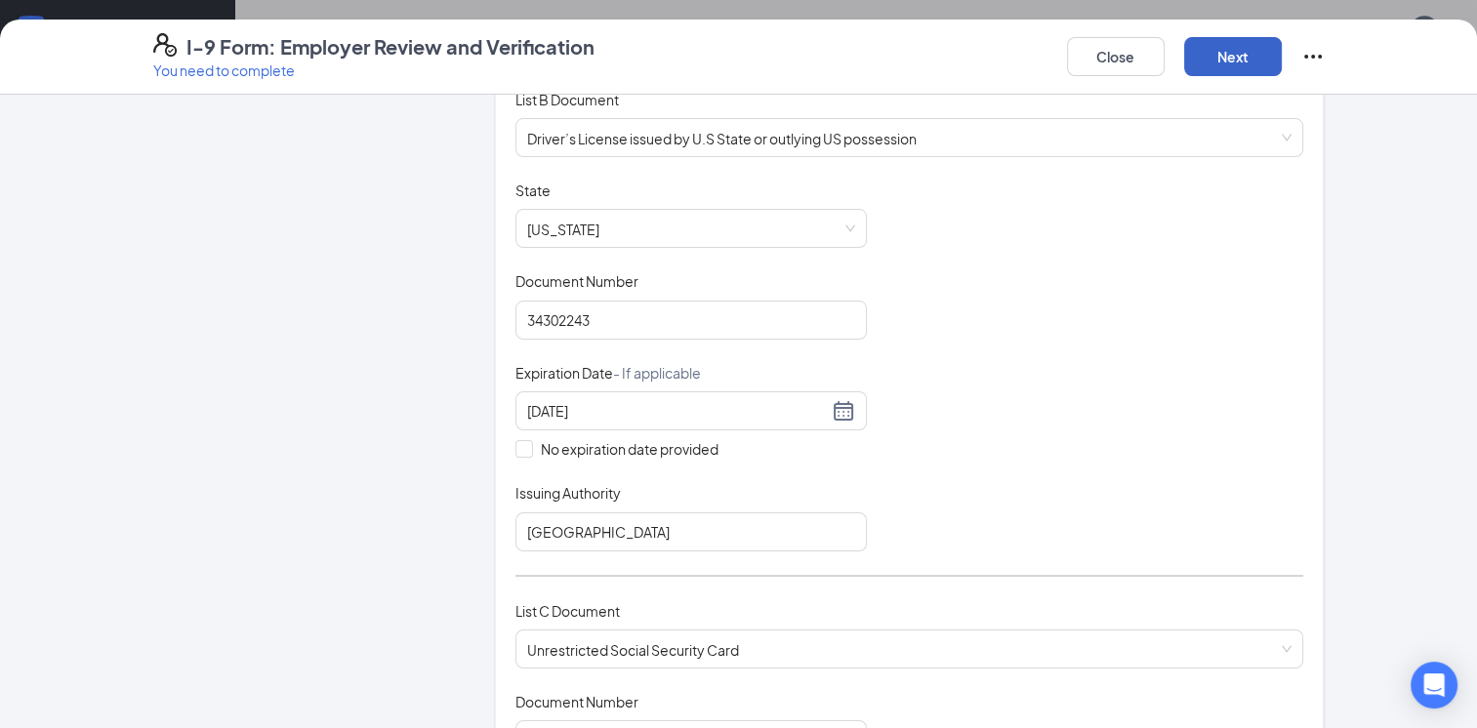
click at [1211, 55] on button "Next" at bounding box center [1233, 56] width 98 height 39
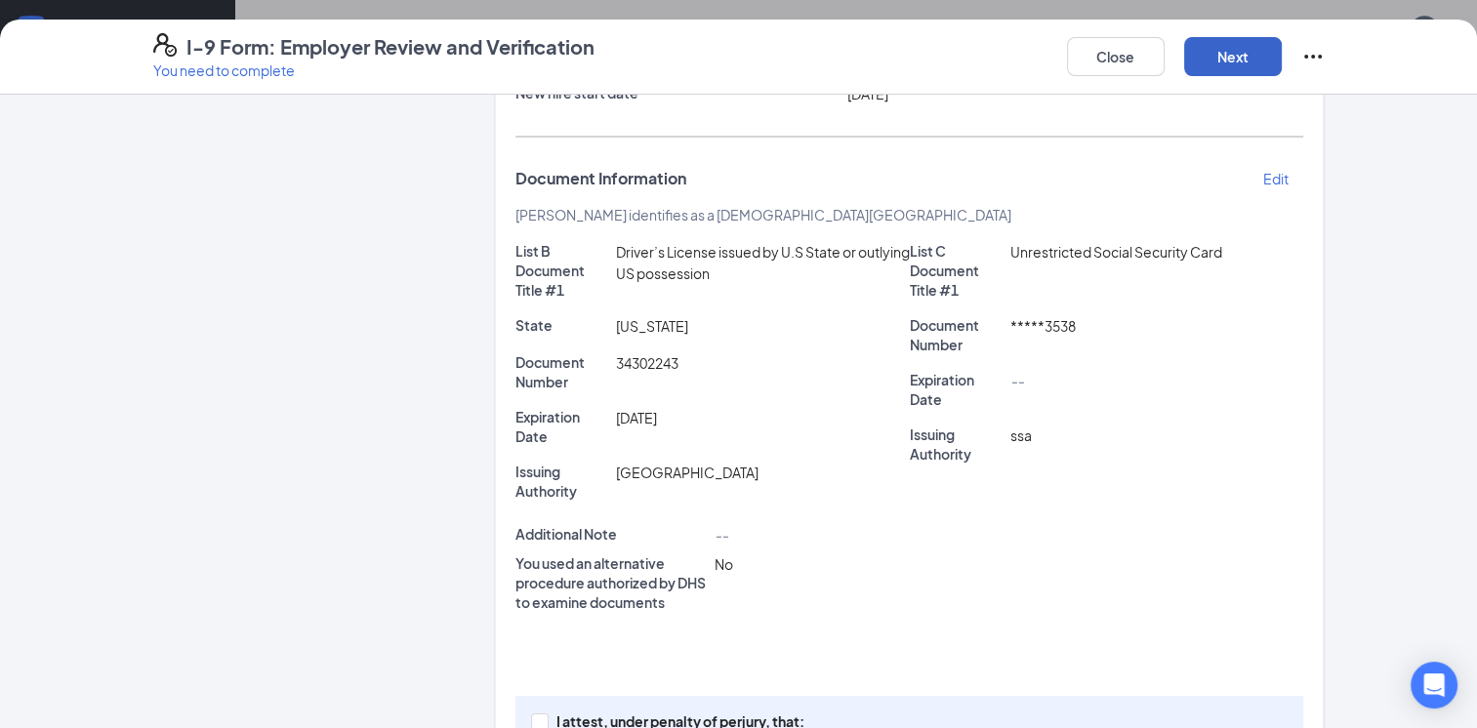
click at [1229, 60] on button "Next" at bounding box center [1233, 56] width 98 height 39
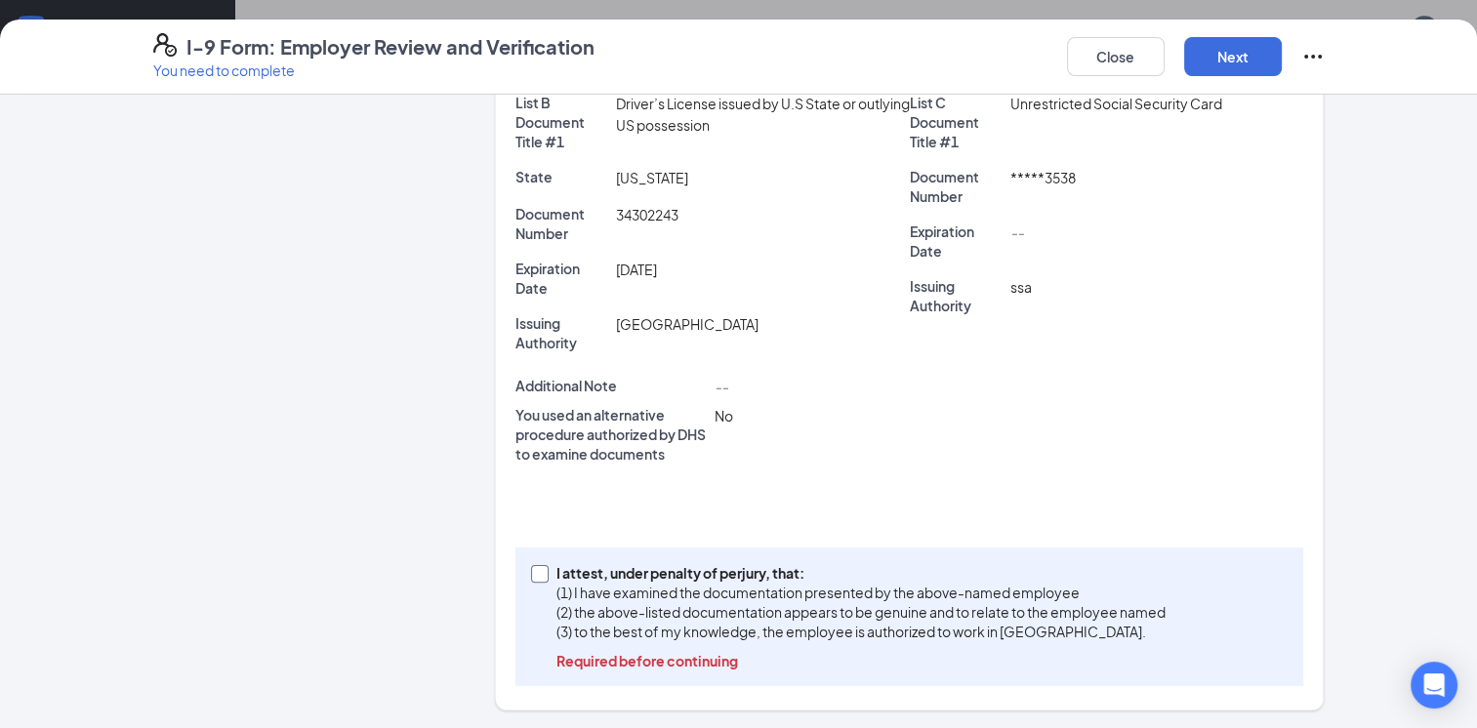
click at [531, 573] on input "I attest, under penalty of [PERSON_NAME], that: (1) I have examined the documen…" at bounding box center [538, 572] width 14 height 14
checkbox input "true"
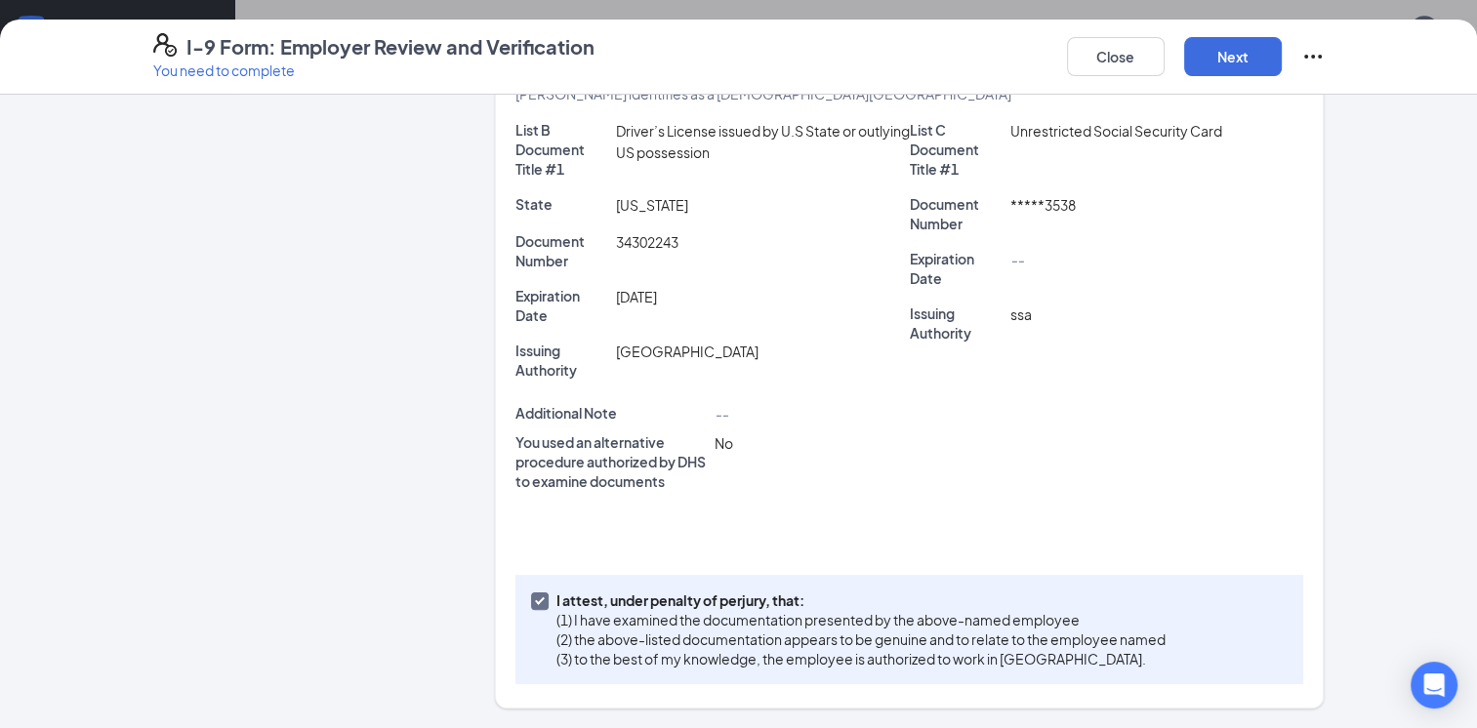
scroll to position [412, 0]
click at [1215, 38] on button "Next" at bounding box center [1233, 56] width 98 height 39
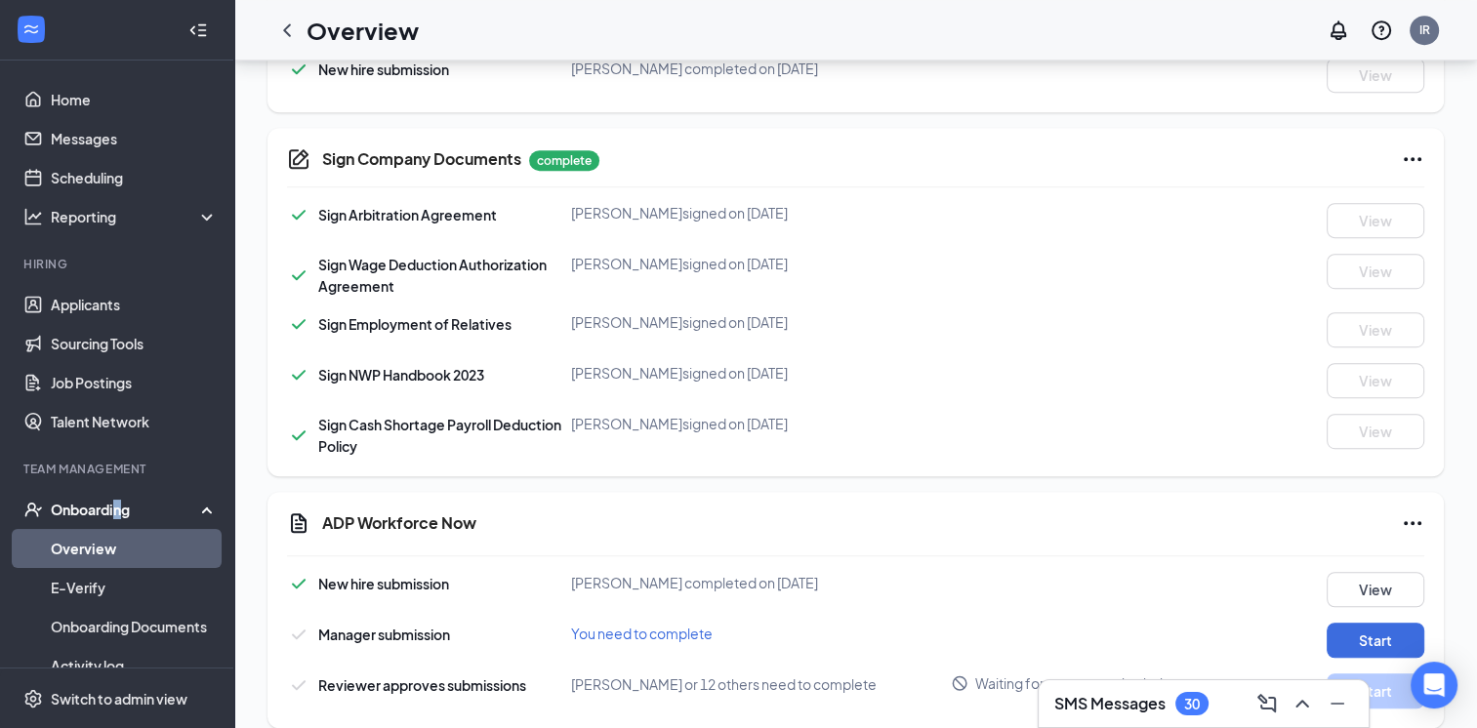
scroll to position [1228, 0]
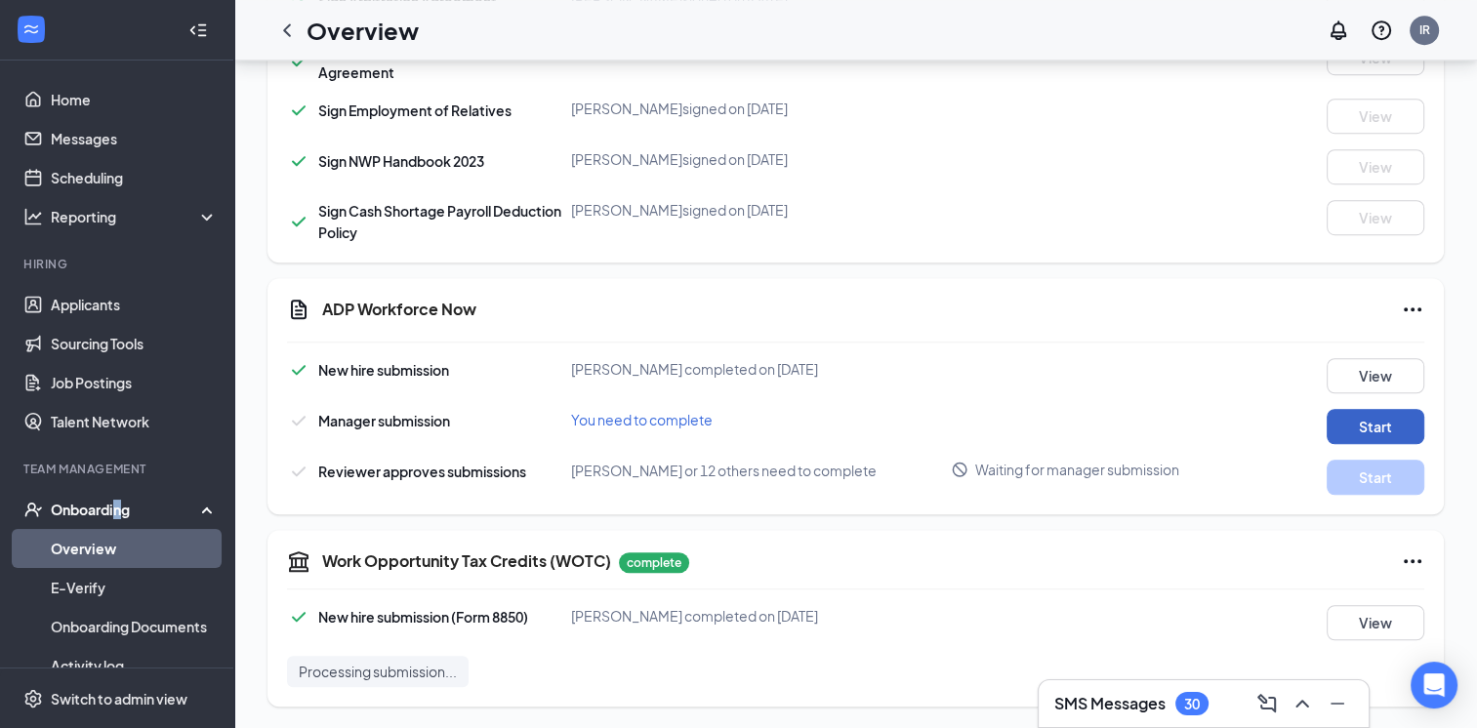
click at [1358, 418] on button "Start" at bounding box center [1376, 426] width 98 height 35
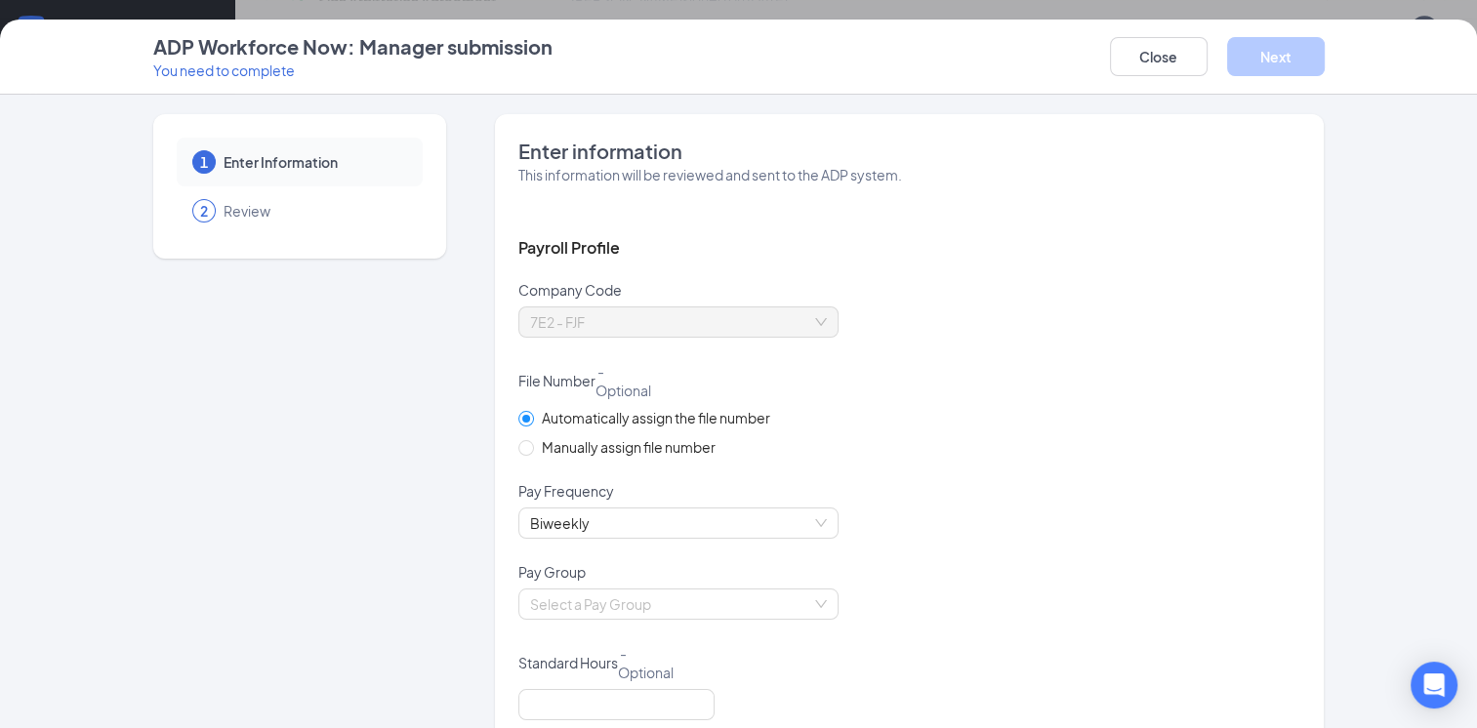
scroll to position [195, 0]
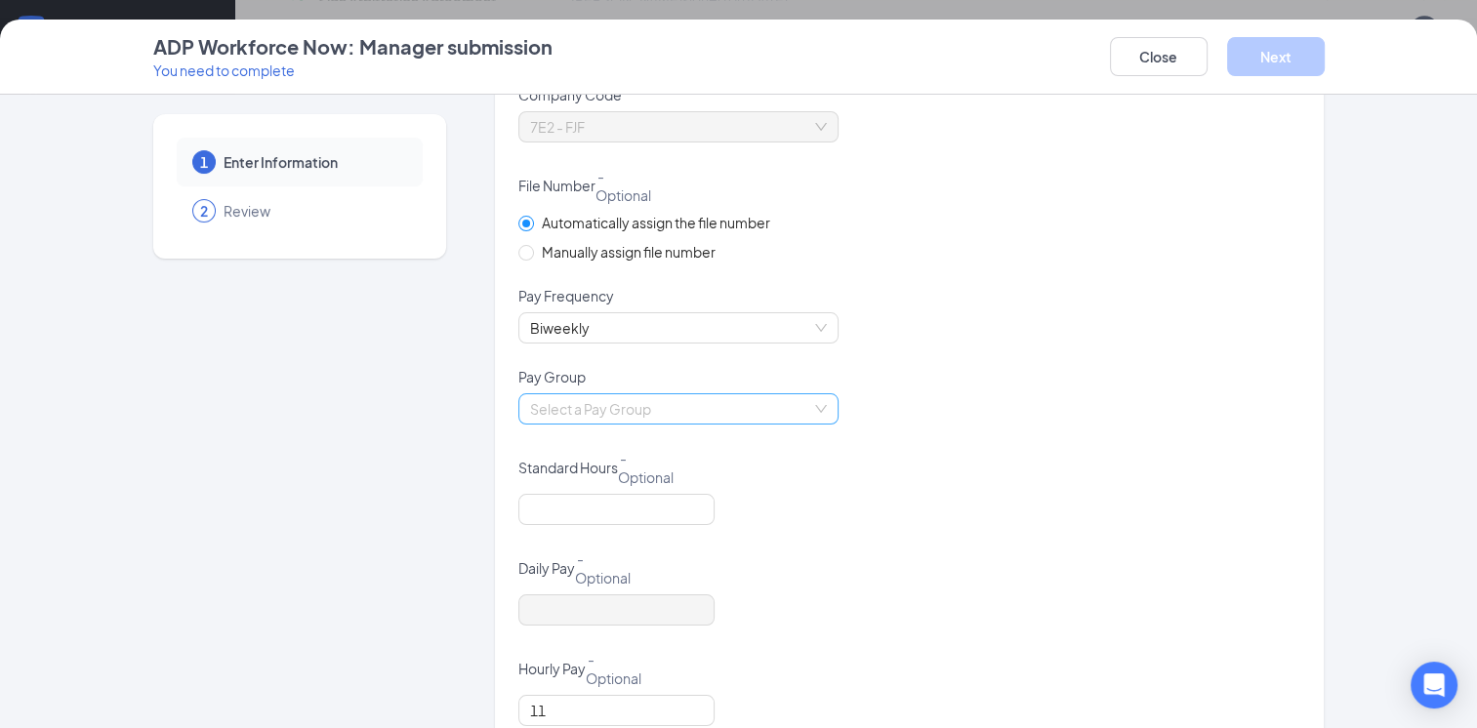
click at [729, 416] on input "search" at bounding box center [671, 408] width 283 height 29
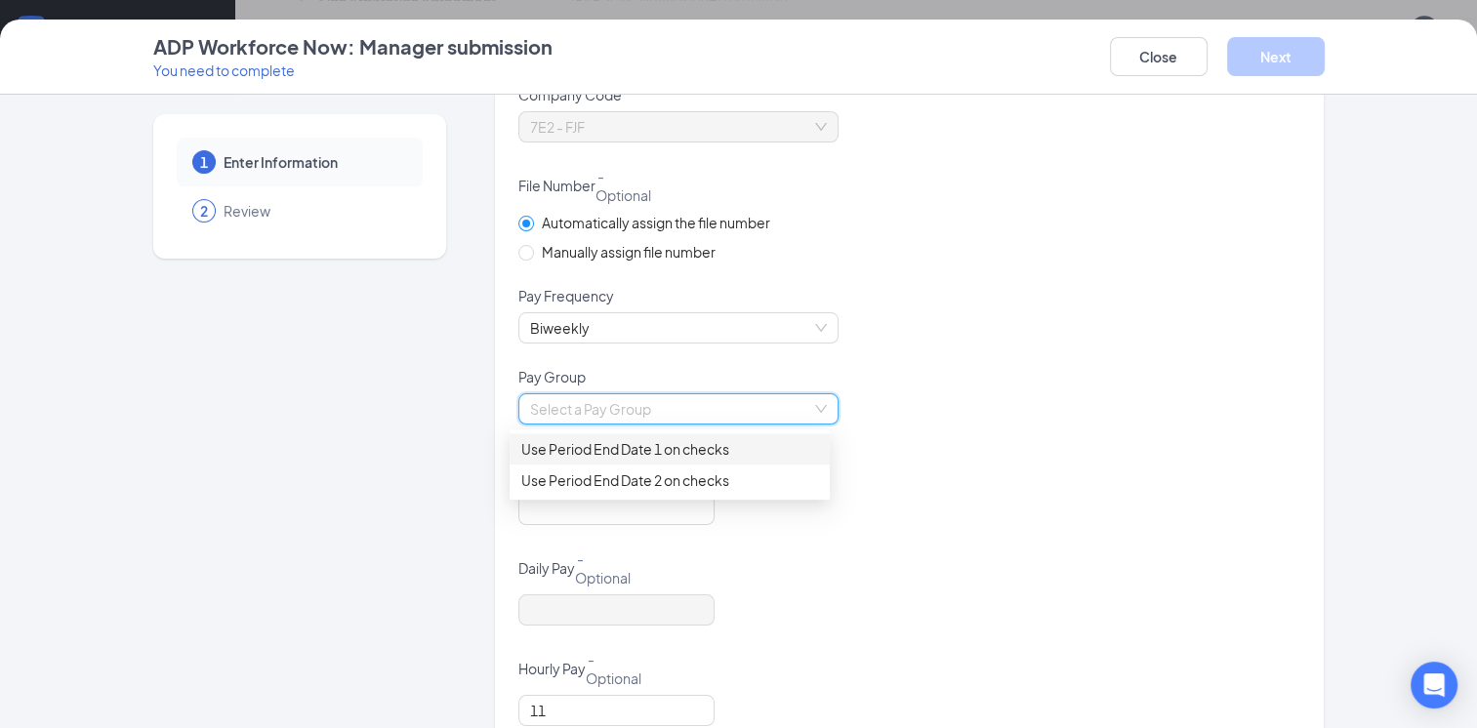
click at [671, 451] on div "Use Period End Date 1 on checks" at bounding box center [669, 448] width 297 height 21
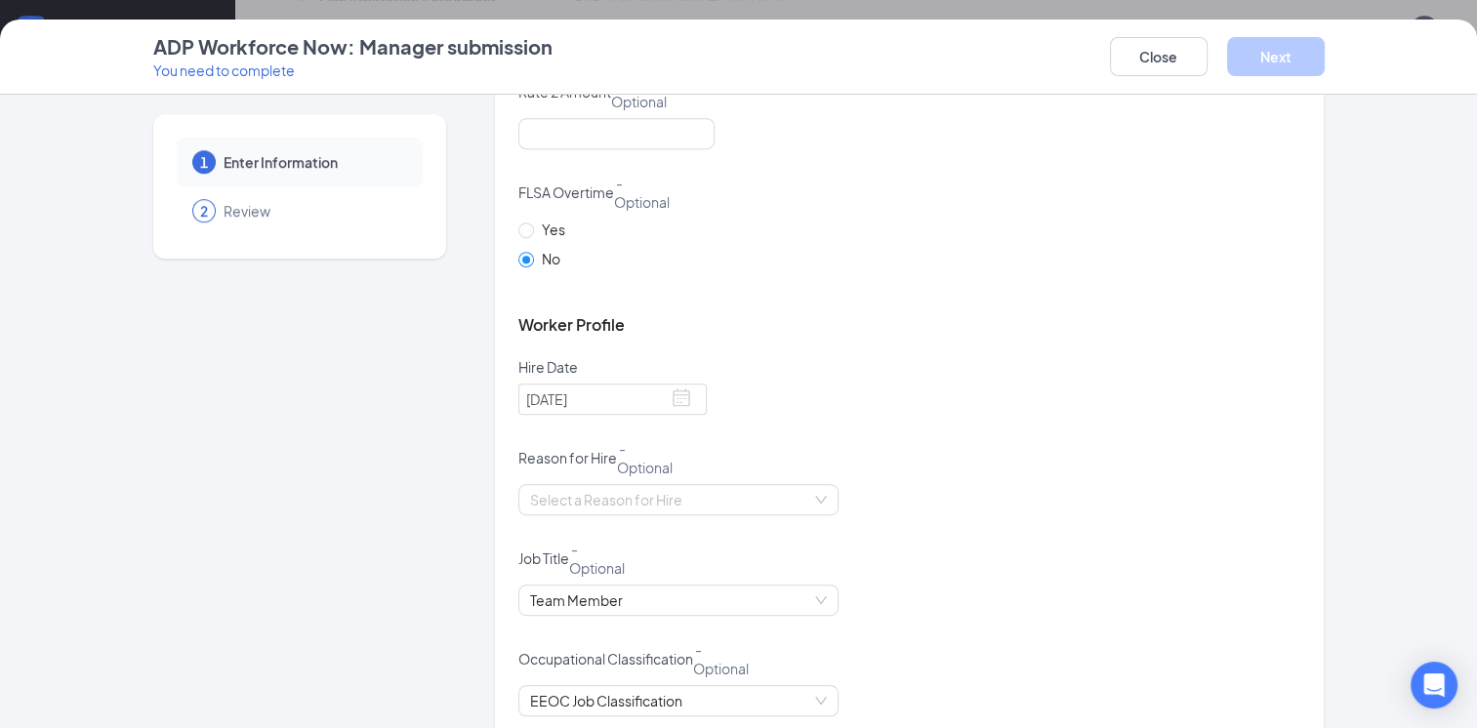
scroll to position [1171, 0]
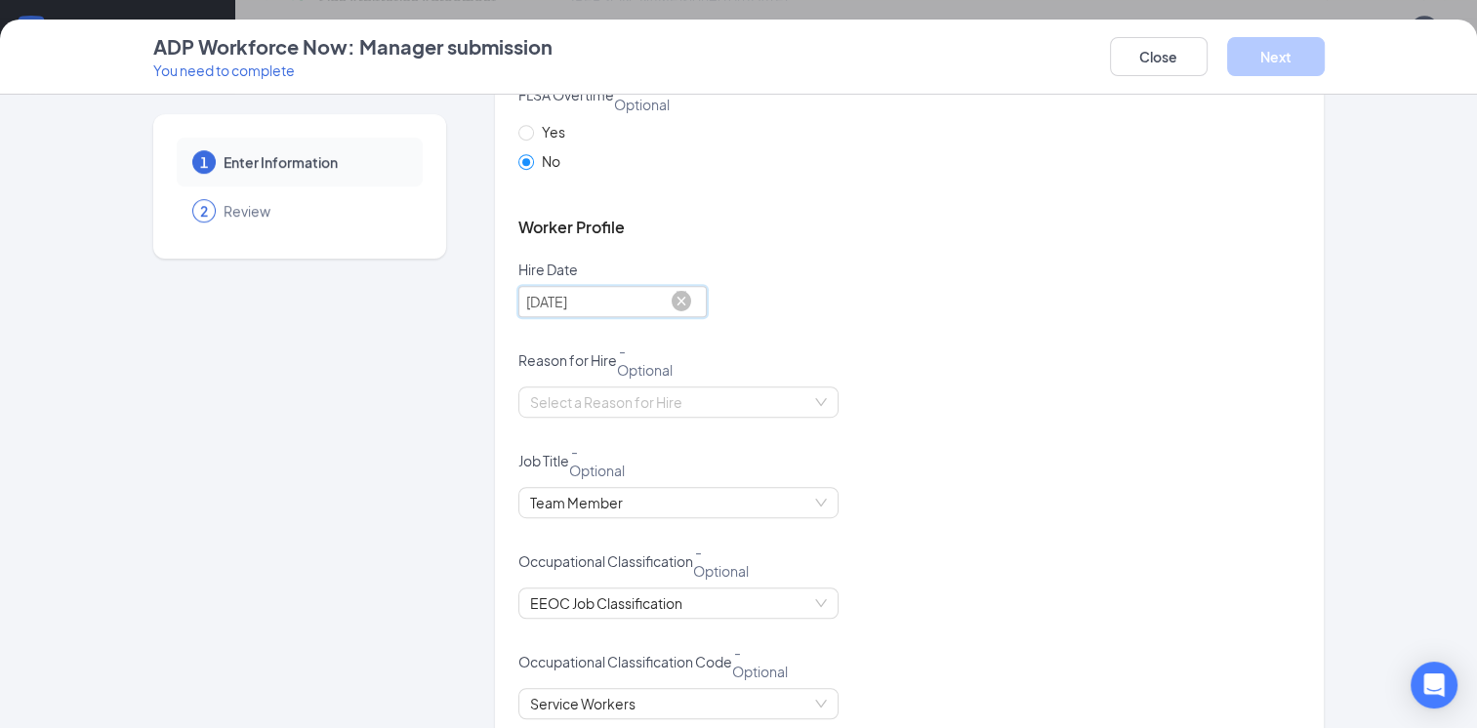
click at [664, 307] on input "[DATE]" at bounding box center [612, 301] width 188 height 31
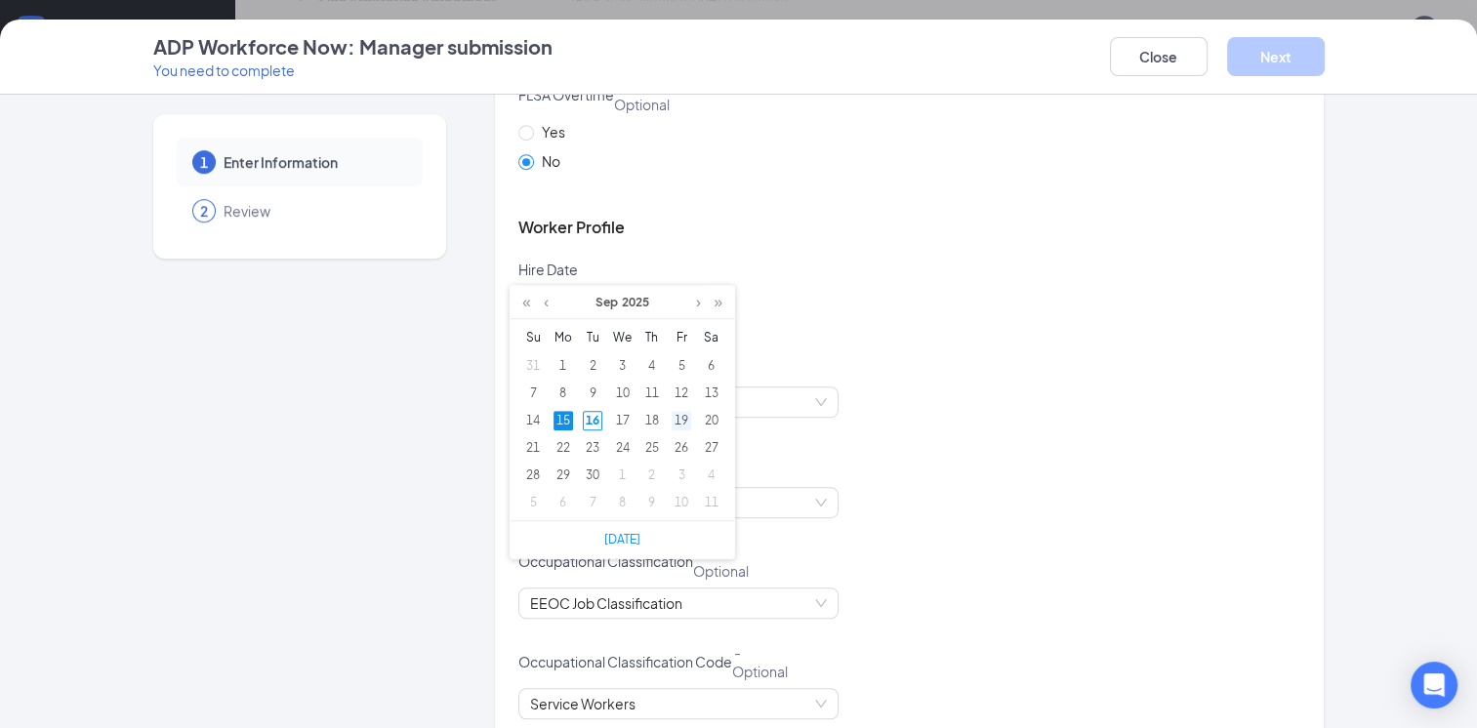
click at [683, 423] on div "19" at bounding box center [682, 421] width 20 height 20
type input "[DATE]"
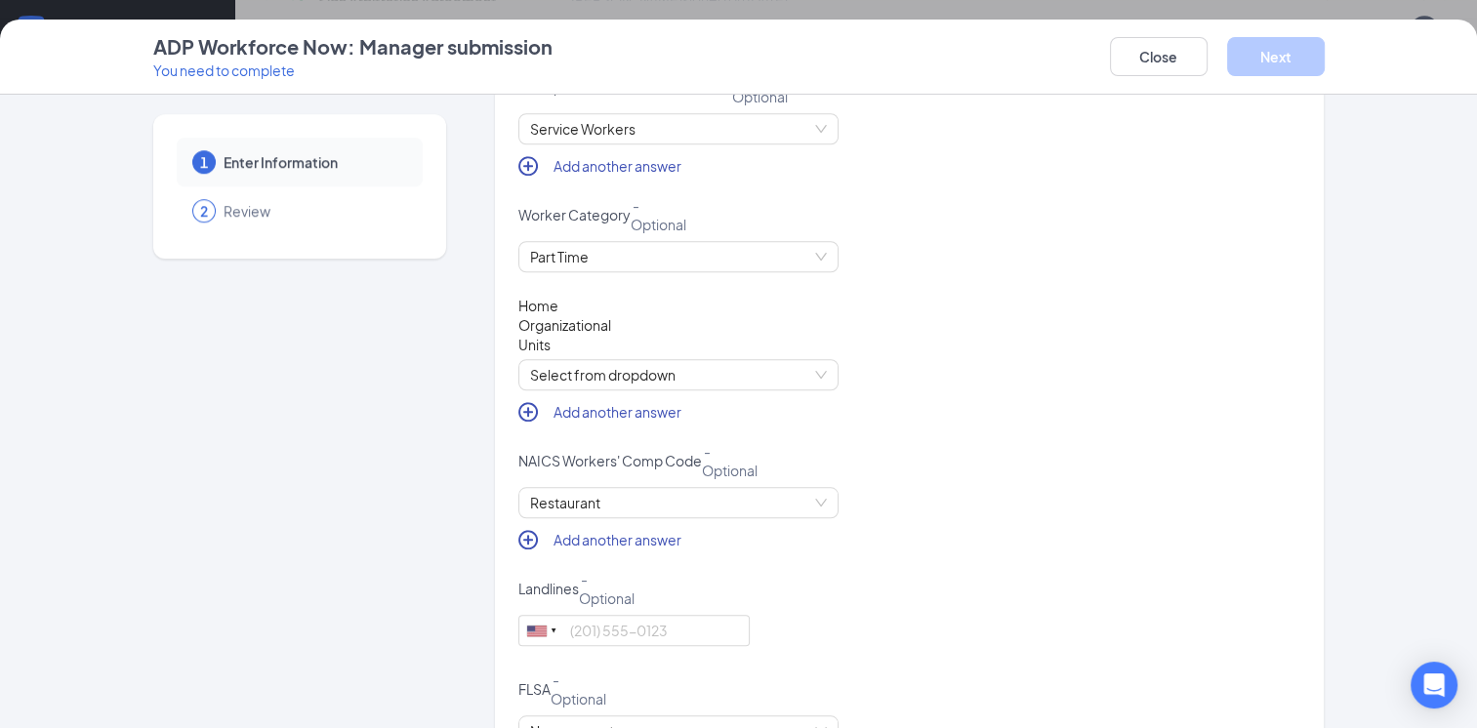
scroll to position [1757, 0]
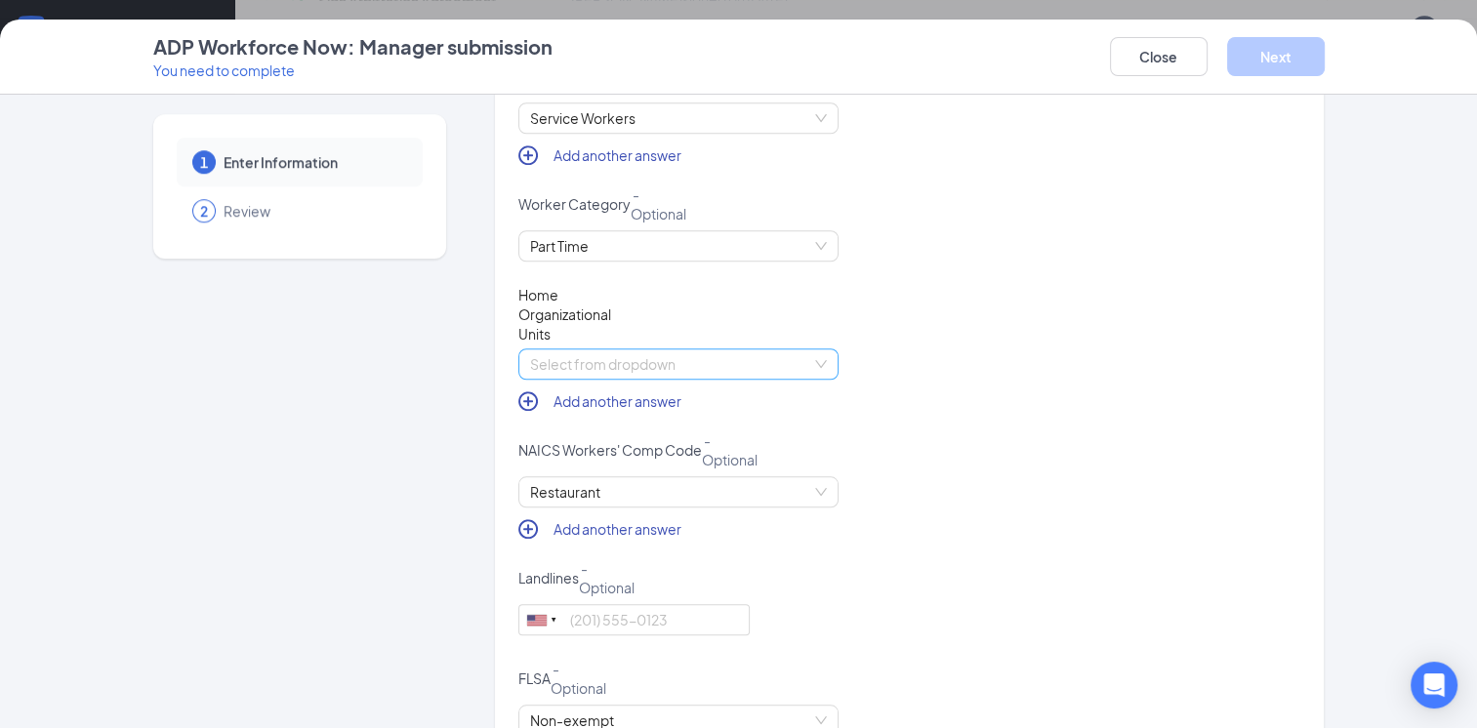
click at [748, 369] on span "Select from dropdown" at bounding box center [678, 363] width 297 height 29
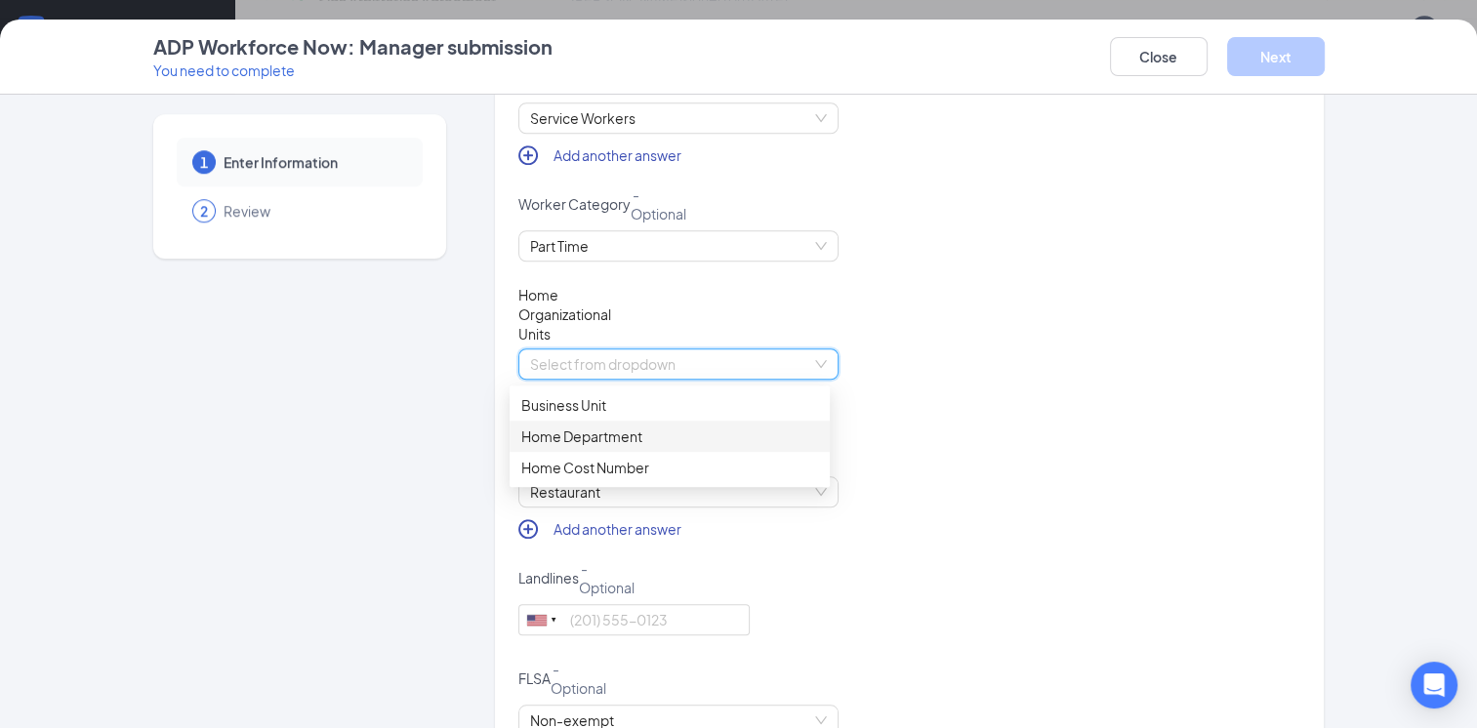
click at [717, 435] on div "Home Department" at bounding box center [669, 436] width 297 height 21
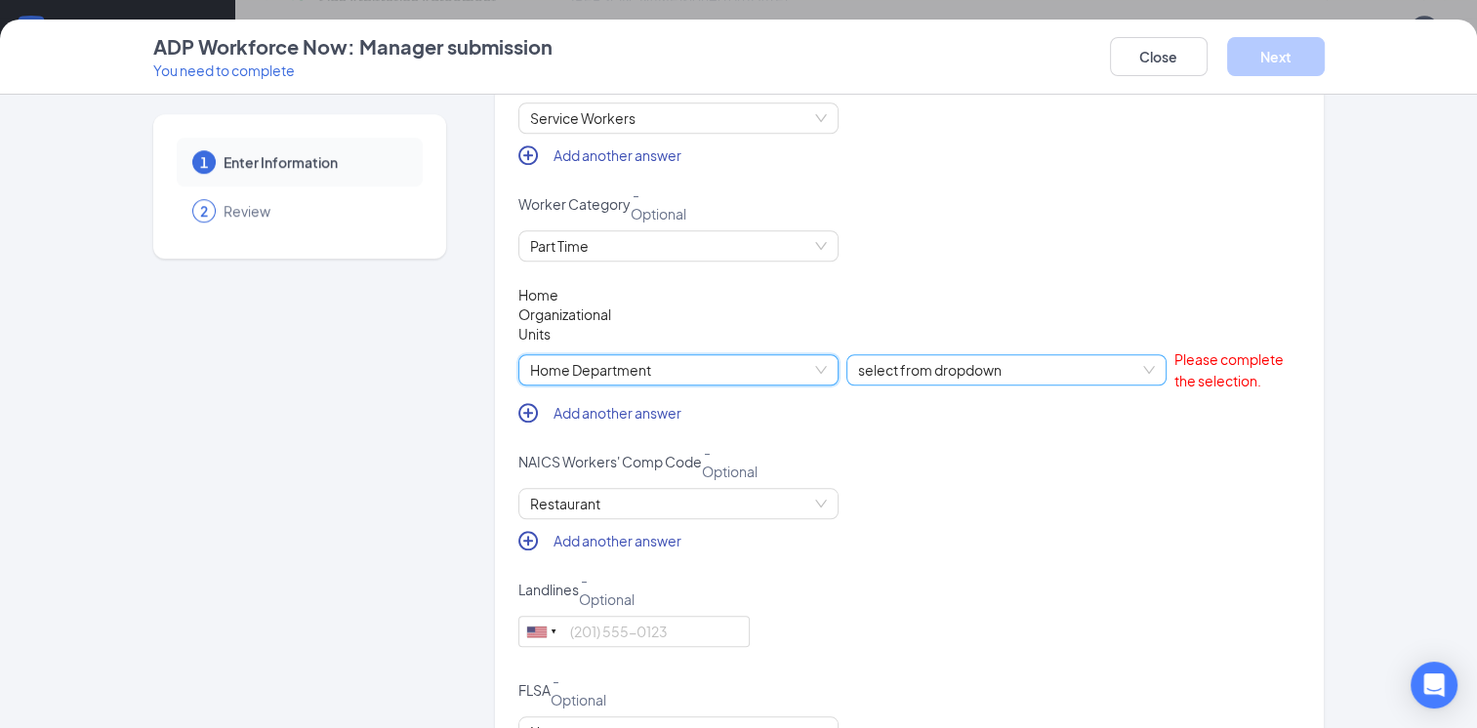
click at [905, 370] on span "select from dropdown" at bounding box center [1006, 369] width 297 height 29
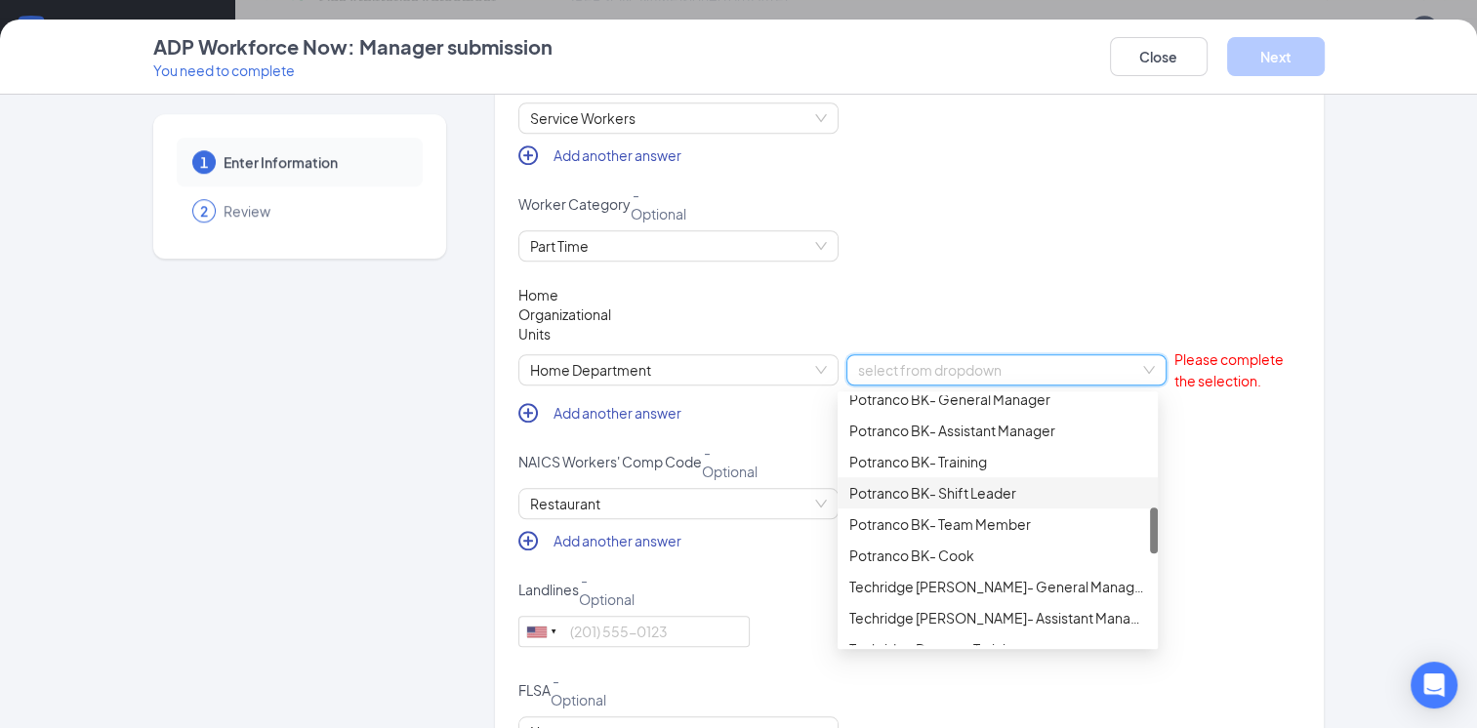
scroll to position [508, 0]
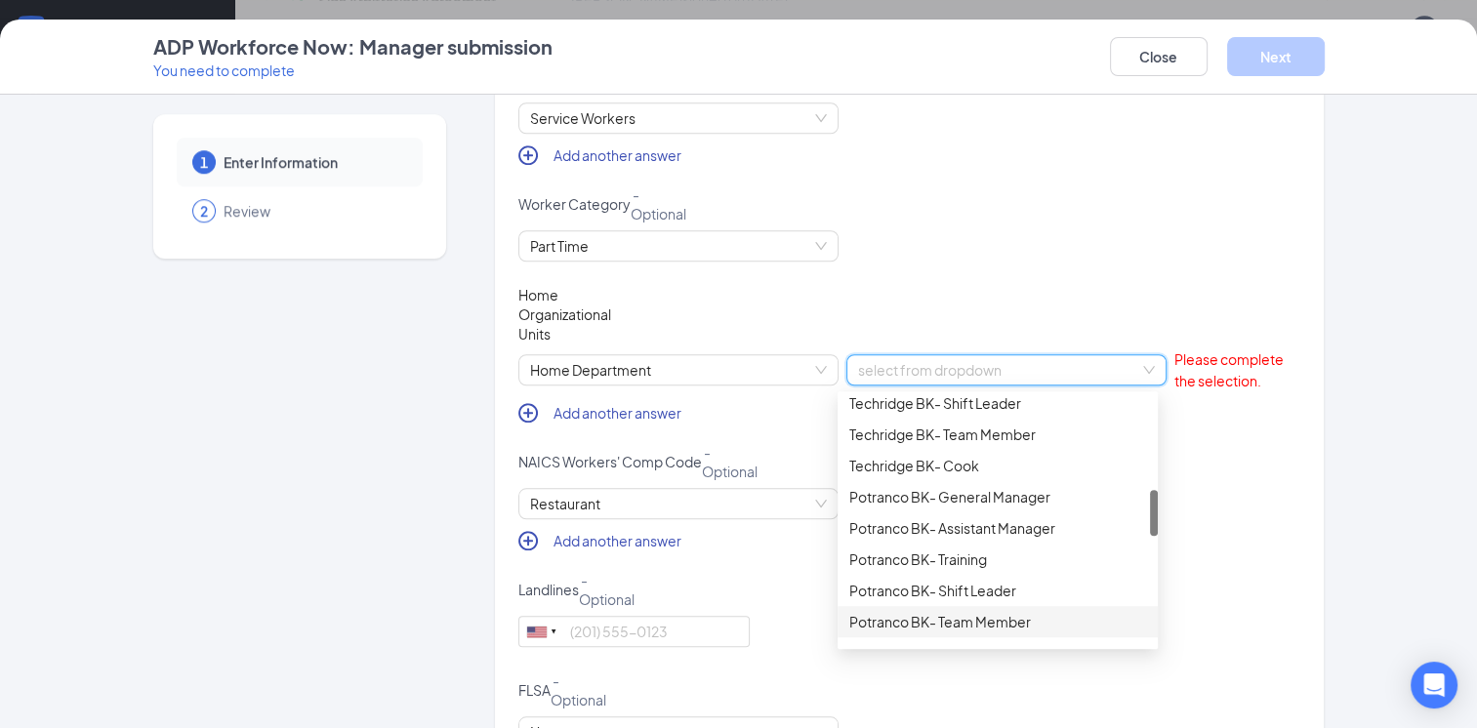
click at [955, 617] on div "Potranco BK- Team Member" at bounding box center [997, 621] width 297 height 21
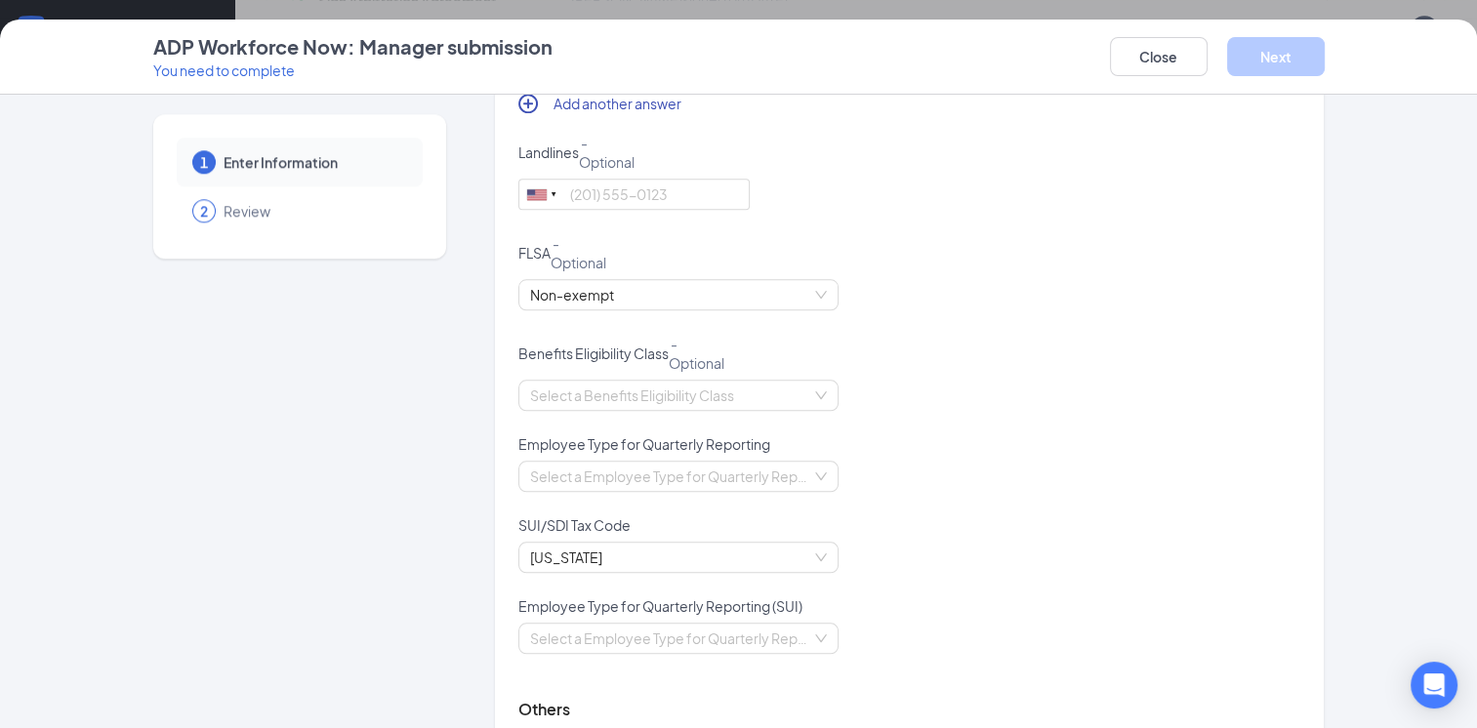
scroll to position [2245, 0]
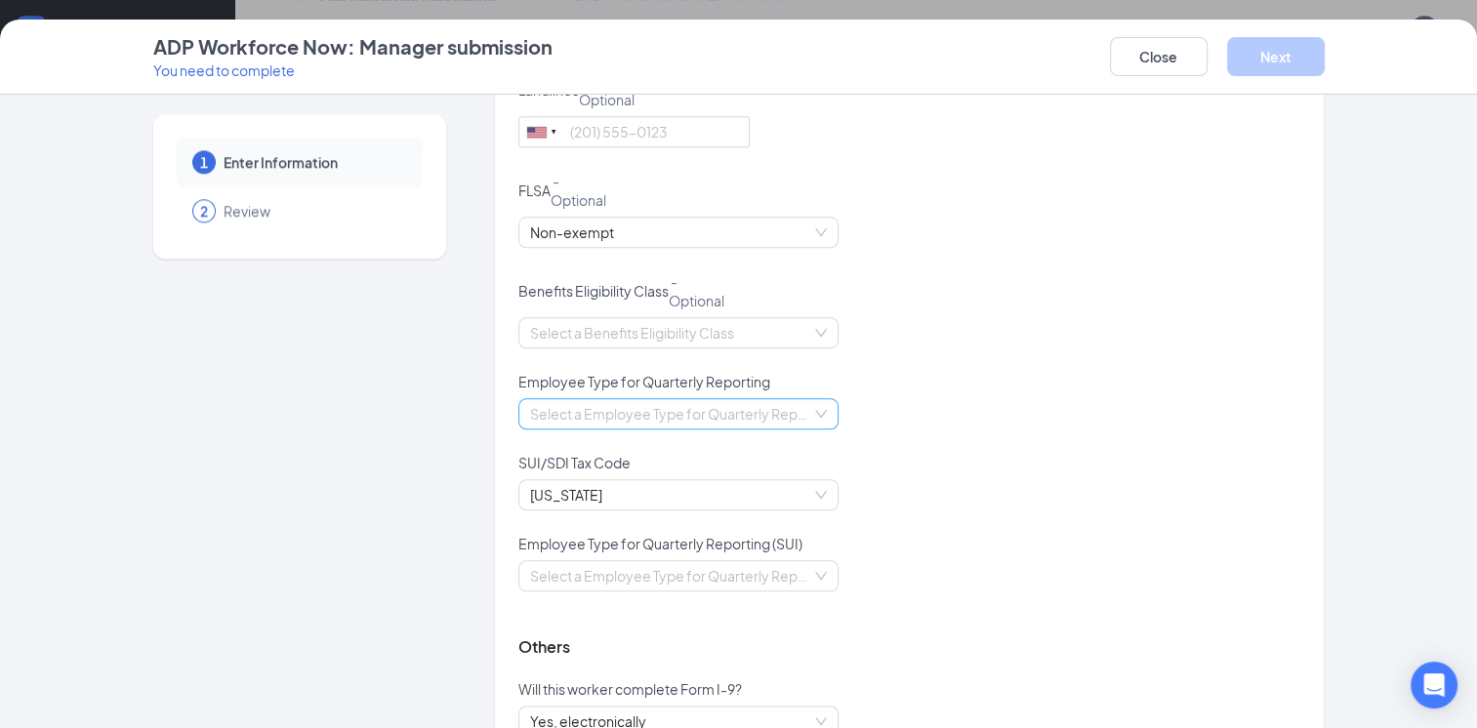
click at [681, 420] on input "search" at bounding box center [671, 413] width 283 height 29
click at [636, 489] on div "Part-Time" at bounding box center [669, 485] width 297 height 21
click at [738, 583] on input "search" at bounding box center [671, 575] width 283 height 29
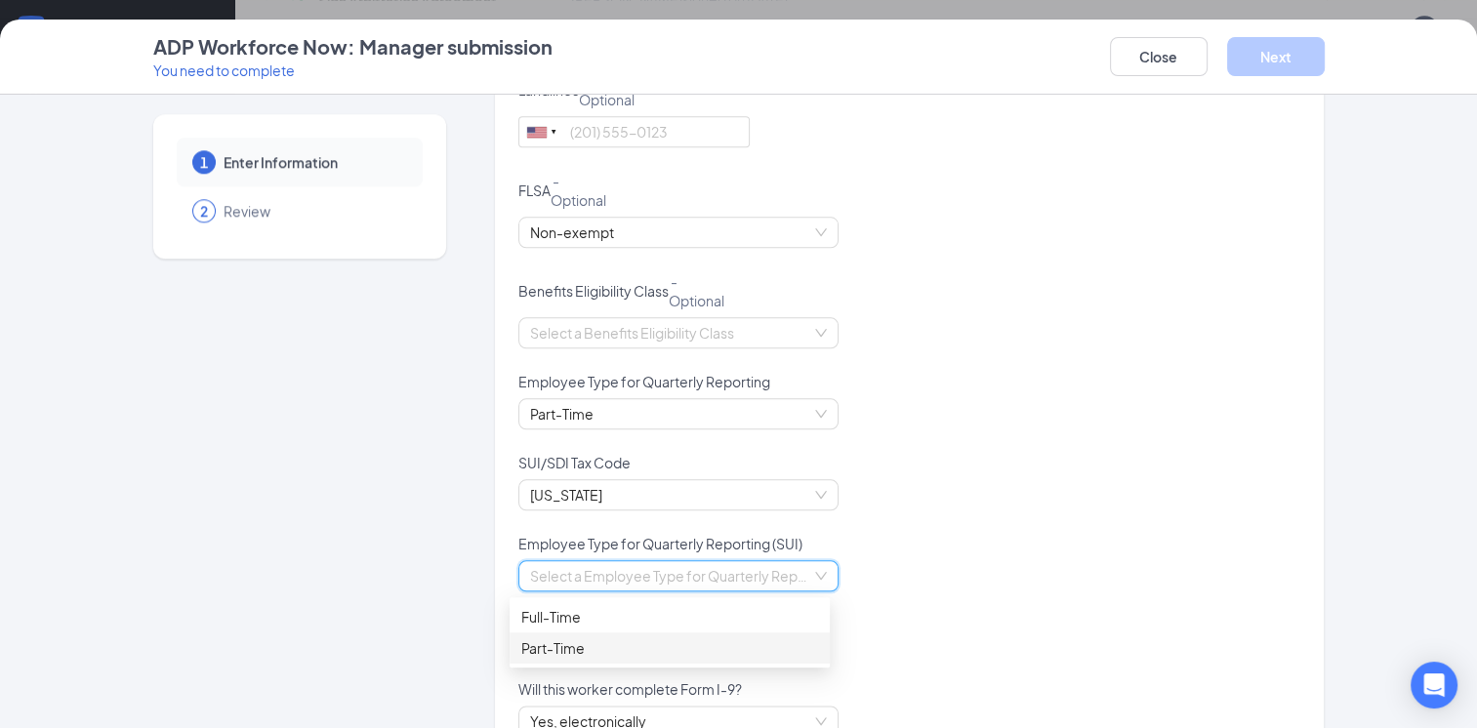
drag, startPoint x: 659, startPoint y: 646, endPoint x: 833, endPoint y: 577, distance: 187.1
click at [658, 647] on div "Part-Time" at bounding box center [669, 647] width 297 height 21
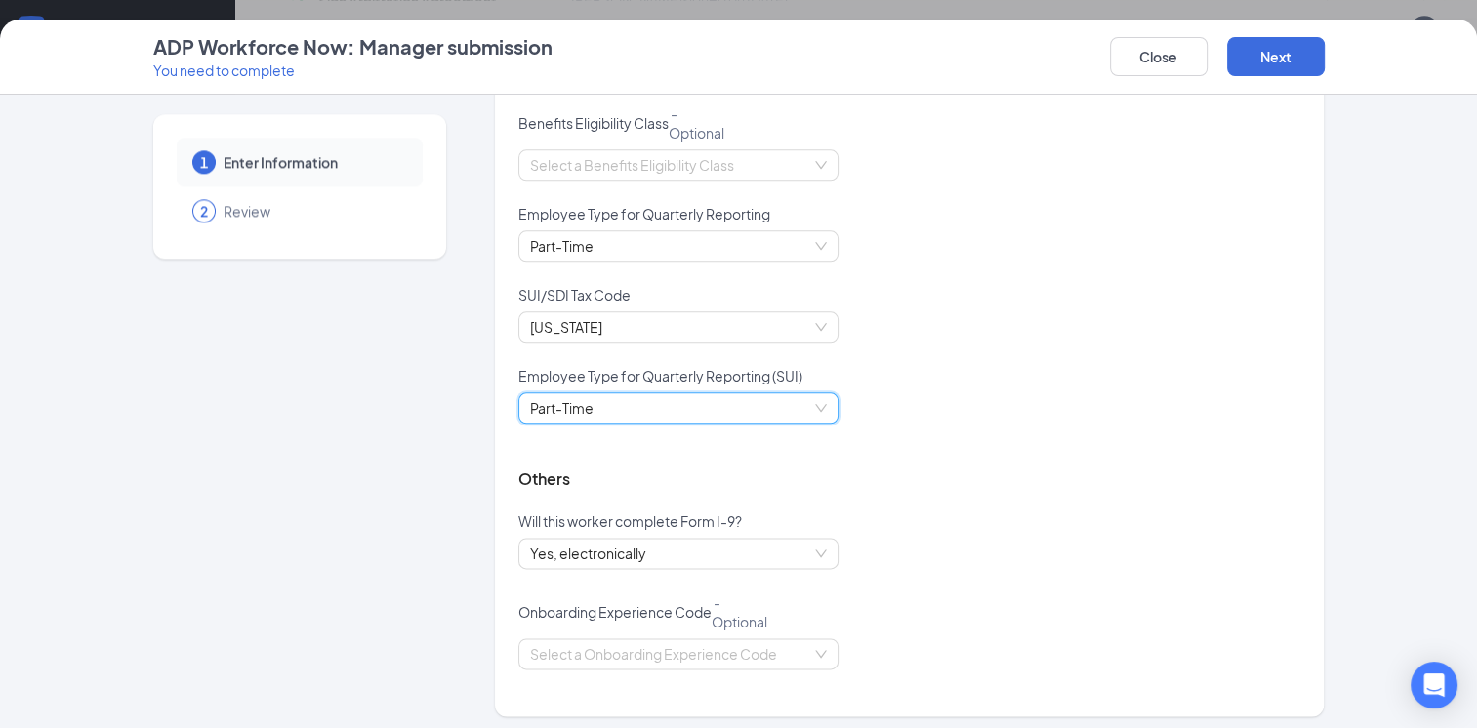
scroll to position [2422, 0]
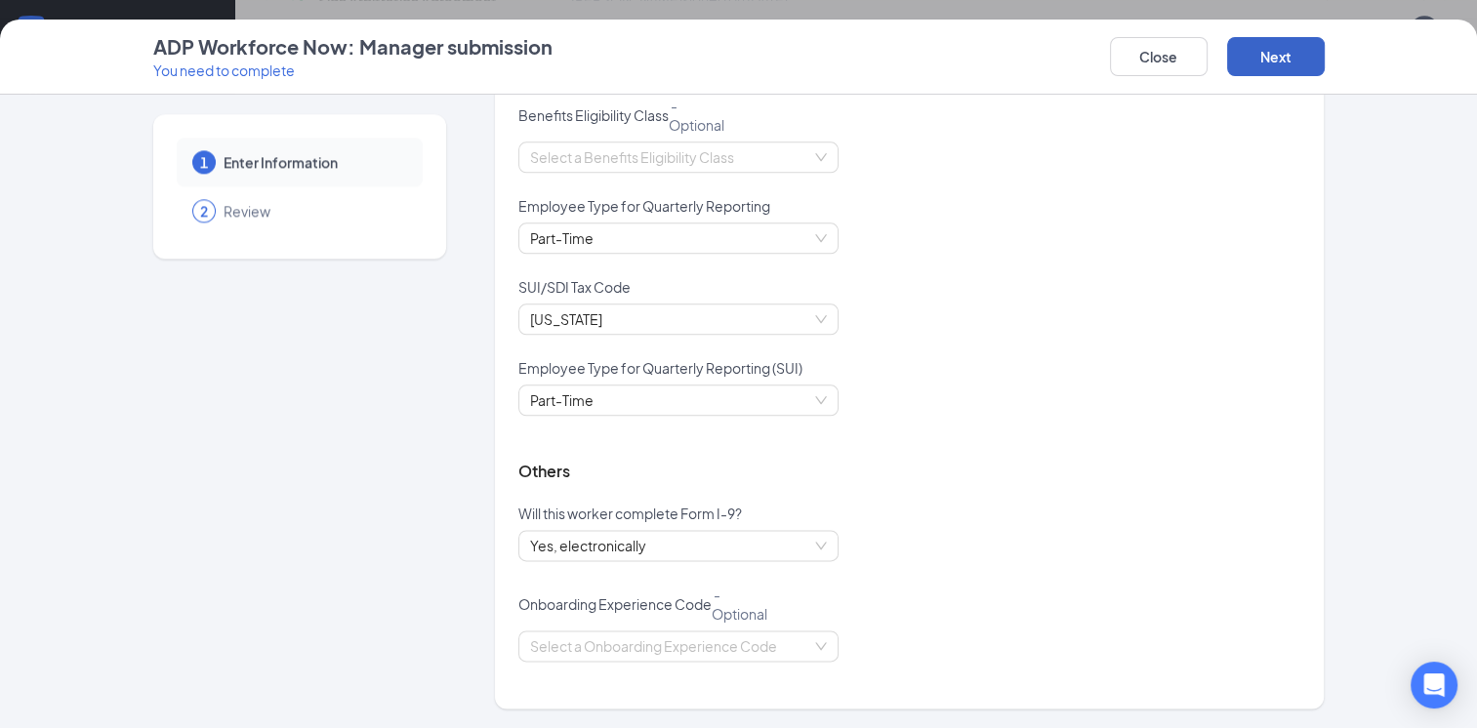
click at [1263, 67] on button "Next" at bounding box center [1276, 56] width 98 height 39
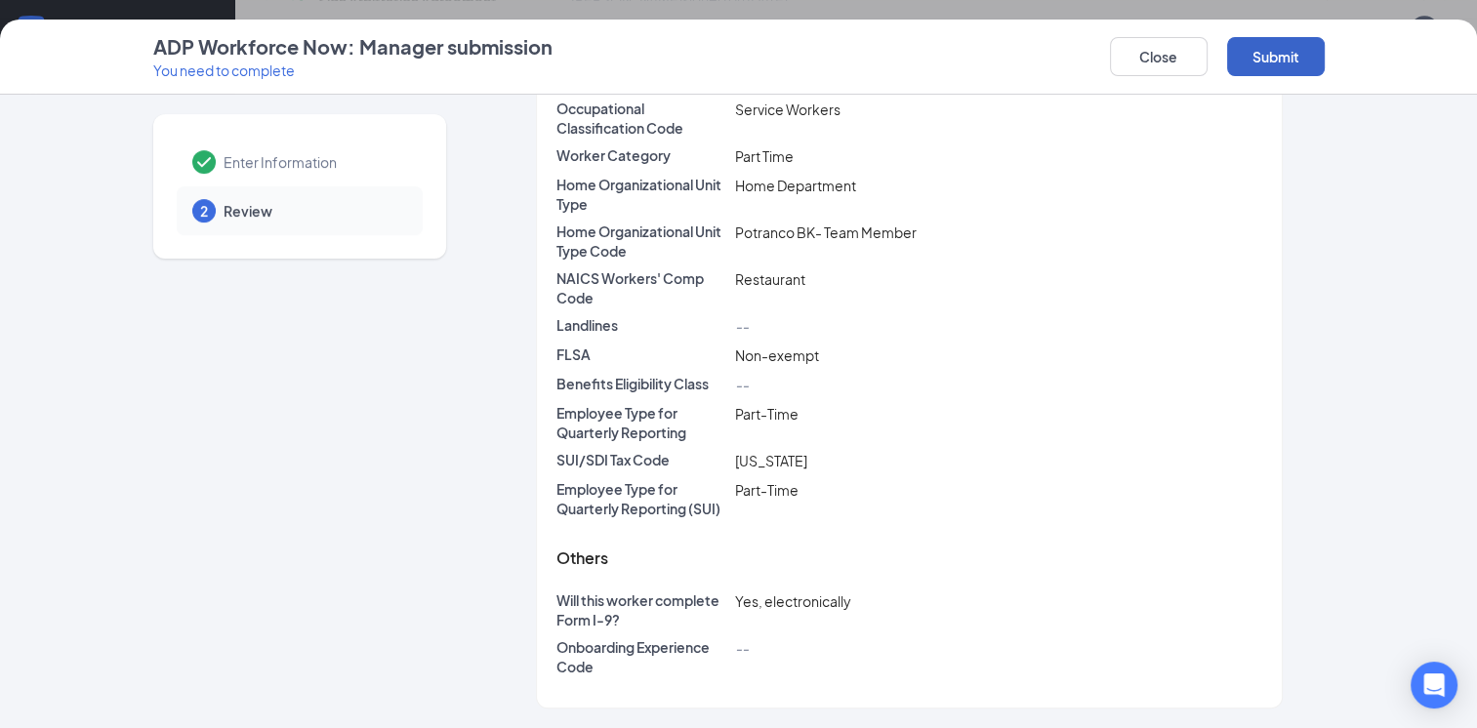
click at [1284, 53] on button "Submit" at bounding box center [1276, 56] width 98 height 39
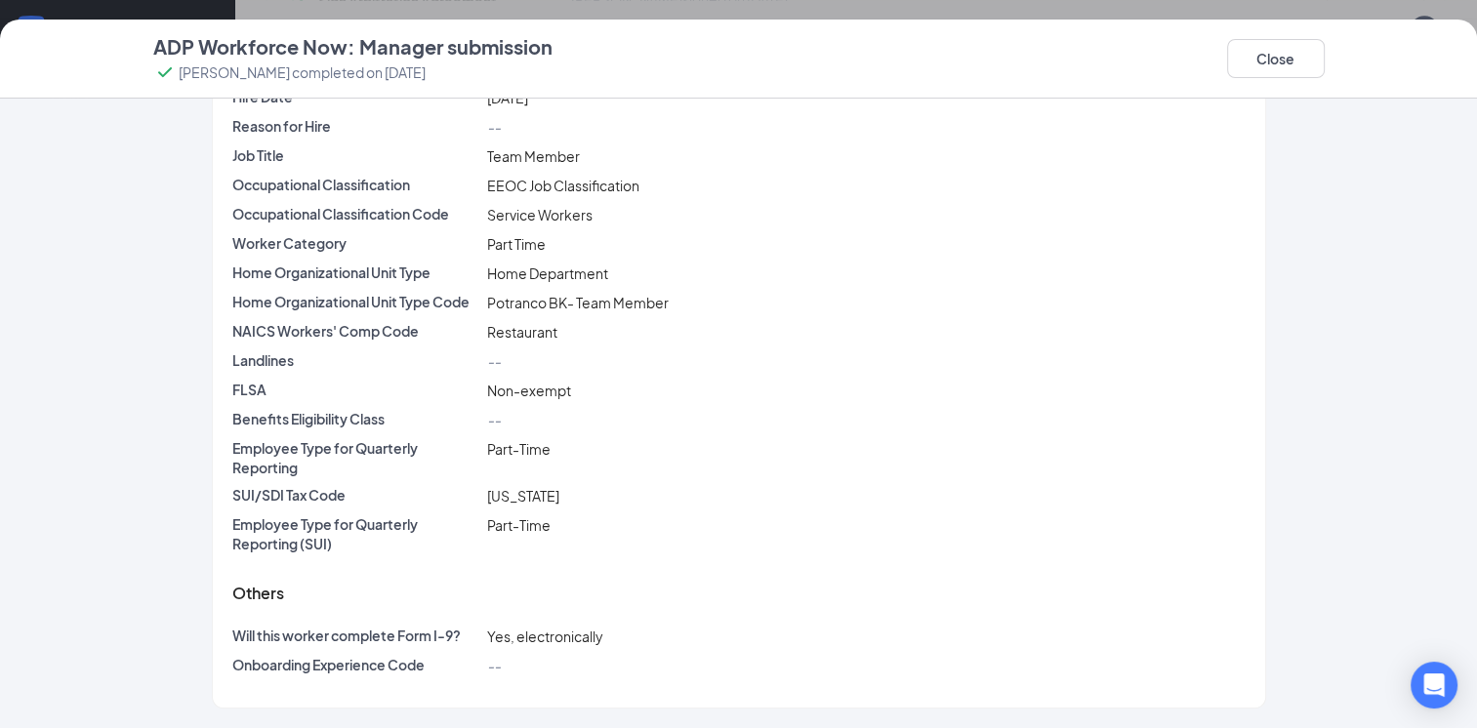
scroll to position [547, 0]
click at [1281, 71] on button "Close" at bounding box center [1276, 58] width 98 height 39
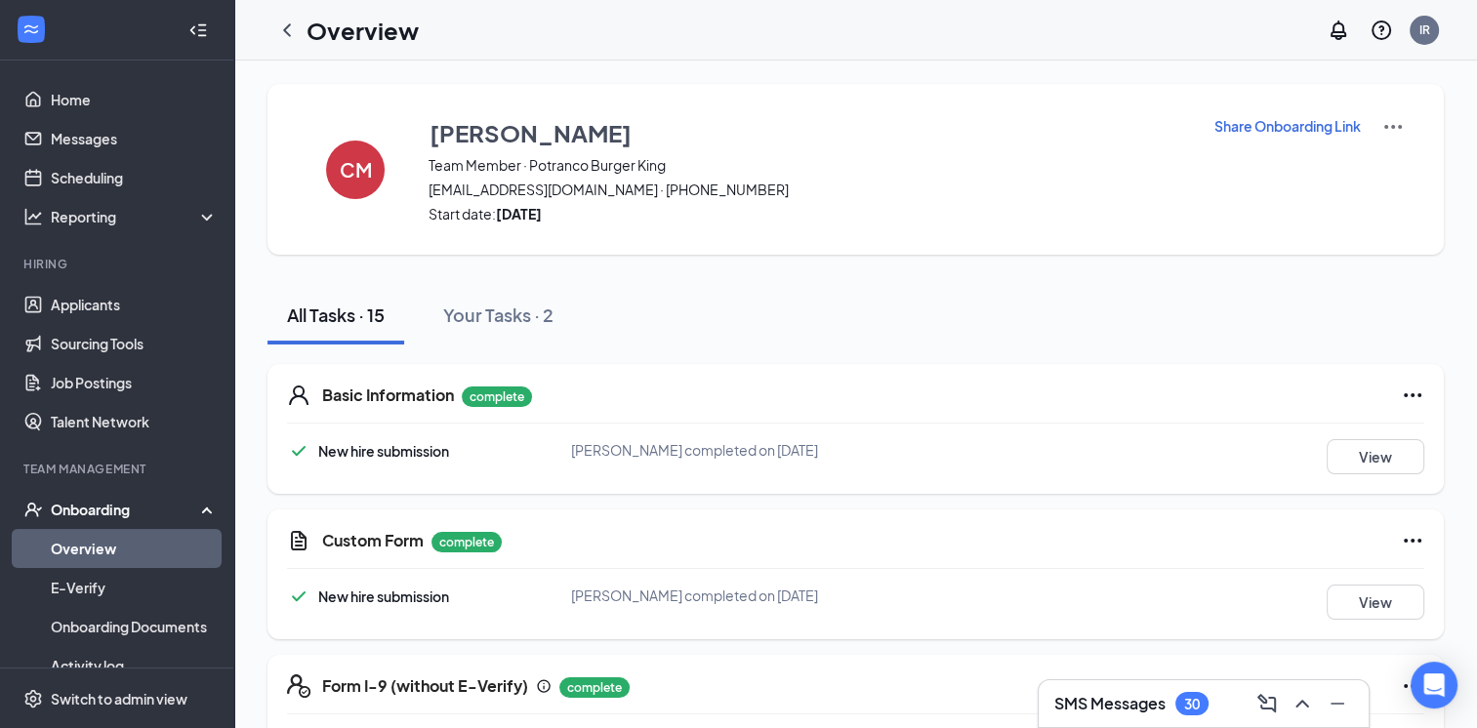
scroll to position [0, 0]
click at [1390, 126] on img at bounding box center [1392, 126] width 23 height 23
click at [1360, 168] on span "View details" at bounding box center [1392, 161] width 76 height 21
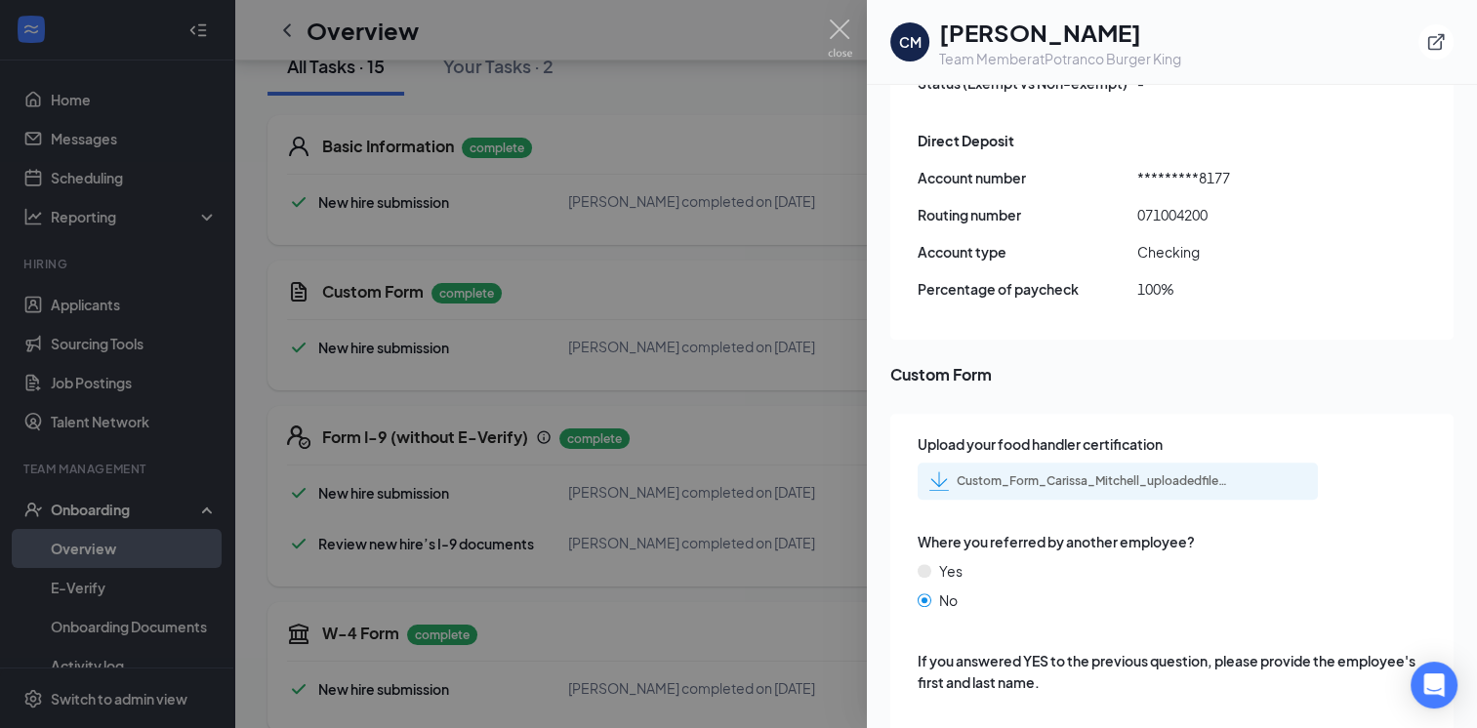
scroll to position [293, 0]
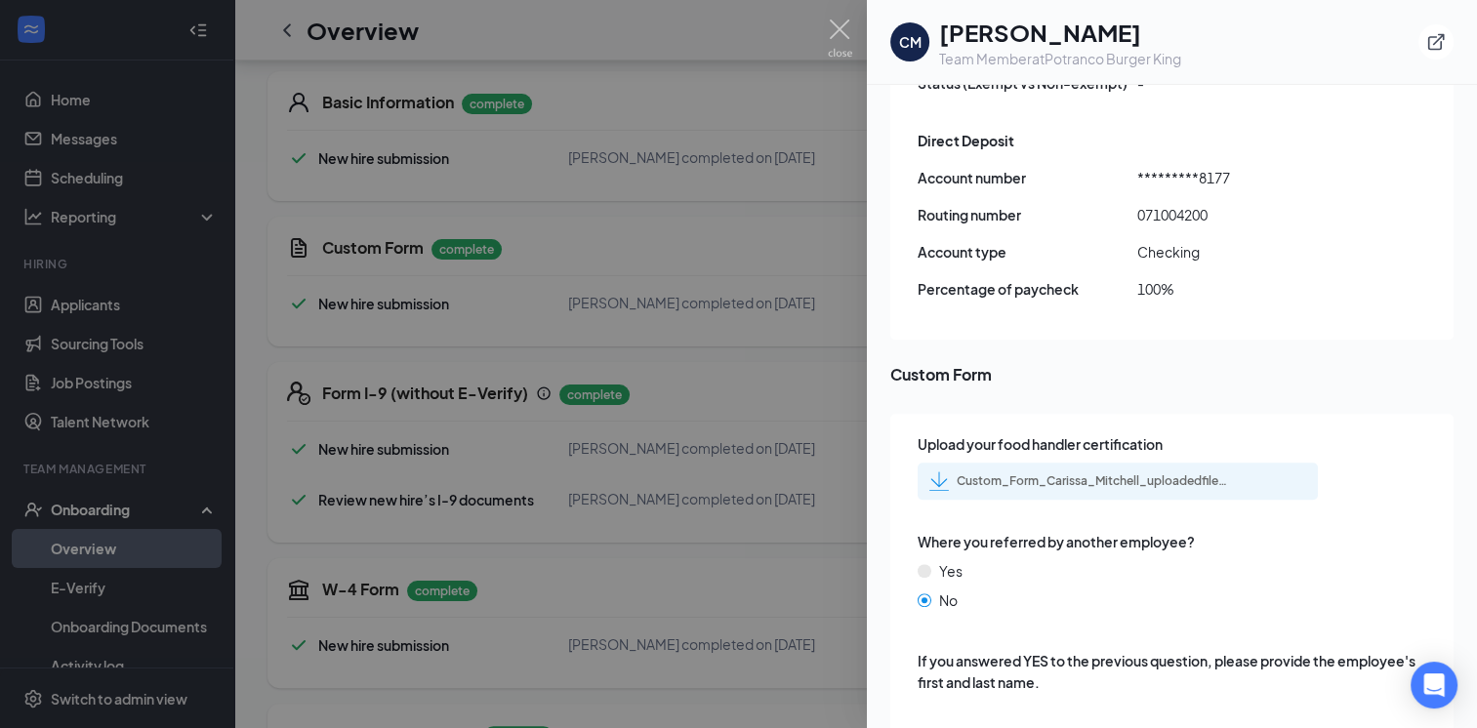
click at [1082, 473] on div "Custom_Form_Carissa_Mitchell_uploadedfile_20250908.pdf.pdf" at bounding box center [1093, 481] width 273 height 16
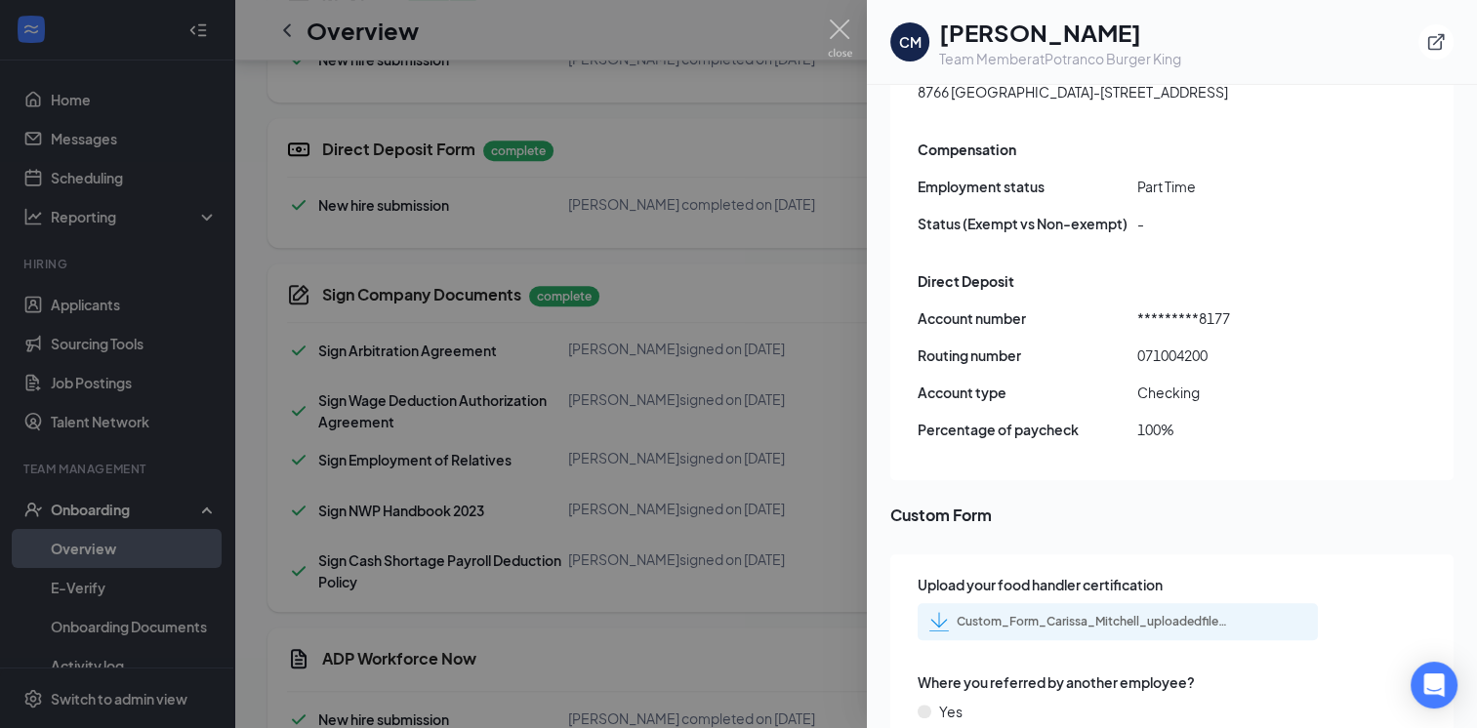
scroll to position [1031, 0]
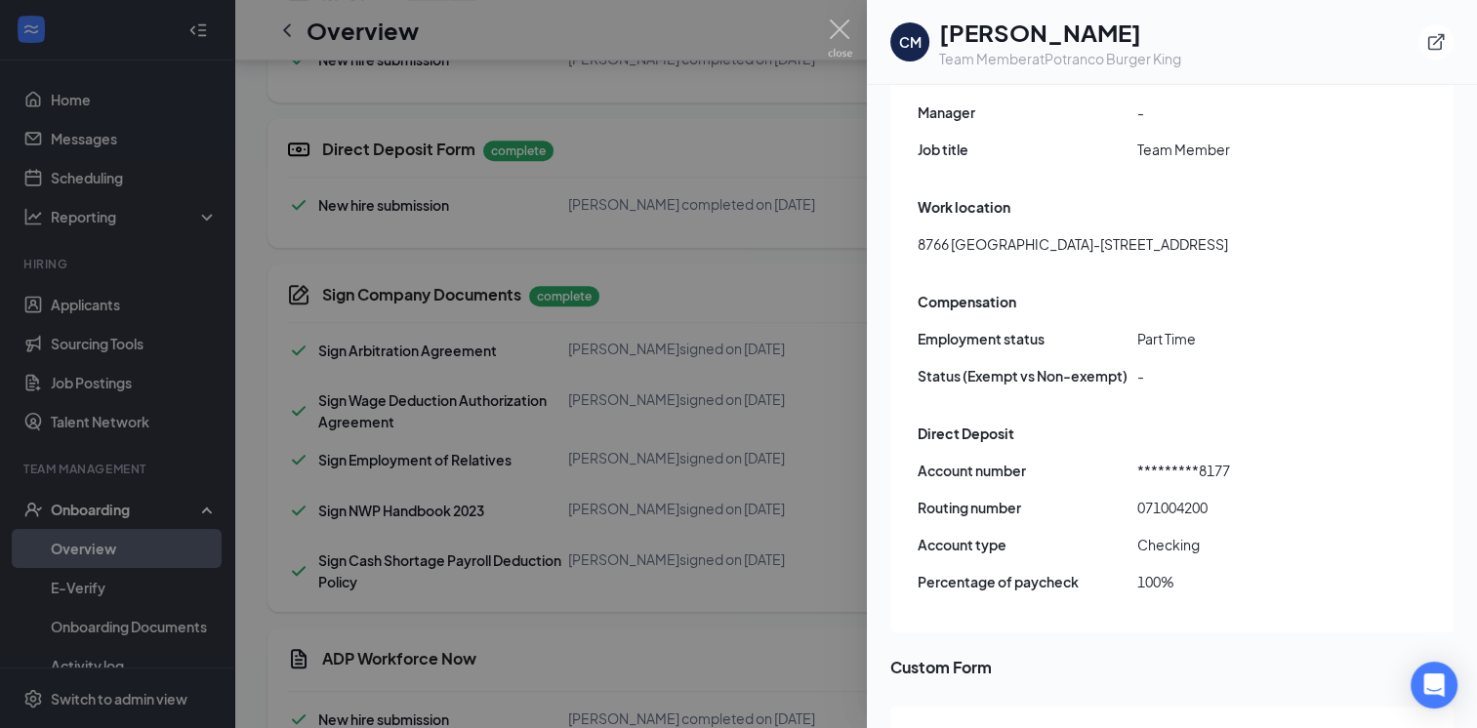
click at [843, 18] on div "CM [PERSON_NAME] Team Member at Potranco Burger King Info Documents Employee's …" at bounding box center [738, 364] width 1477 height 728
click at [841, 23] on img at bounding box center [840, 39] width 24 height 38
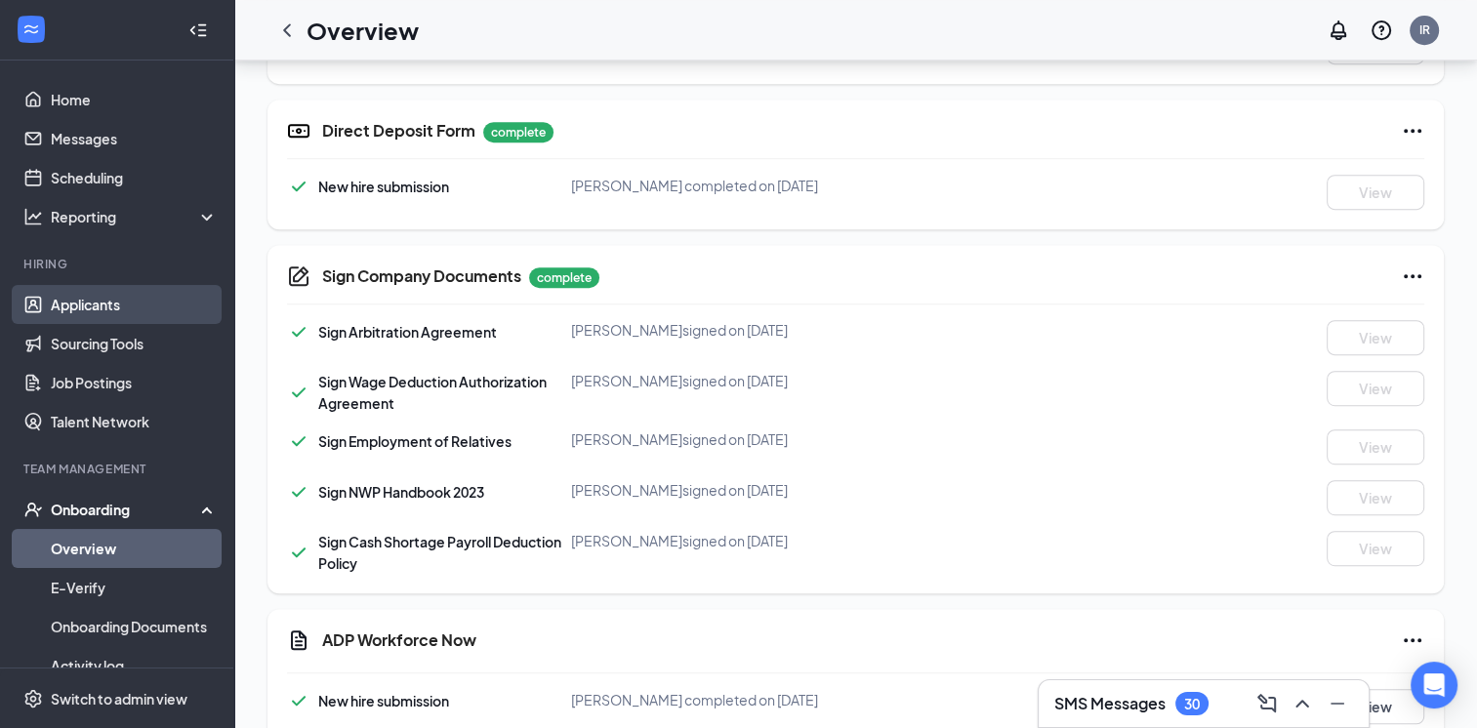
scroll to position [740, 0]
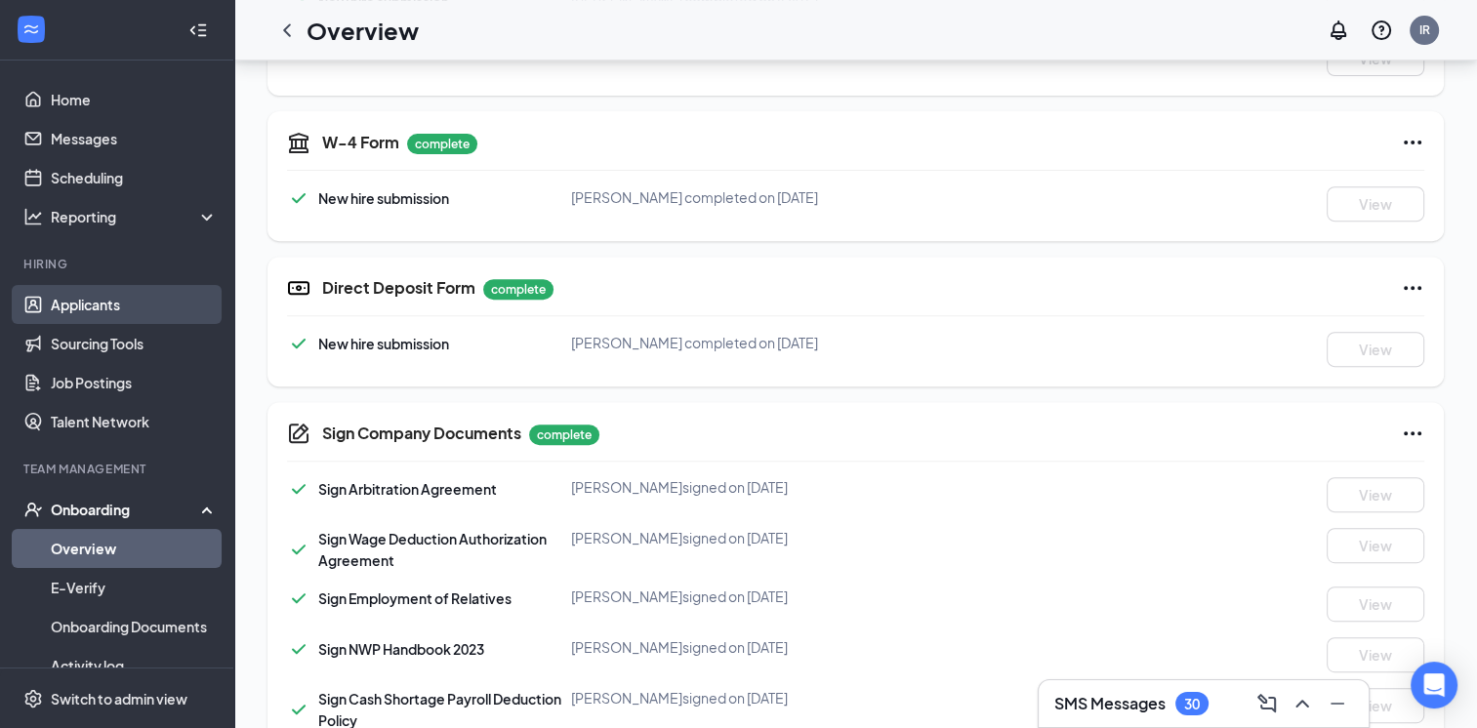
click at [65, 307] on link "Applicants" at bounding box center [134, 304] width 167 height 39
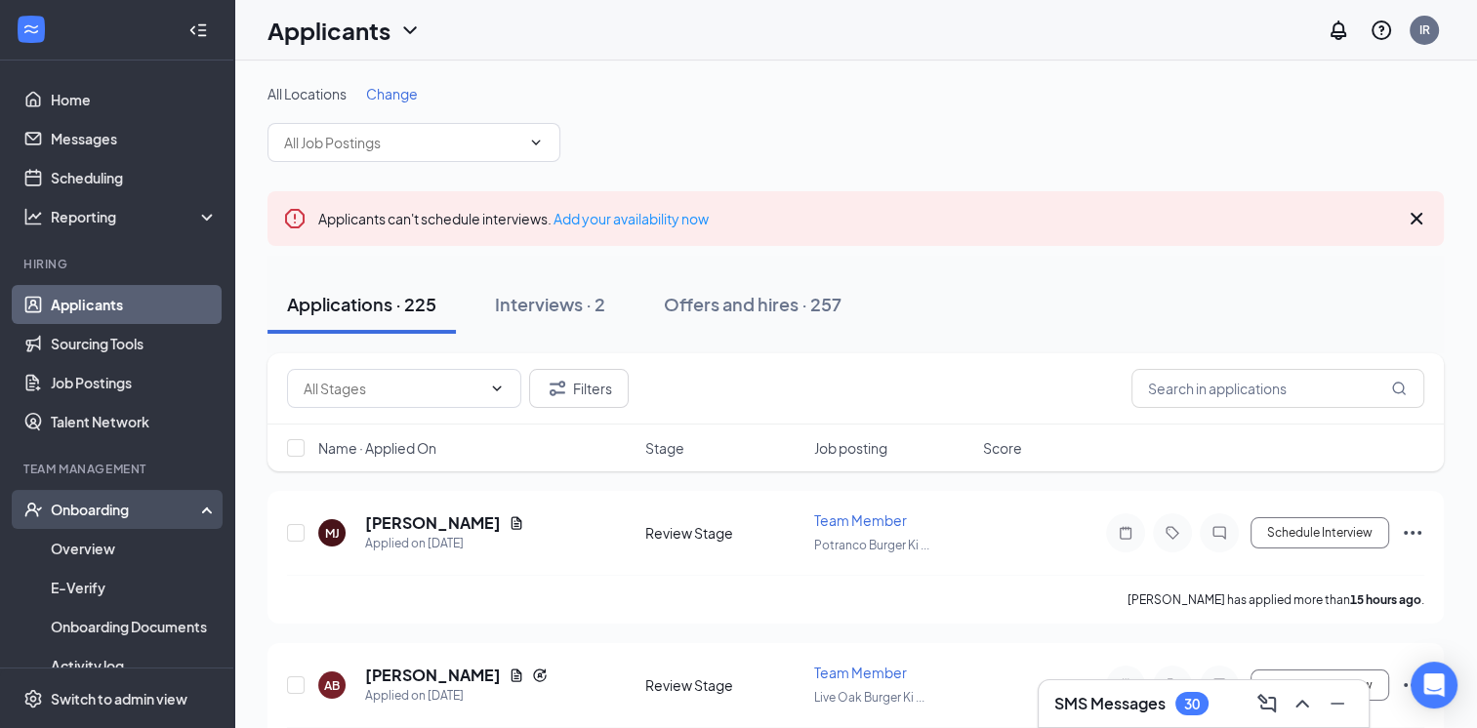
click at [121, 511] on div "Onboarding" at bounding box center [126, 510] width 150 height 20
click at [118, 512] on div "Onboarding" at bounding box center [126, 510] width 150 height 20
click at [113, 547] on link "Overview" at bounding box center [134, 548] width 167 height 39
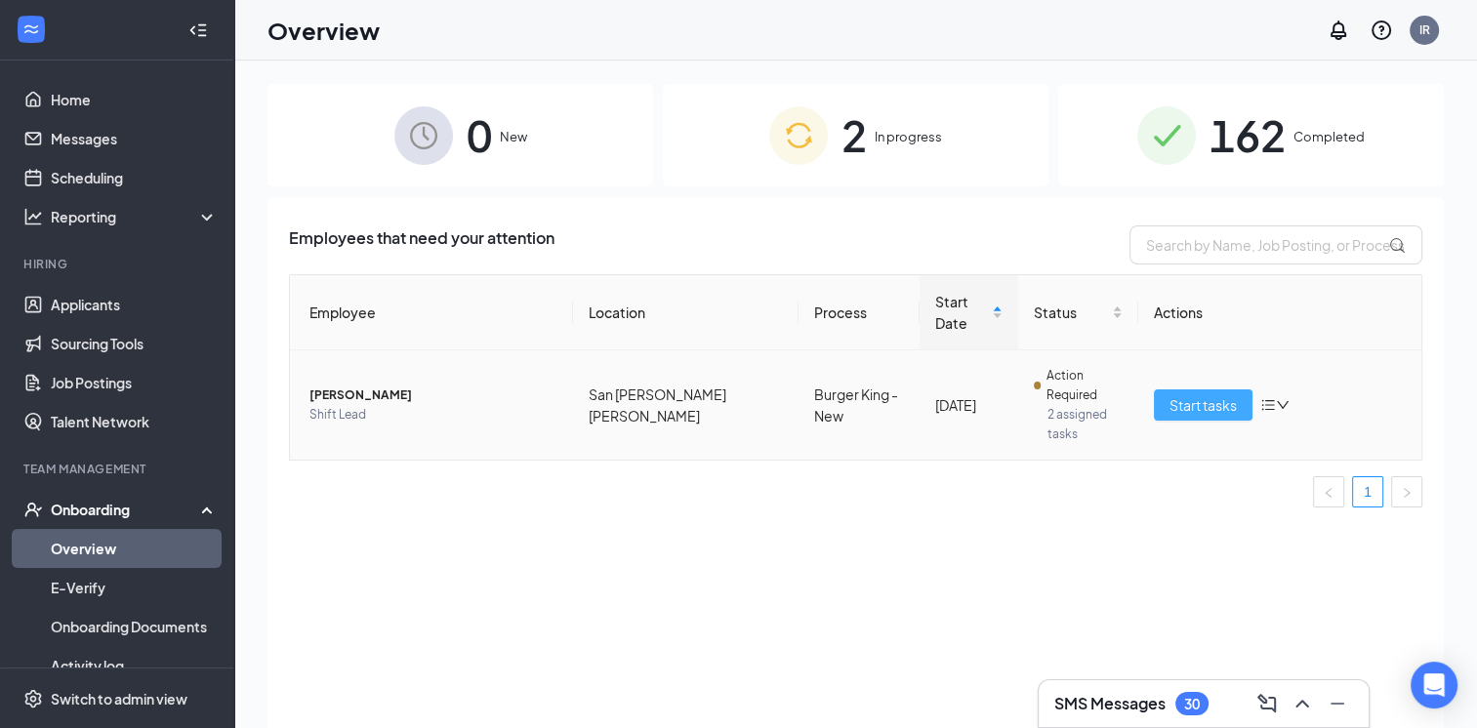
click at [1209, 394] on span "Start tasks" at bounding box center [1203, 404] width 67 height 21
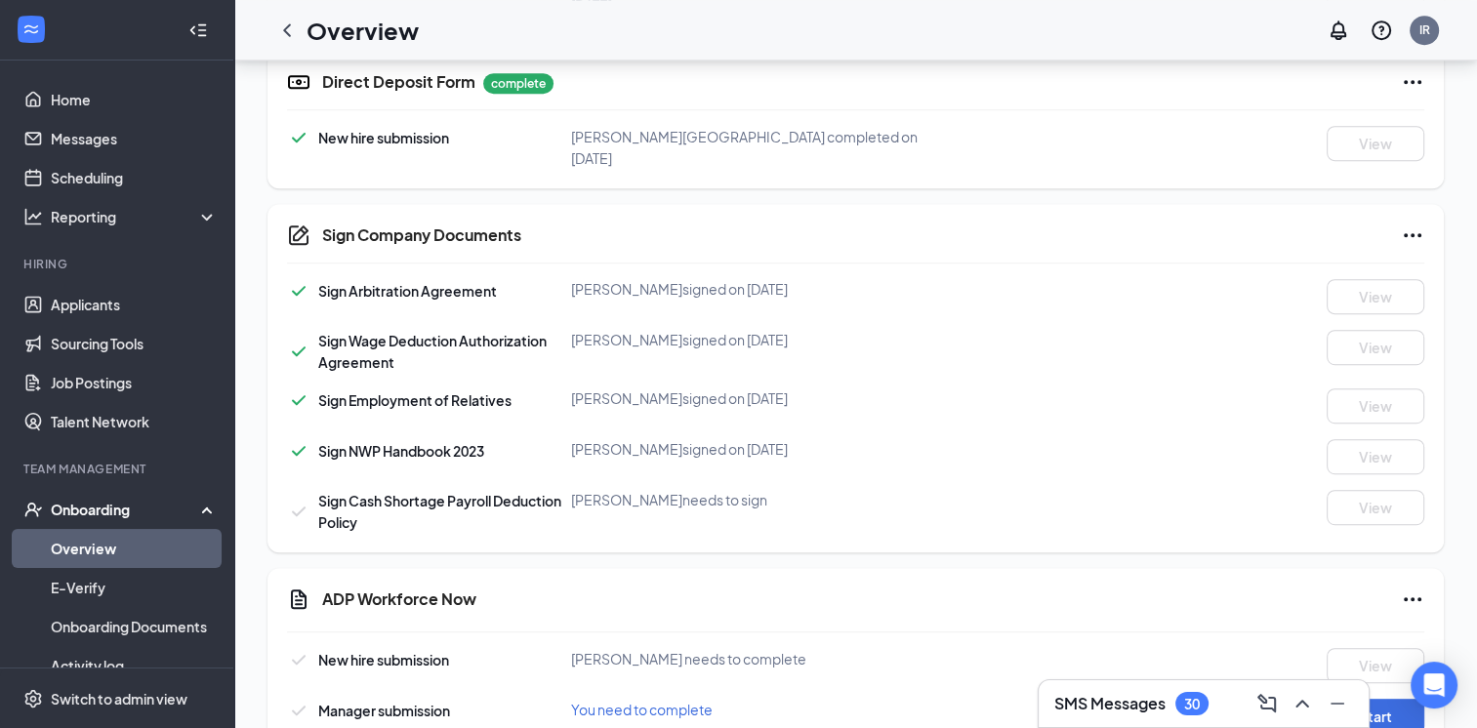
scroll to position [1181, 0]
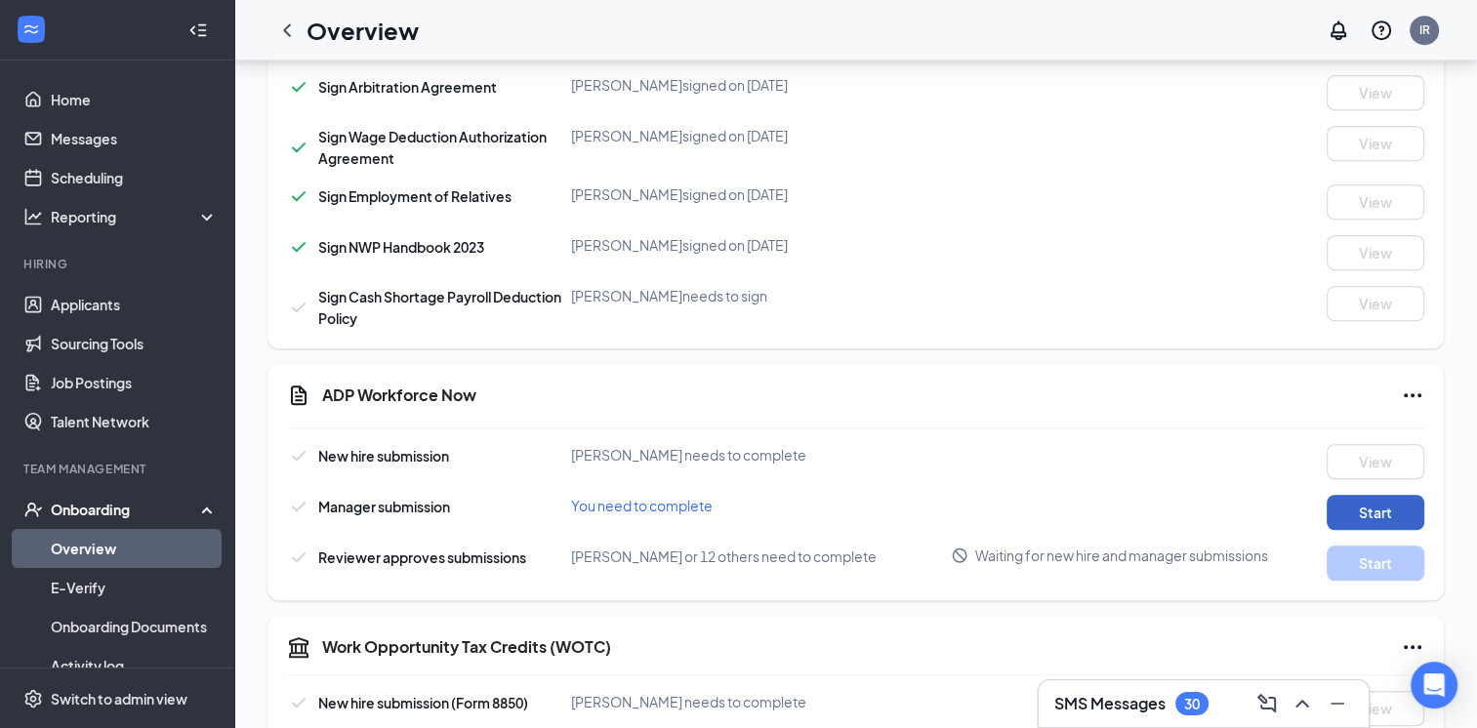
click at [1377, 495] on button "Start" at bounding box center [1376, 512] width 98 height 35
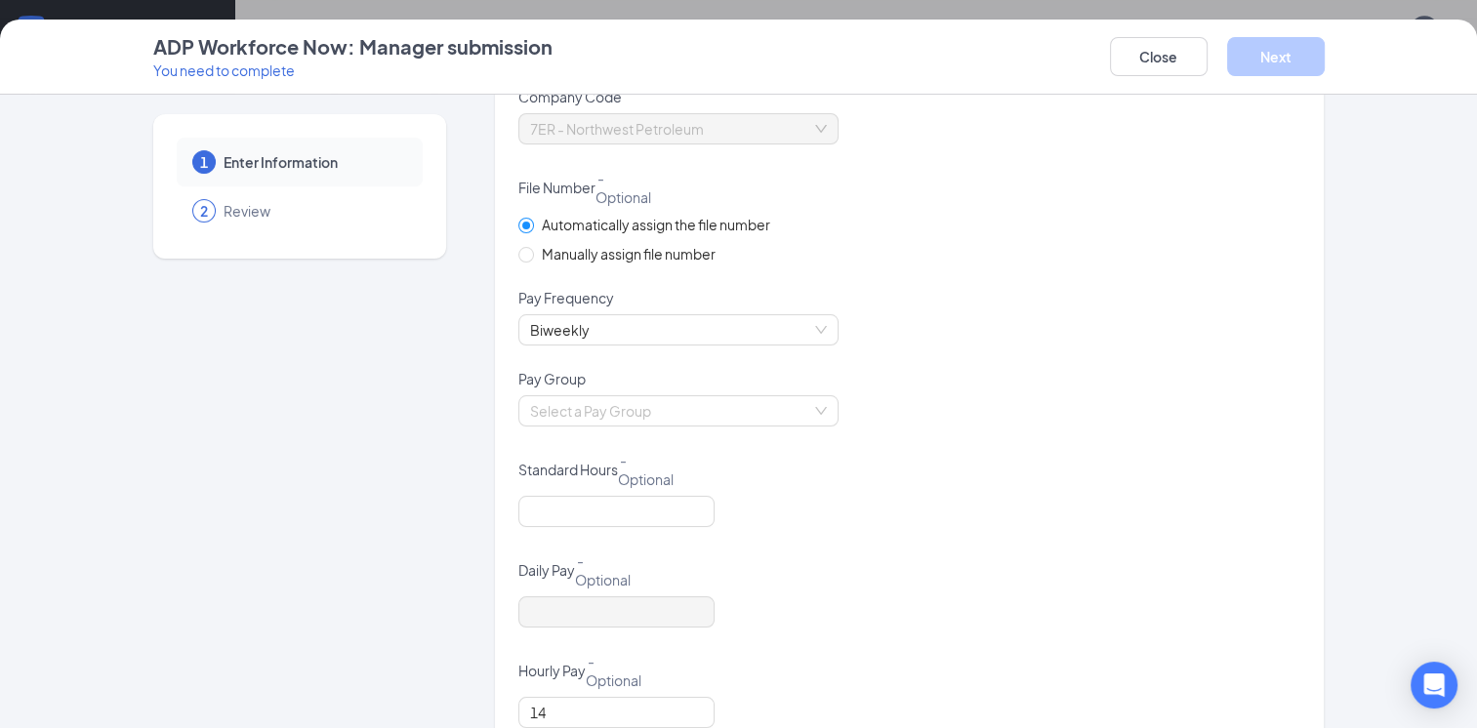
scroll to position [195, 0]
click at [741, 426] on div "Select a Pay Group" at bounding box center [909, 420] width 783 height 55
click at [740, 414] on input "search" at bounding box center [671, 408] width 283 height 29
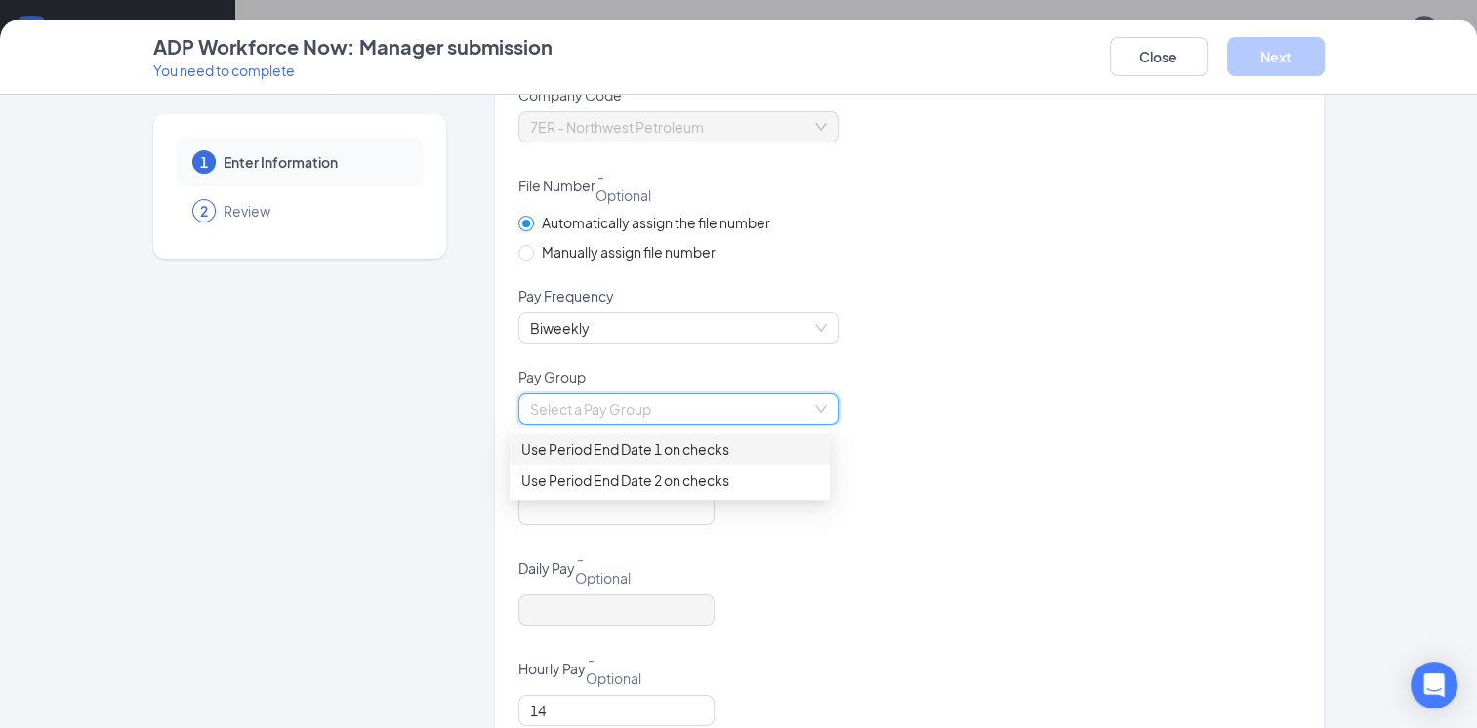
click at [730, 442] on div "Use Period End Date 1 on checks" at bounding box center [669, 448] width 297 height 21
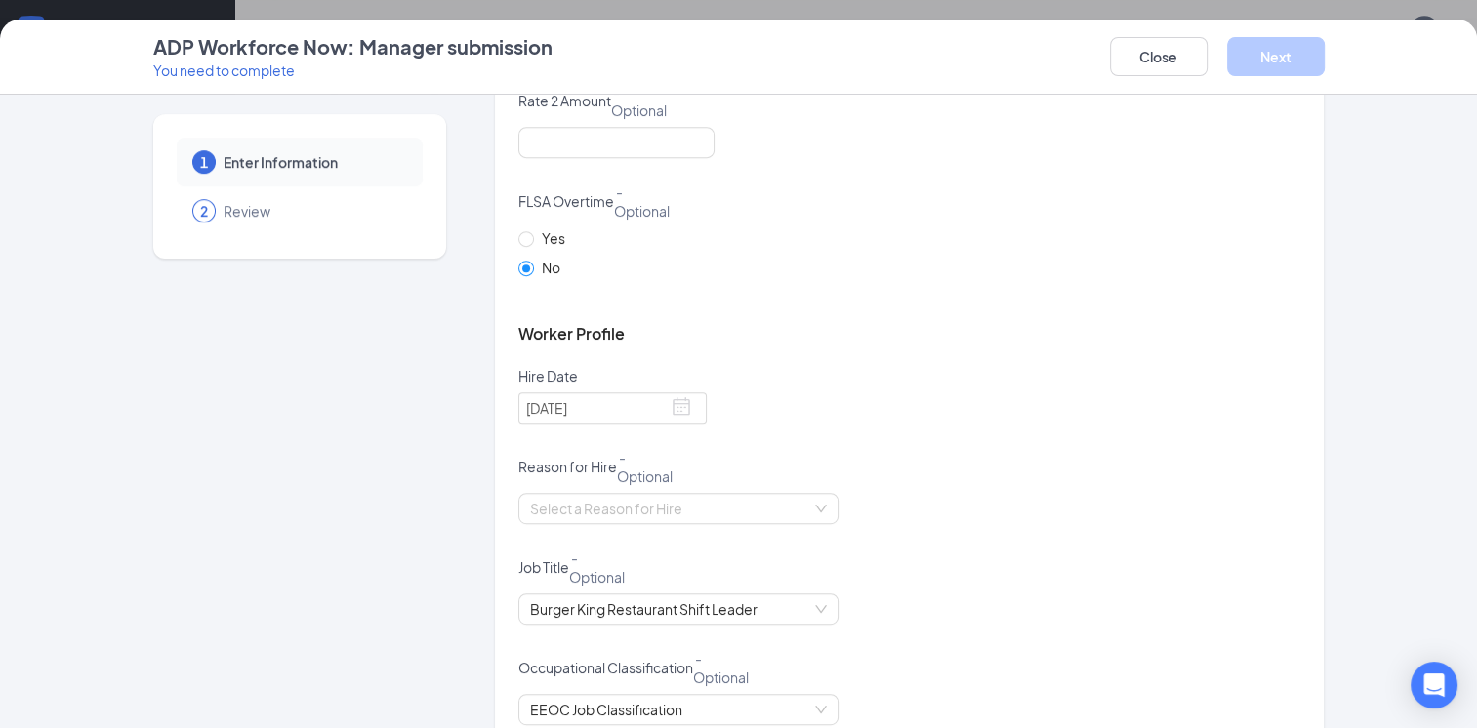
scroll to position [1171, 0]
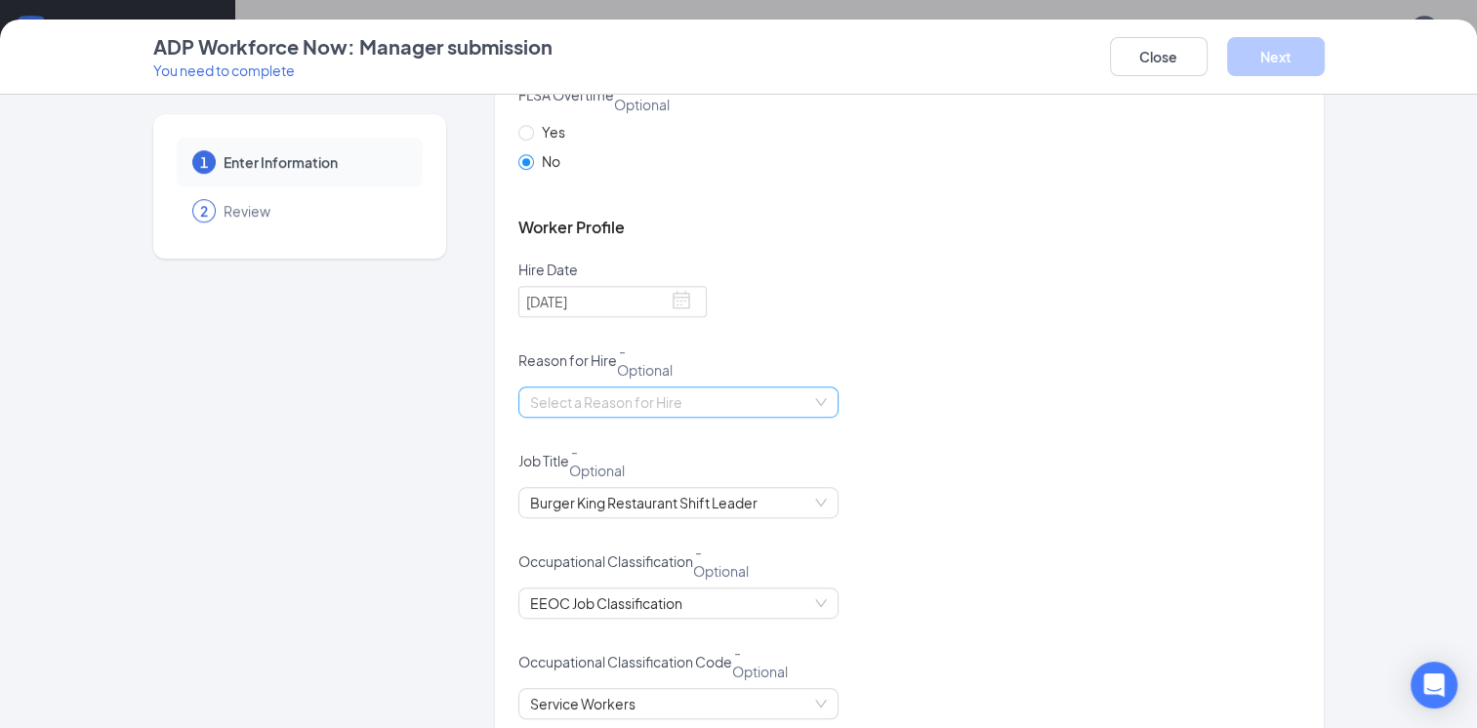
click at [702, 401] on input "search" at bounding box center [671, 402] width 283 height 29
click at [906, 400] on div "Select a Reason for Hire" at bounding box center [909, 414] width 783 height 55
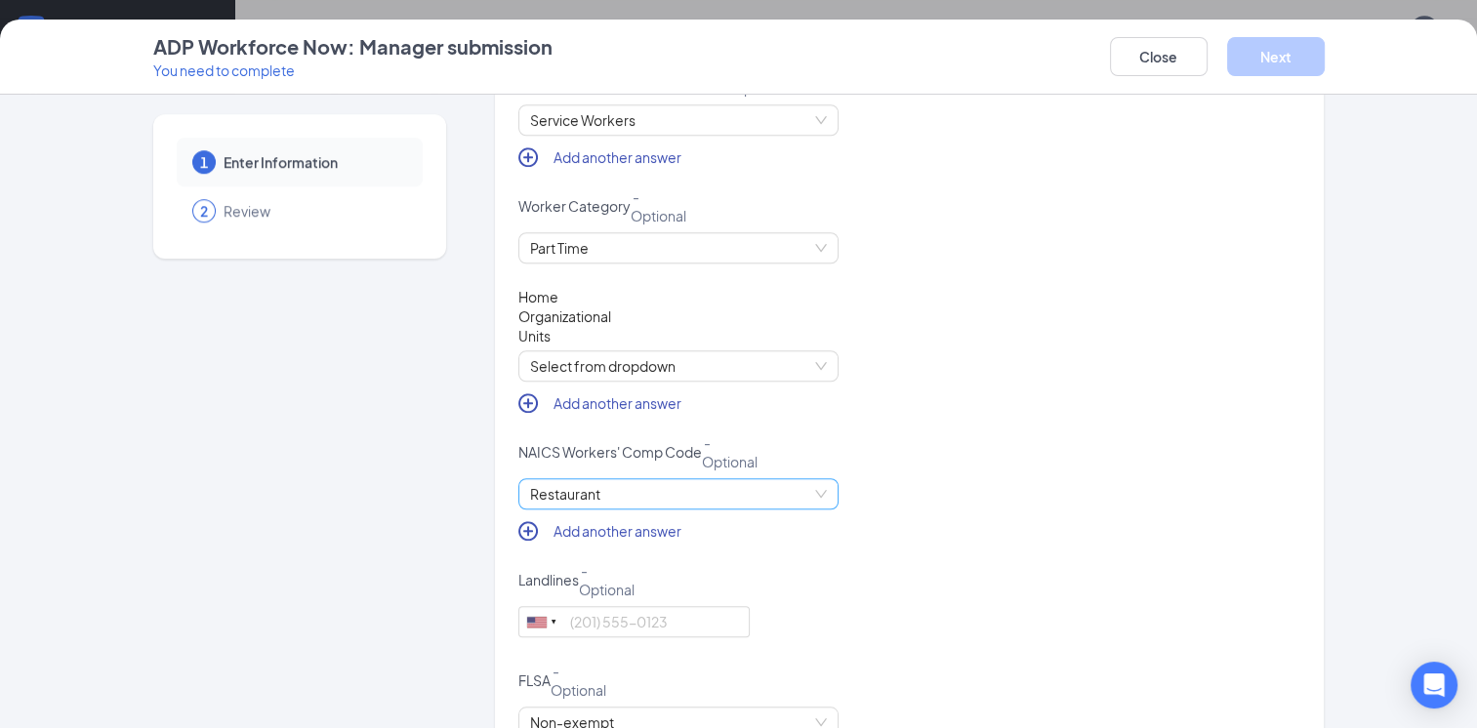
scroll to position [1757, 0]
click at [776, 369] on span "Select from dropdown" at bounding box center [678, 363] width 297 height 29
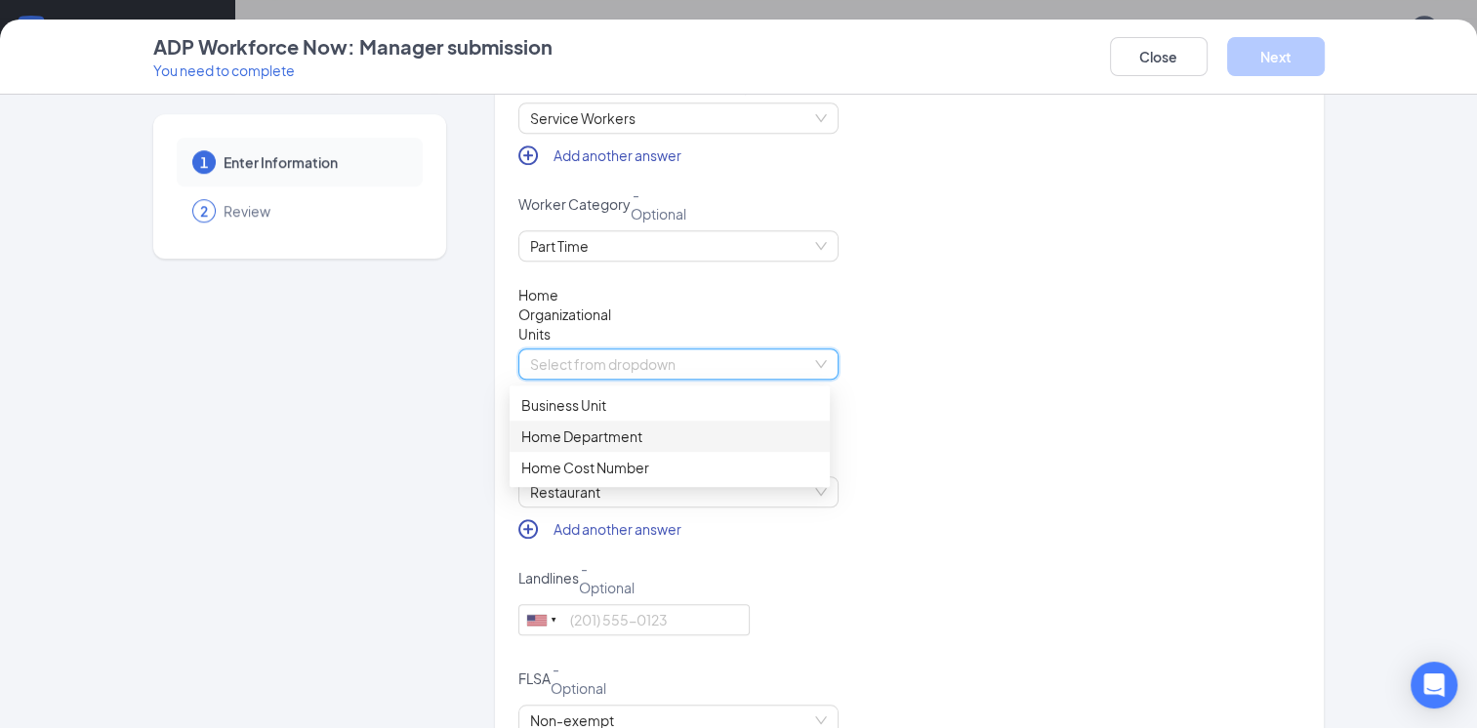
click at [743, 443] on div "Home Department" at bounding box center [669, 436] width 297 height 21
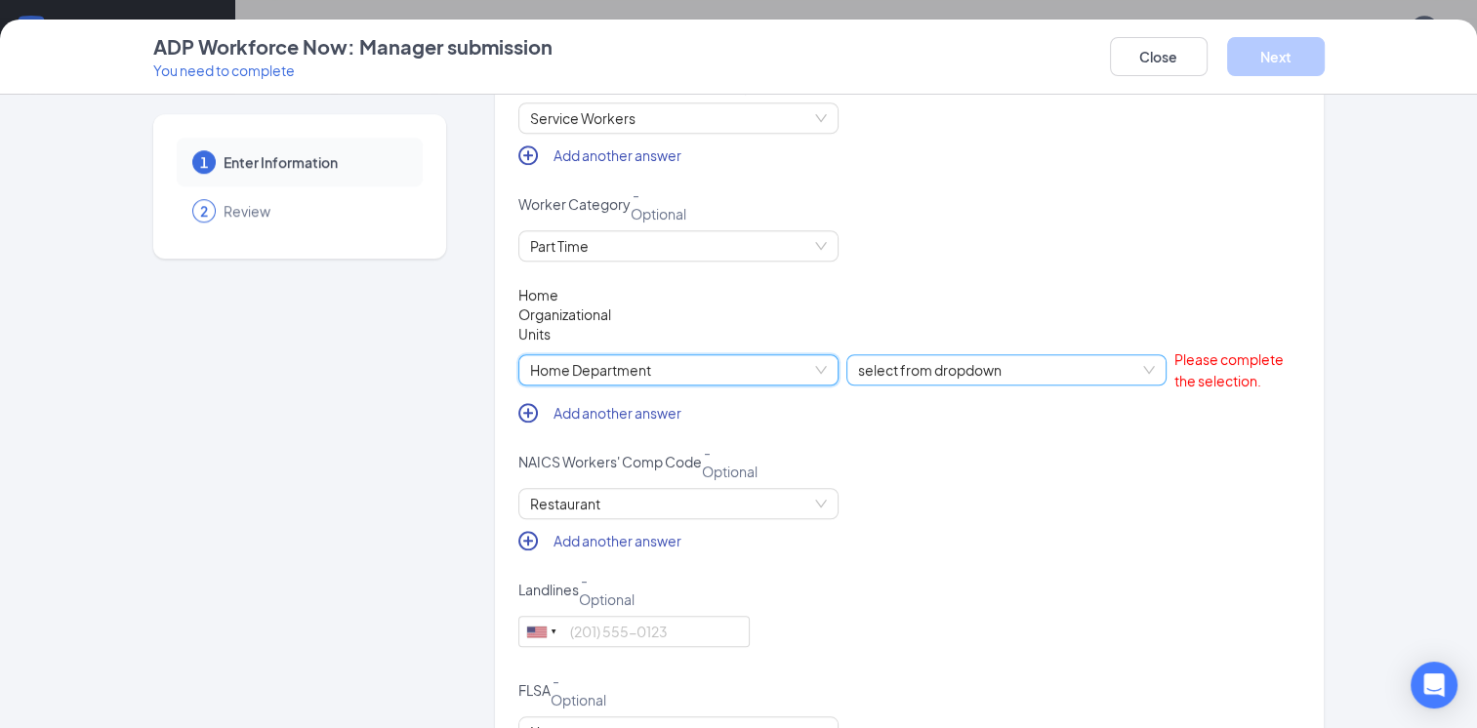
click at [915, 373] on span "select from dropdown" at bounding box center [1006, 369] width 297 height 29
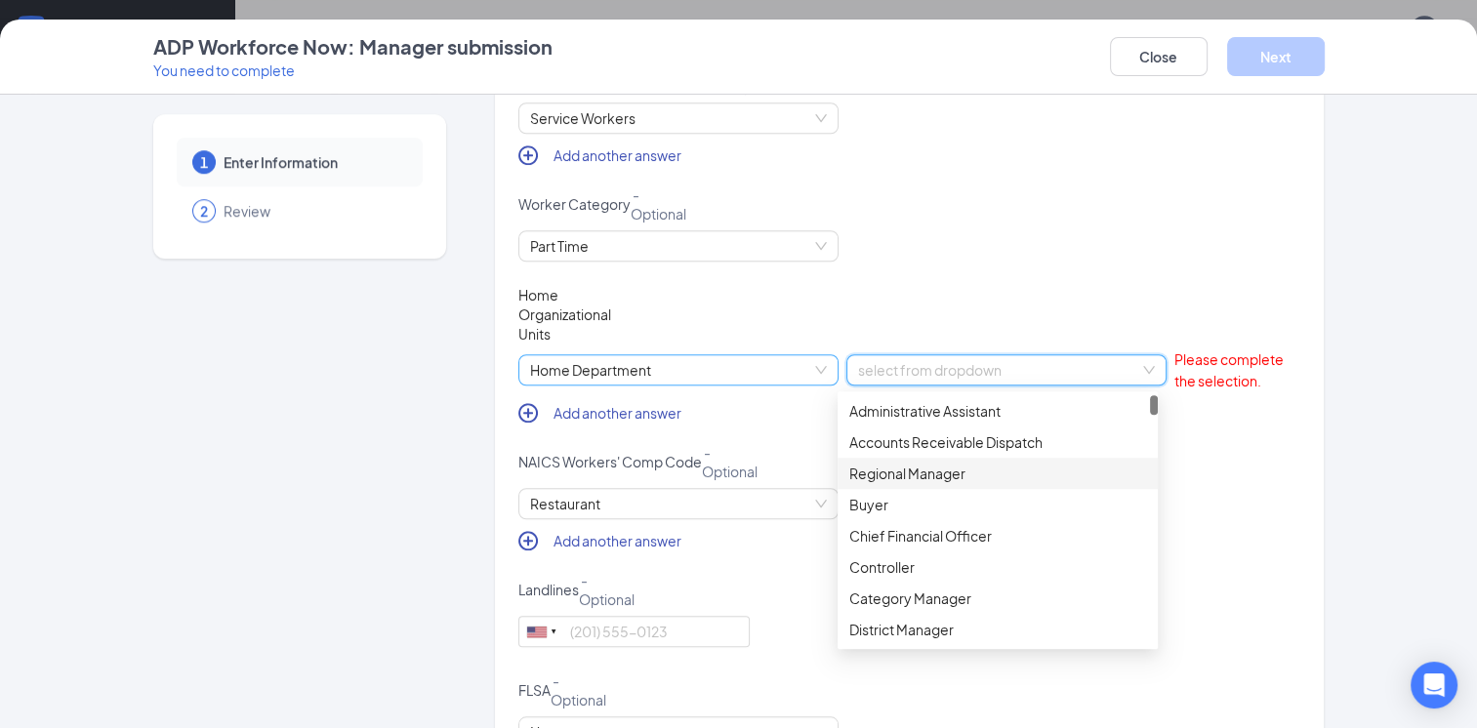
click at [716, 381] on span "Home Department" at bounding box center [678, 369] width 297 height 29
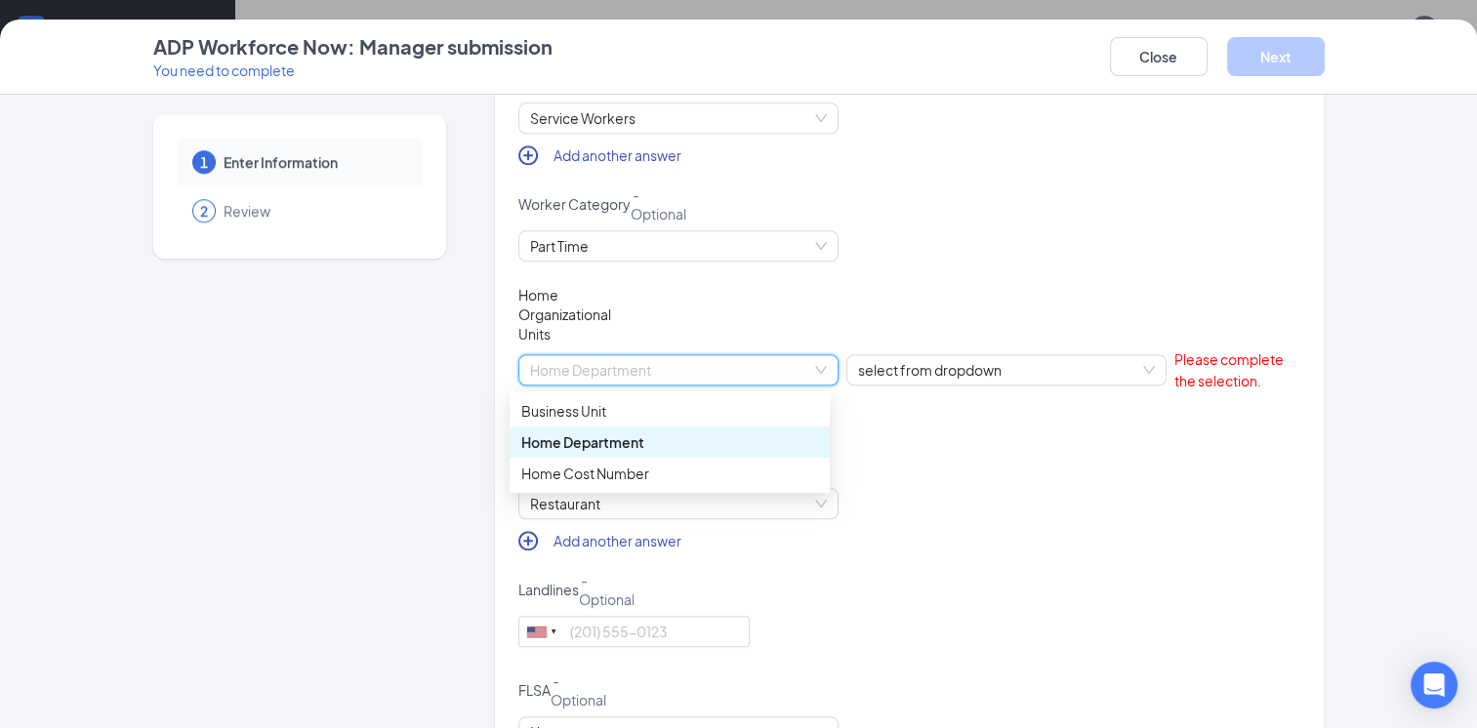
click at [706, 449] on div "Home Department" at bounding box center [669, 441] width 297 height 21
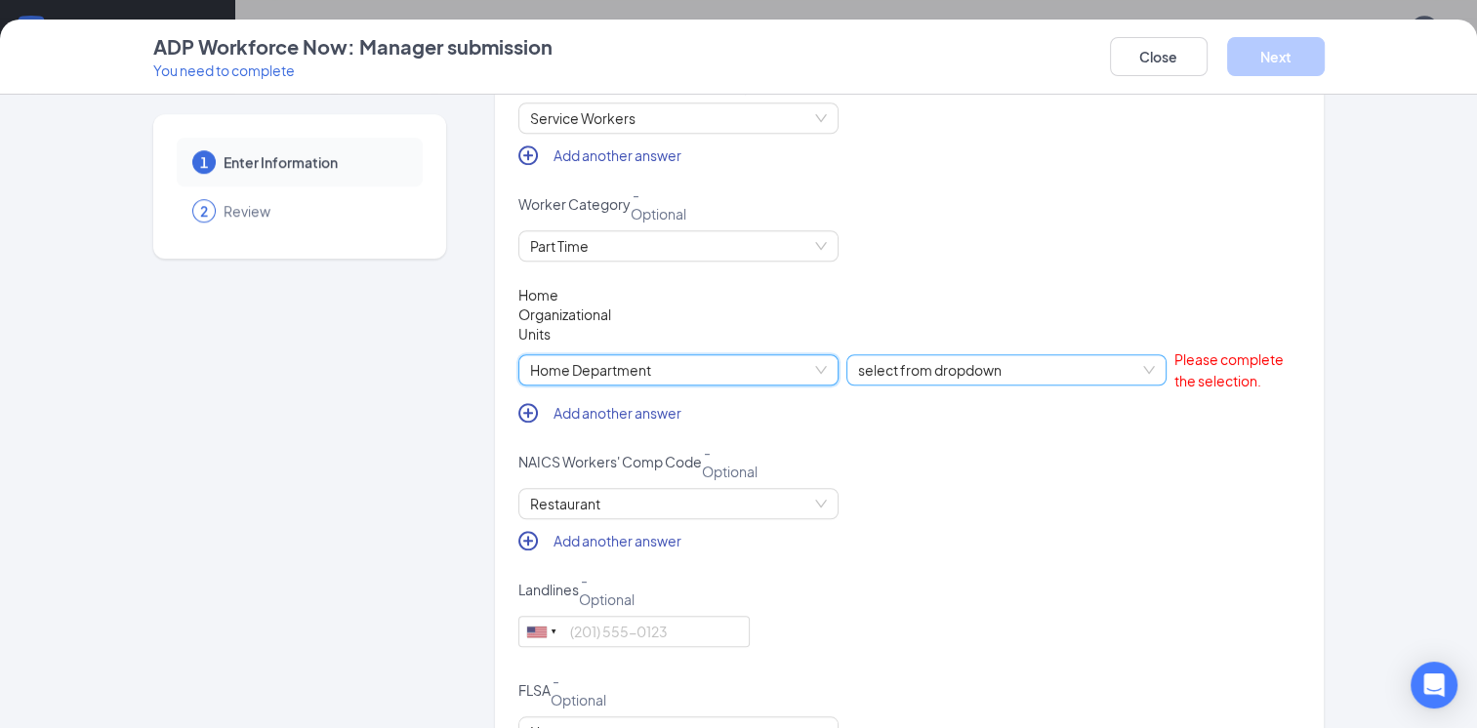
click at [885, 385] on span "select from dropdown" at bounding box center [1006, 369] width 297 height 29
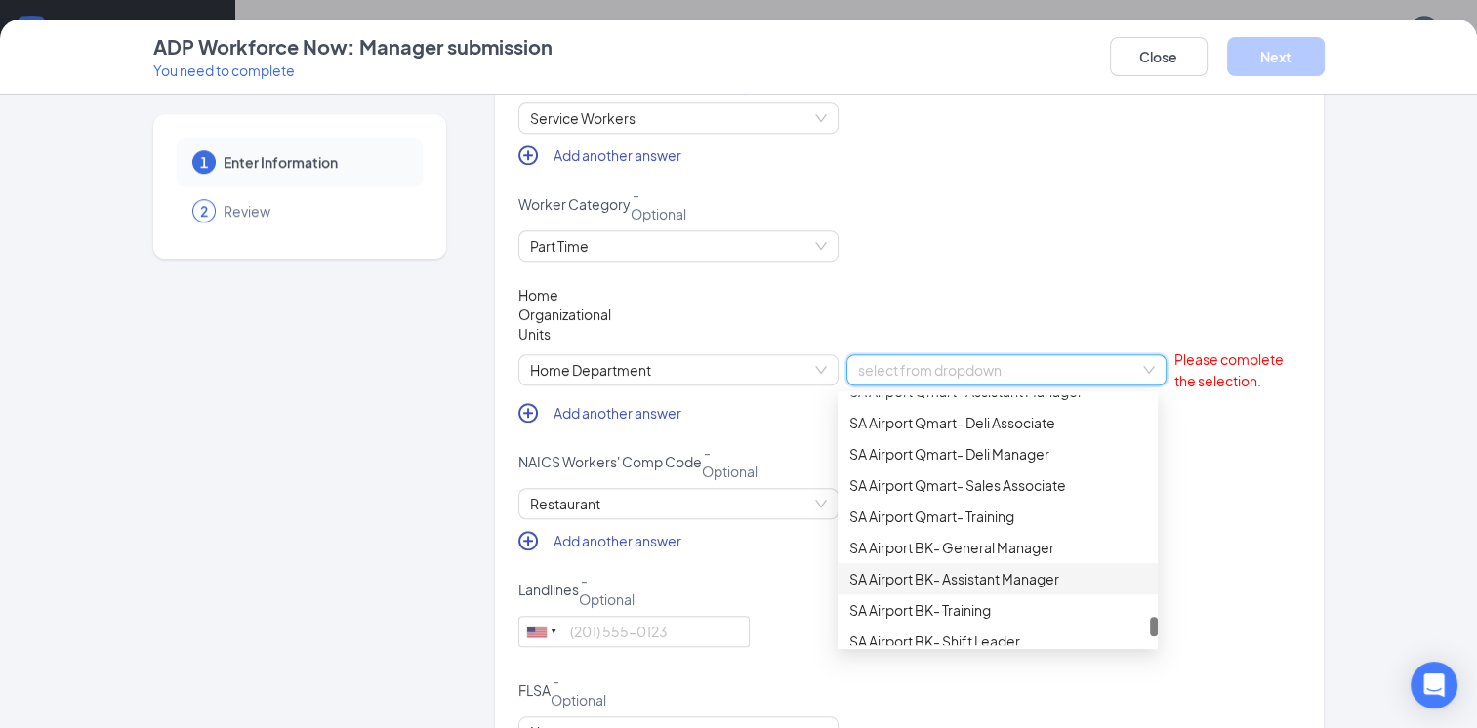
scroll to position [2929, 0]
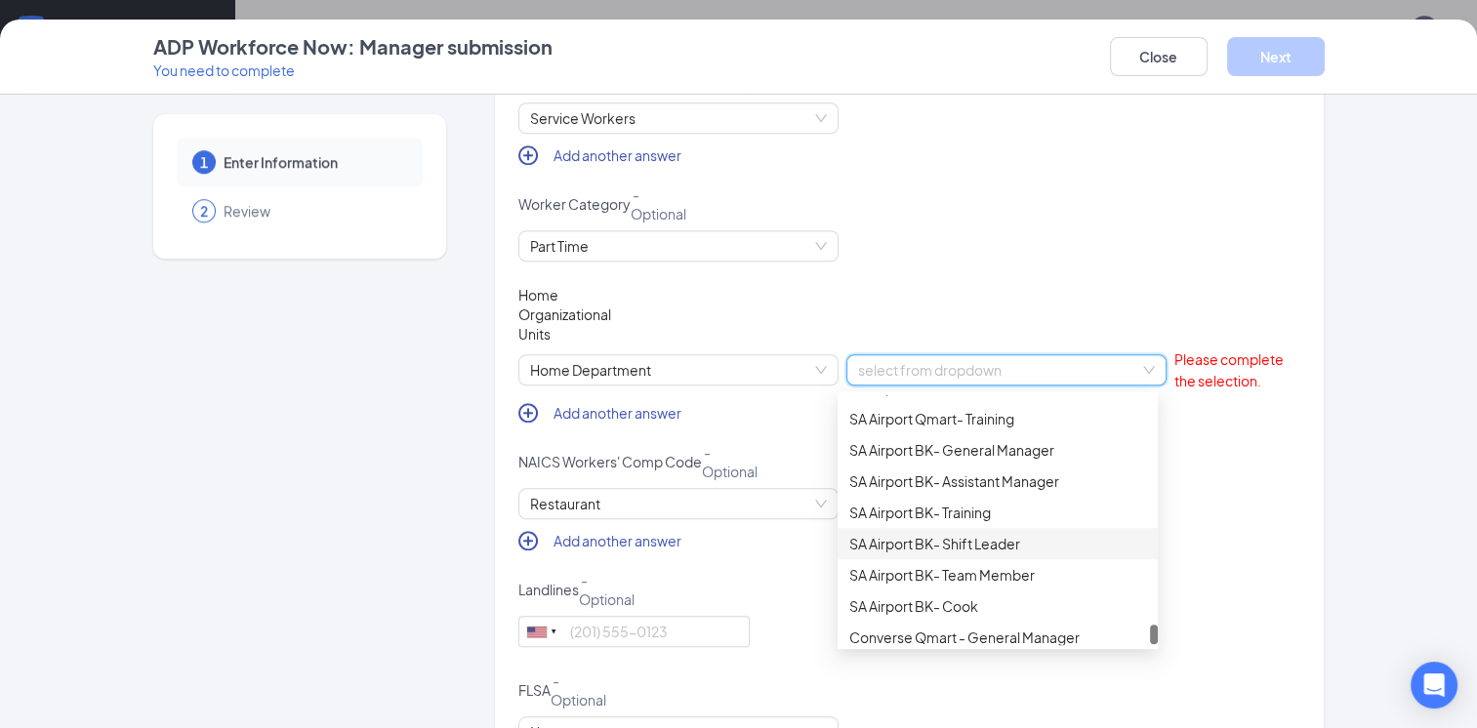
click at [914, 548] on div "SA Airport BK- Shift Leader" at bounding box center [997, 543] width 297 height 21
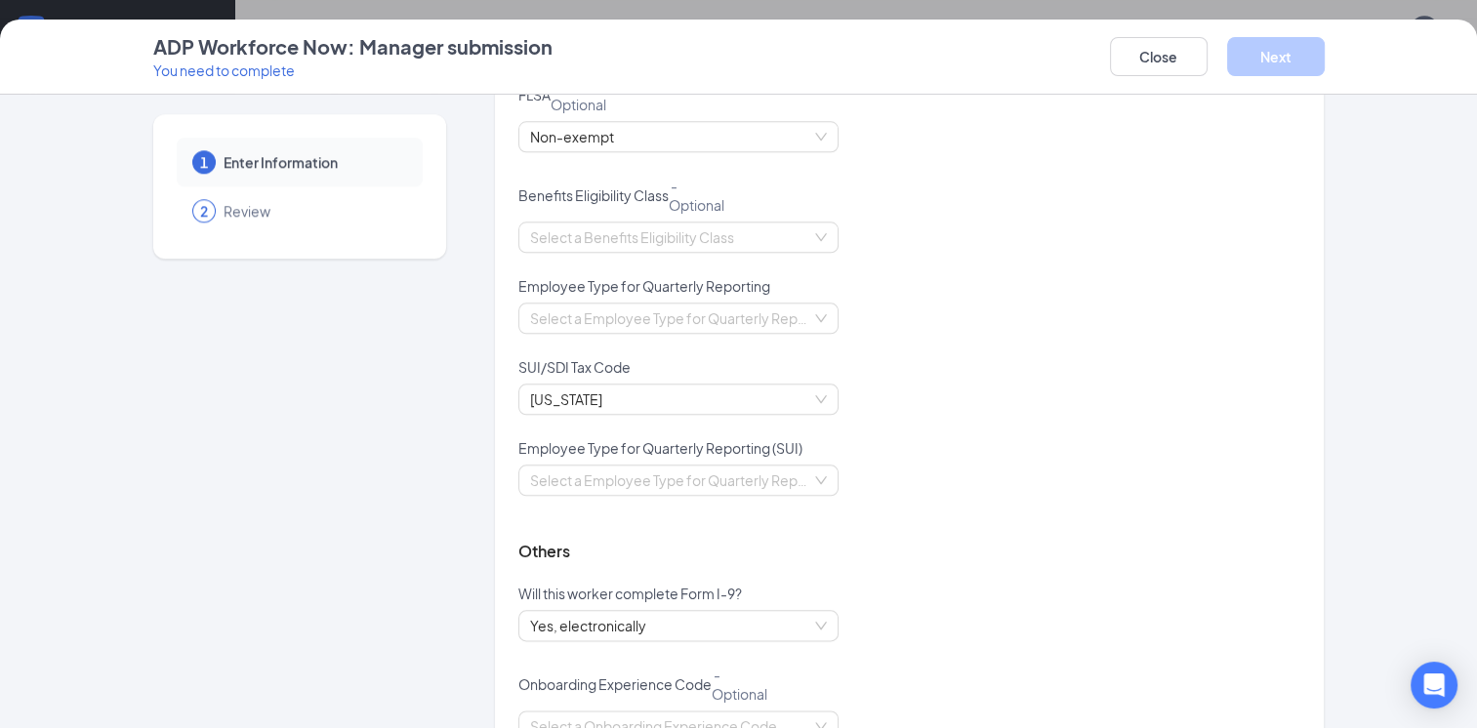
scroll to position [2343, 0]
click at [737, 309] on input "search" at bounding box center [671, 316] width 283 height 29
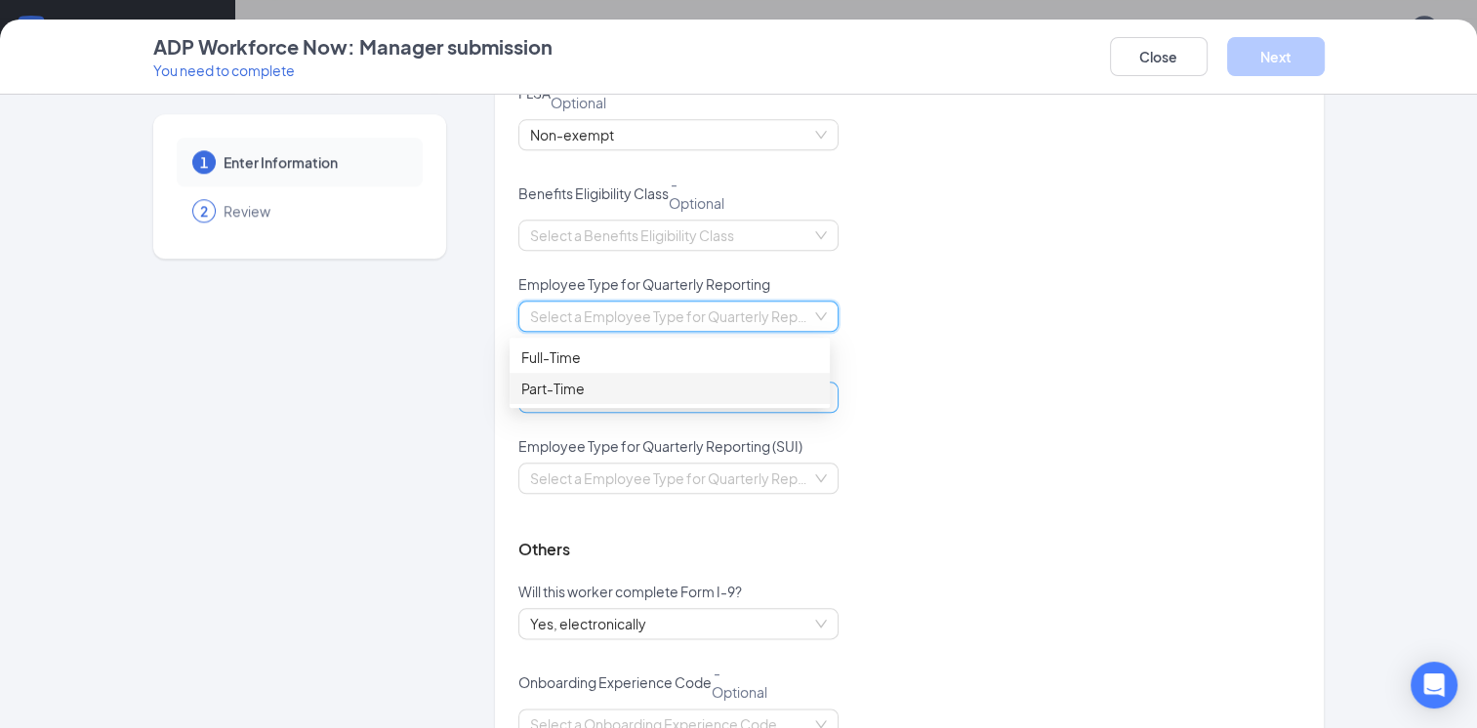
drag, startPoint x: 637, startPoint y: 391, endPoint x: 652, endPoint y: 396, distance: 15.4
click at [637, 391] on div "Part-Time" at bounding box center [669, 388] width 297 height 21
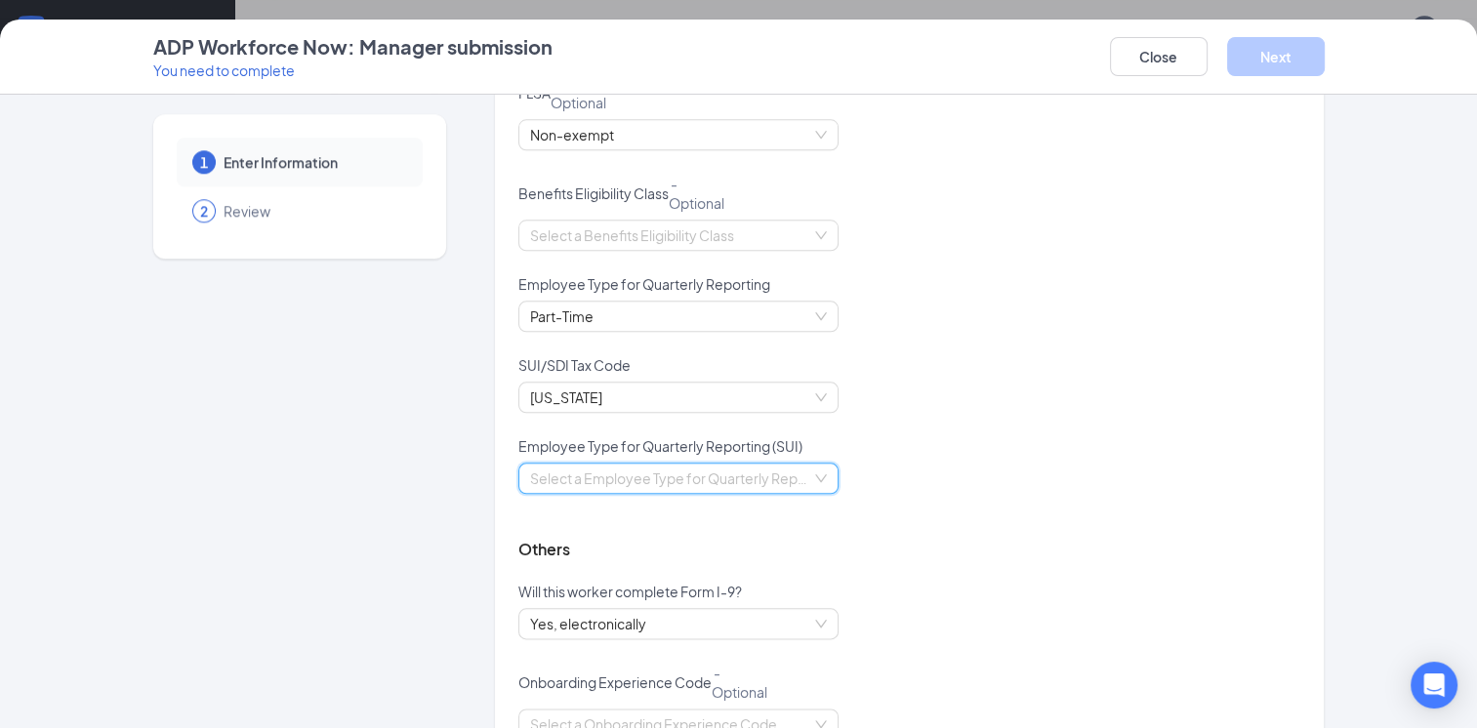
click at [758, 483] on input "search" at bounding box center [671, 478] width 283 height 29
click at [707, 553] on div "Part-Time" at bounding box center [669, 550] width 297 height 21
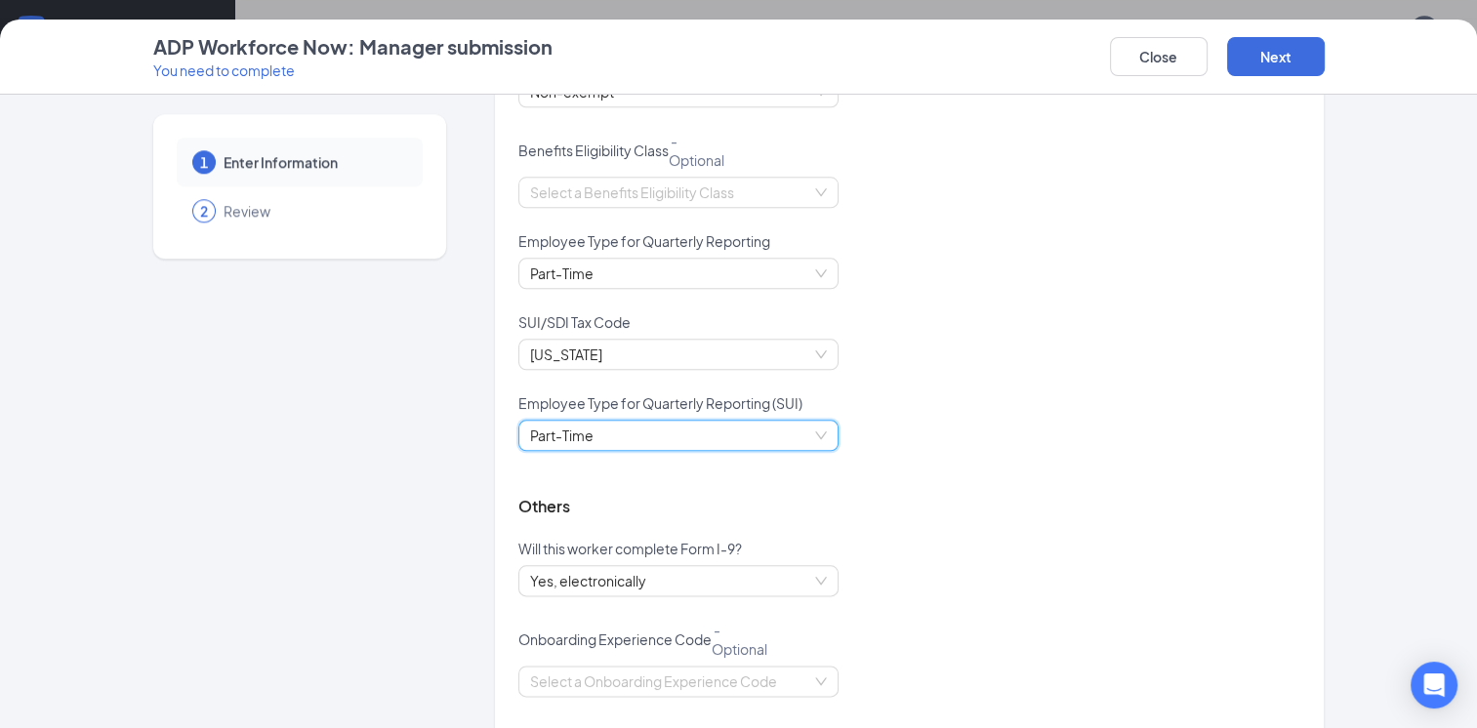
scroll to position [2422, 0]
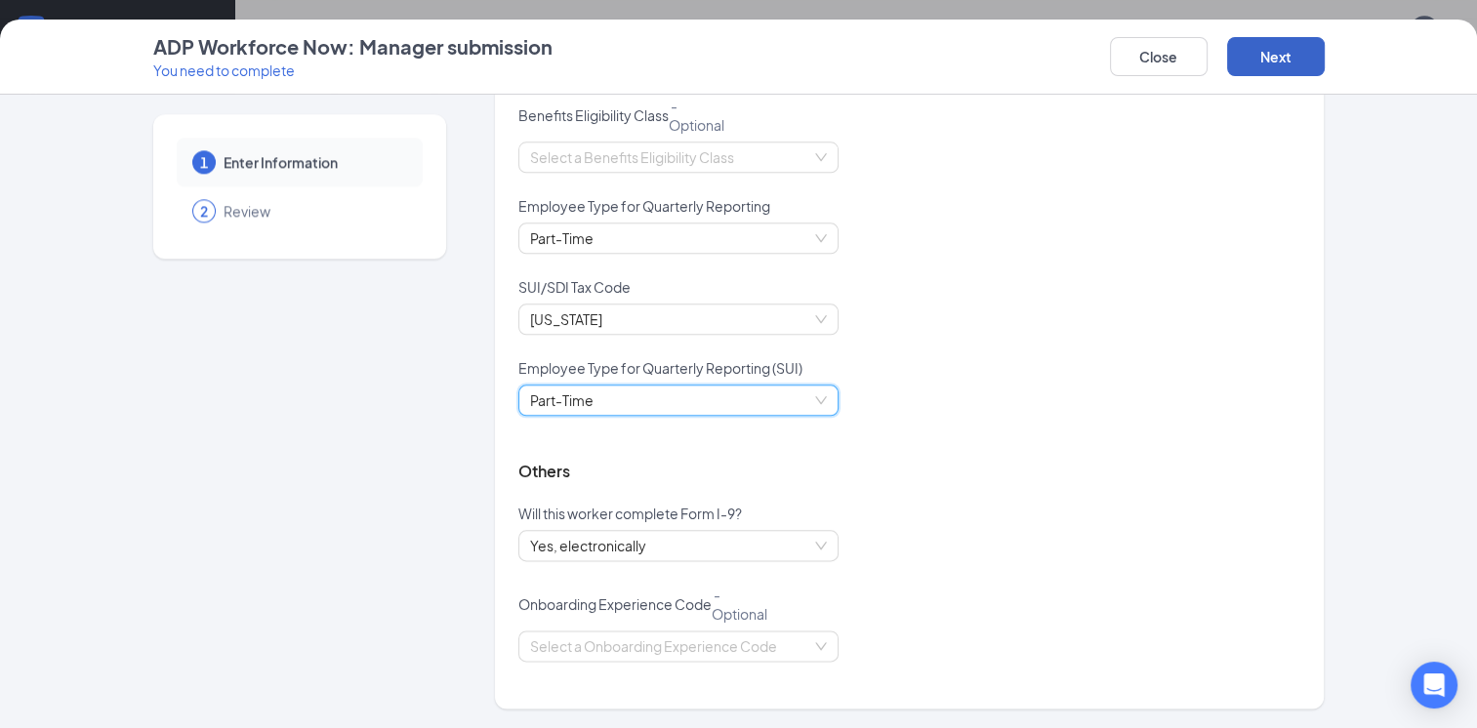
click at [1278, 57] on button "Next" at bounding box center [1276, 56] width 98 height 39
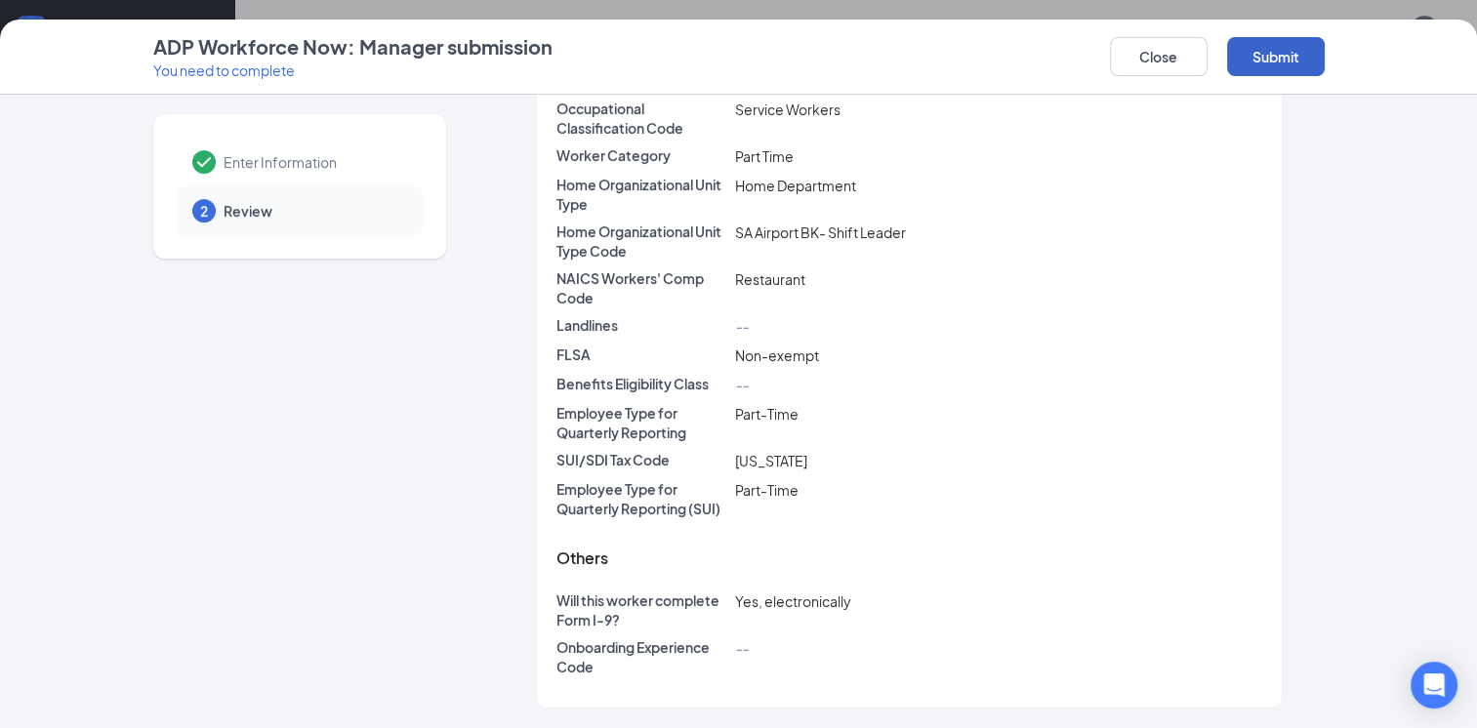
scroll to position [666, 0]
click at [1272, 64] on button "Submit" at bounding box center [1276, 56] width 98 height 39
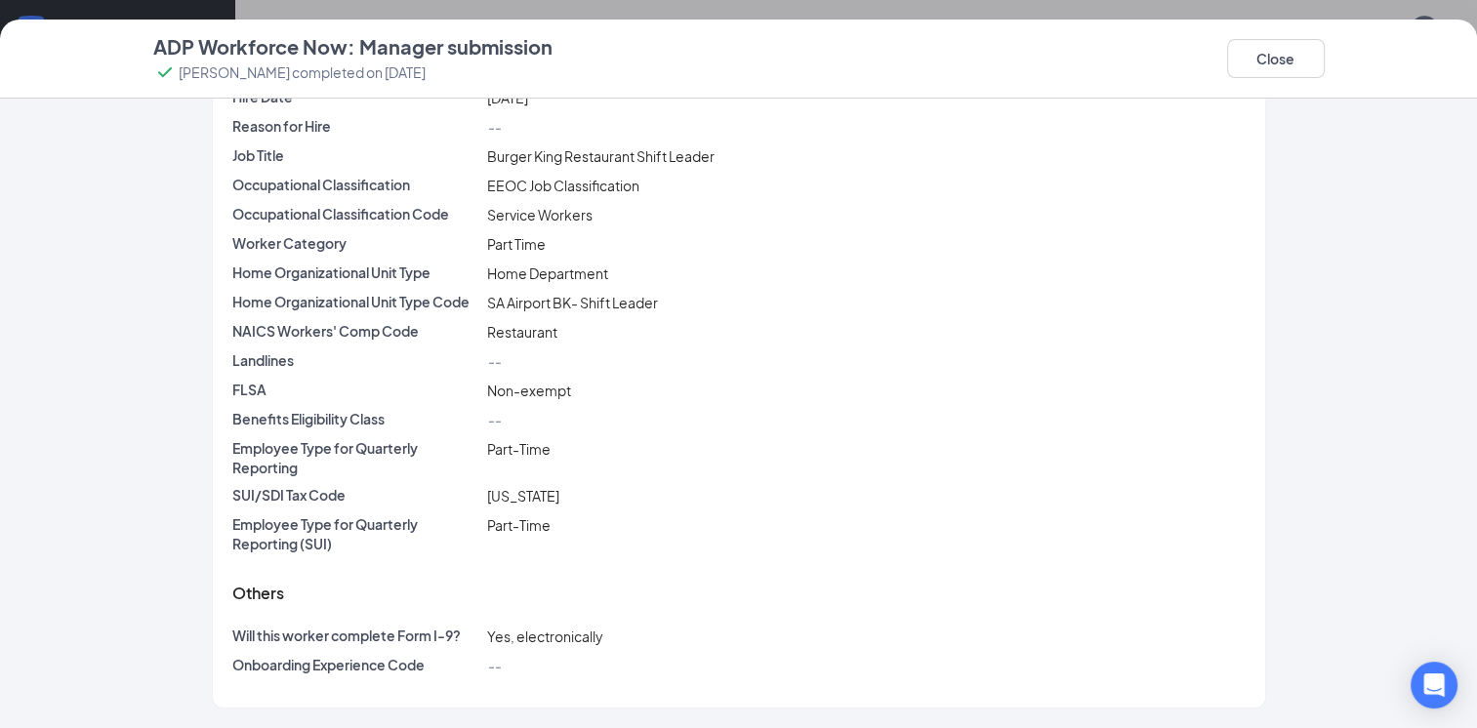
scroll to position [547, 0]
click at [1251, 58] on button "Close" at bounding box center [1276, 58] width 98 height 39
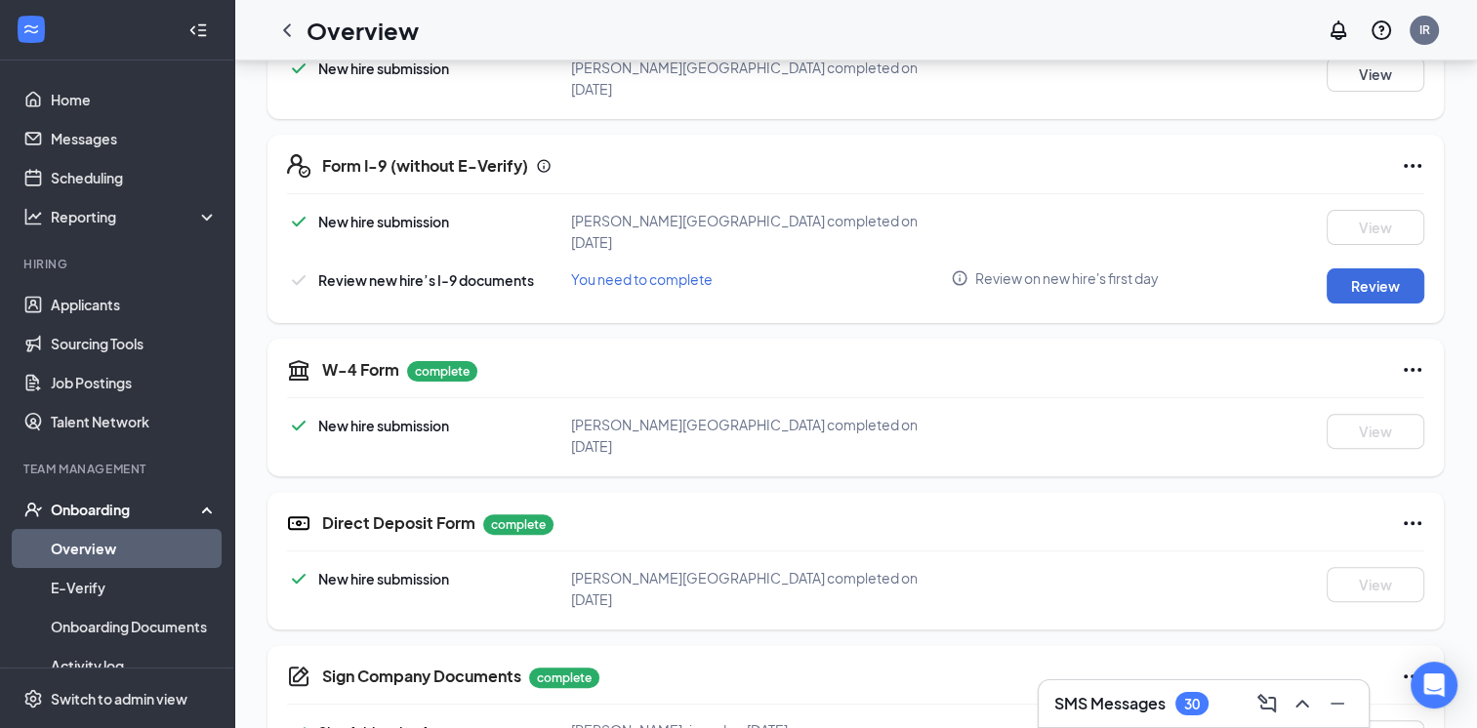
scroll to position [498, 0]
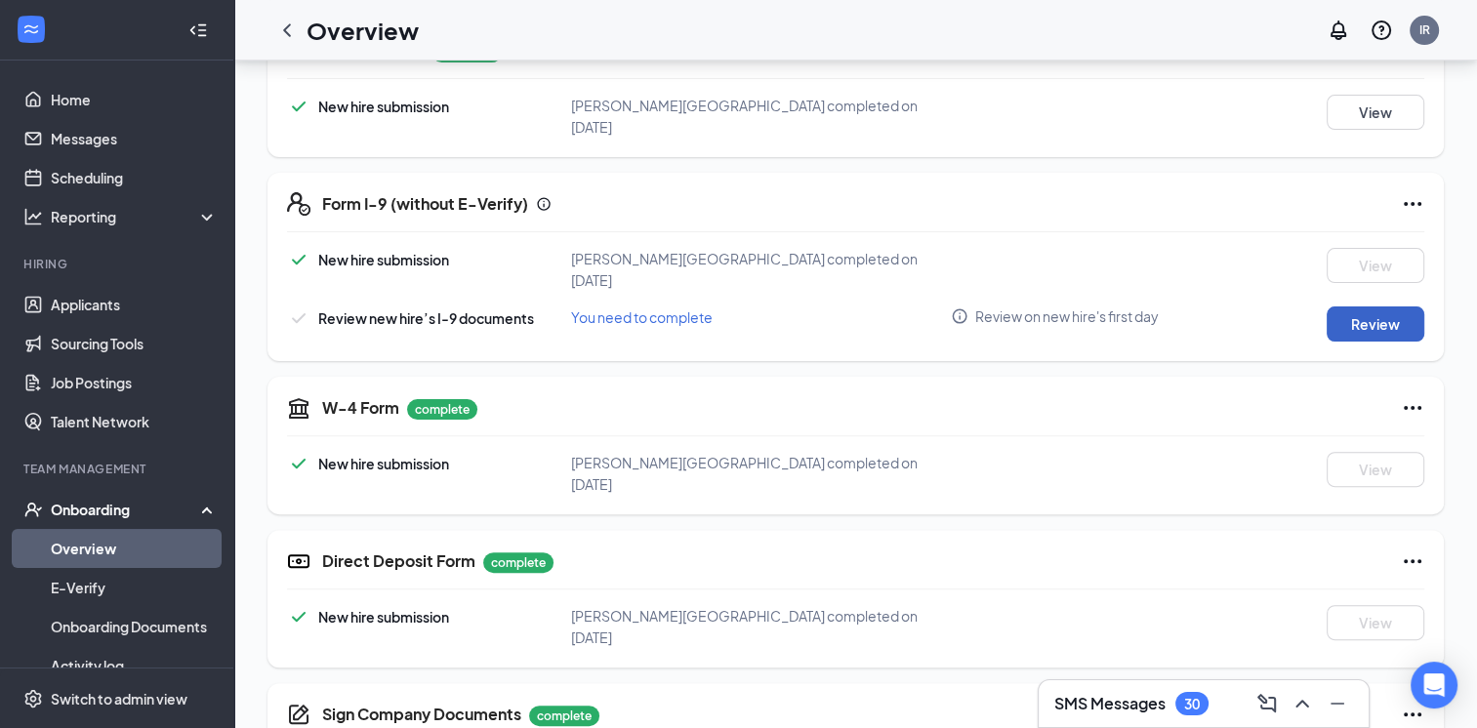
click at [1376, 307] on button "Review" at bounding box center [1376, 324] width 98 height 35
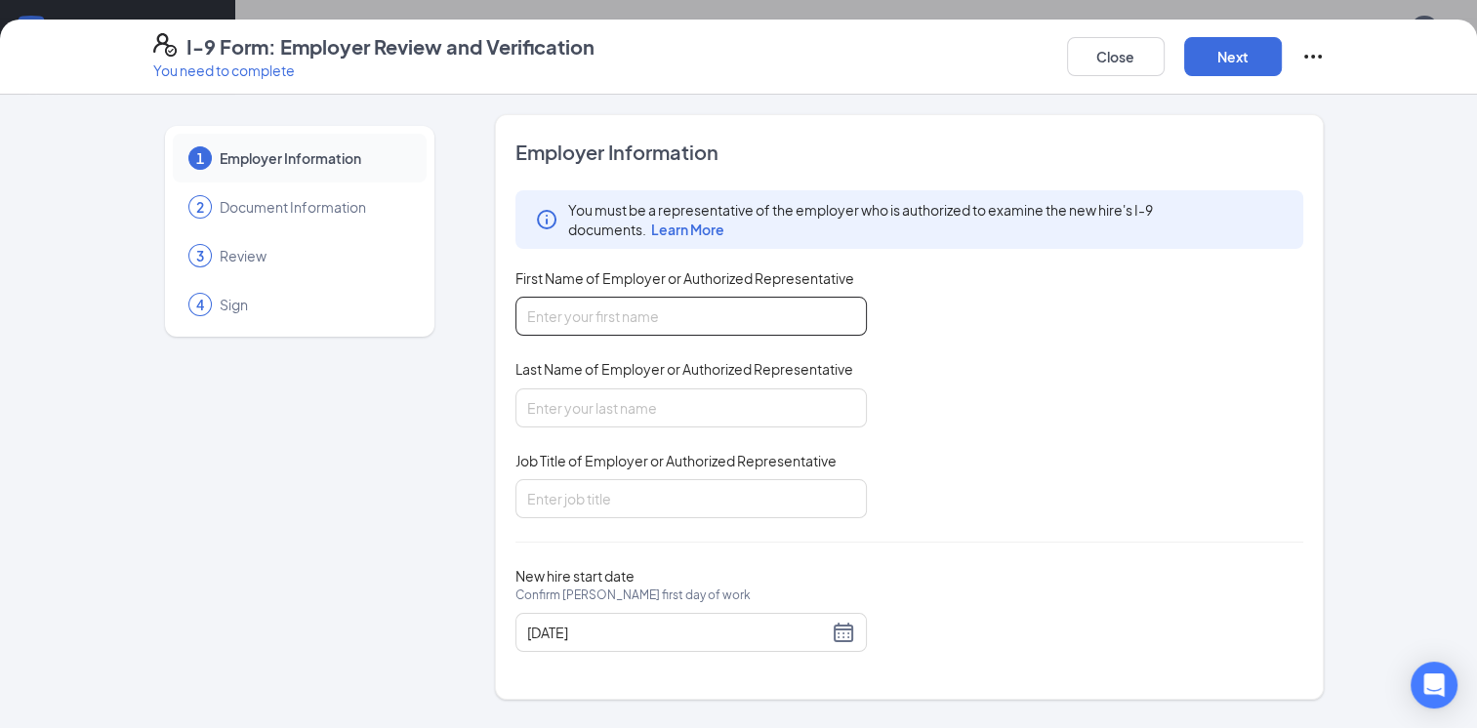
click at [727, 311] on input "First Name of Employer or Authorized Representative" at bounding box center [690, 316] width 351 height 39
type input "[PERSON_NAME]"
drag, startPoint x: 623, startPoint y: 406, endPoint x: 620, endPoint y: 416, distance: 10.2
click at [623, 406] on input "Last Name of Employer or Authorized Representative" at bounding box center [690, 408] width 351 height 39
type input "[PERSON_NAME]"
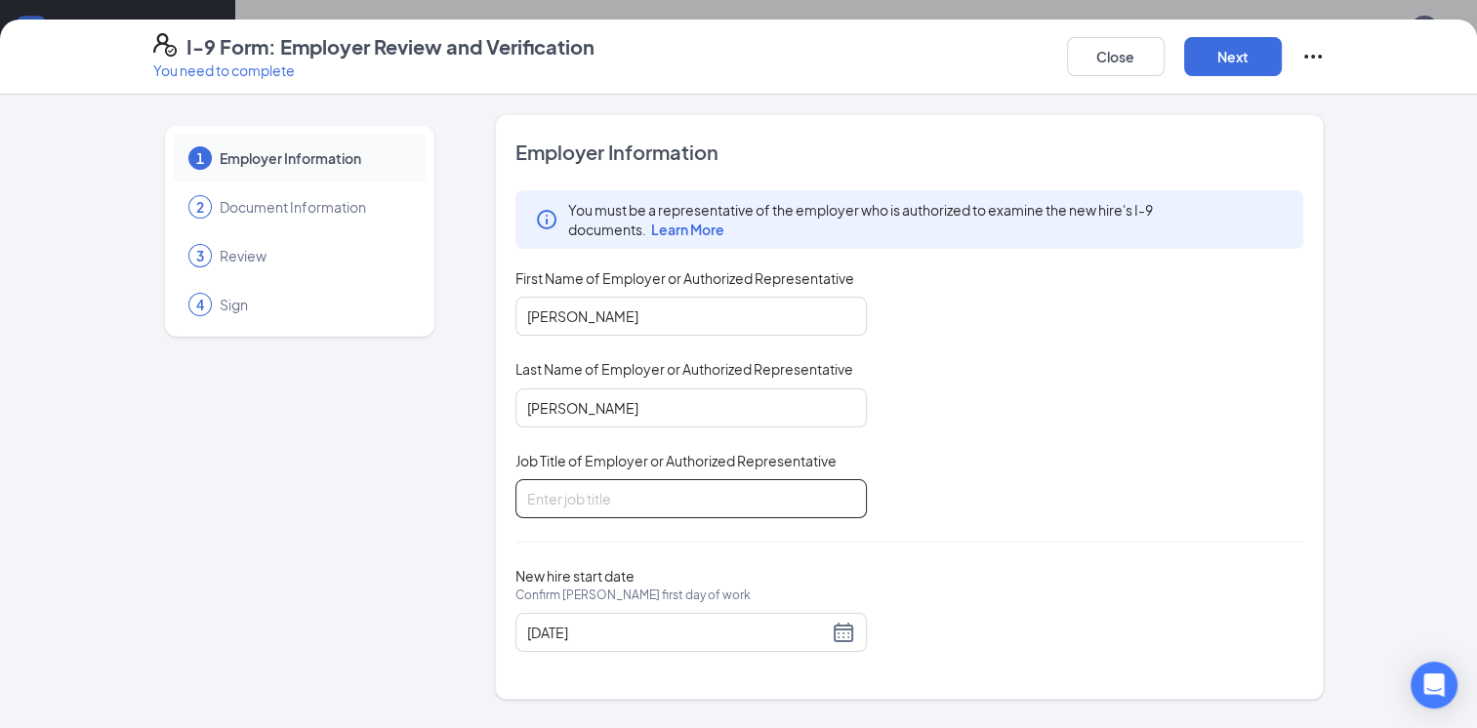
drag, startPoint x: 613, startPoint y: 494, endPoint x: 612, endPoint y: 507, distance: 12.7
click at [613, 494] on input "Job Title of Employer or Authorized Representative" at bounding box center [690, 498] width 351 height 39
type input "General Manager"
click at [1214, 73] on button "Next" at bounding box center [1233, 56] width 98 height 39
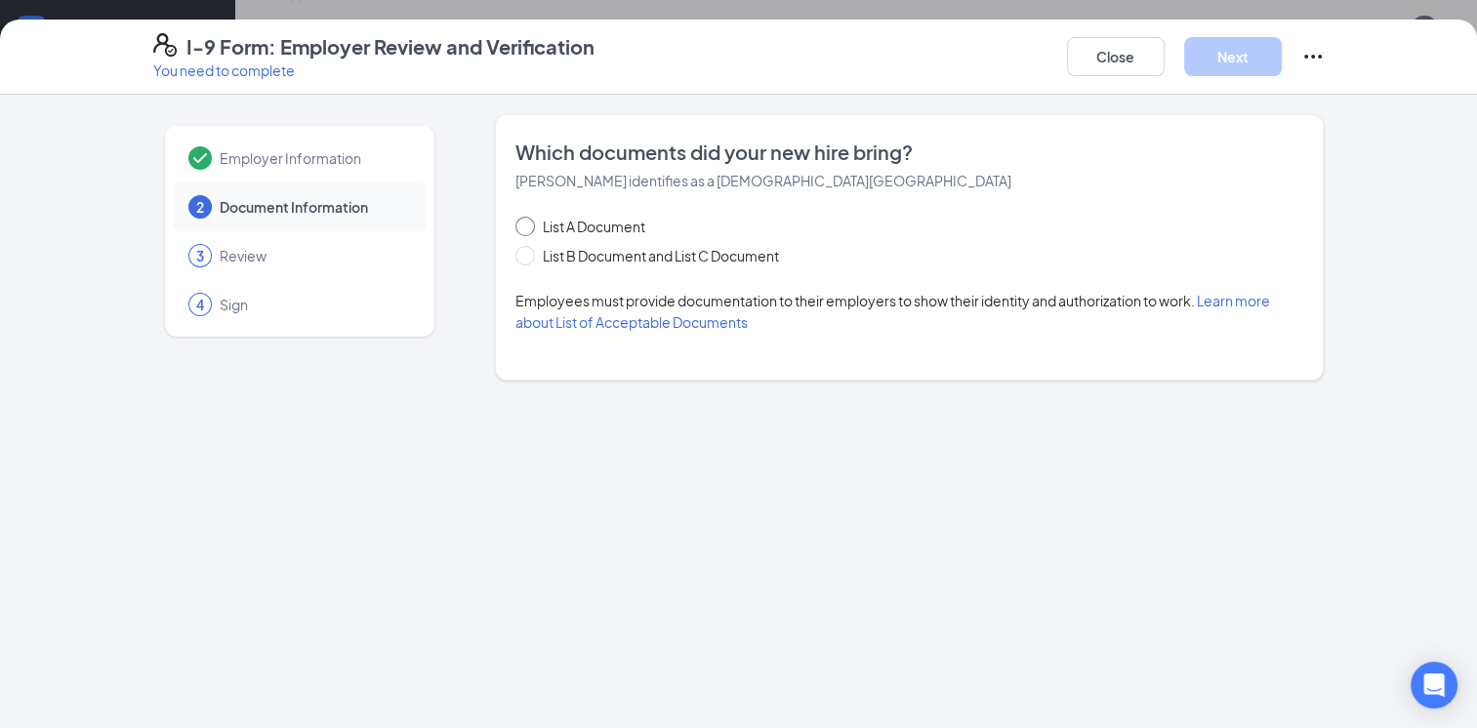
click at [523, 228] on input "List A Document" at bounding box center [522, 224] width 14 height 14
radio input "true"
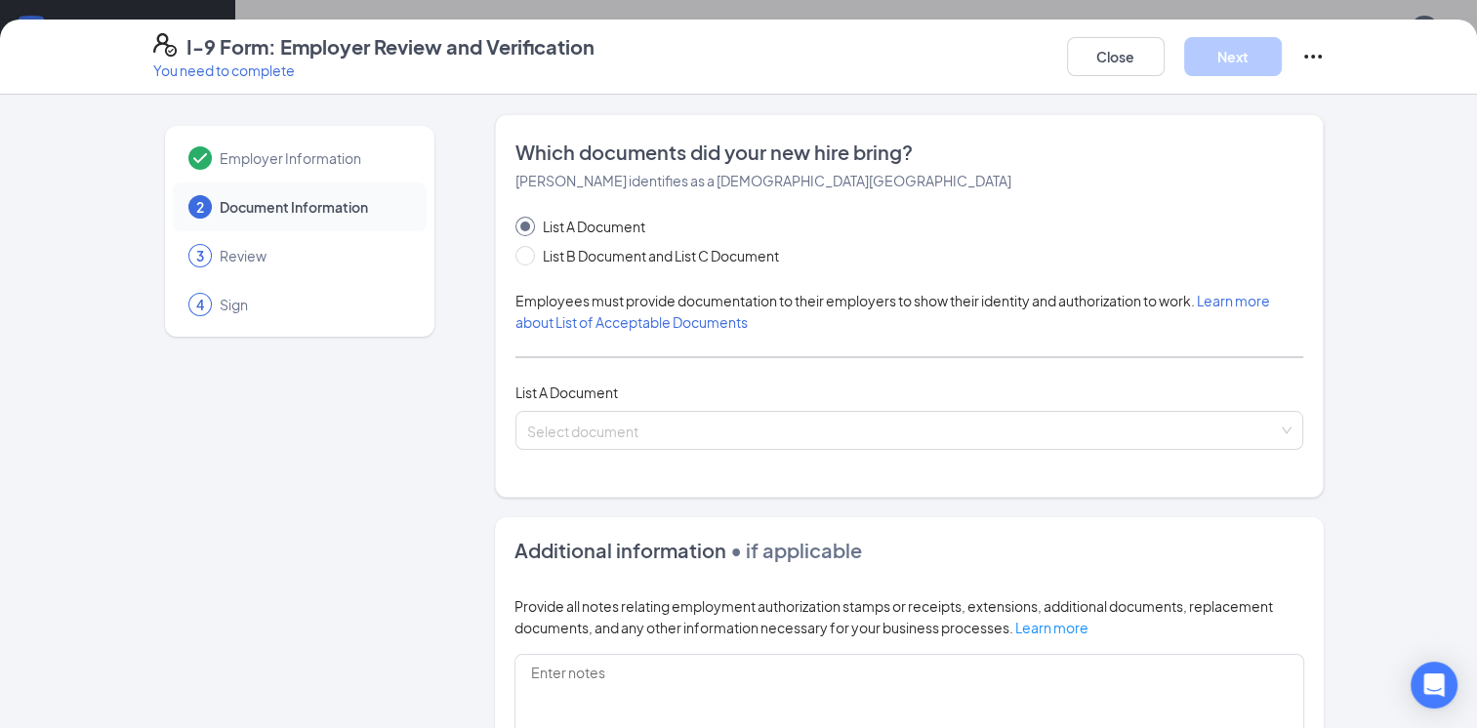
scroll to position [400, 0]
click at [627, 445] on span at bounding box center [903, 430] width 752 height 37
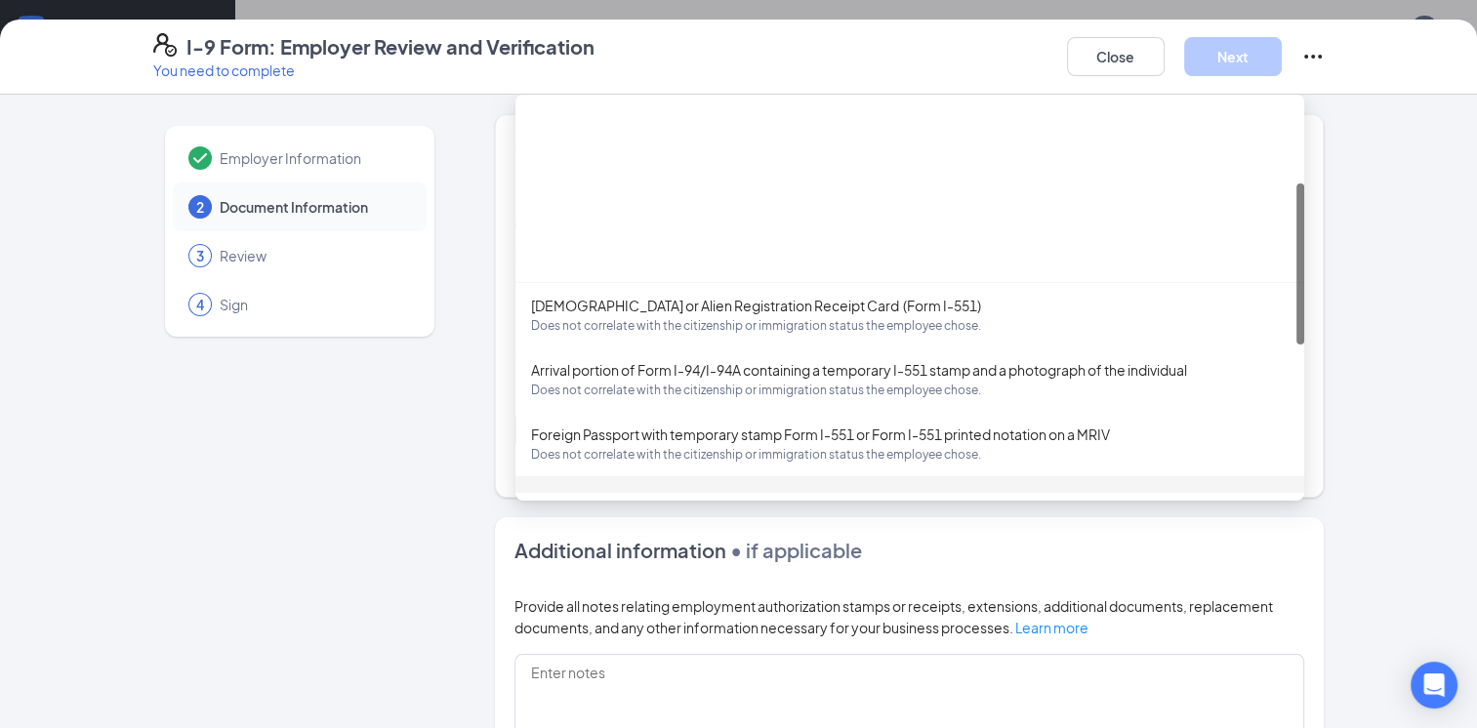
scroll to position [195, 0]
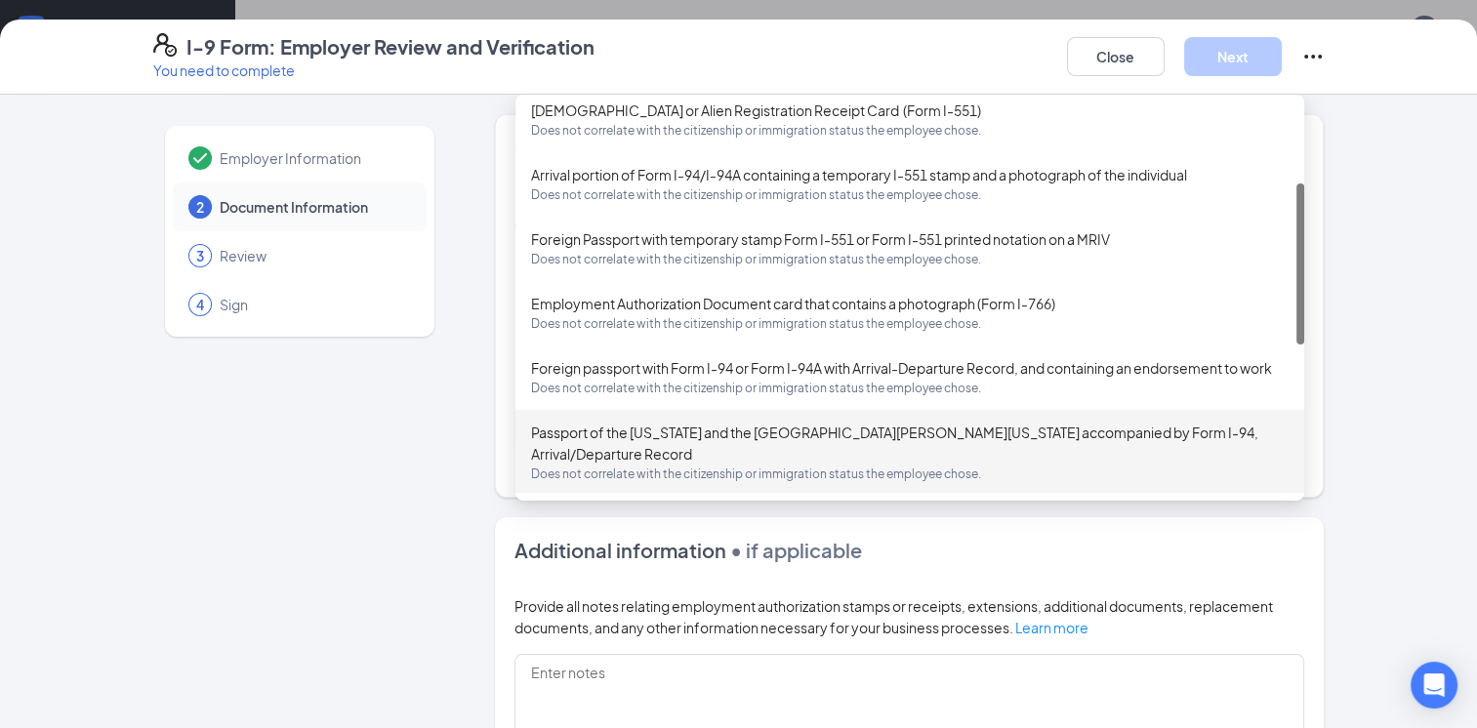
click at [396, 516] on div "Employer Information 2 Document Information 3 Review 4 Sign" at bounding box center [299, 565] width 293 height 902
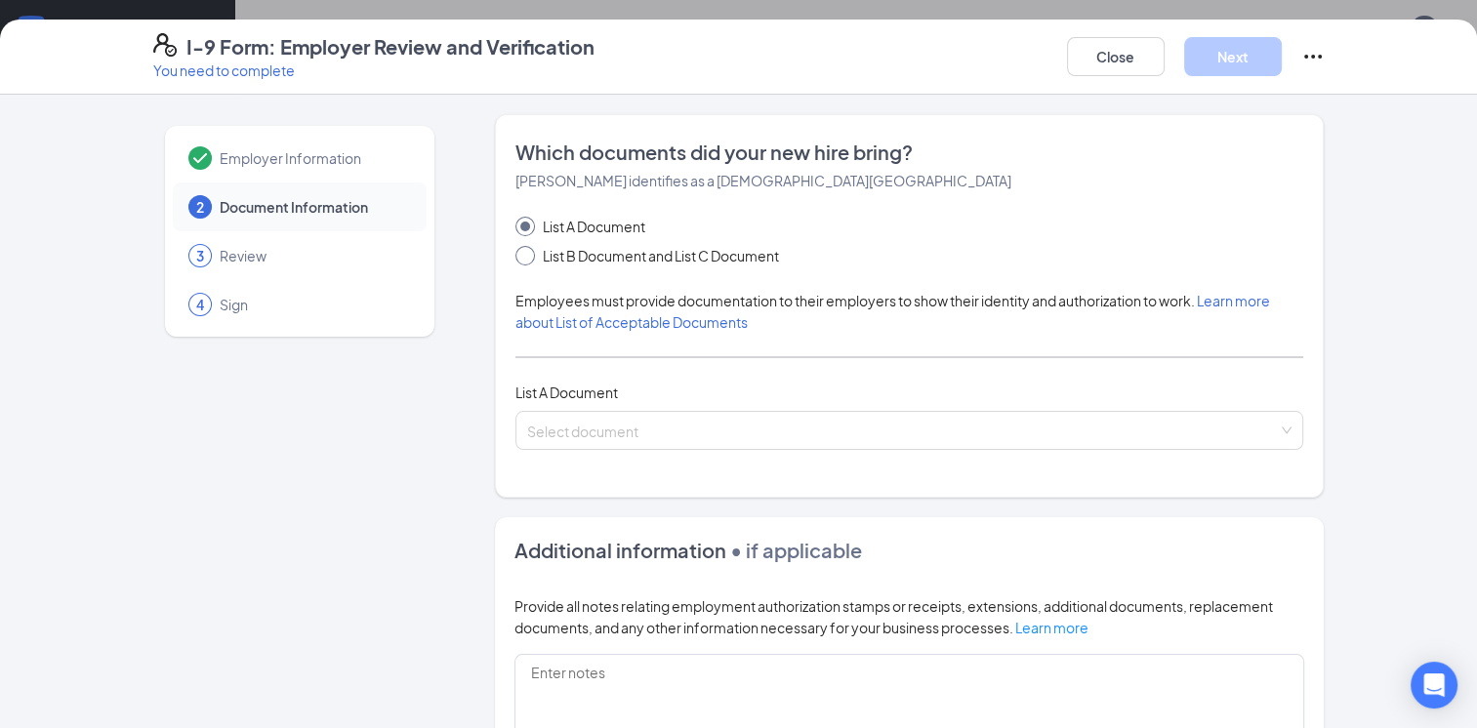
click at [517, 248] on input "List B Document and List C Document" at bounding box center [522, 253] width 14 height 14
radio input "true"
radio input "false"
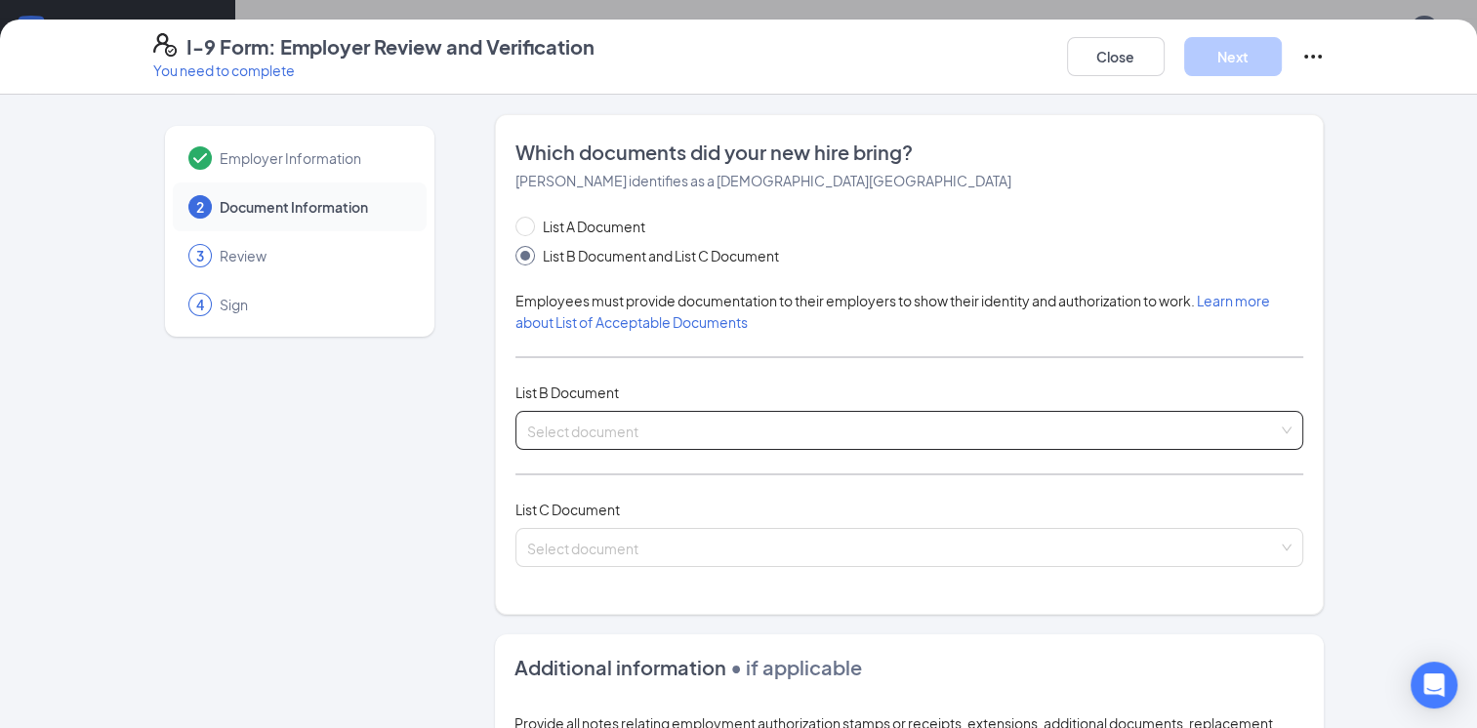
click at [607, 431] on input "search" at bounding box center [903, 426] width 752 height 29
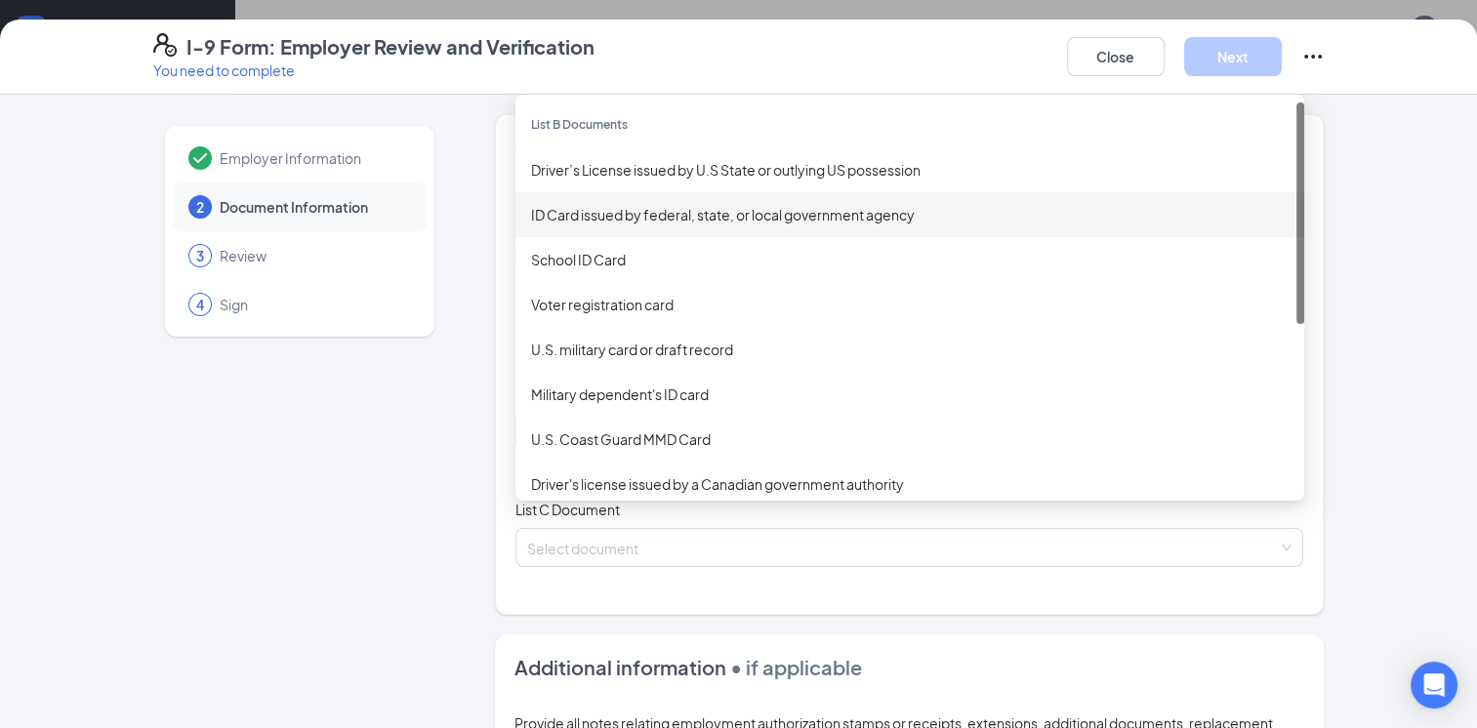
click at [613, 221] on div "ID Card issued by federal, state, or local government agency" at bounding box center [910, 214] width 758 height 21
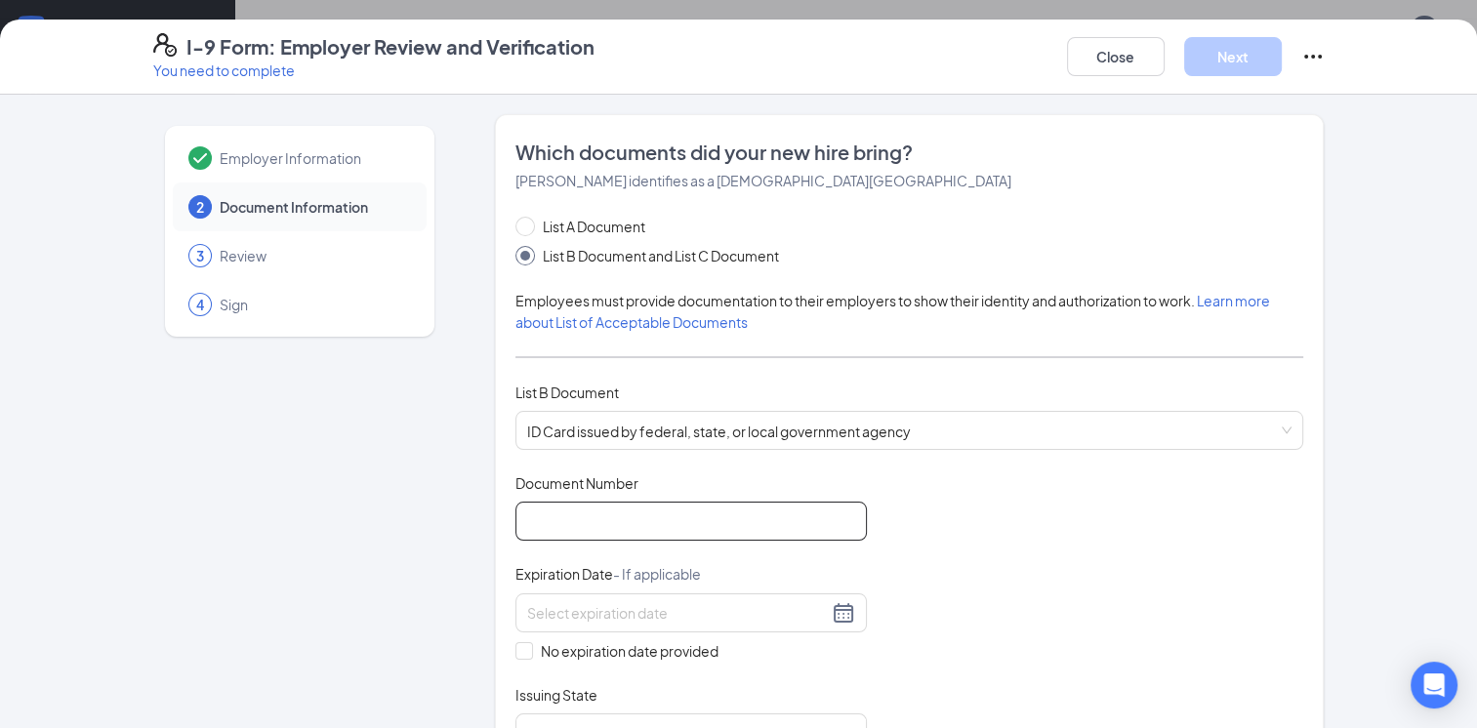
click at [580, 512] on input "Document Number" at bounding box center [690, 521] width 351 height 39
type input "36873132"
click at [717, 615] on input at bounding box center [677, 612] width 301 height 21
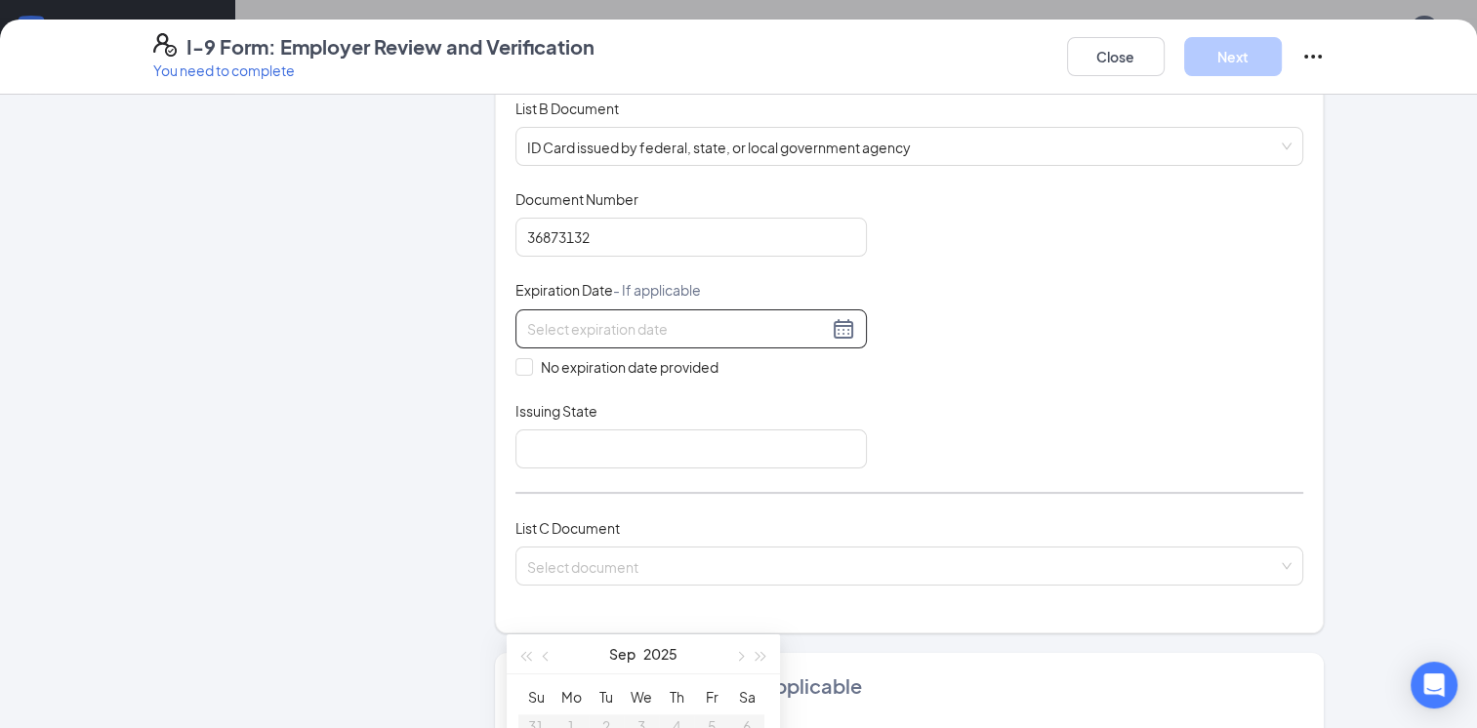
scroll to position [293, 0]
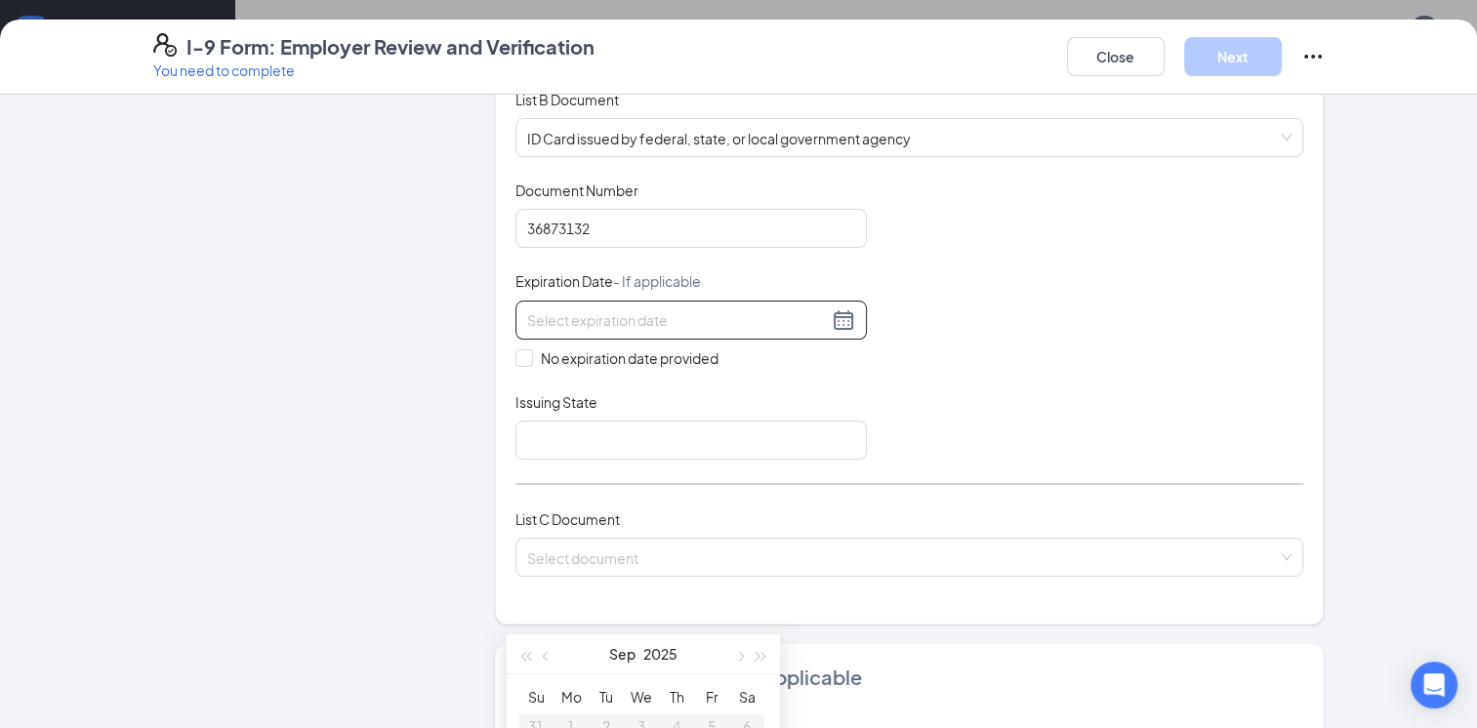
click at [680, 334] on div at bounding box center [690, 320] width 351 height 39
click at [677, 326] on input at bounding box center [677, 319] width 301 height 21
click at [758, 658] on button "button" at bounding box center [761, 654] width 21 height 39
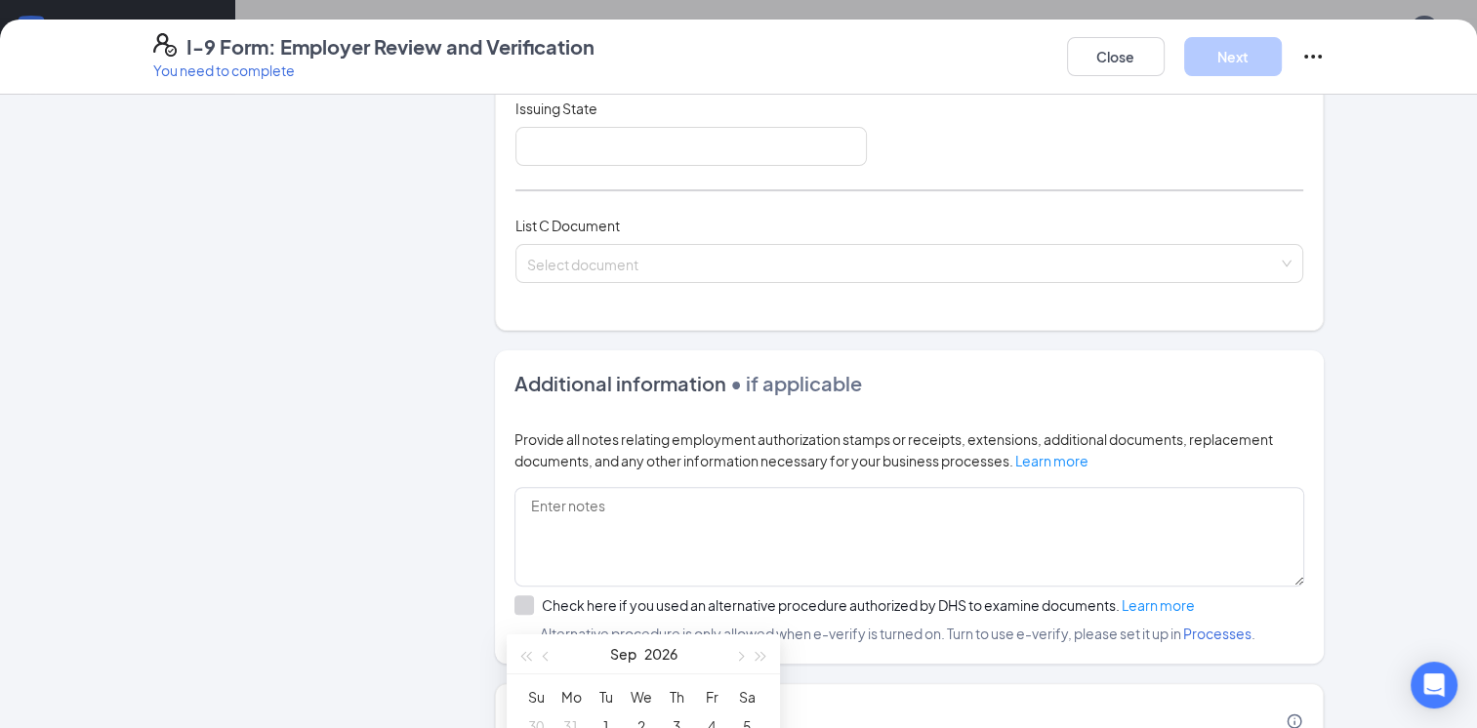
scroll to position [430, 0]
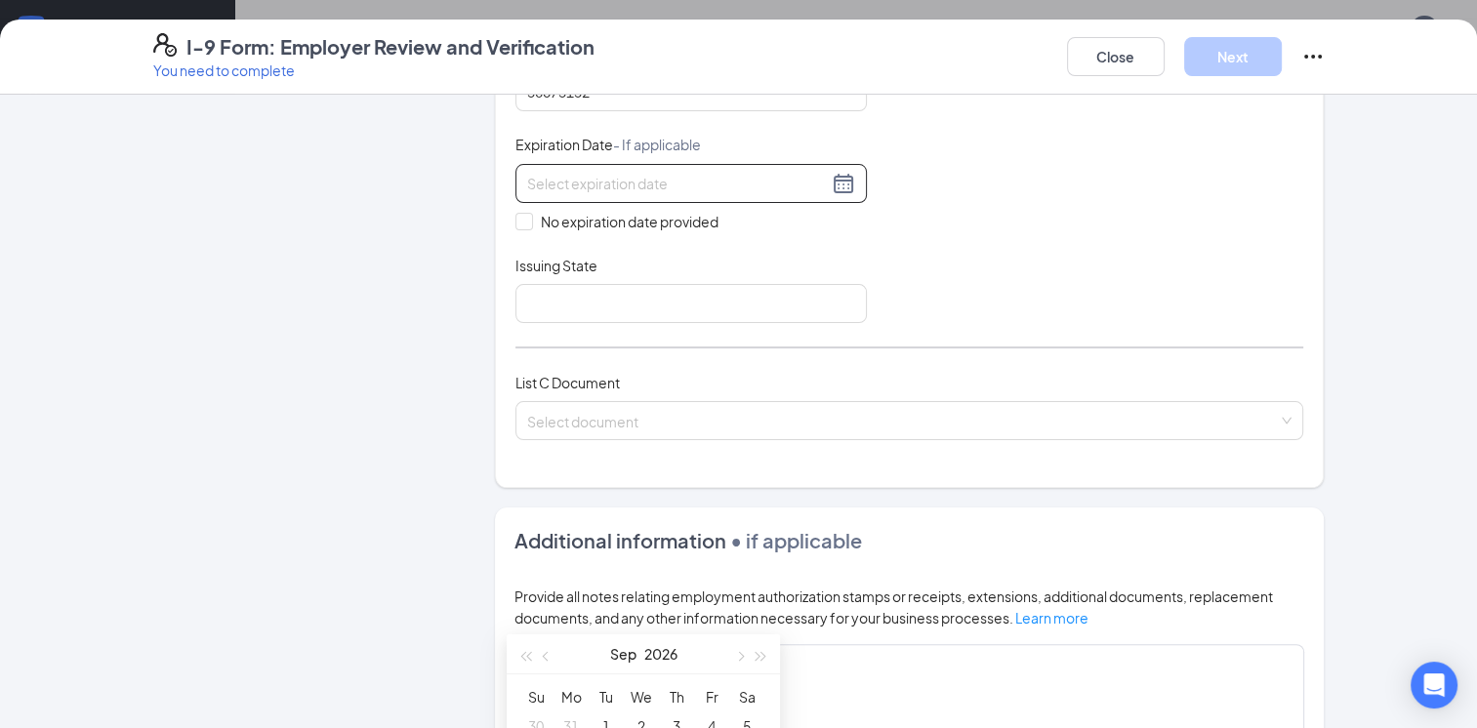
click at [414, 6] on div "I-9 Form: Employer Review and Verification You need to complete Close Next Empl…" at bounding box center [738, 364] width 1477 height 728
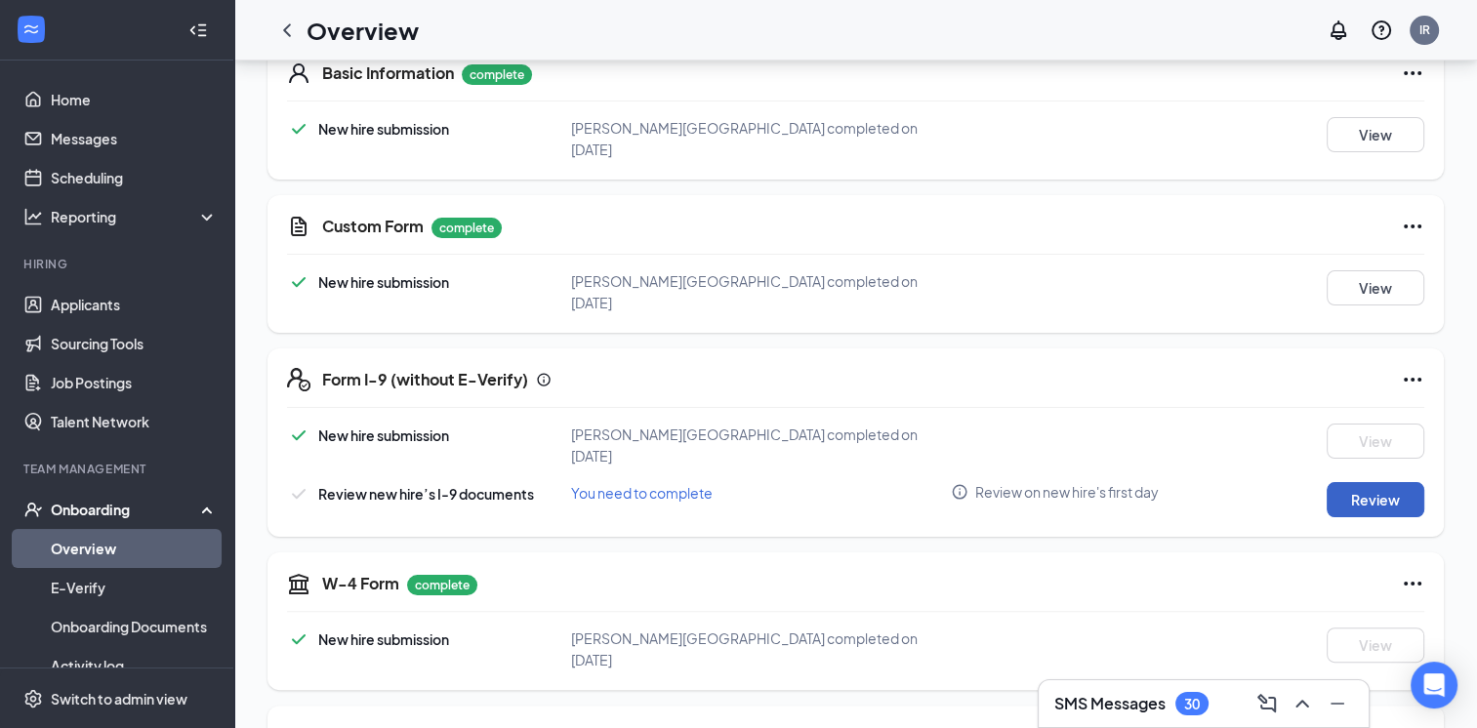
scroll to position [0, 0]
